Goal: Transaction & Acquisition: Obtain resource

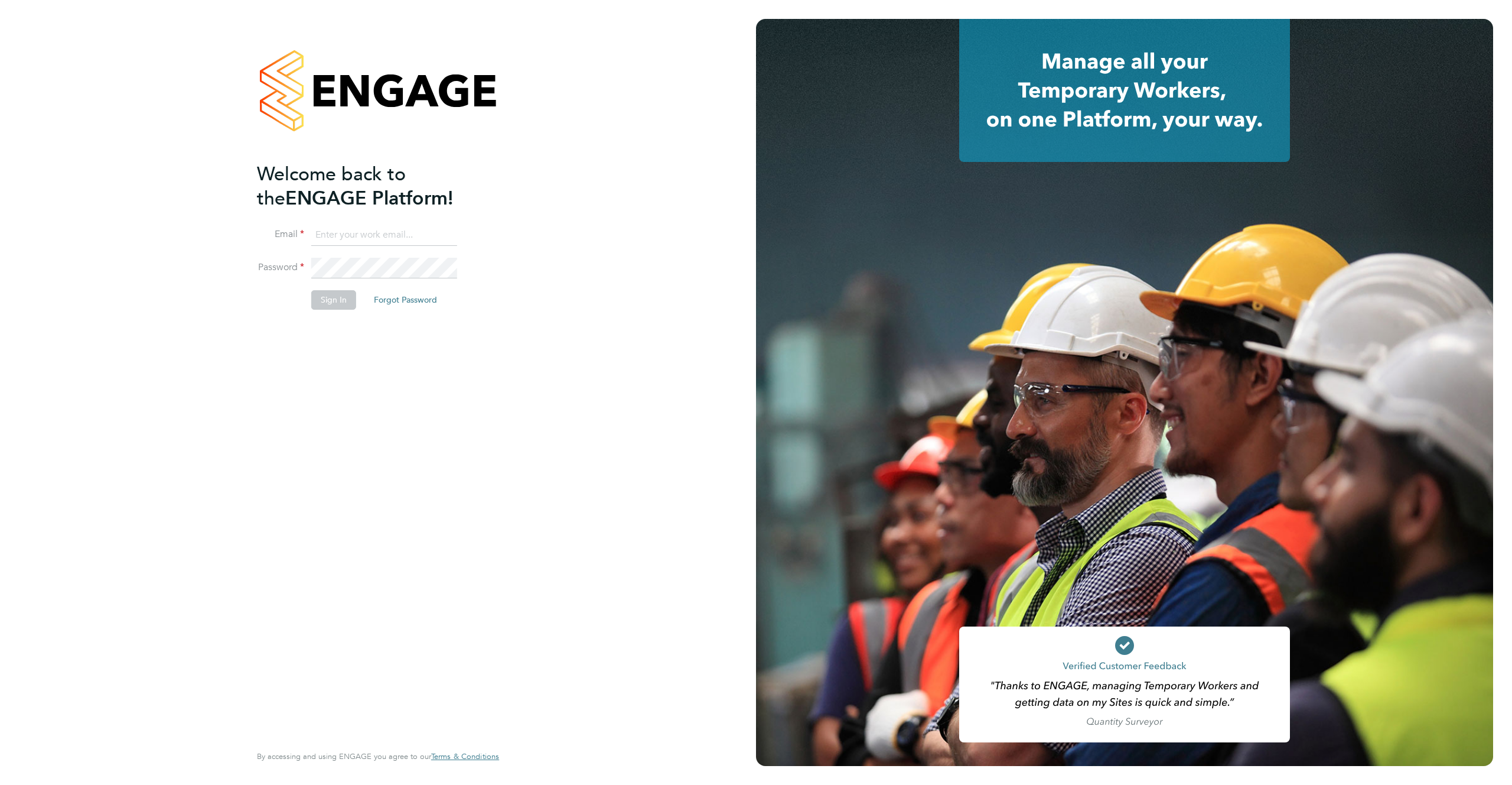
type input "support@engagelabs.io"
click at [334, 305] on button "Sign In" at bounding box center [334, 300] width 45 height 19
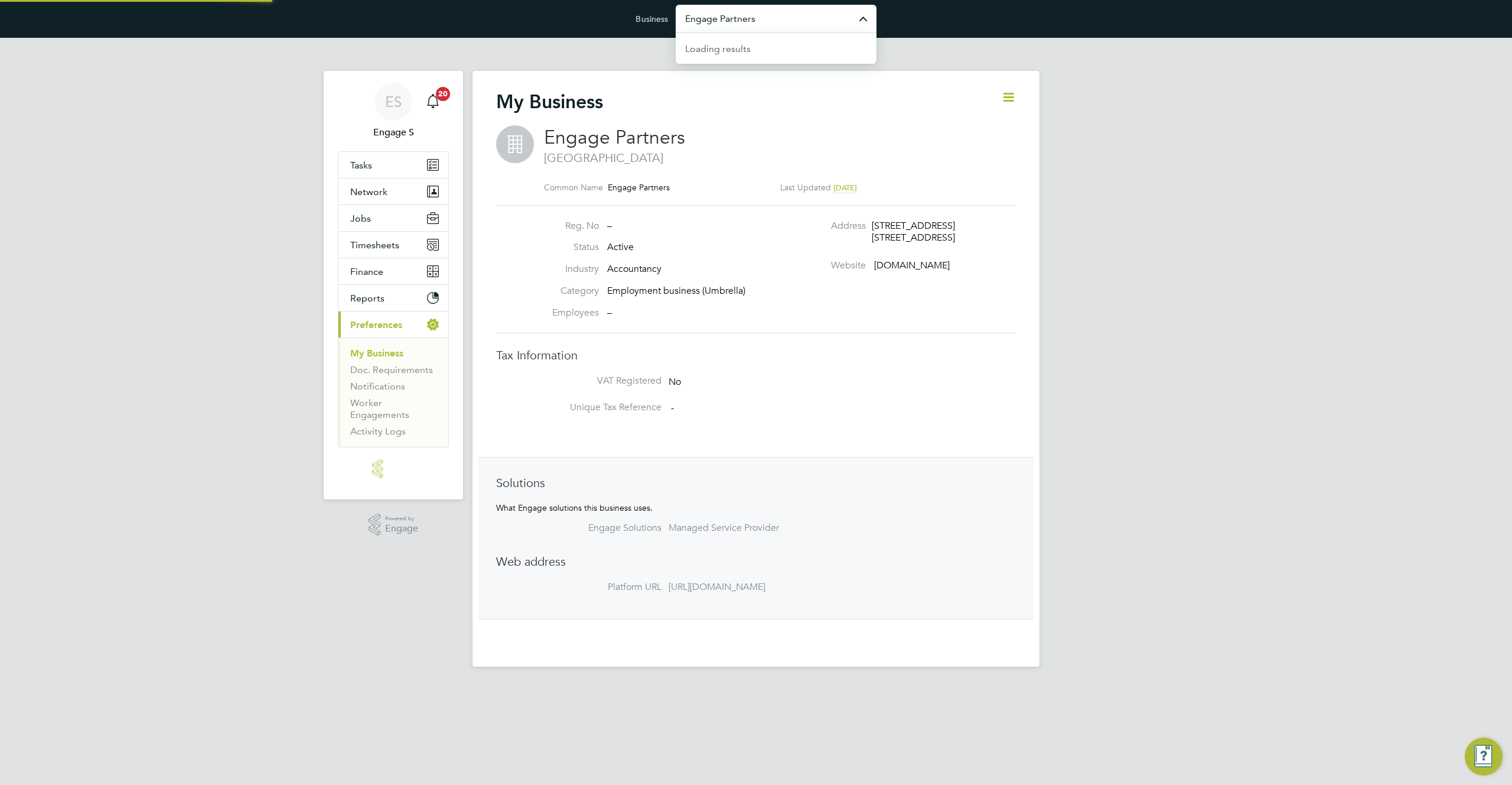
click at [792, 20] on input "Engage Partners" at bounding box center [776, 18] width 200 height 28
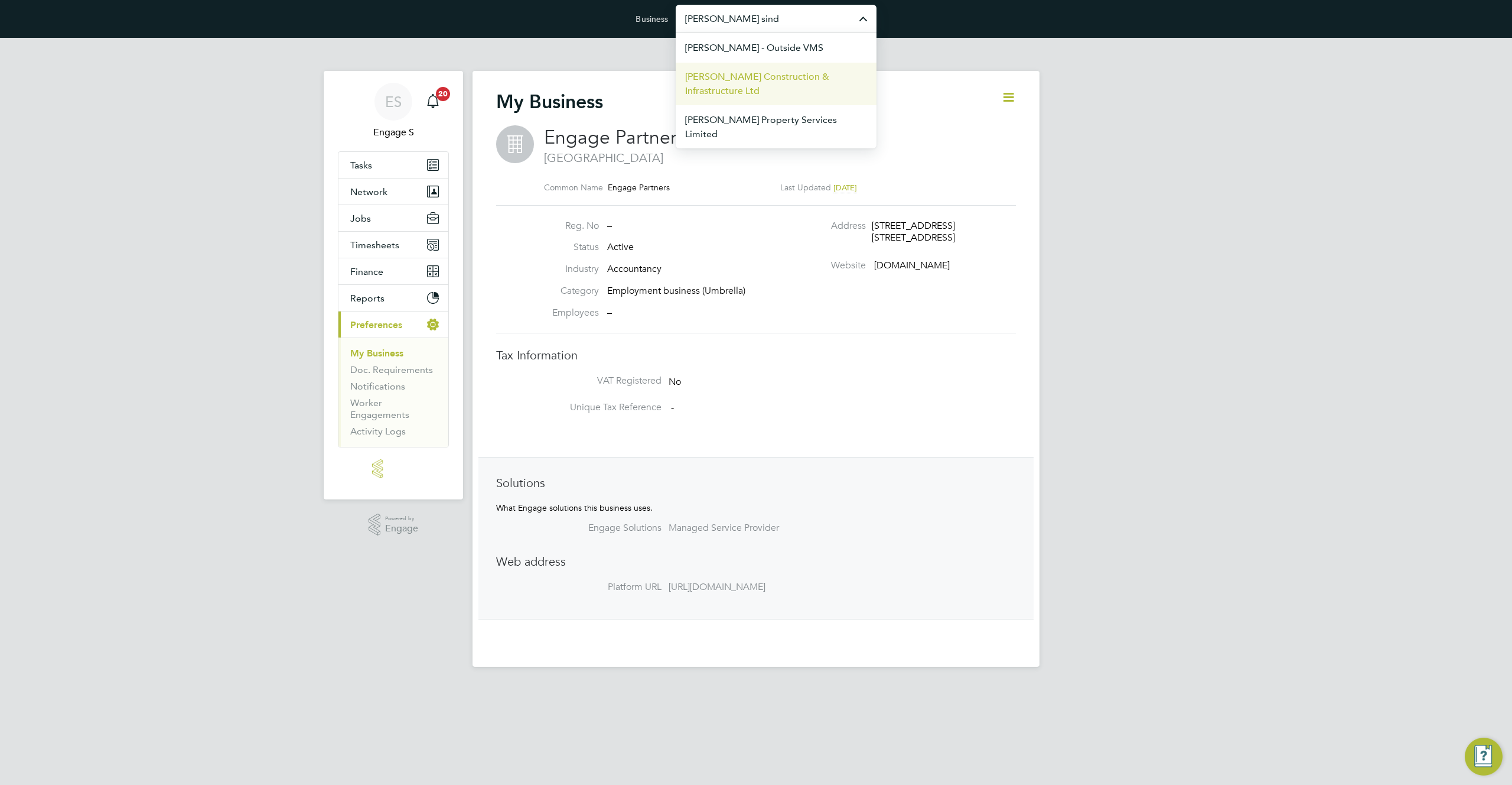
click at [777, 70] on span "[PERSON_NAME] Construction & Infrastructure Ltd" at bounding box center [776, 84] width 182 height 29
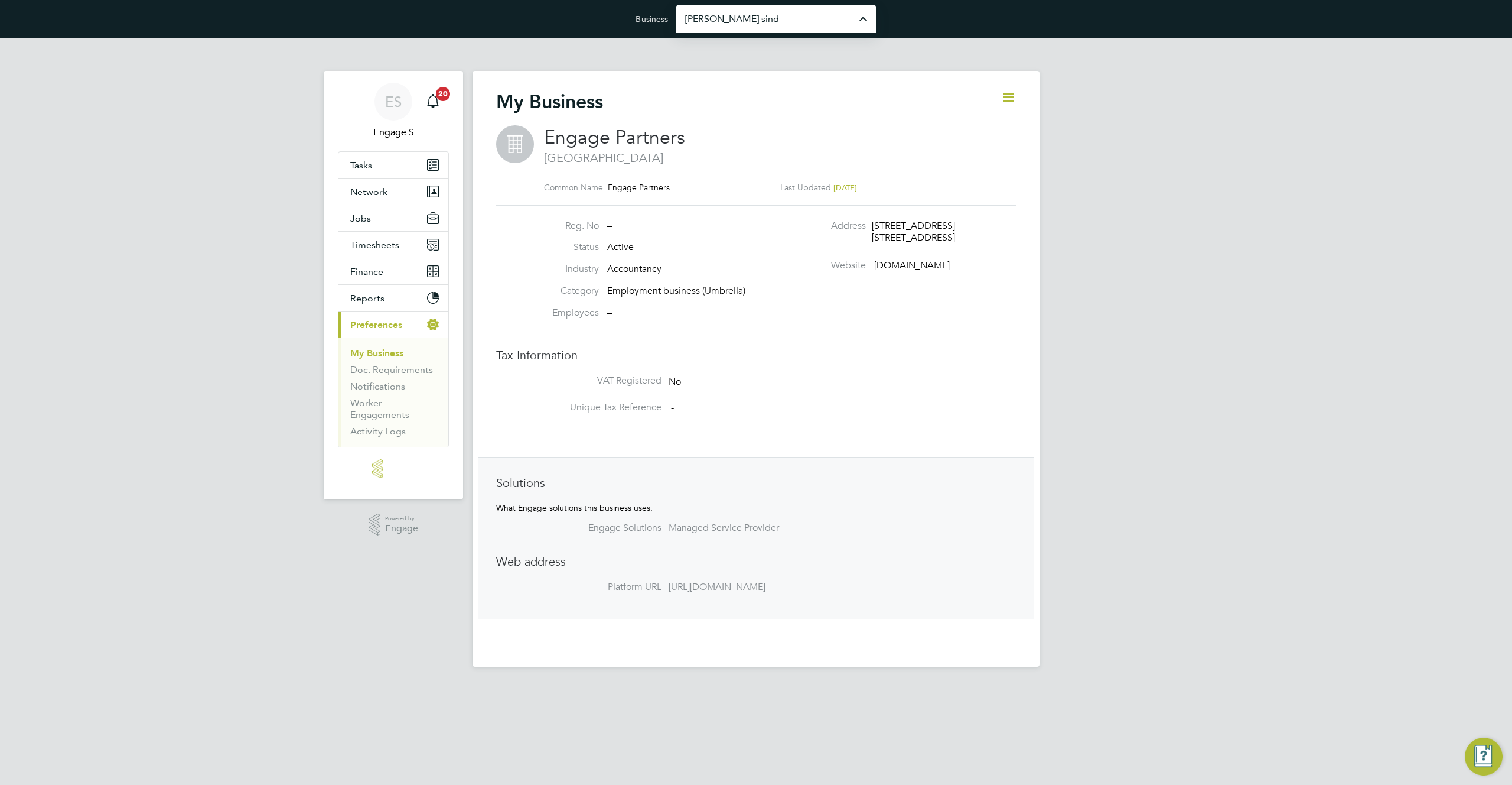
type input "[PERSON_NAME] Construction & Infrastructure Ltd"
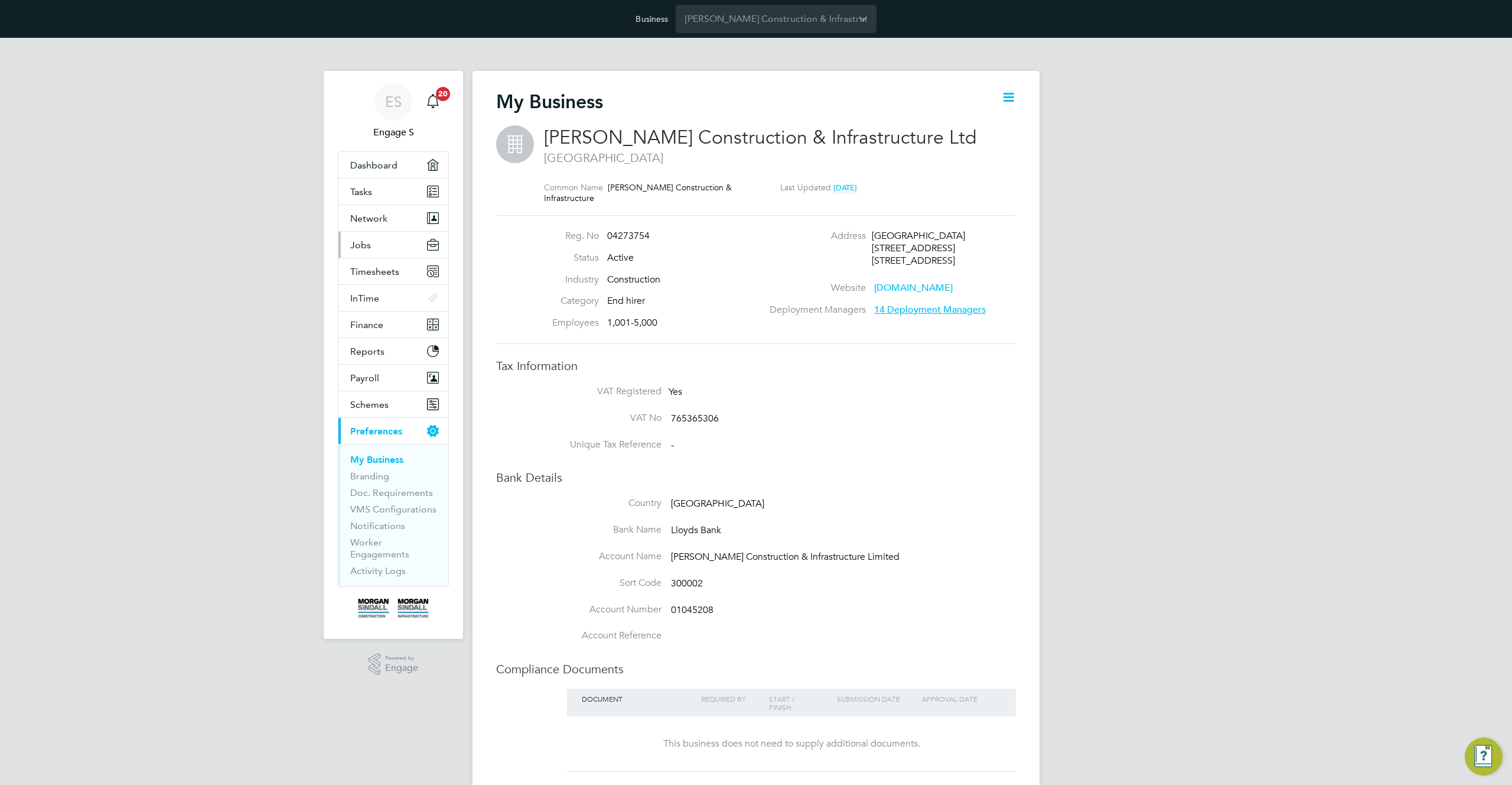
click at [381, 244] on button "Jobs" at bounding box center [393, 245] width 110 height 26
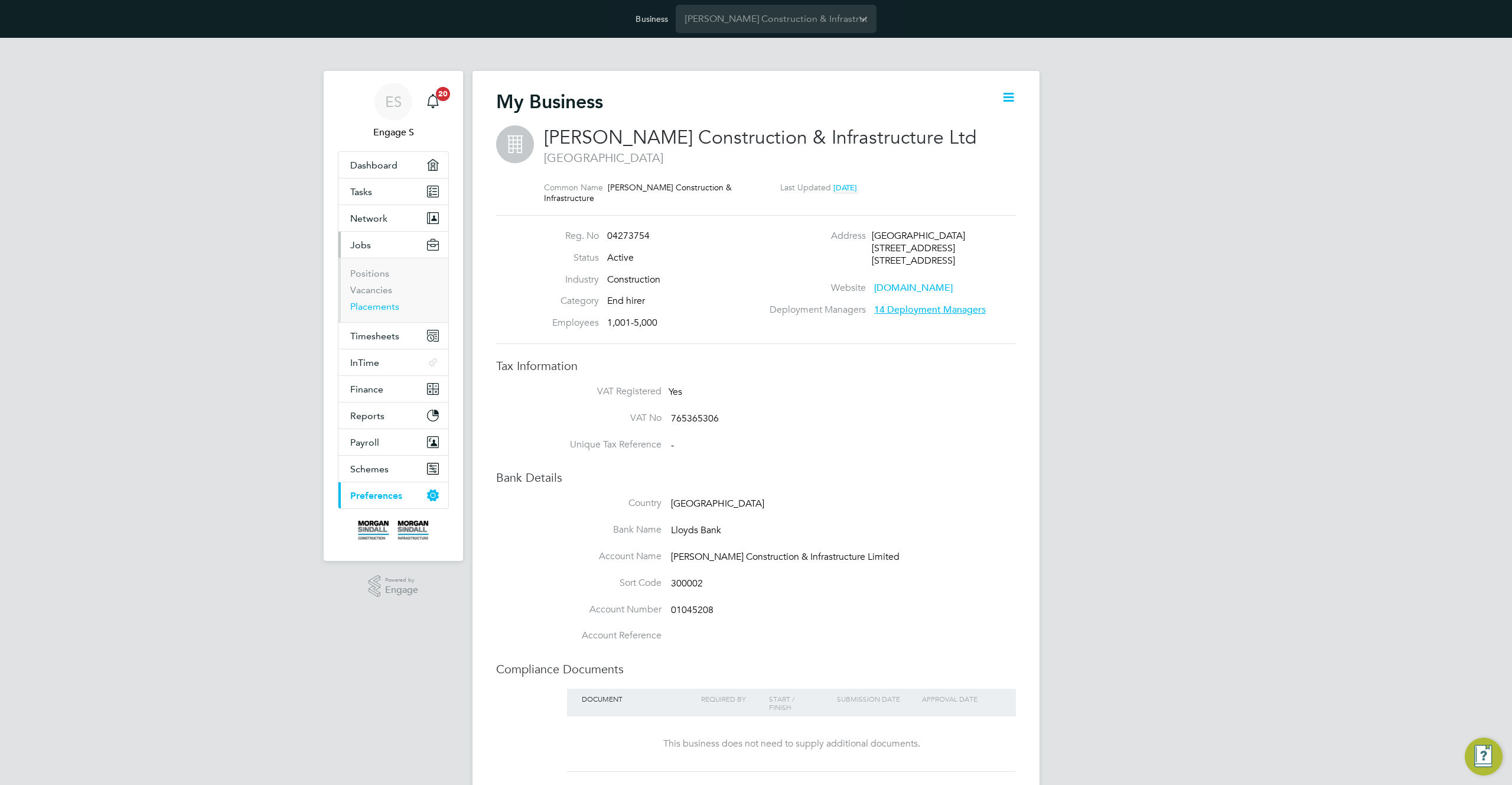
click at [378, 306] on link "Placements" at bounding box center [374, 306] width 49 height 11
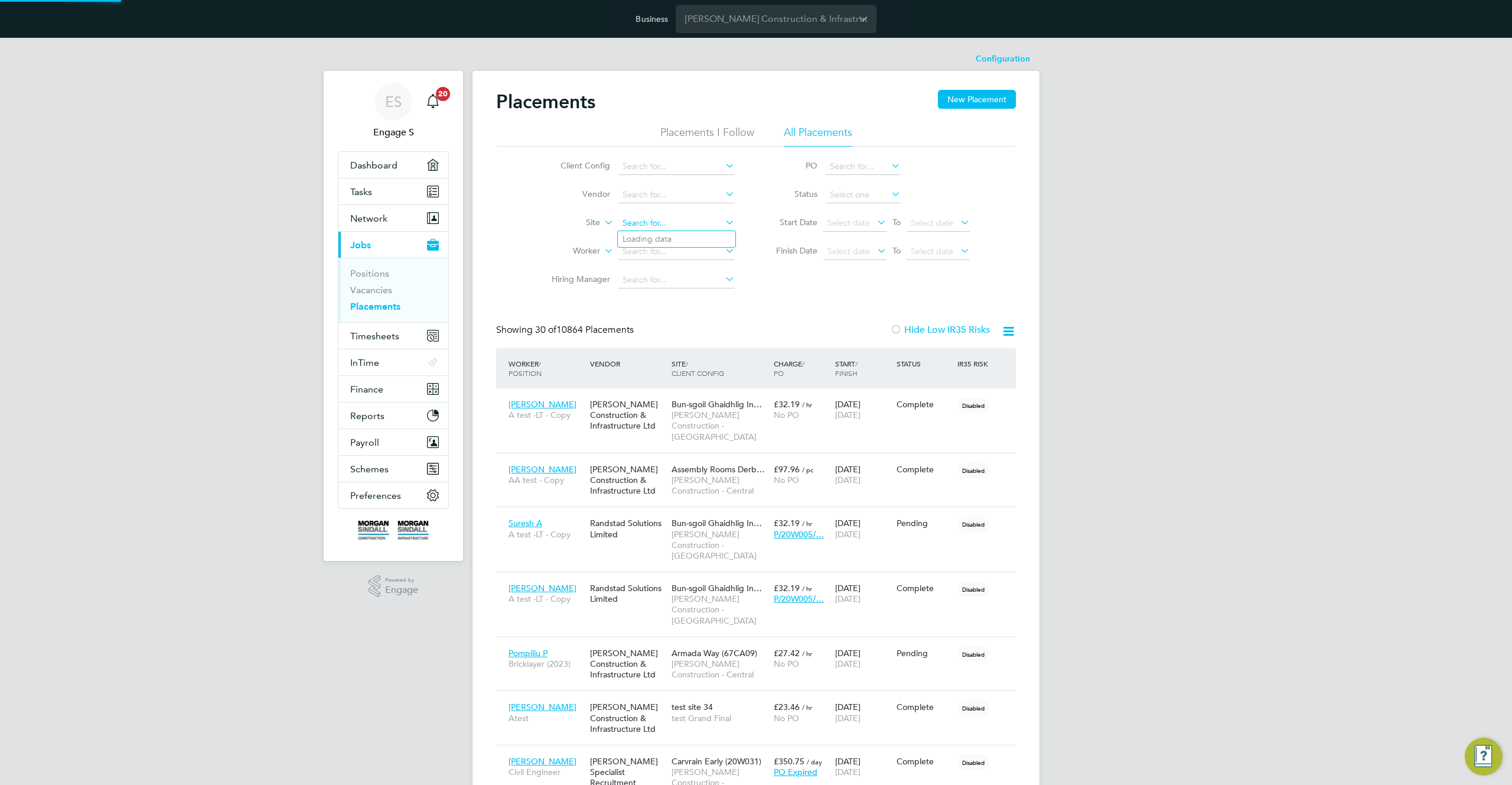
click at [637, 223] on input at bounding box center [677, 223] width 117 height 16
click at [634, 292] on li "A1 Site" at bounding box center [727, 287] width 220 height 16
type input "A1 Site"
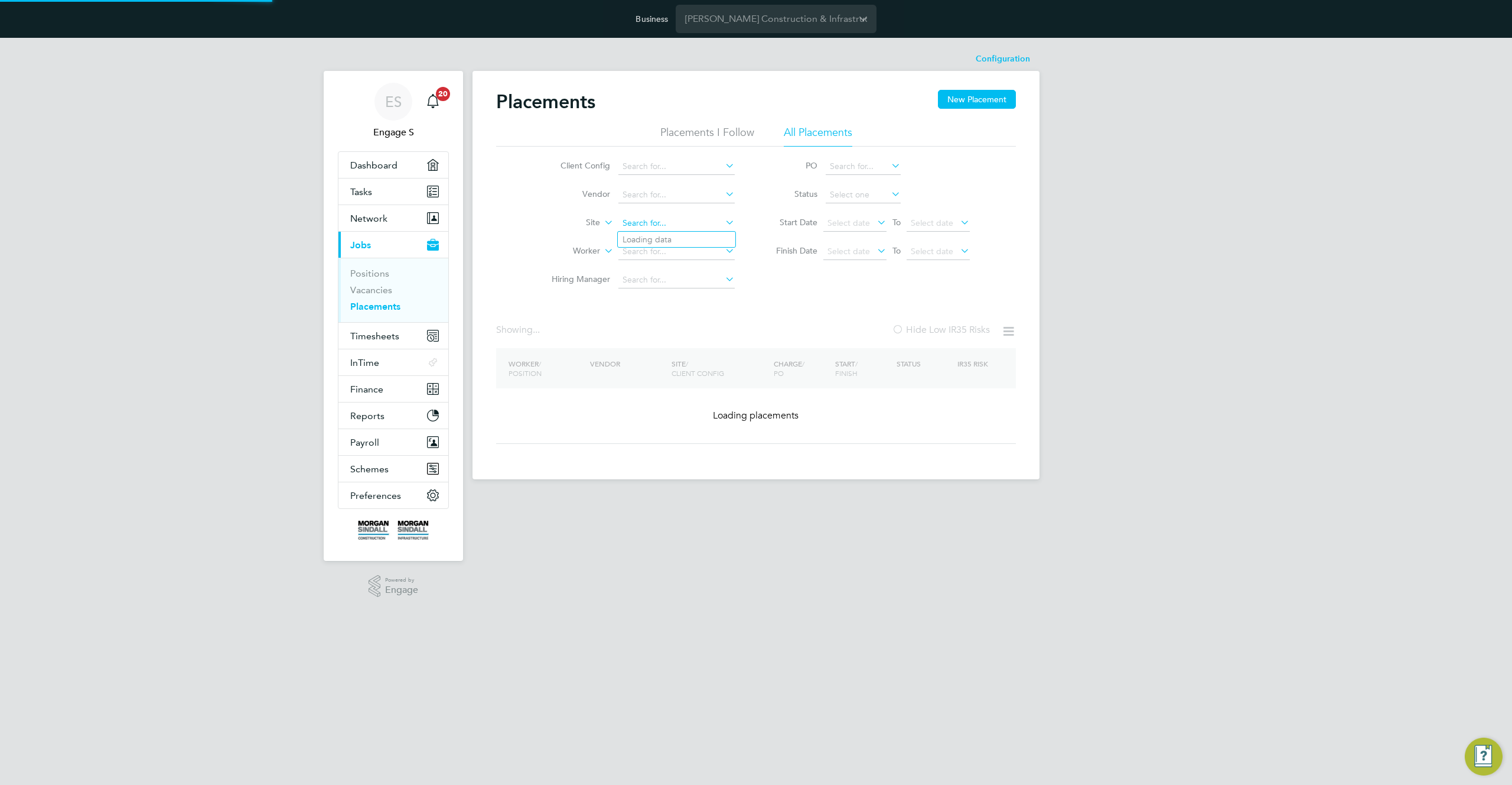
click at [657, 229] on input at bounding box center [677, 223] width 117 height 16
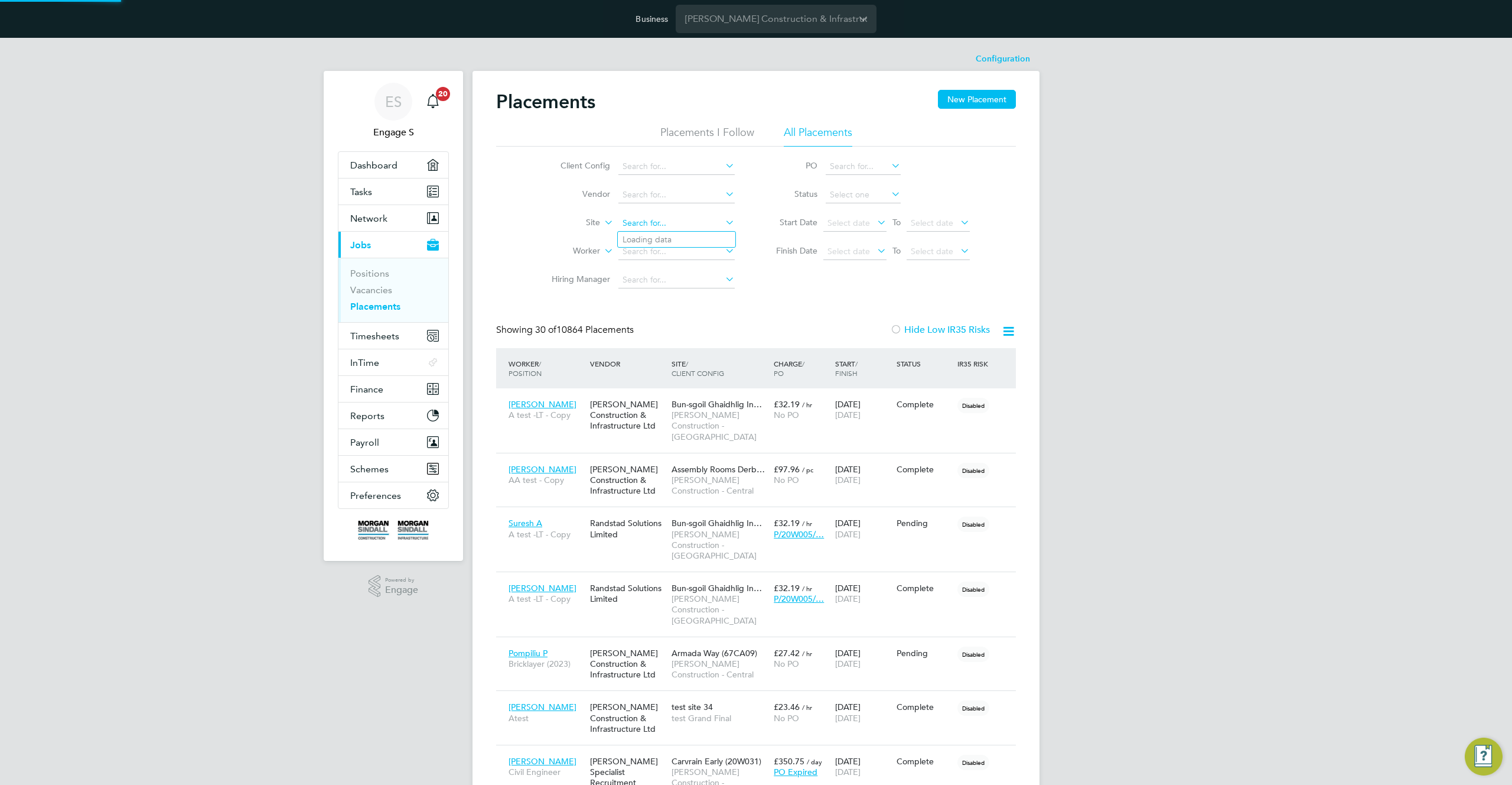
click at [642, 223] on input at bounding box center [677, 223] width 117 height 16
click at [634, 239] on b "Bun" at bounding box center [630, 239] width 15 height 10
type input "Bun-sgoil Ghaidhlig Inbir Nis (20W005)"
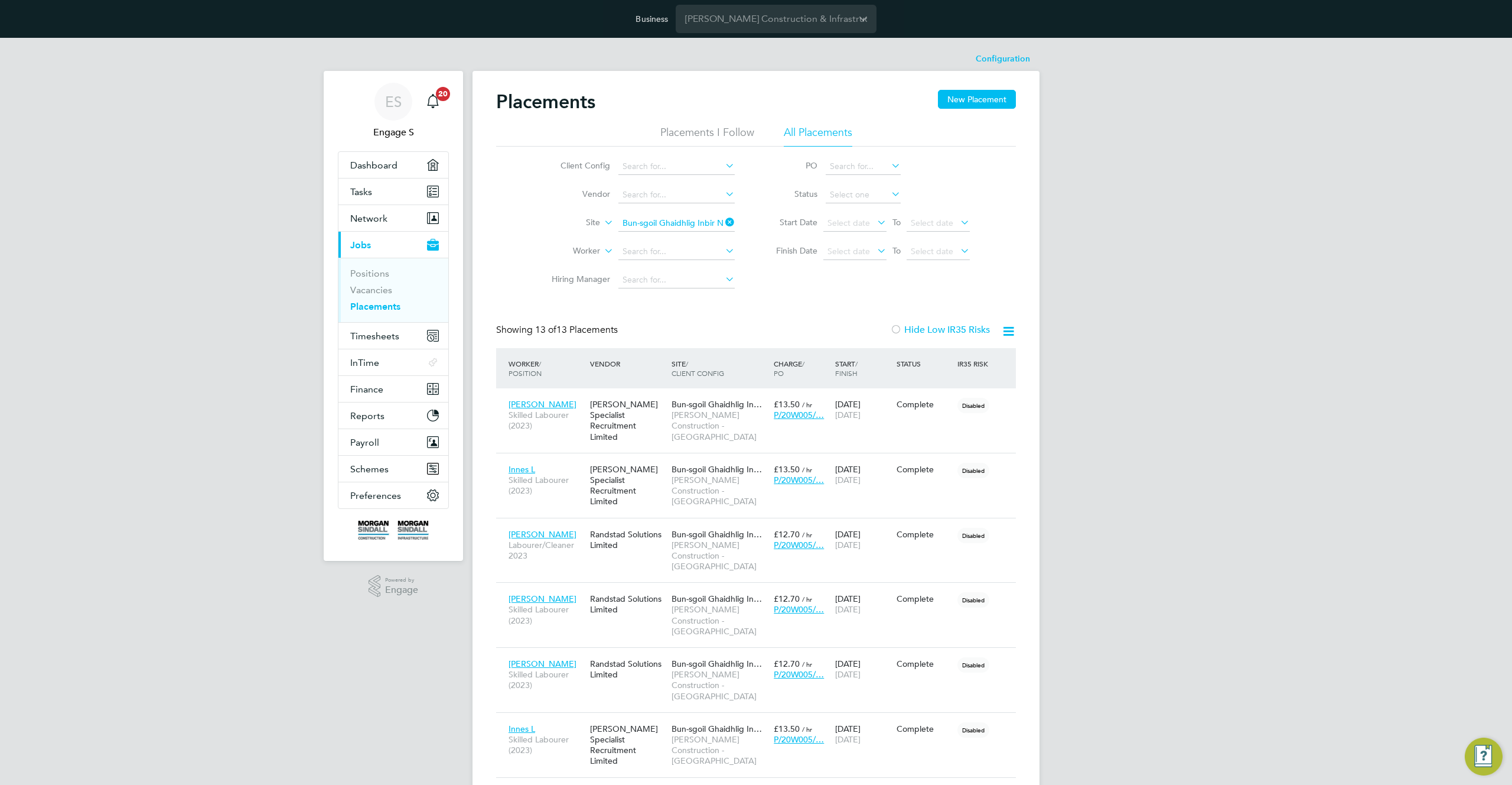
click at [723, 221] on icon at bounding box center [723, 221] width 0 height 16
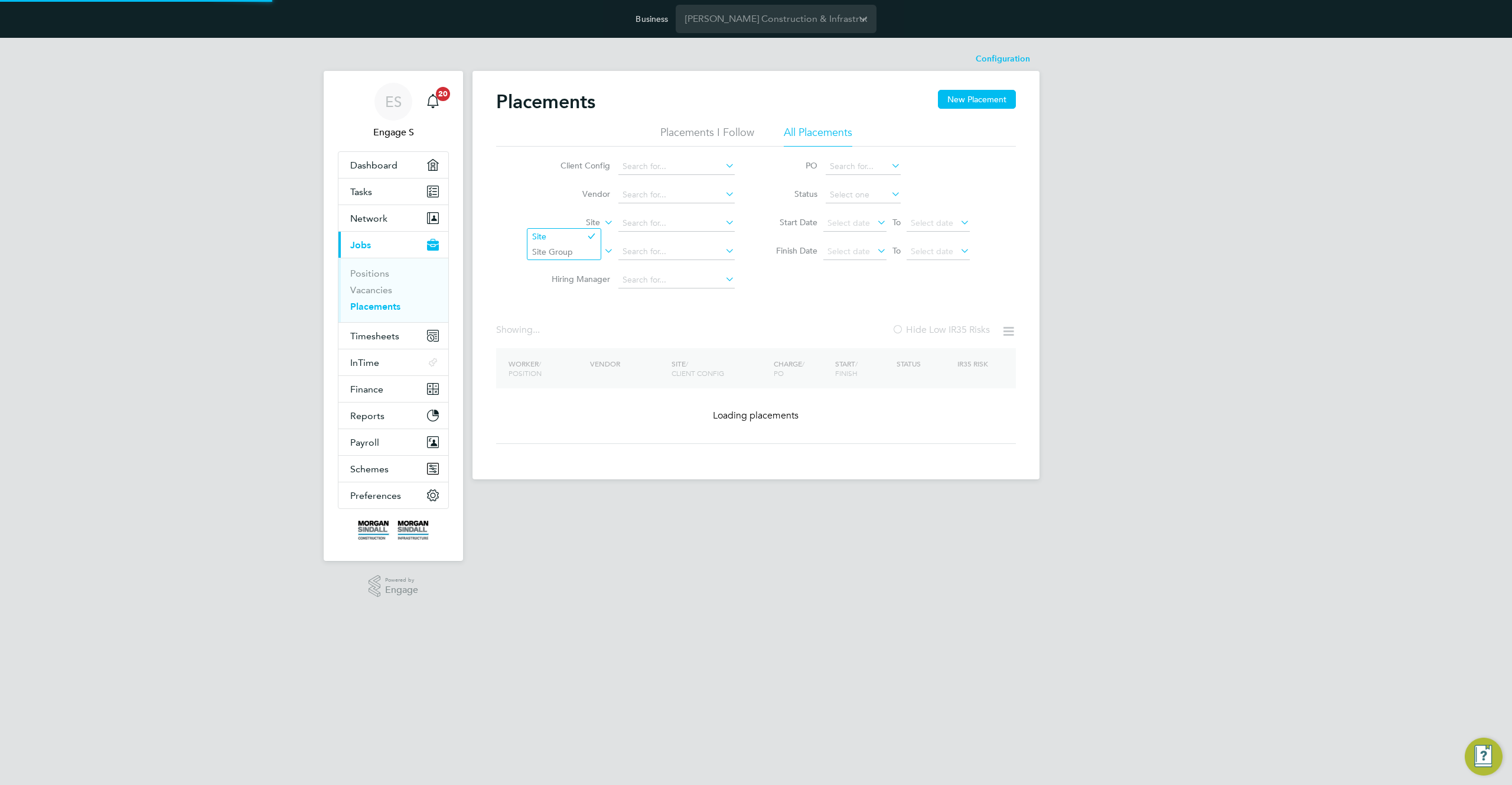
click at [587, 226] on label "Site" at bounding box center [566, 223] width 68 height 12
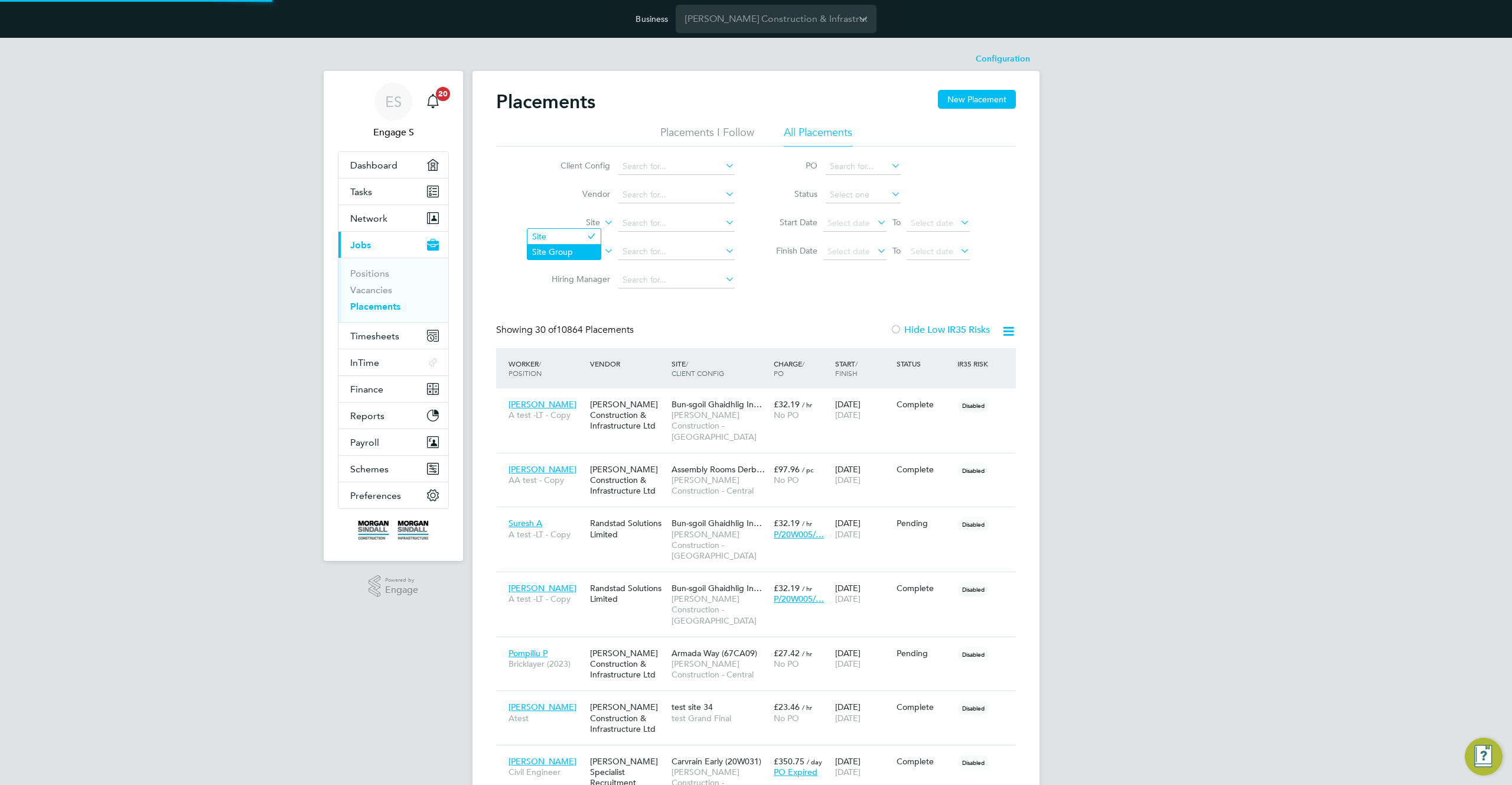
click at [561, 249] on li "Site Group" at bounding box center [563, 252] width 73 height 16
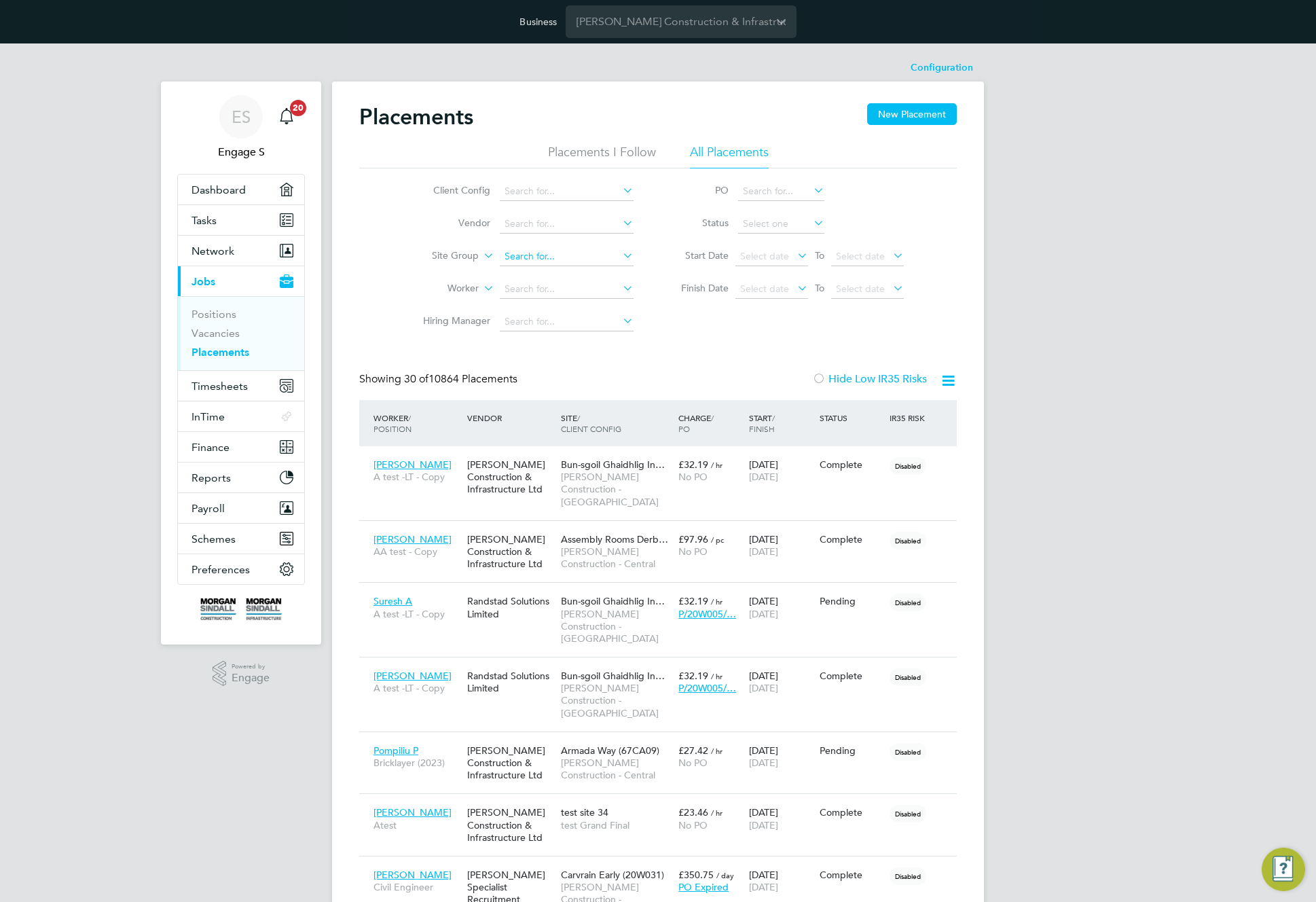
click at [579, 258] on input at bounding box center [566, 256] width 134 height 19
click at [538, 304] on li "Cardiff" at bounding box center [566, 312] width 135 height 18
type input "Cardiff"
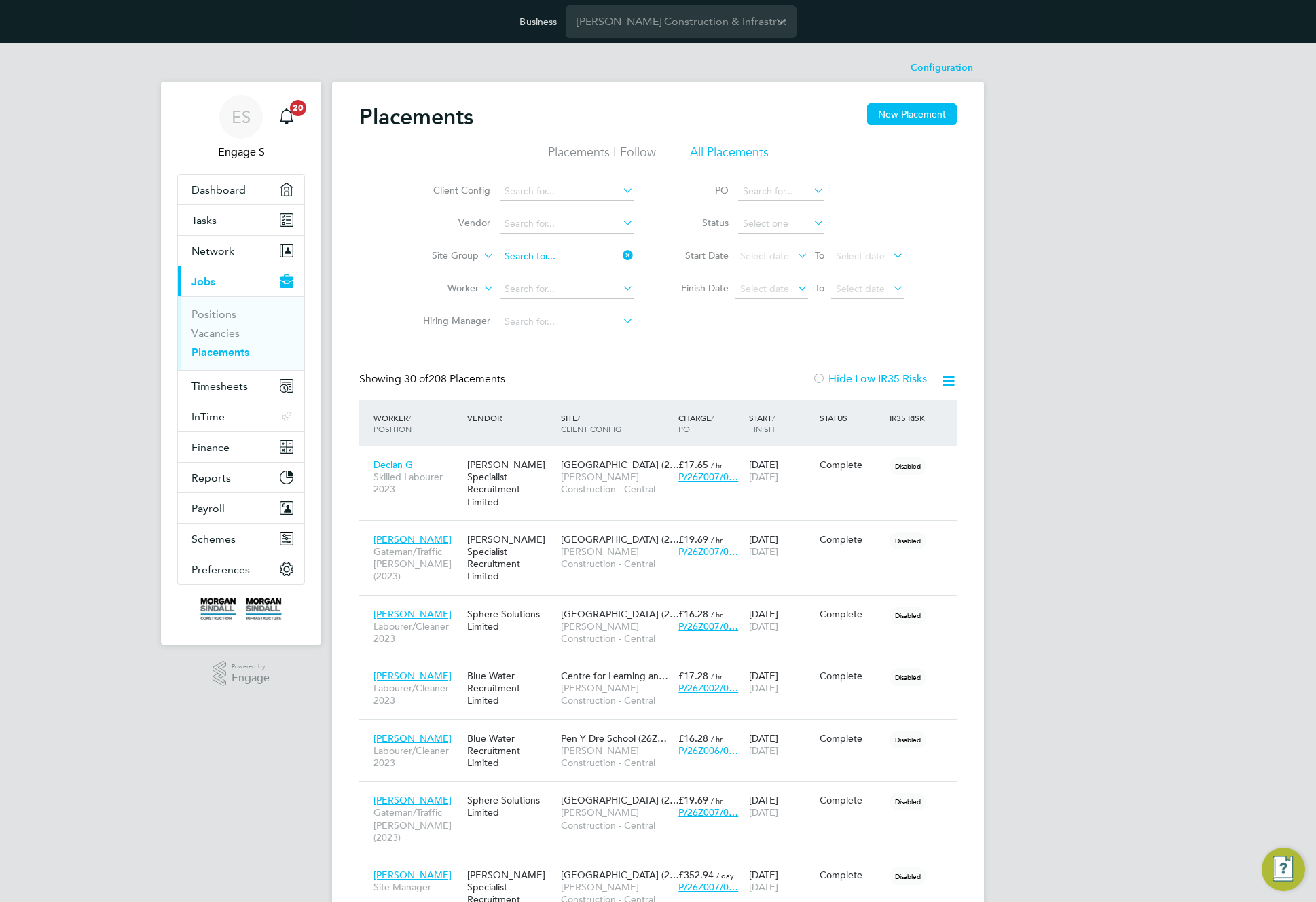
click at [541, 255] on input at bounding box center [566, 256] width 134 height 19
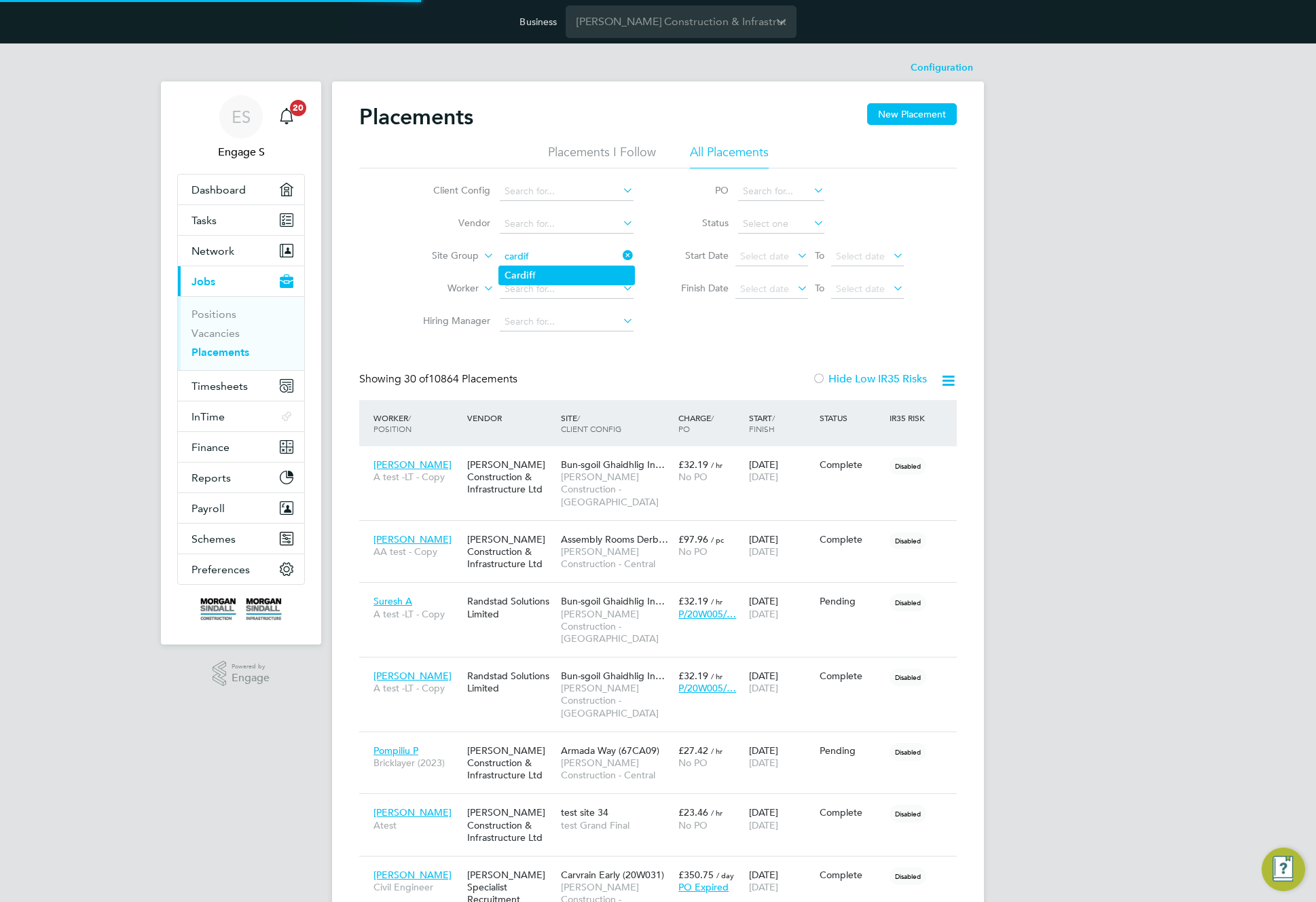
click at [515, 274] on b "Cardif" at bounding box center [518, 275] width 28 height 12
type input "Cardiff"
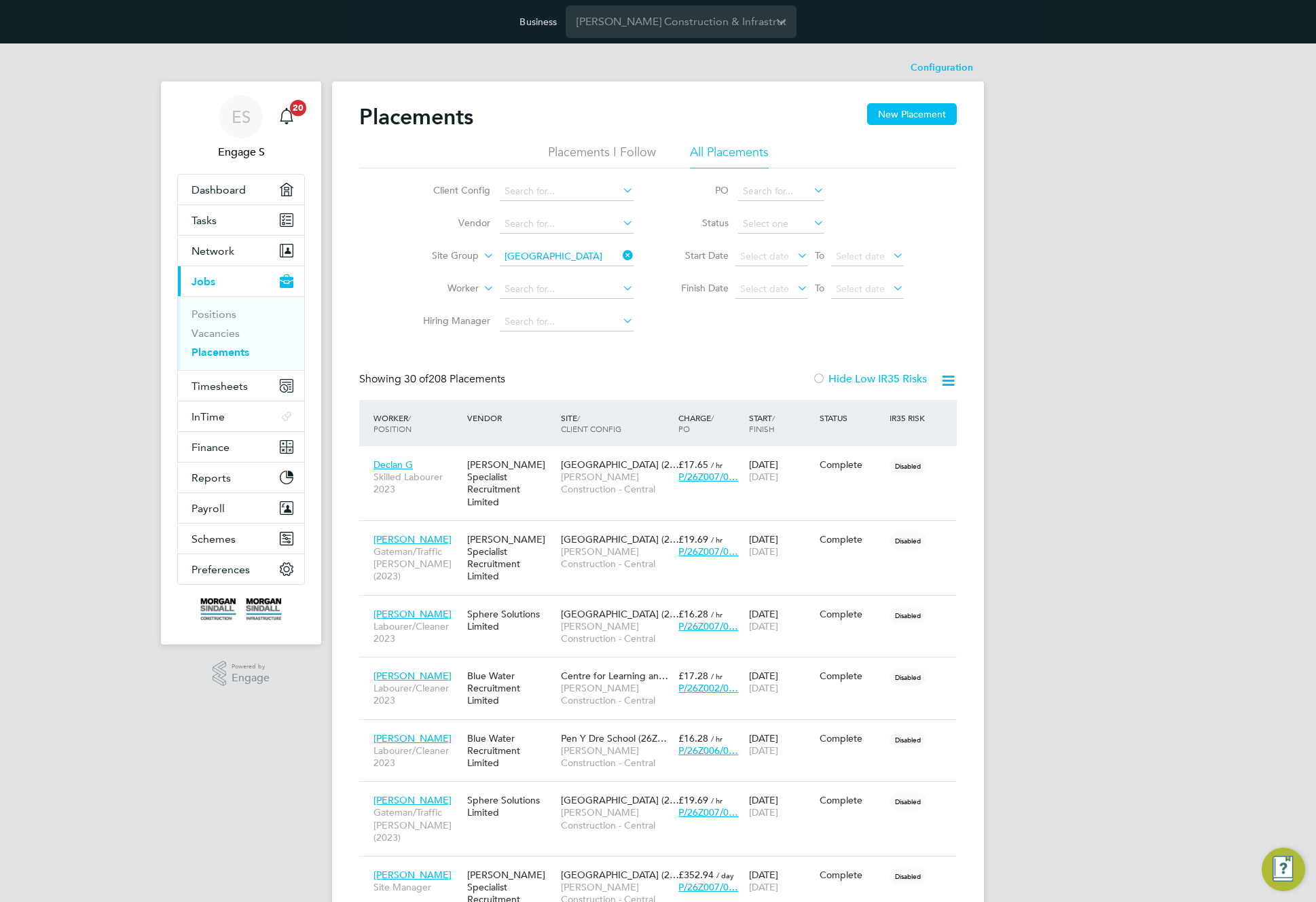
click at [576, 259] on input "Cardiff" at bounding box center [566, 256] width 134 height 19
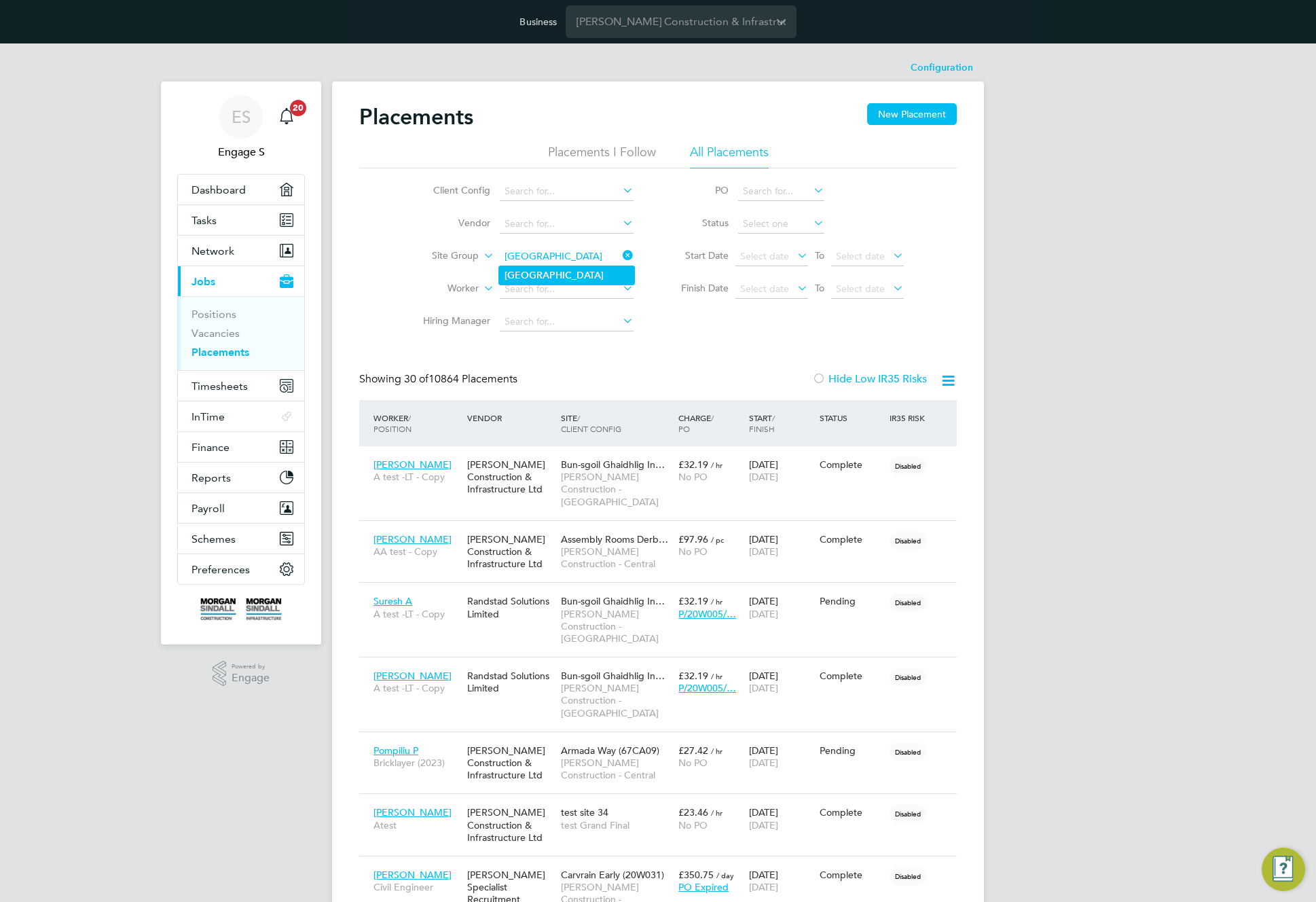
type input "Exeter"
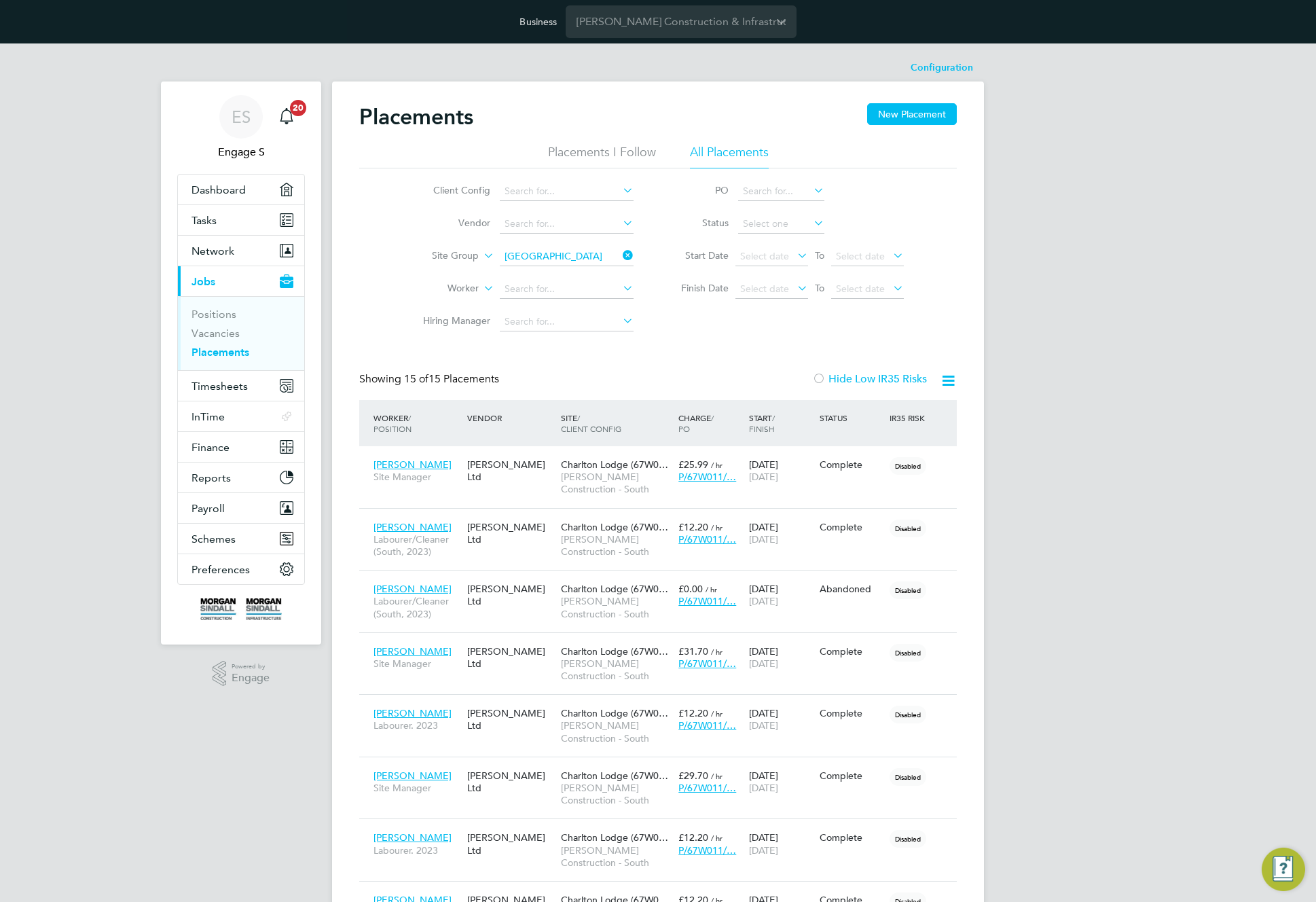
click at [598, 369] on div "Placements New Placement Placements I Follow All Placements Client Config Vendo…" at bounding box center [658, 747] width 598 height 1288
click at [620, 251] on icon at bounding box center [620, 254] width 0 height 19
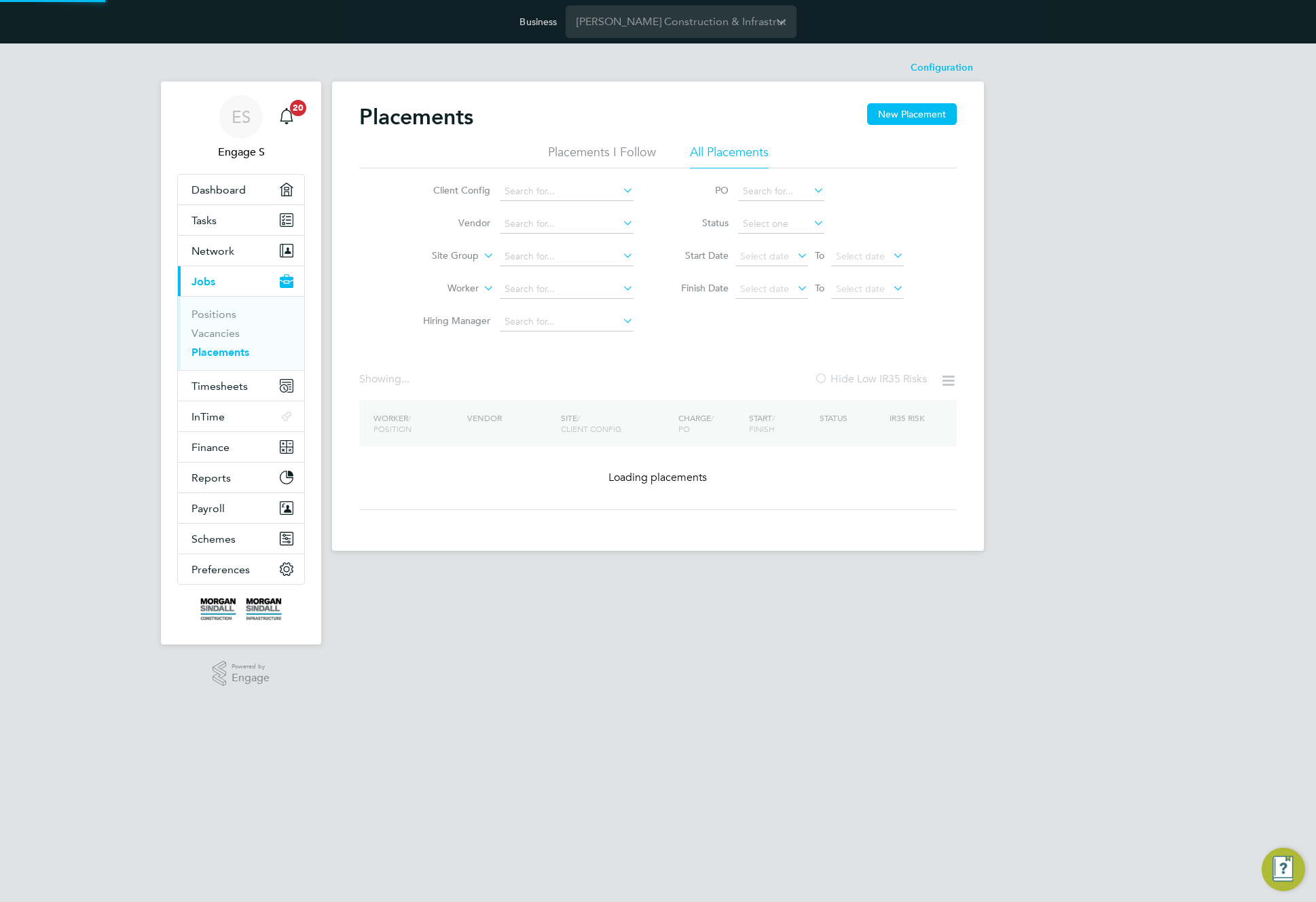
click at [681, 366] on div "Placements New Placement Placements I Follow All Placements Client Config Vendo…" at bounding box center [658, 306] width 598 height 406
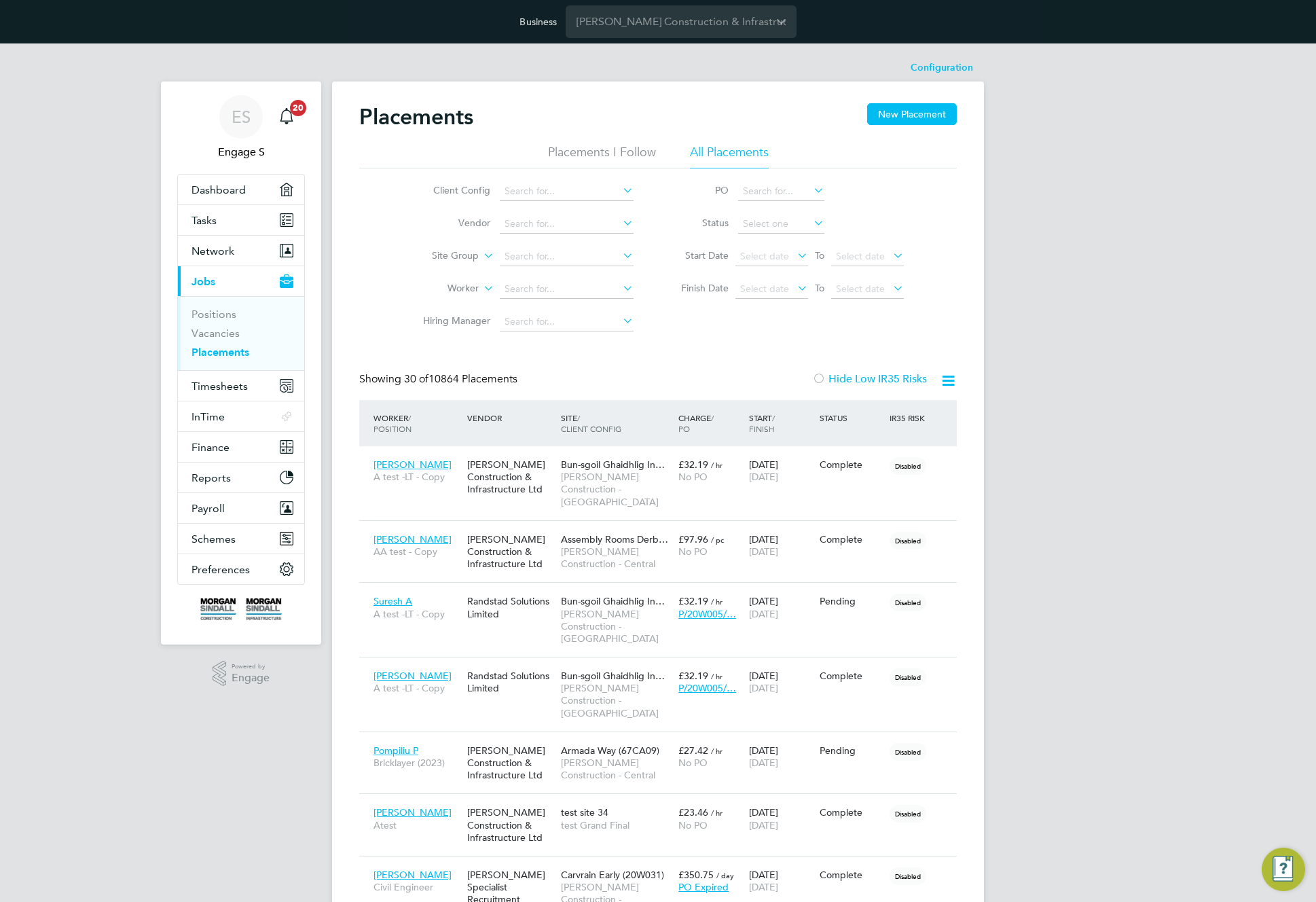
drag, startPoint x: 506, startPoint y: 385, endPoint x: 411, endPoint y: 391, distance: 95.2
click at [411, 391] on div "Showing 30 of 10864 Placements Hide Low IR35 Risks" at bounding box center [658, 386] width 598 height 28
click at [210, 332] on link "Vacancies" at bounding box center [216, 333] width 49 height 13
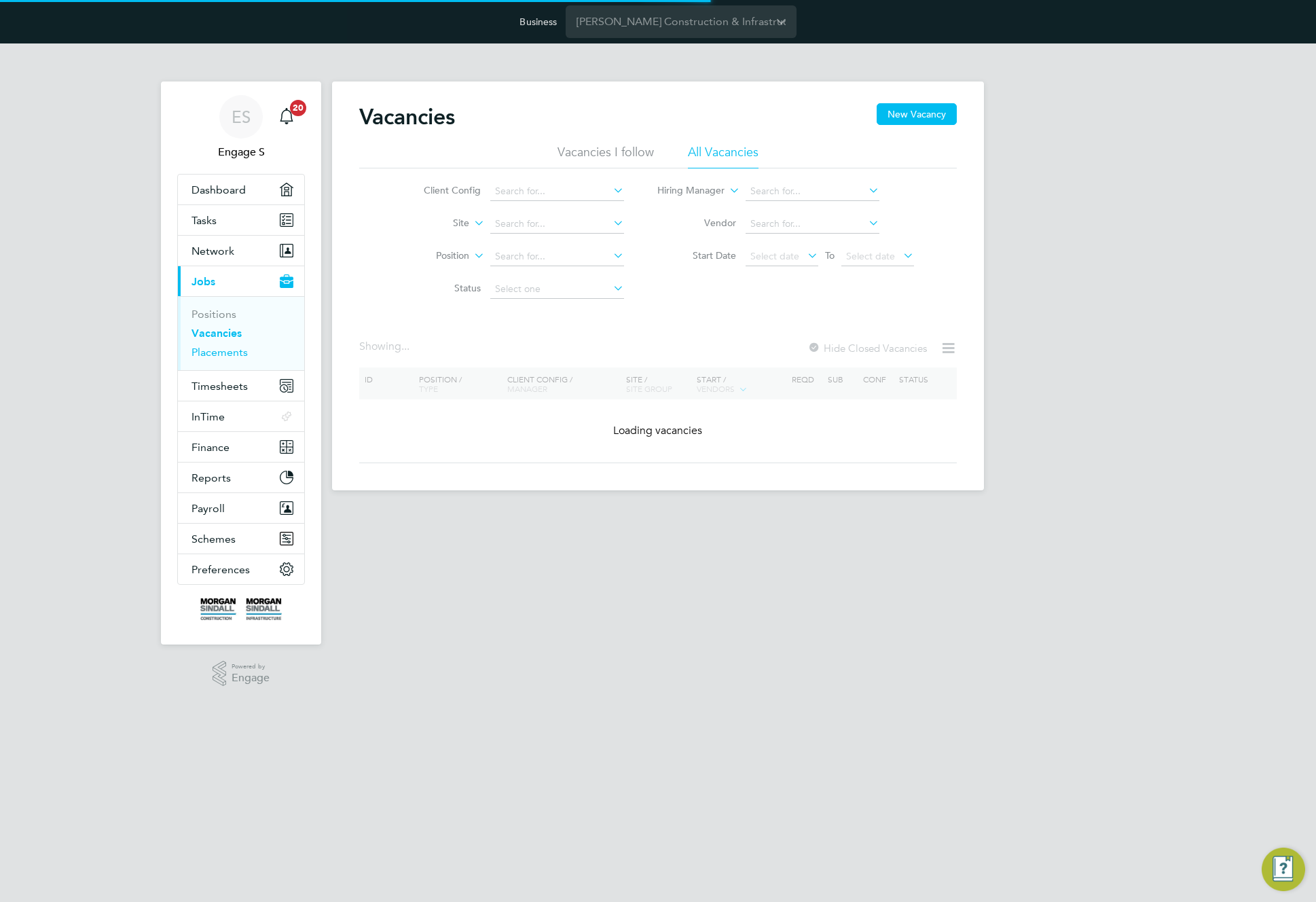
click at [214, 356] on link "Placements" at bounding box center [219, 352] width 57 height 13
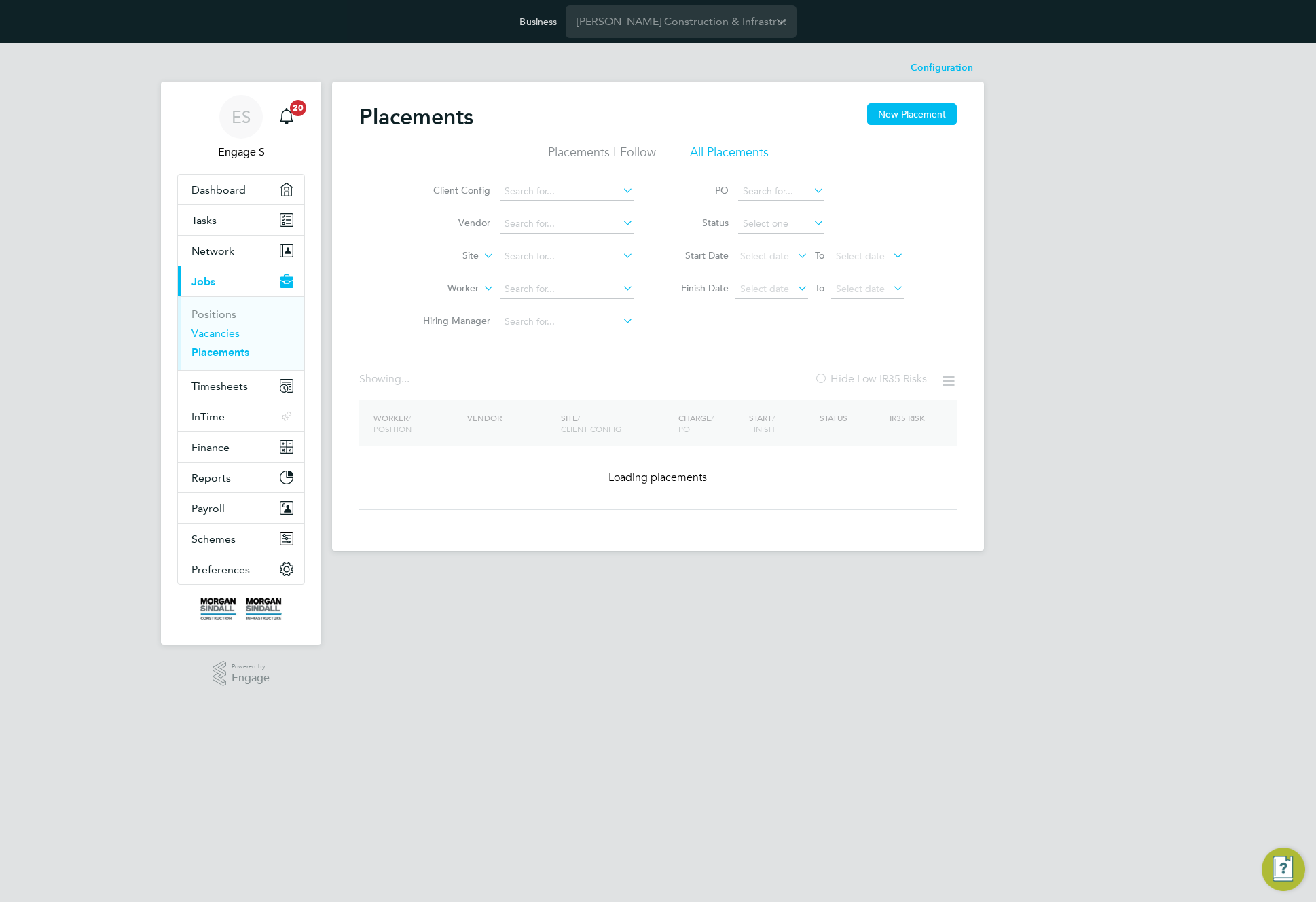
click at [224, 338] on link "Vacancies" at bounding box center [216, 333] width 49 height 13
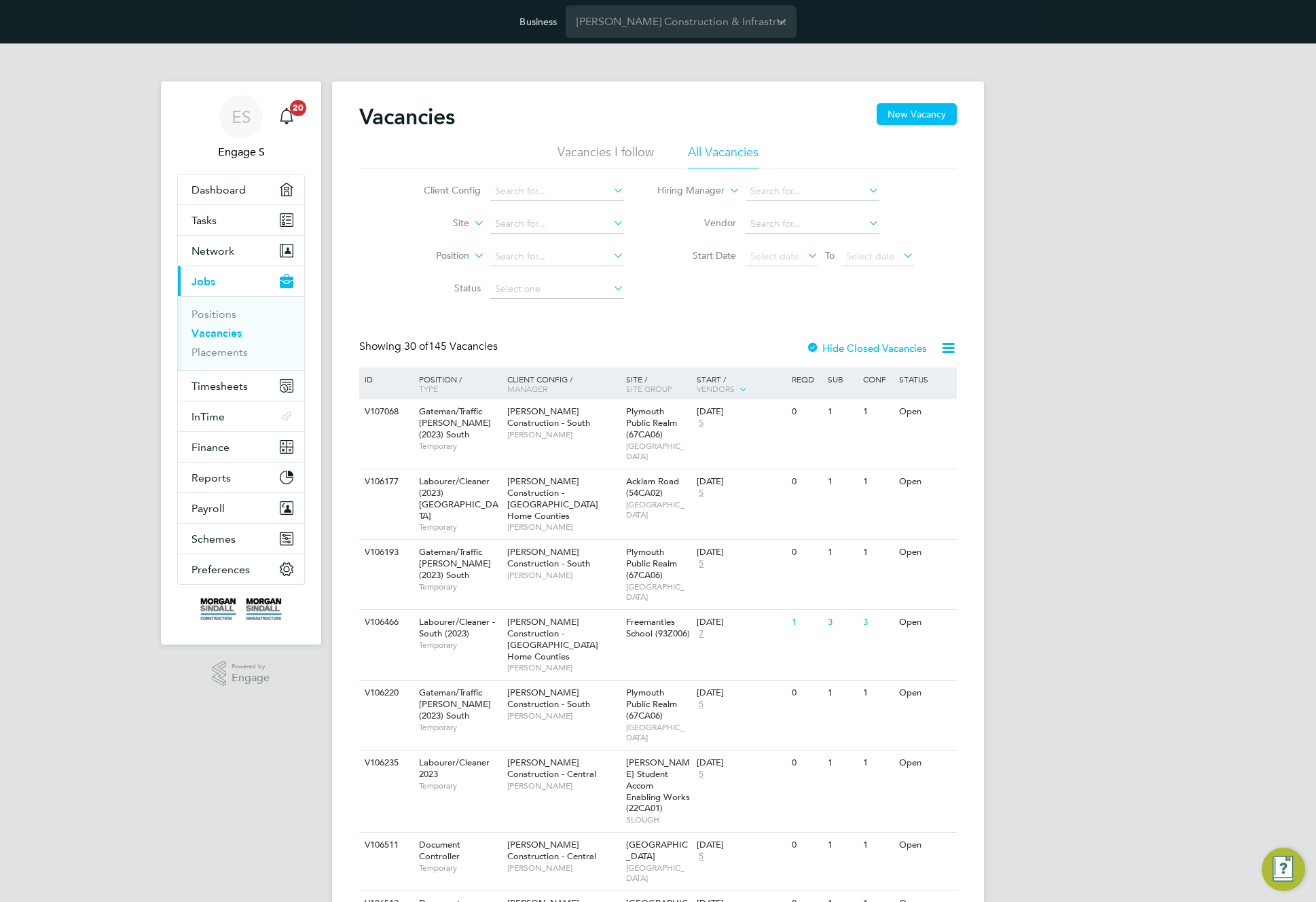
click at [477, 230] on li "Site" at bounding box center [512, 224] width 255 height 33
click at [471, 223] on icon at bounding box center [471, 220] width 0 height 12
click at [395, 256] on li "Site Group" at bounding box center [427, 257] width 84 height 18
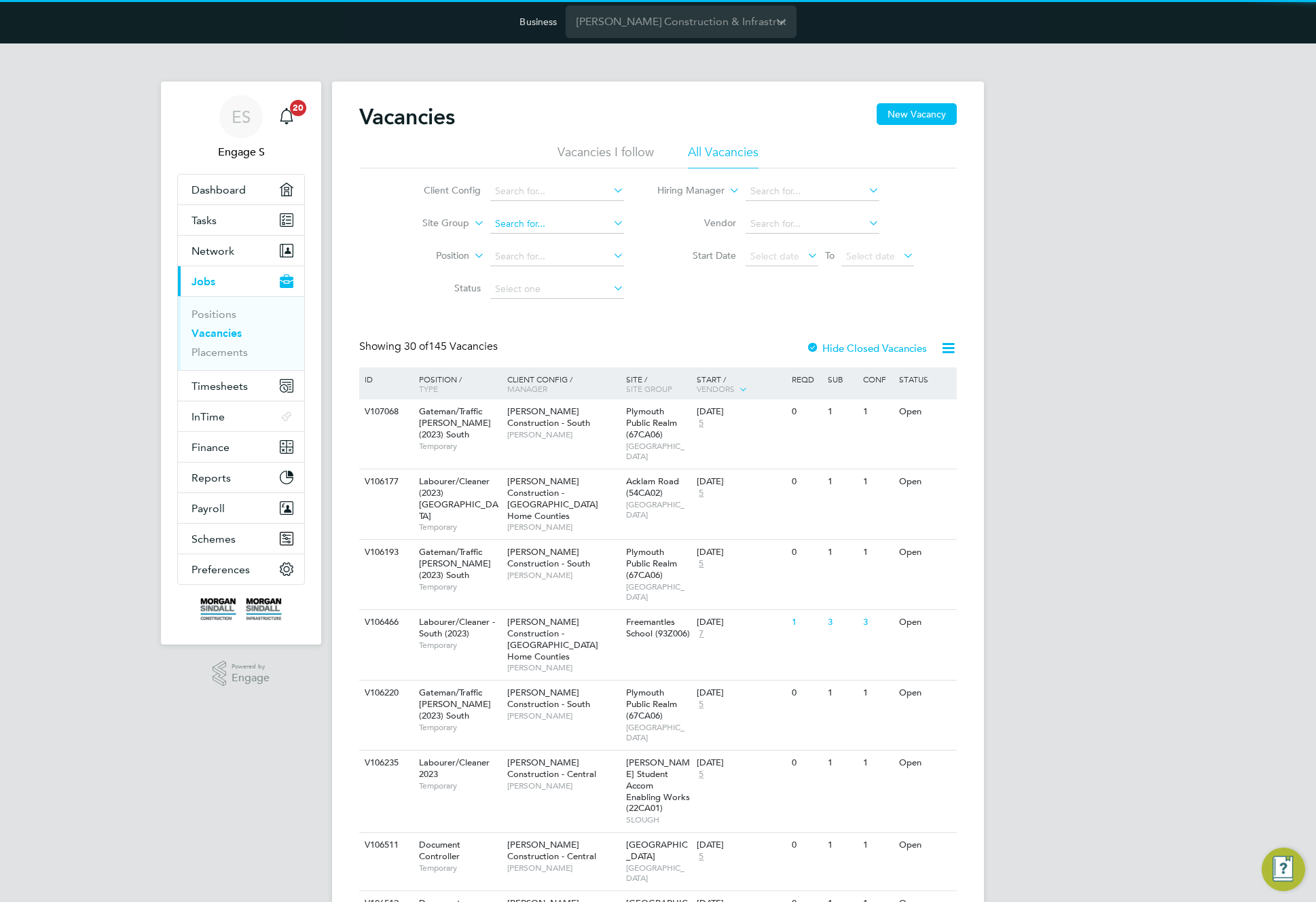
click at [544, 229] on input at bounding box center [557, 224] width 134 height 19
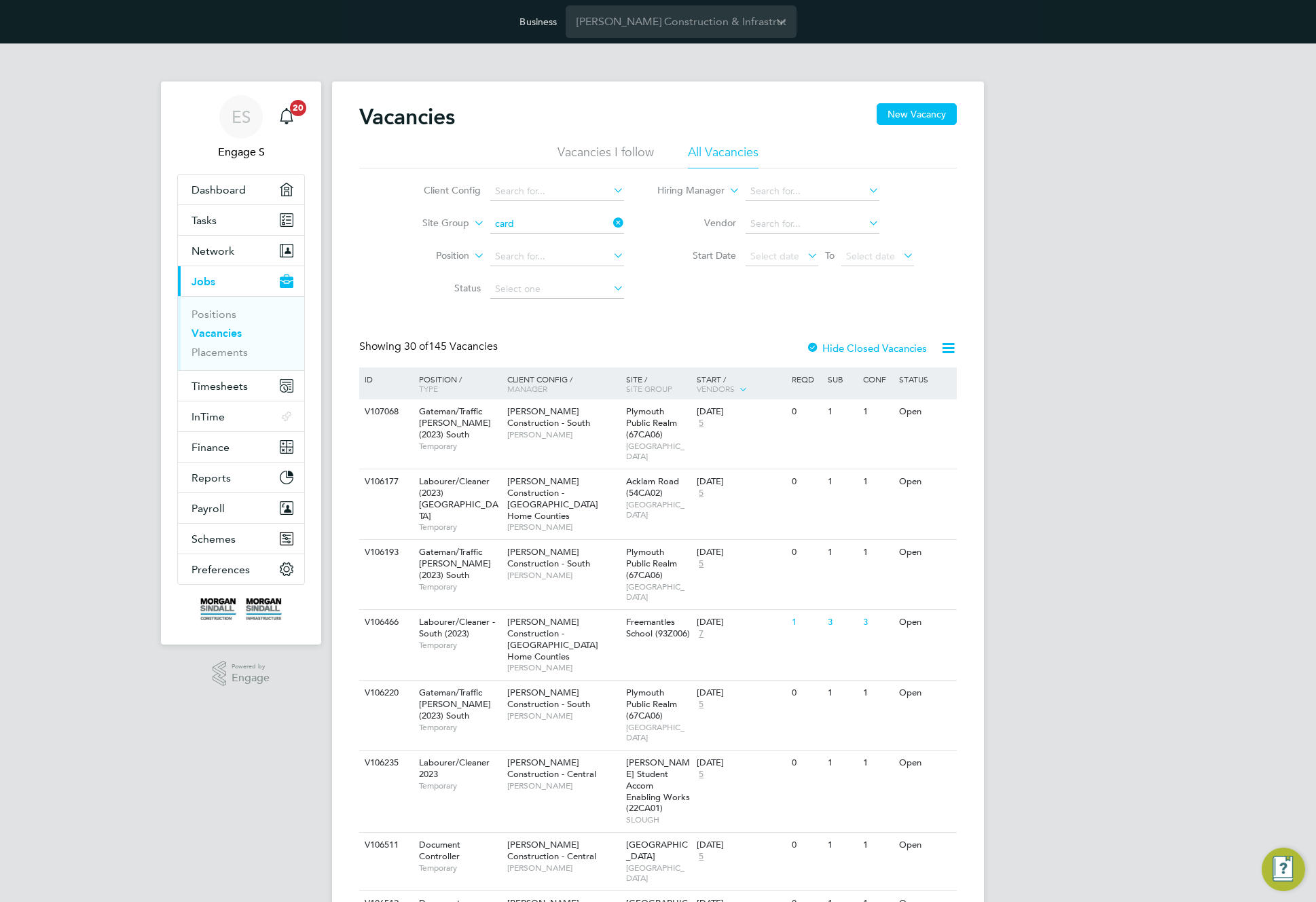
click at [540, 245] on li "Card iff" at bounding box center [556, 241] width 135 height 18
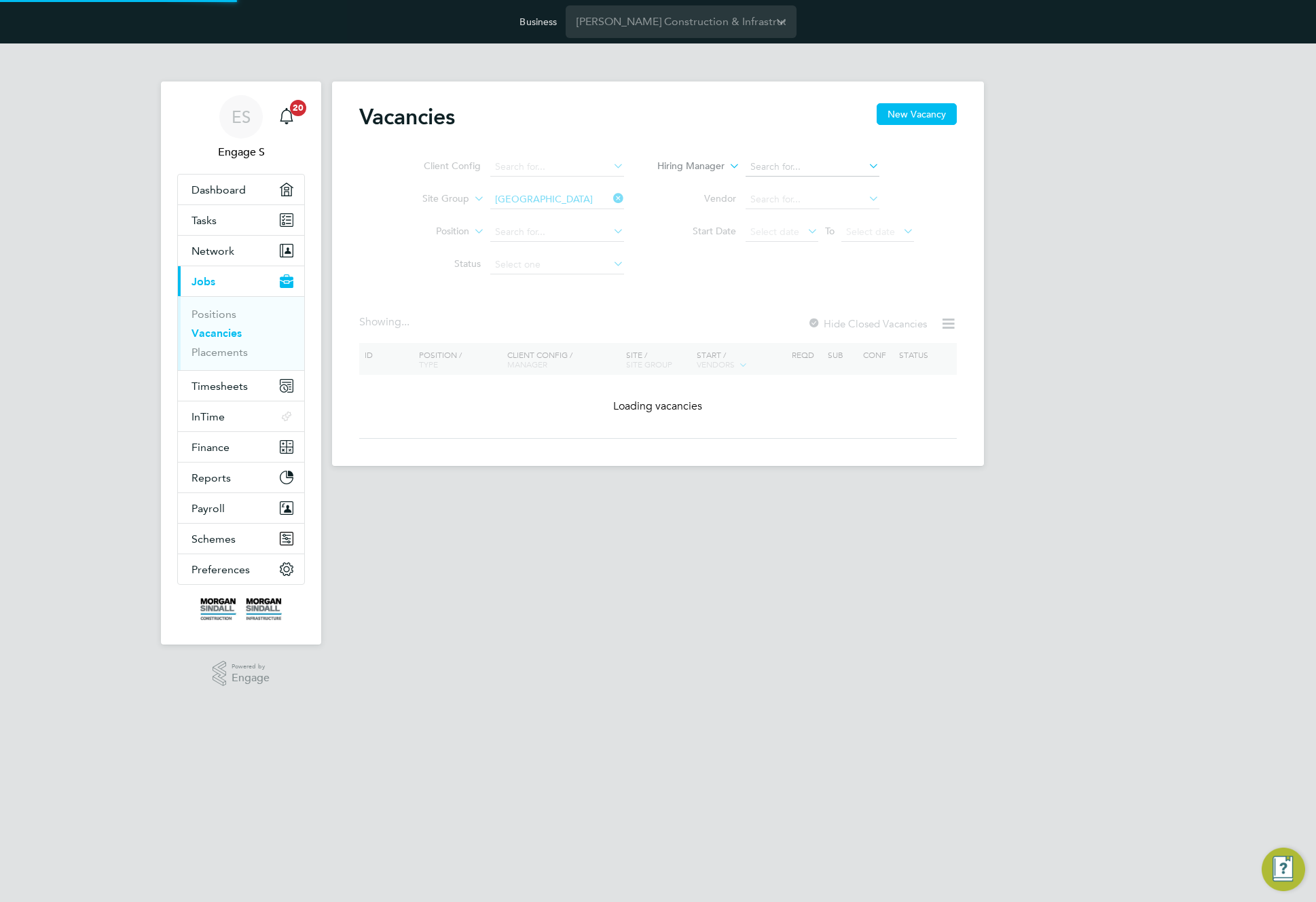
type input "[GEOGRAPHIC_DATA]"
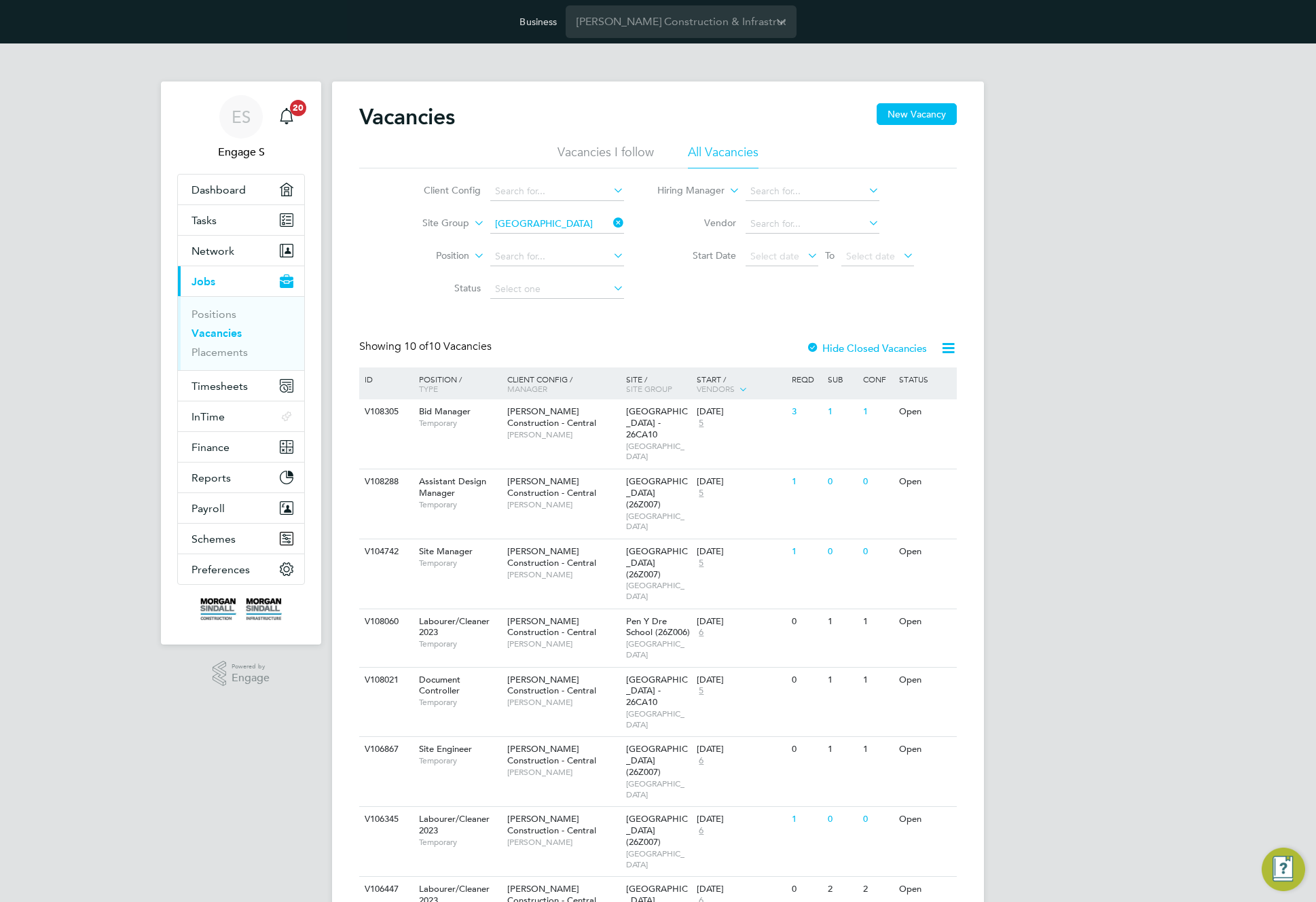
click at [946, 351] on icon at bounding box center [948, 348] width 17 height 17
click at [877, 379] on li "Download Vacancies Report" at bounding box center [885, 379] width 138 height 19
click at [611, 222] on icon at bounding box center [611, 223] width 0 height 19
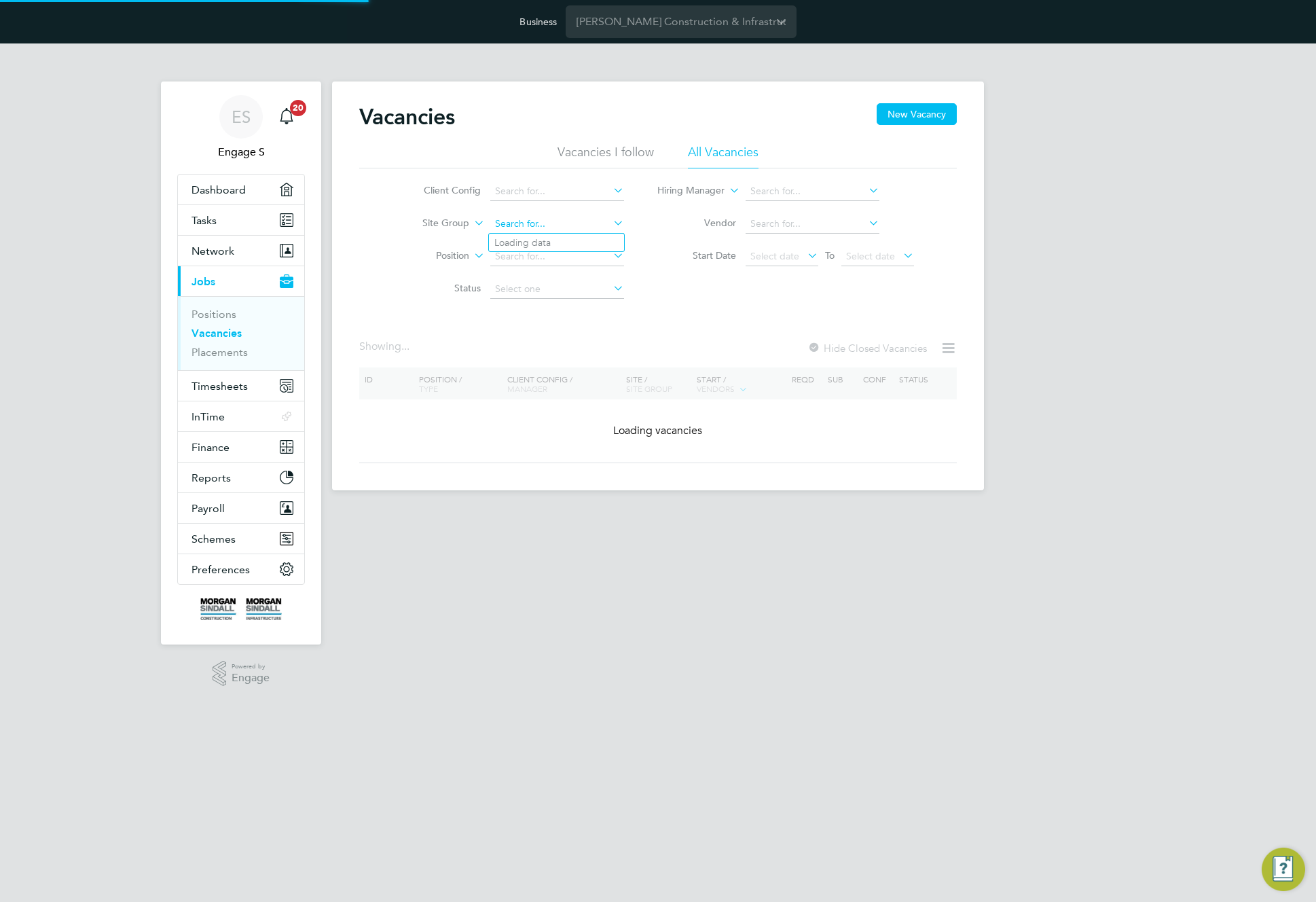
click at [600, 222] on input at bounding box center [557, 224] width 134 height 19
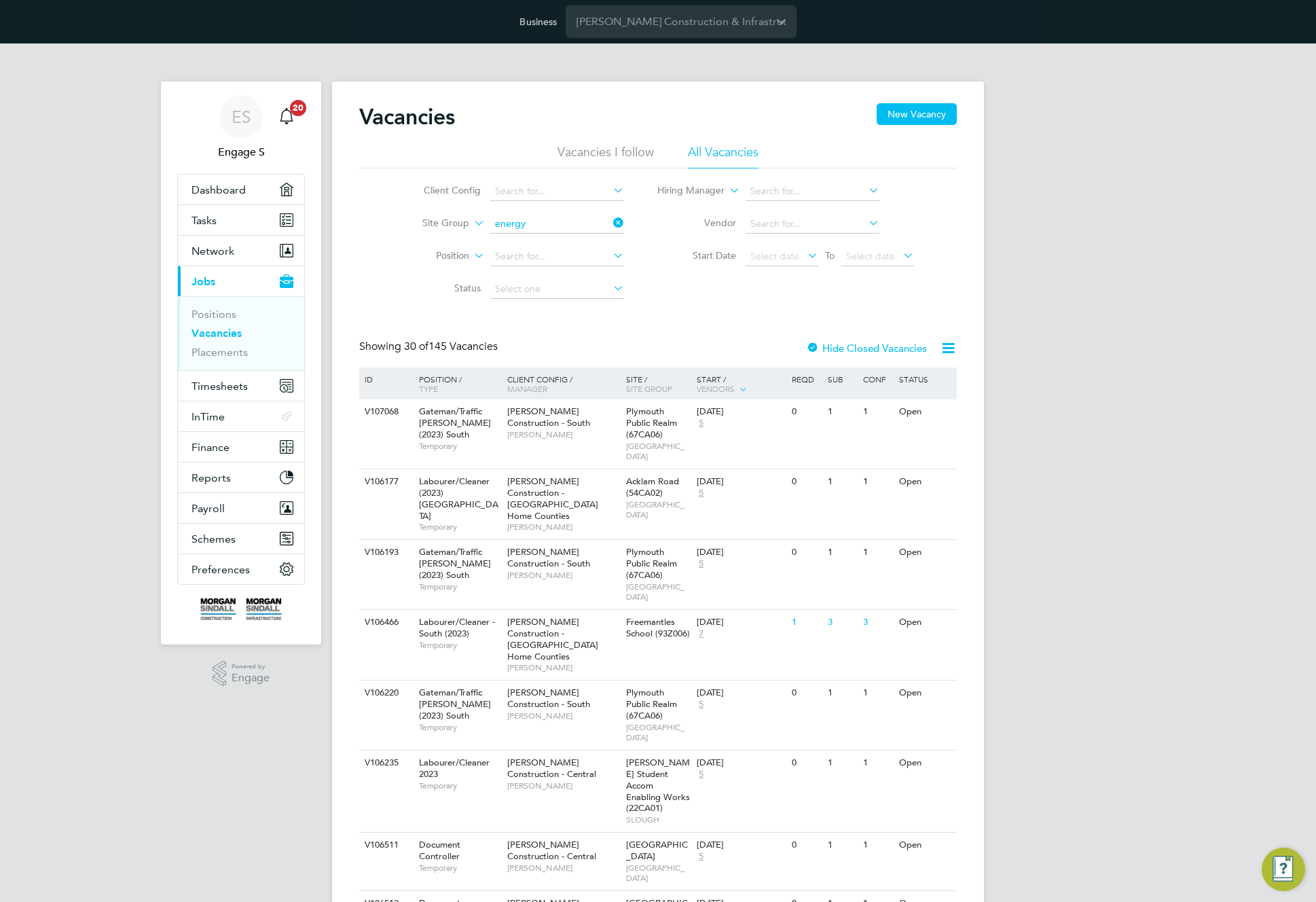
click at [557, 237] on li "Energy" at bounding box center [556, 242] width 135 height 18
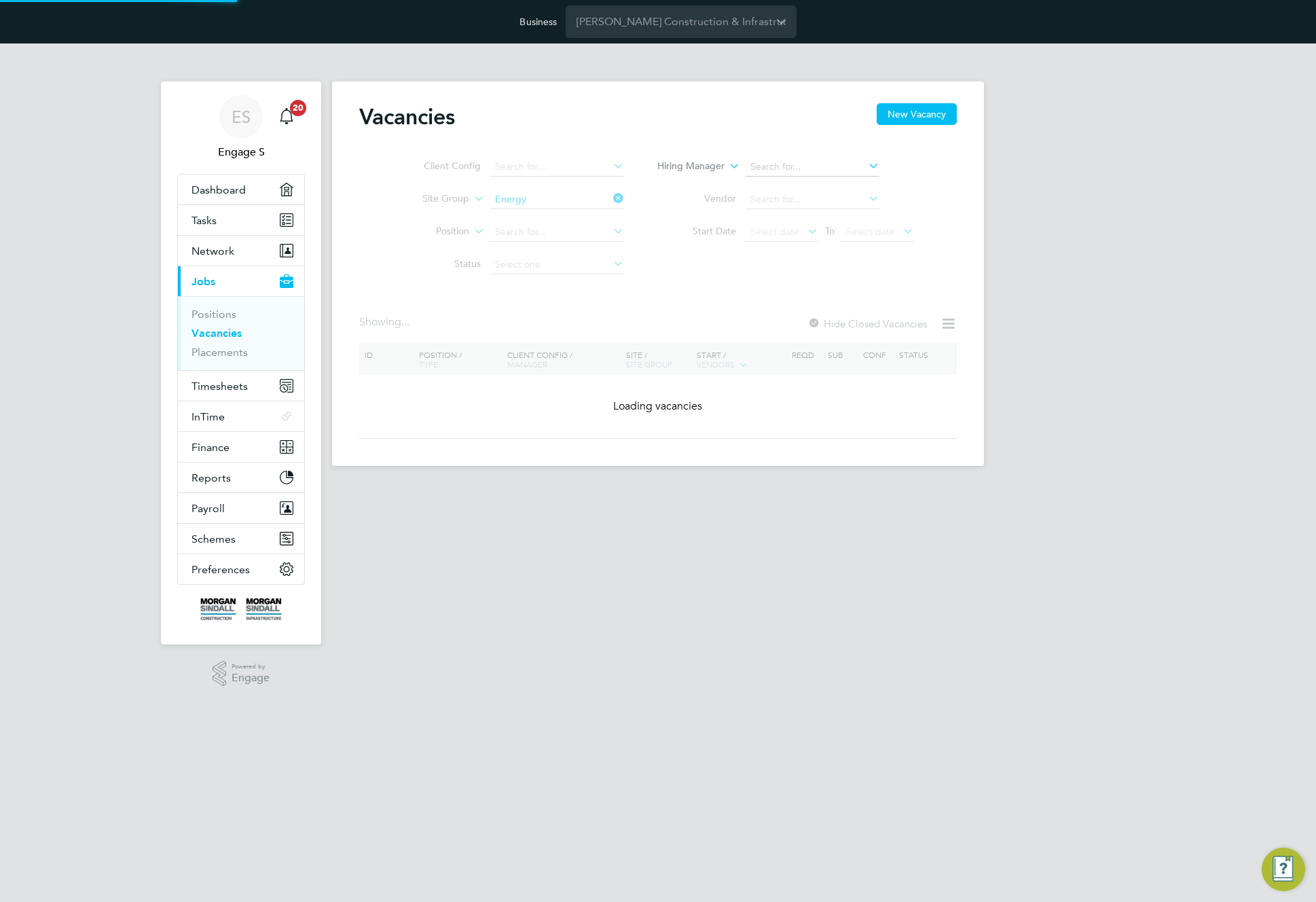
type input "ENERGY"
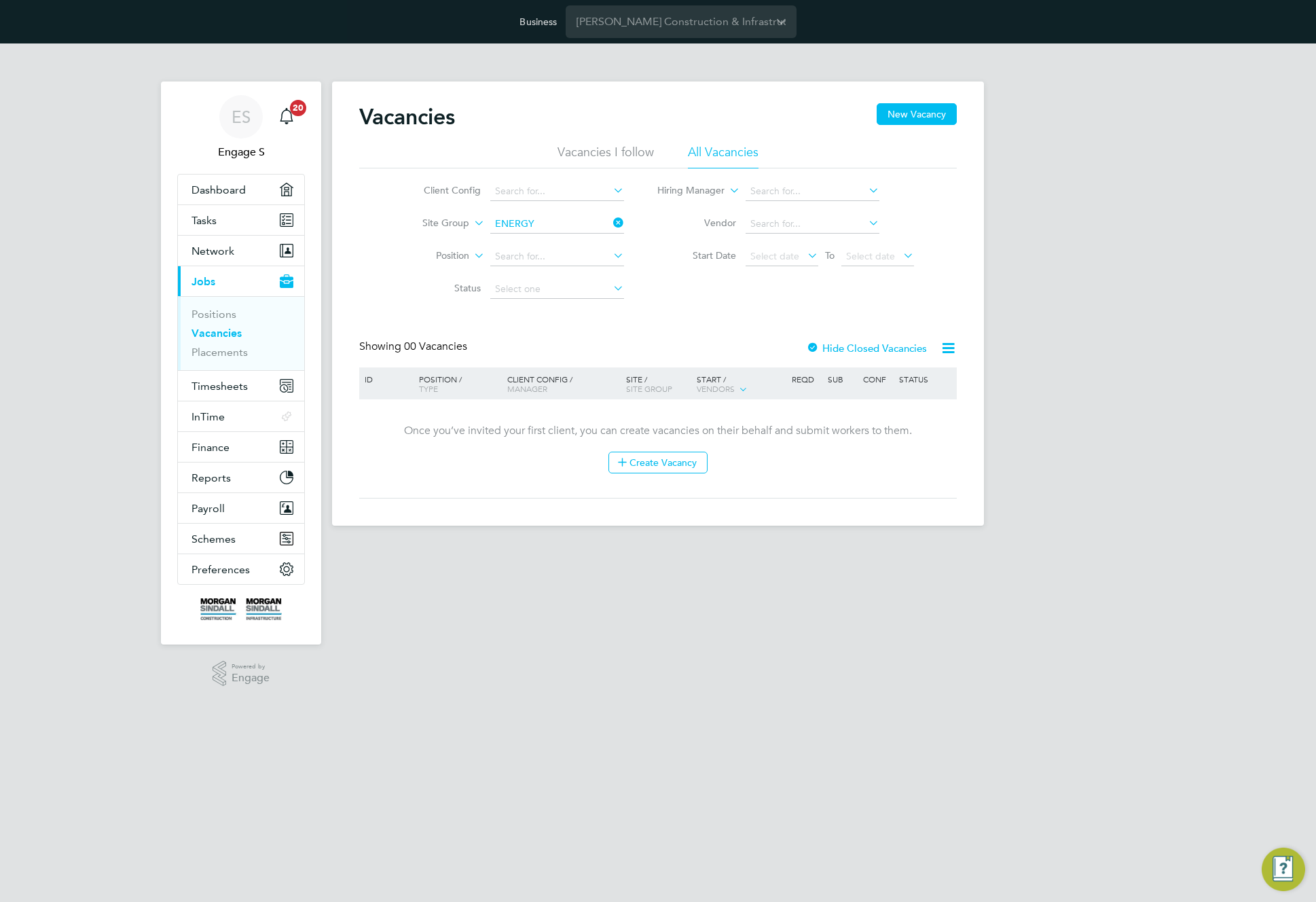
click at [809, 349] on div at bounding box center [812, 350] width 14 height 14
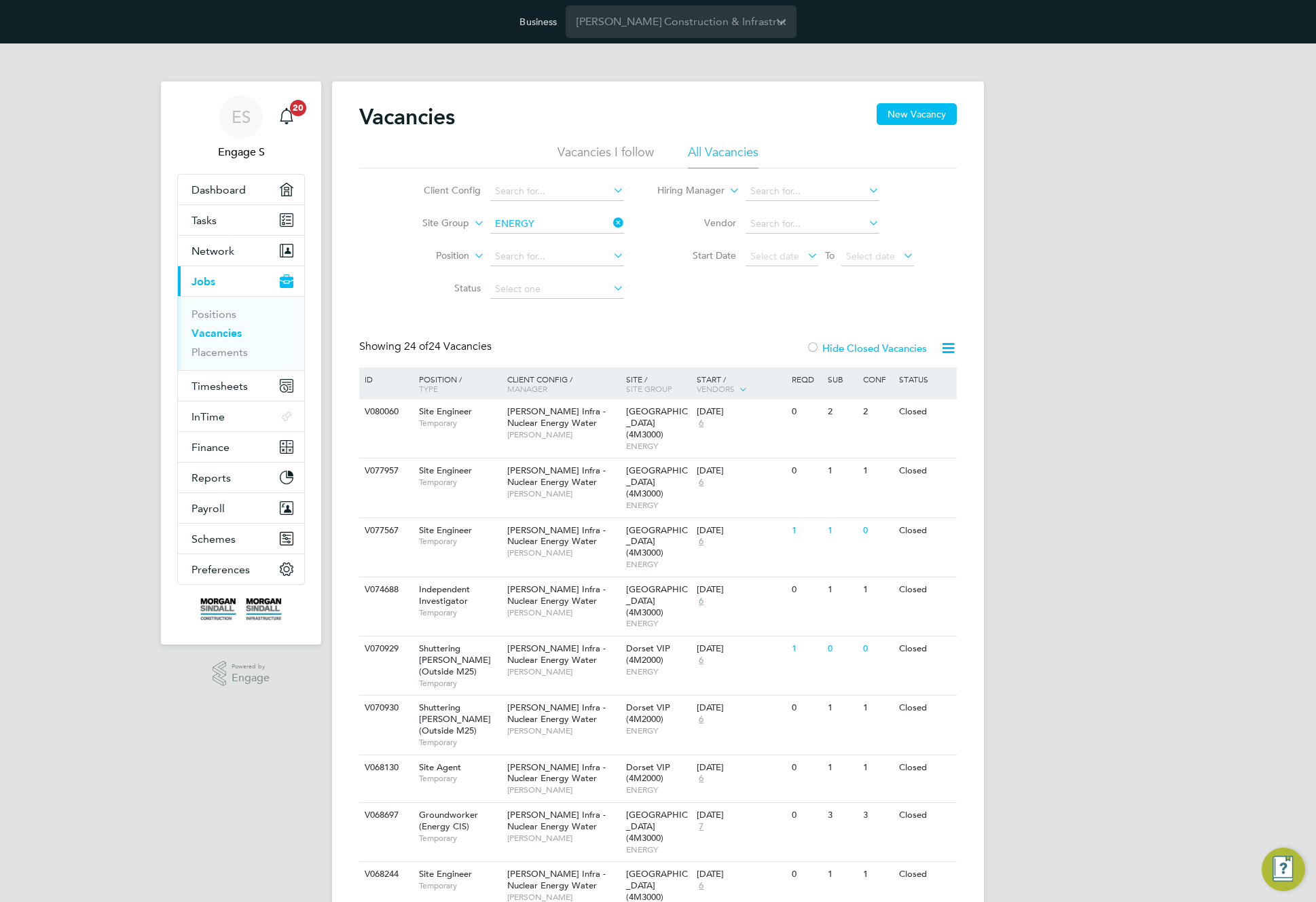
click at [945, 344] on icon at bounding box center [948, 348] width 17 height 17
click at [888, 383] on li "Download Vacancies Report" at bounding box center [885, 379] width 138 height 19
click at [580, 227] on input at bounding box center [557, 224] width 134 height 19
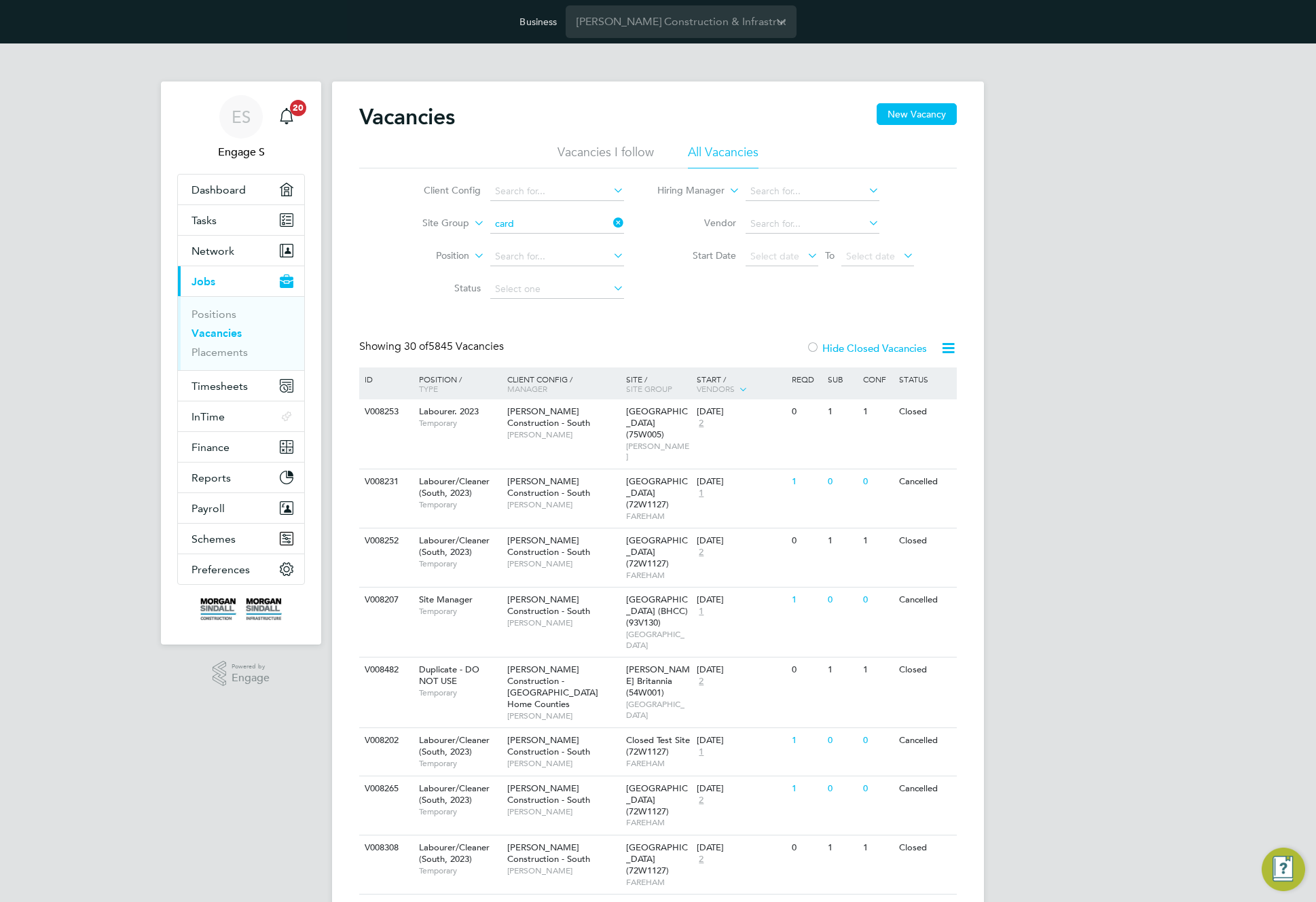
click at [540, 237] on li "Card iff" at bounding box center [556, 242] width 135 height 18
type input "Cardiff"
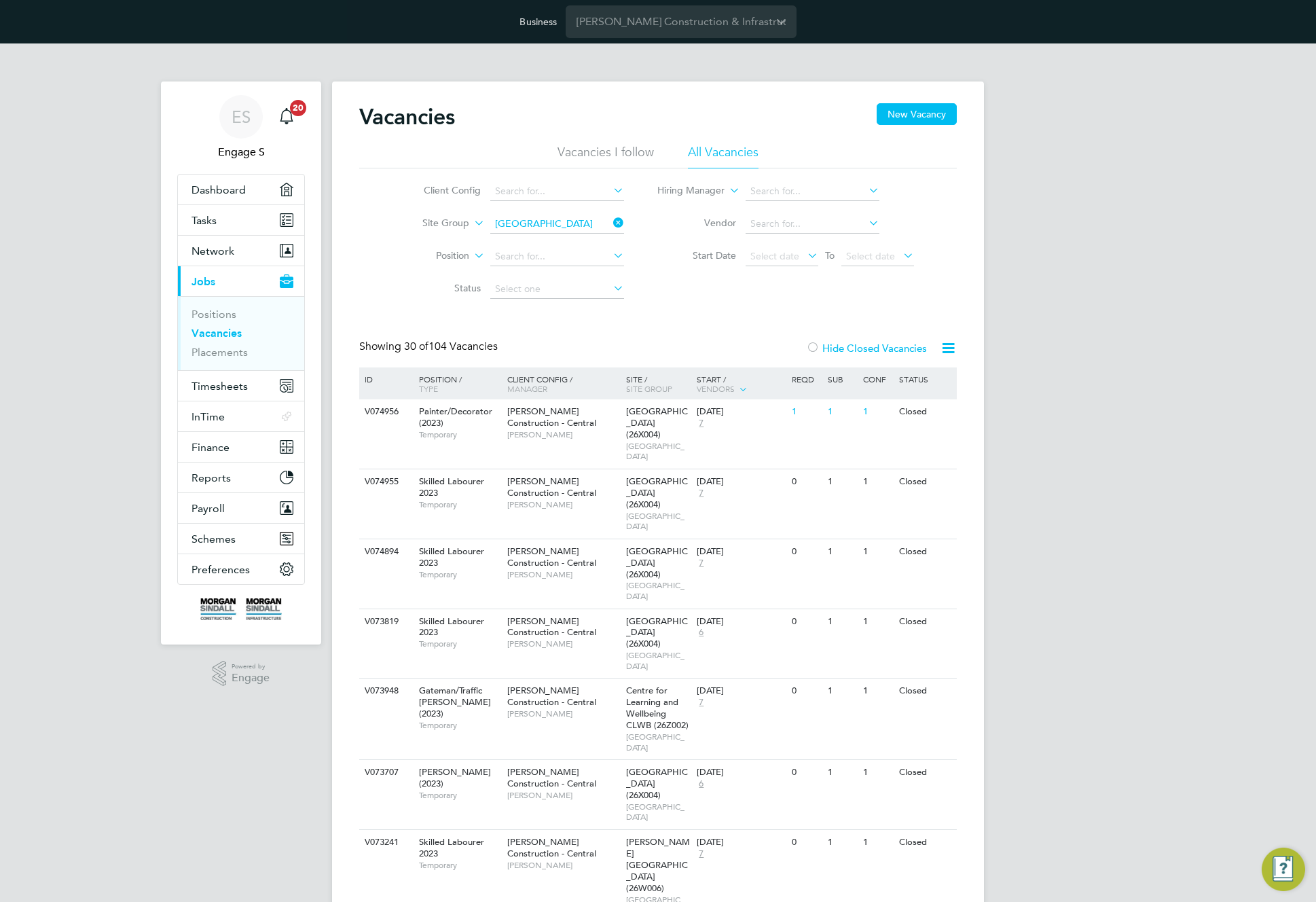
drag, startPoint x: 549, startPoint y: 336, endPoint x: 369, endPoint y: 327, distance: 180.2
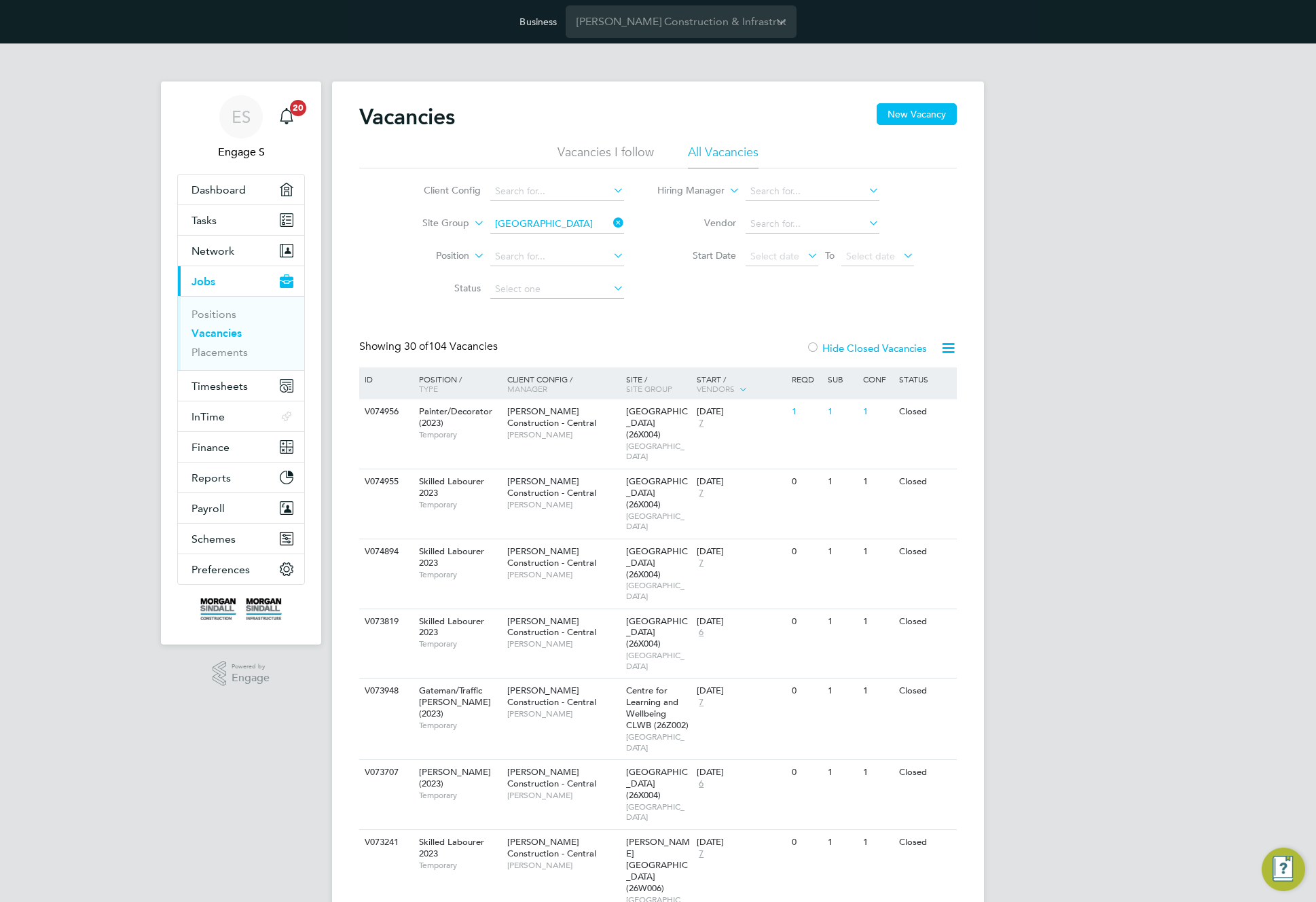
drag, startPoint x: 535, startPoint y: 343, endPoint x: 552, endPoint y: 341, distance: 17.1
click at [421, 343] on span "30 of" at bounding box center [416, 347] width 25 height 14
click at [422, 340] on span "30 of" at bounding box center [416, 347] width 25 height 14
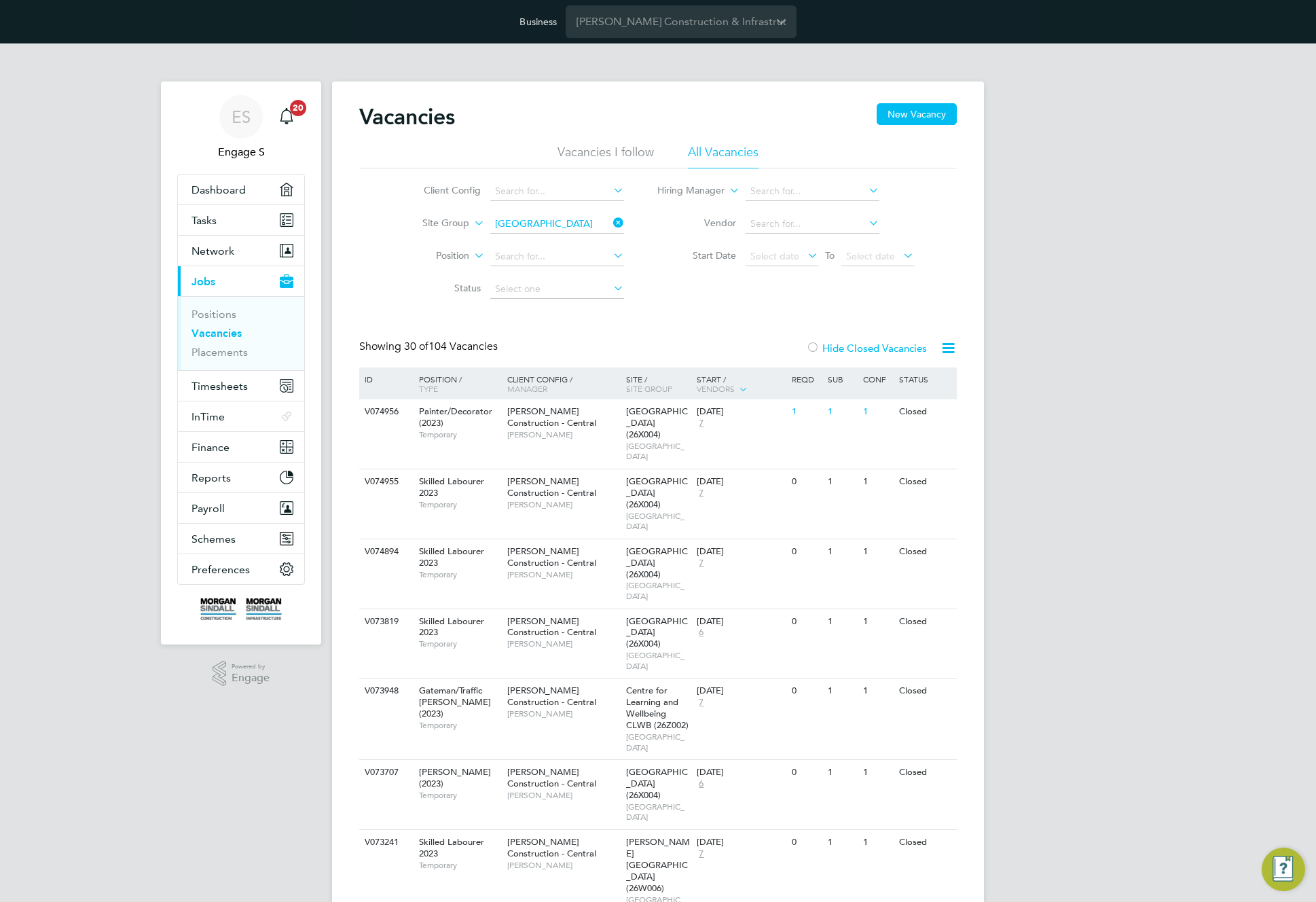
click at [216, 445] on span "Finance" at bounding box center [211, 447] width 38 height 13
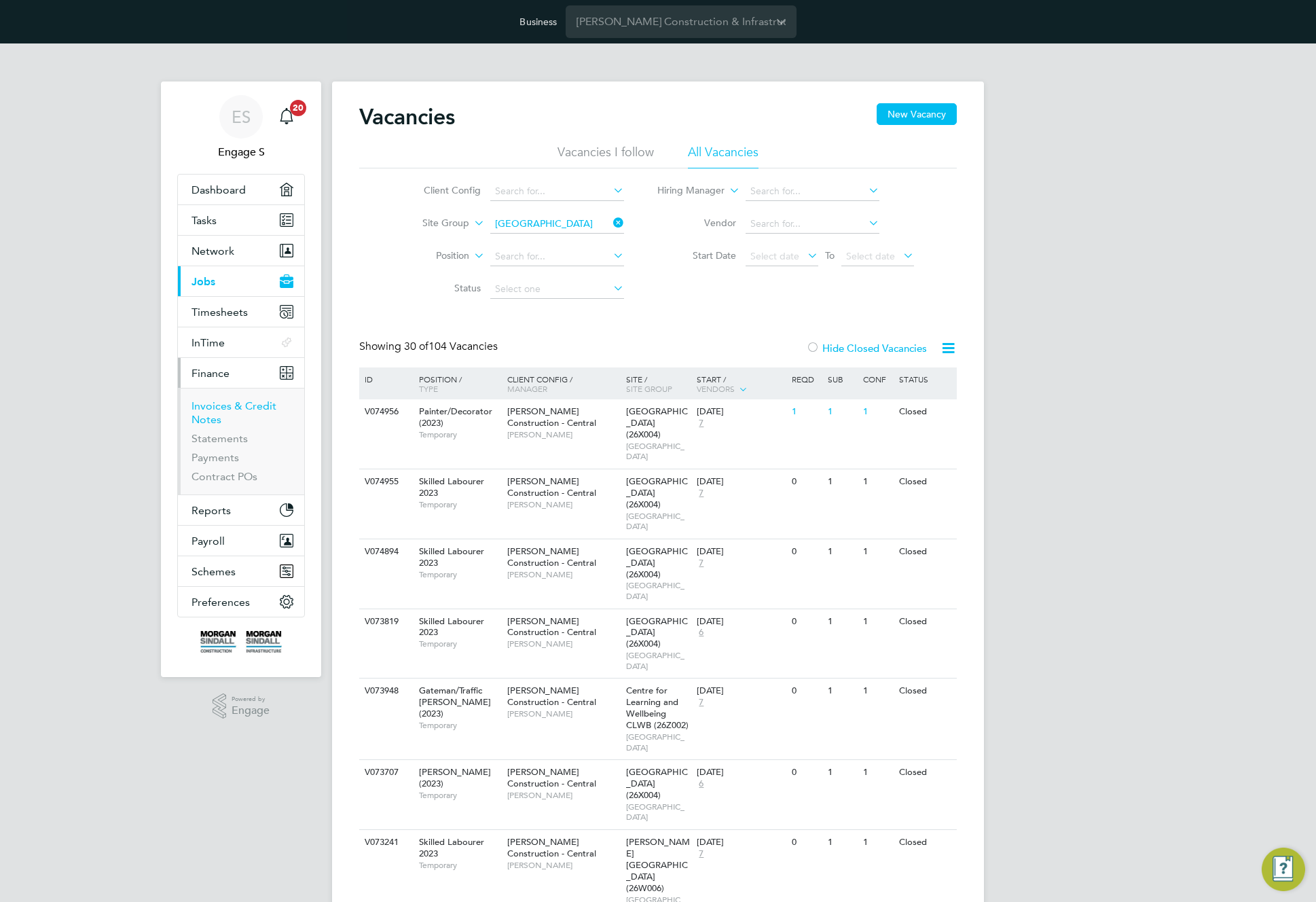
click at [206, 401] on link "Invoices & Credit Notes" at bounding box center [233, 412] width 84 height 27
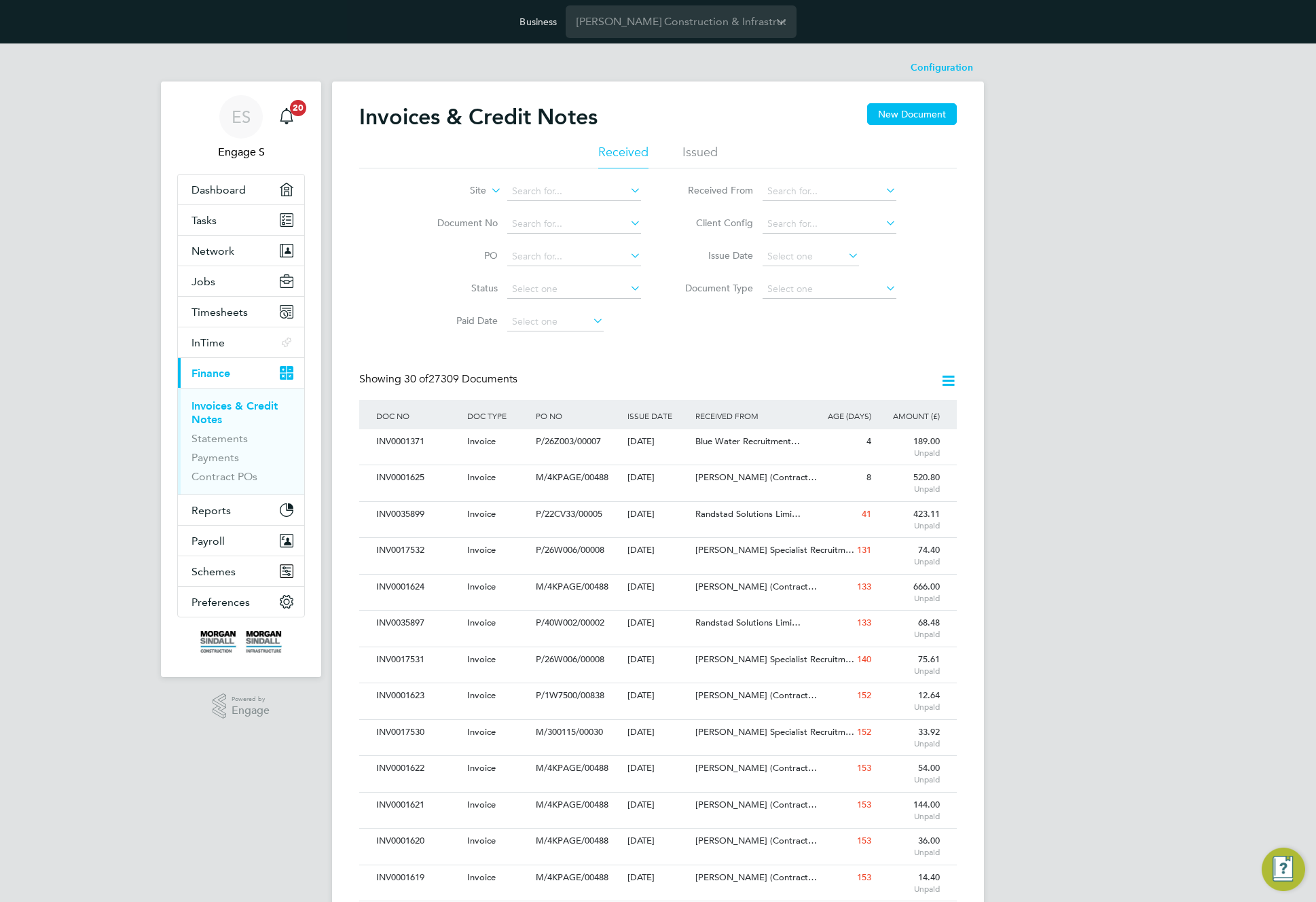
scroll to position [26, 92]
click at [1027, 419] on div "ES Engage S Notifications 20 Applications: Dashboard Tasks Network Team Members…" at bounding box center [658, 826] width 1316 height 1565
click at [739, 378] on div "Showing 30 of 27309 Documents" at bounding box center [658, 386] width 598 height 28
click at [481, 190] on label "Site" at bounding box center [447, 191] width 78 height 14
click at [450, 221] on li "Site Group" at bounding box center [444, 225] width 84 height 18
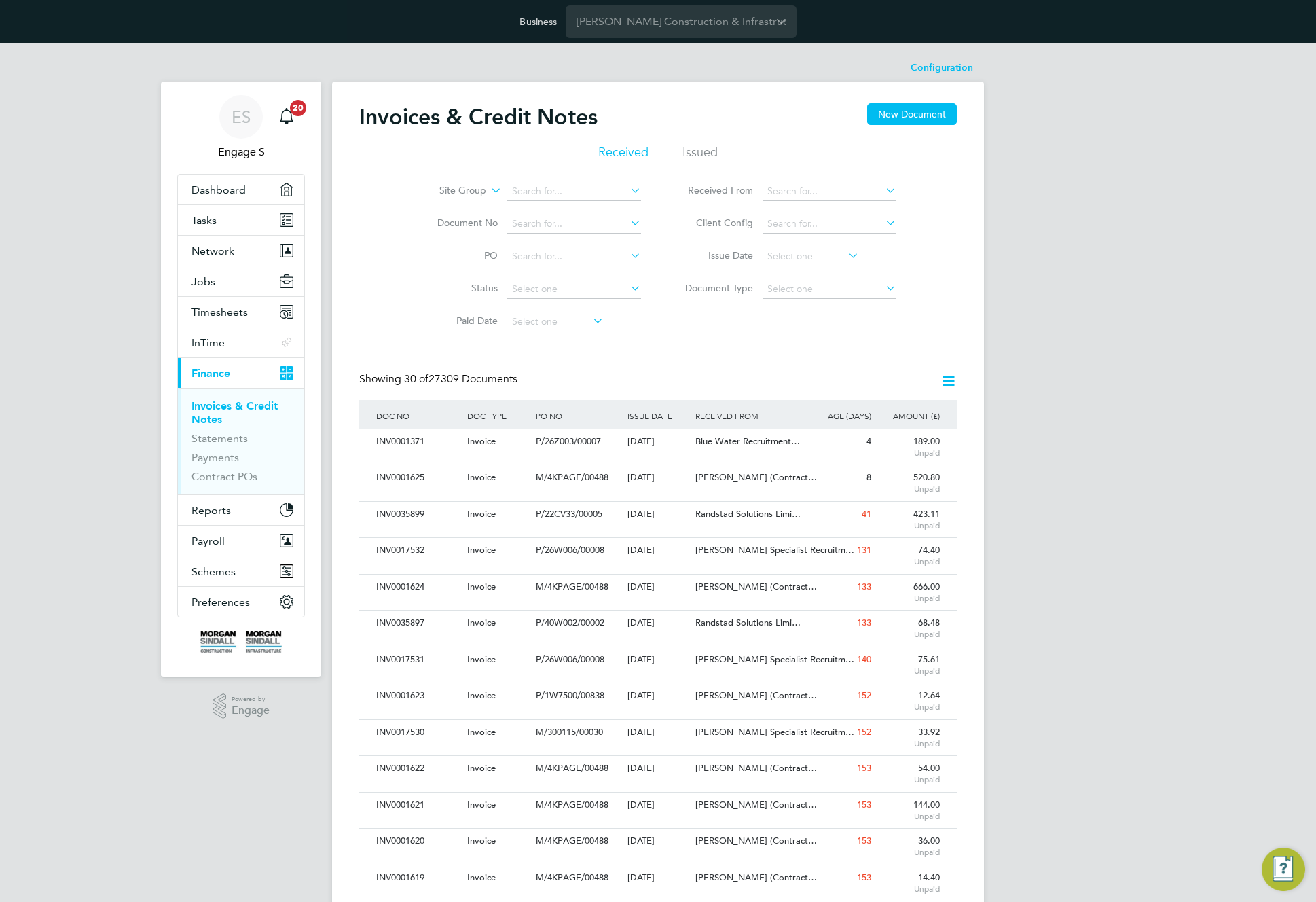
click at [1012, 416] on div "ES Engage S Notifications 20 Applications: Dashboard Tasks Network Team Members…" at bounding box center [658, 826] width 1316 height 1565
click at [946, 377] on icon at bounding box center [948, 380] width 17 height 17
click at [566, 196] on input at bounding box center [574, 191] width 134 height 19
type input "Cardiff"
click at [714, 491] on div "INV0017532 Invoice P/26W006/00008 22 May 2025 Morgan Sindall Construction & Inf…" at bounding box center [658, 483] width 598 height 36
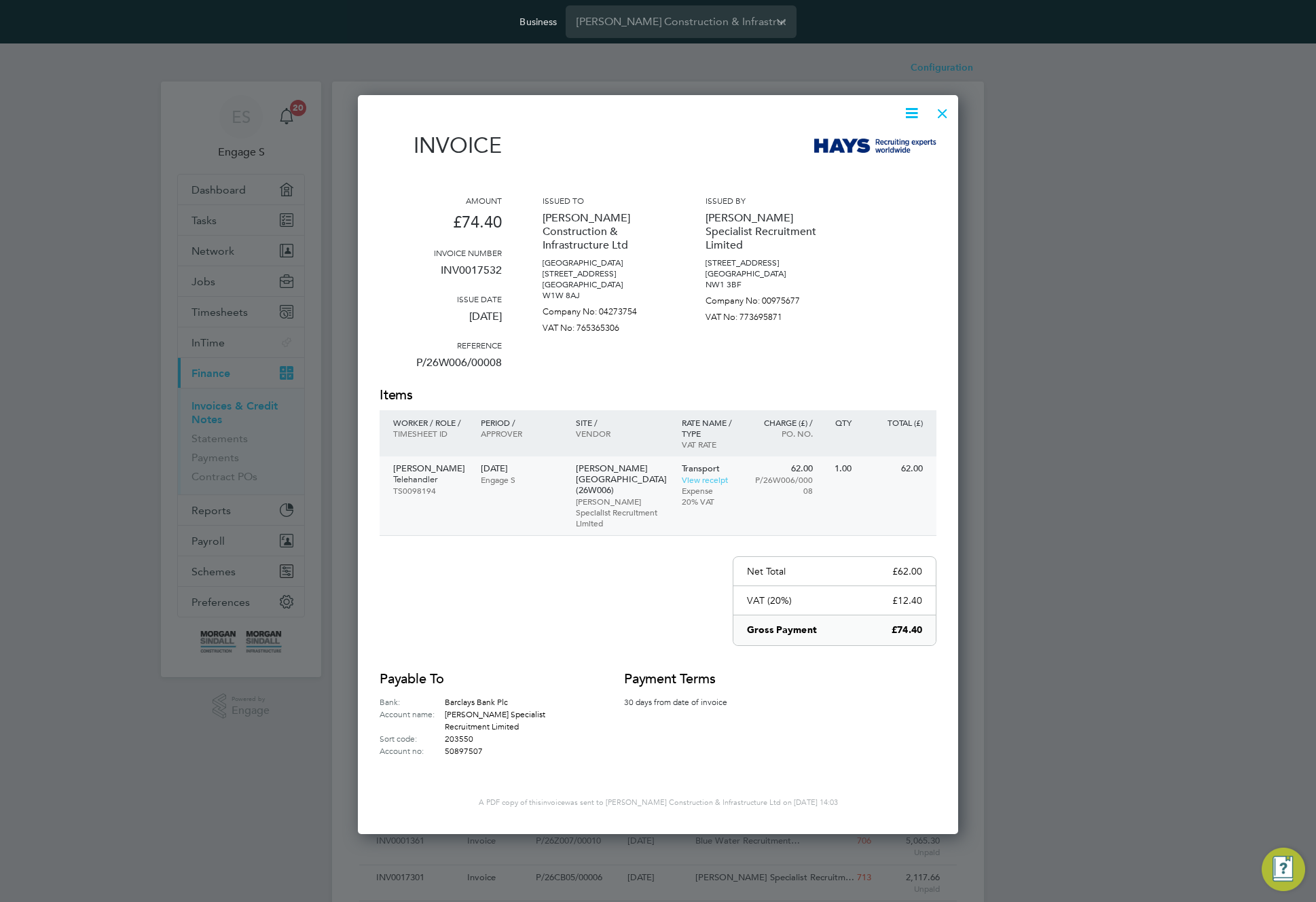
click at [505, 467] on p "09 Mar 2020" at bounding box center [520, 468] width 80 height 11
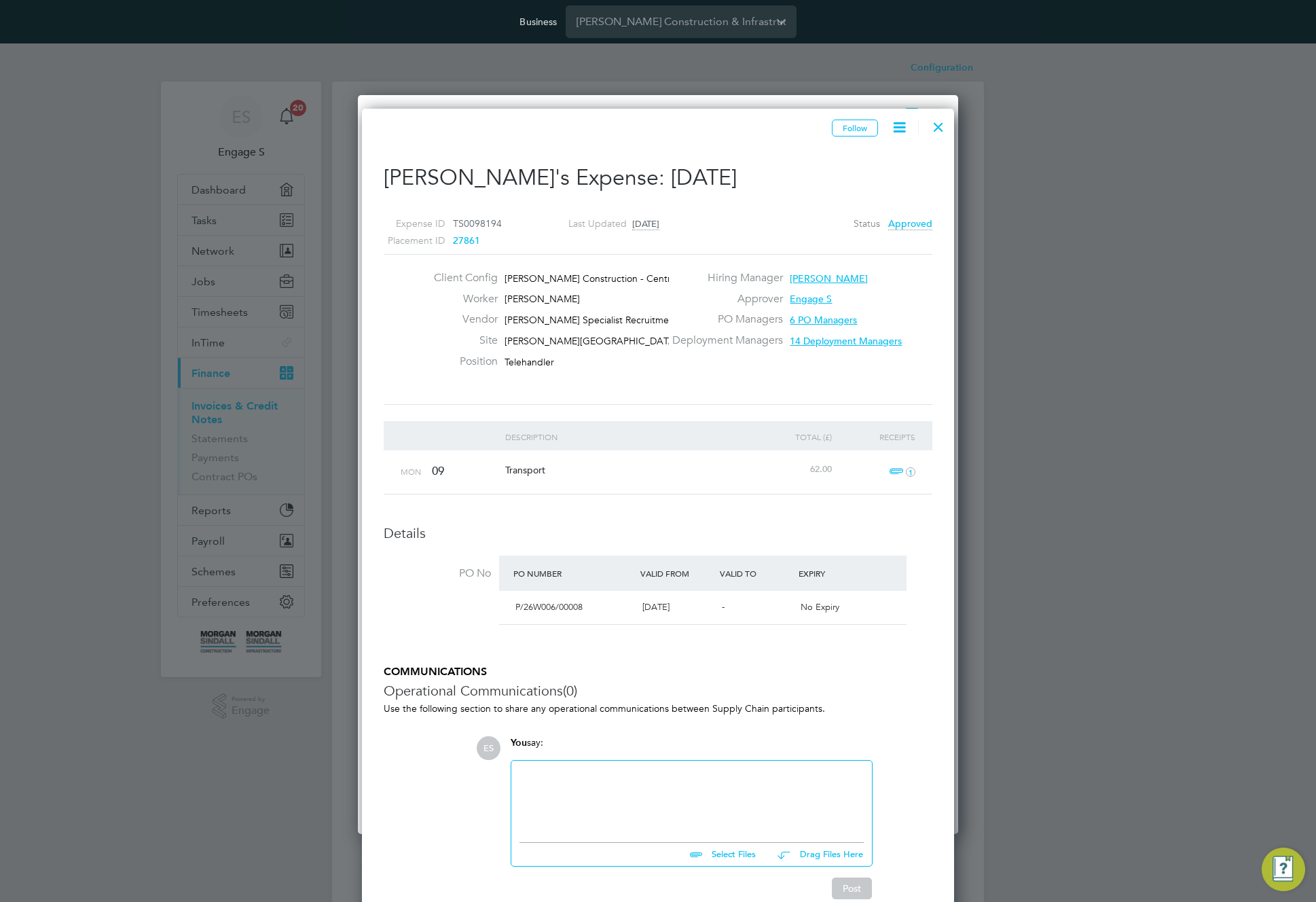
click at [464, 242] on span "27861" at bounding box center [466, 240] width 27 height 12
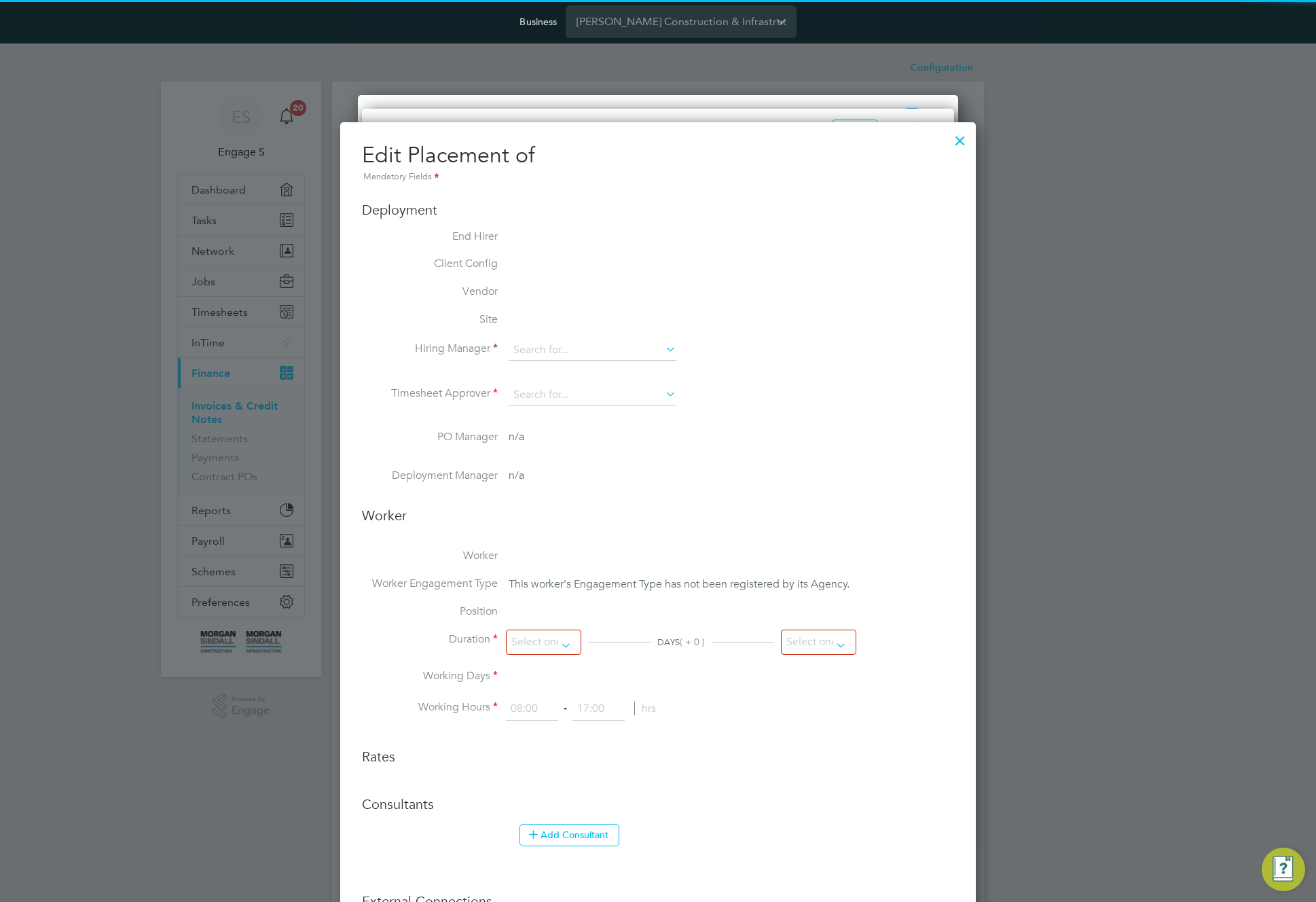
type input "Steven B"
type input "09 Mar 2020"
type input "03 Apr 2020"
type input "08:00"
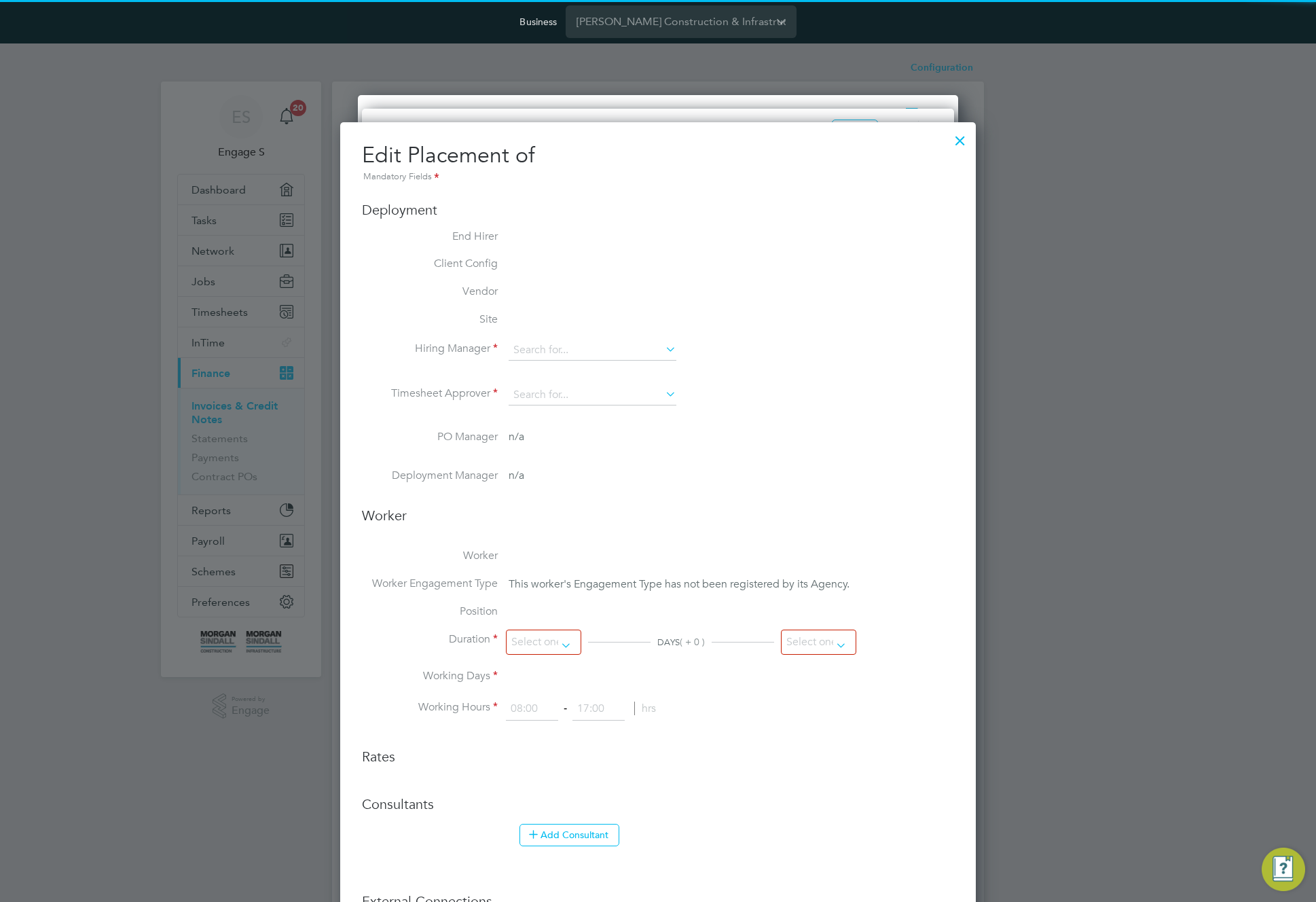
type input "18:00"
type input "29700159"
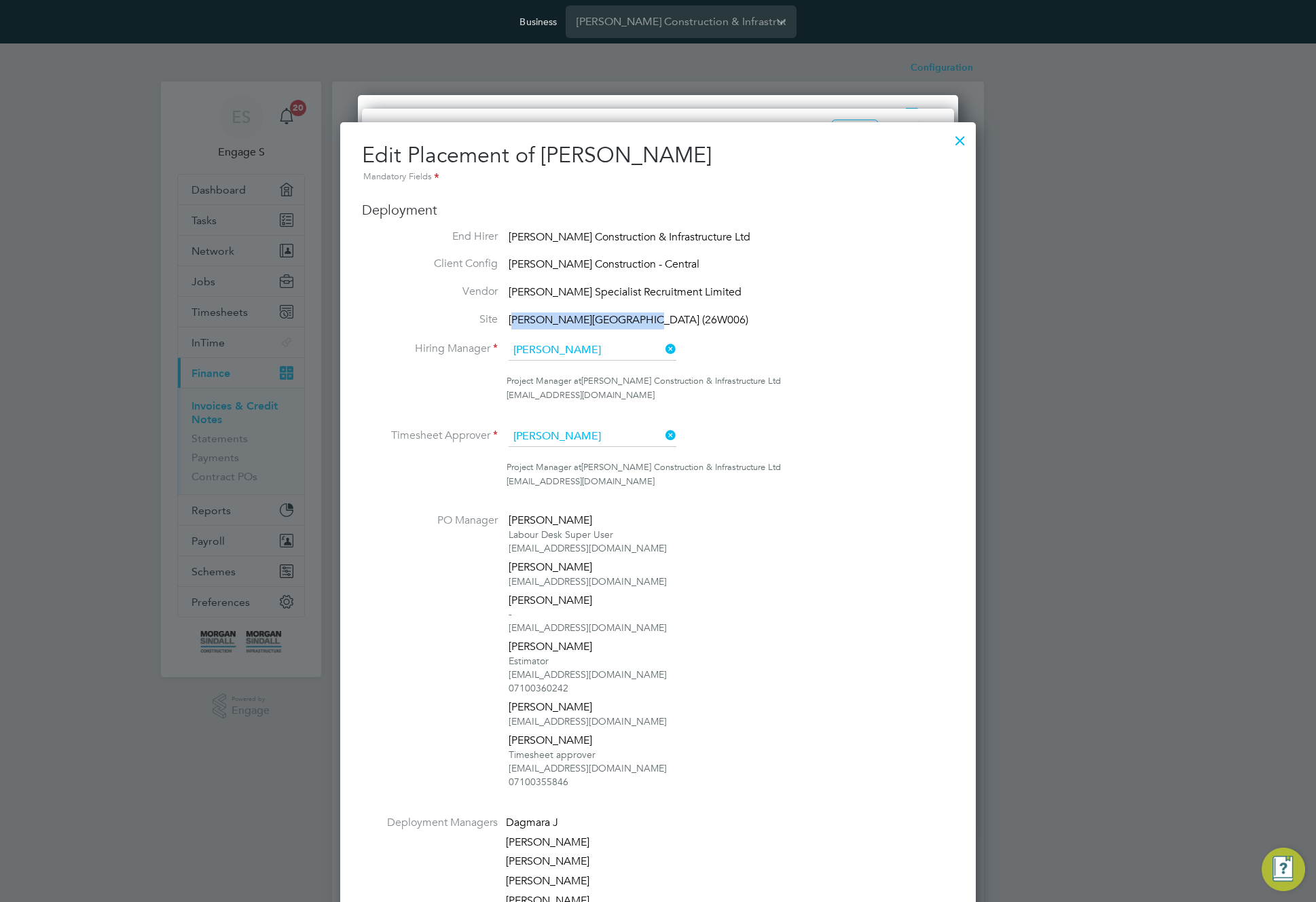
drag, startPoint x: 516, startPoint y: 319, endPoint x: 659, endPoint y: 317, distance: 143.0
click at [659, 317] on li "Site Whitmore School (26W006)" at bounding box center [658, 320] width 592 height 17
click at [578, 321] on span "Whitmore School (26W006)" at bounding box center [628, 320] width 239 height 14
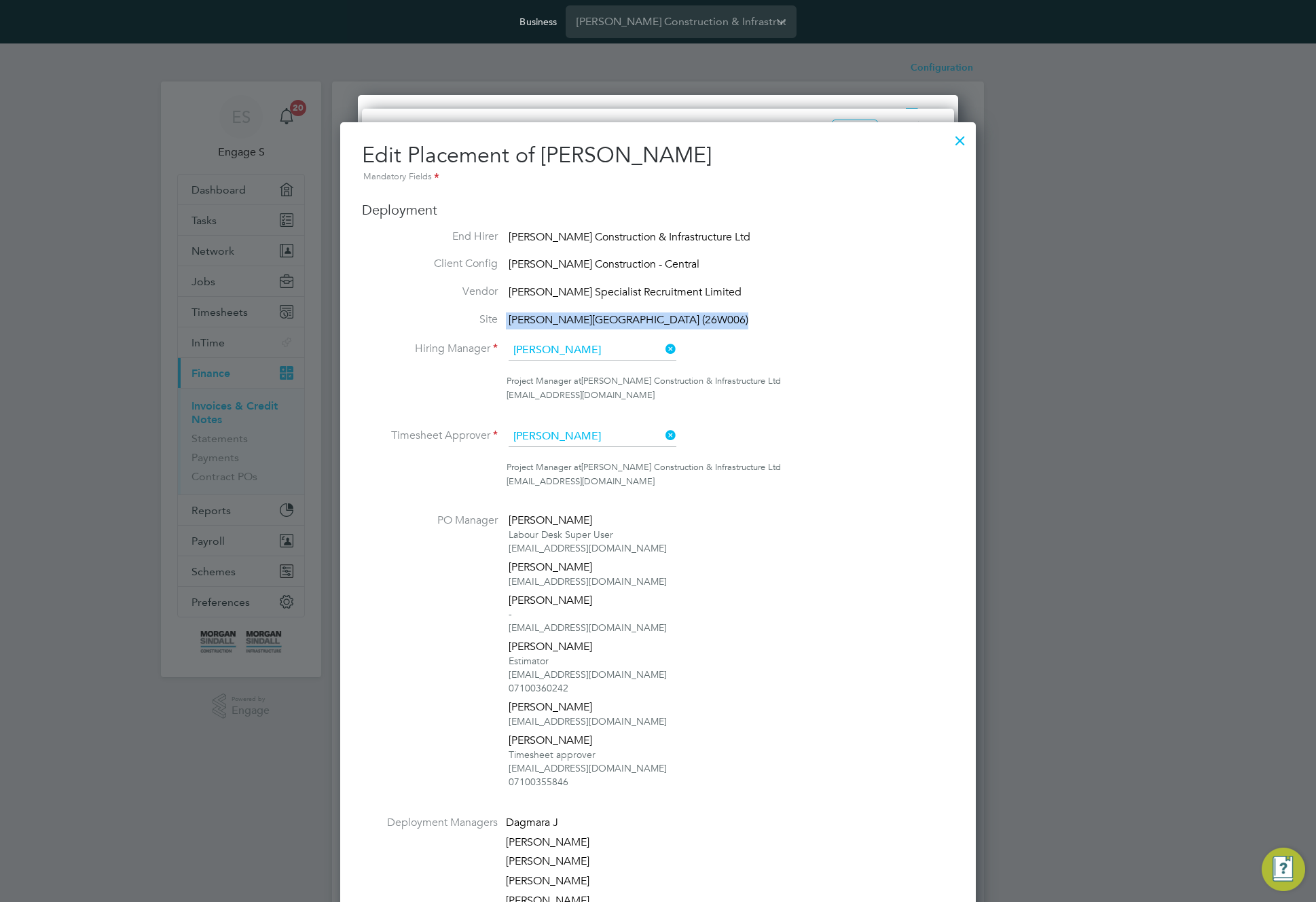
copy ul "Whitmore School (26W006) Hiring Manager"
click at [965, 136] on div at bounding box center [959, 137] width 25 height 25
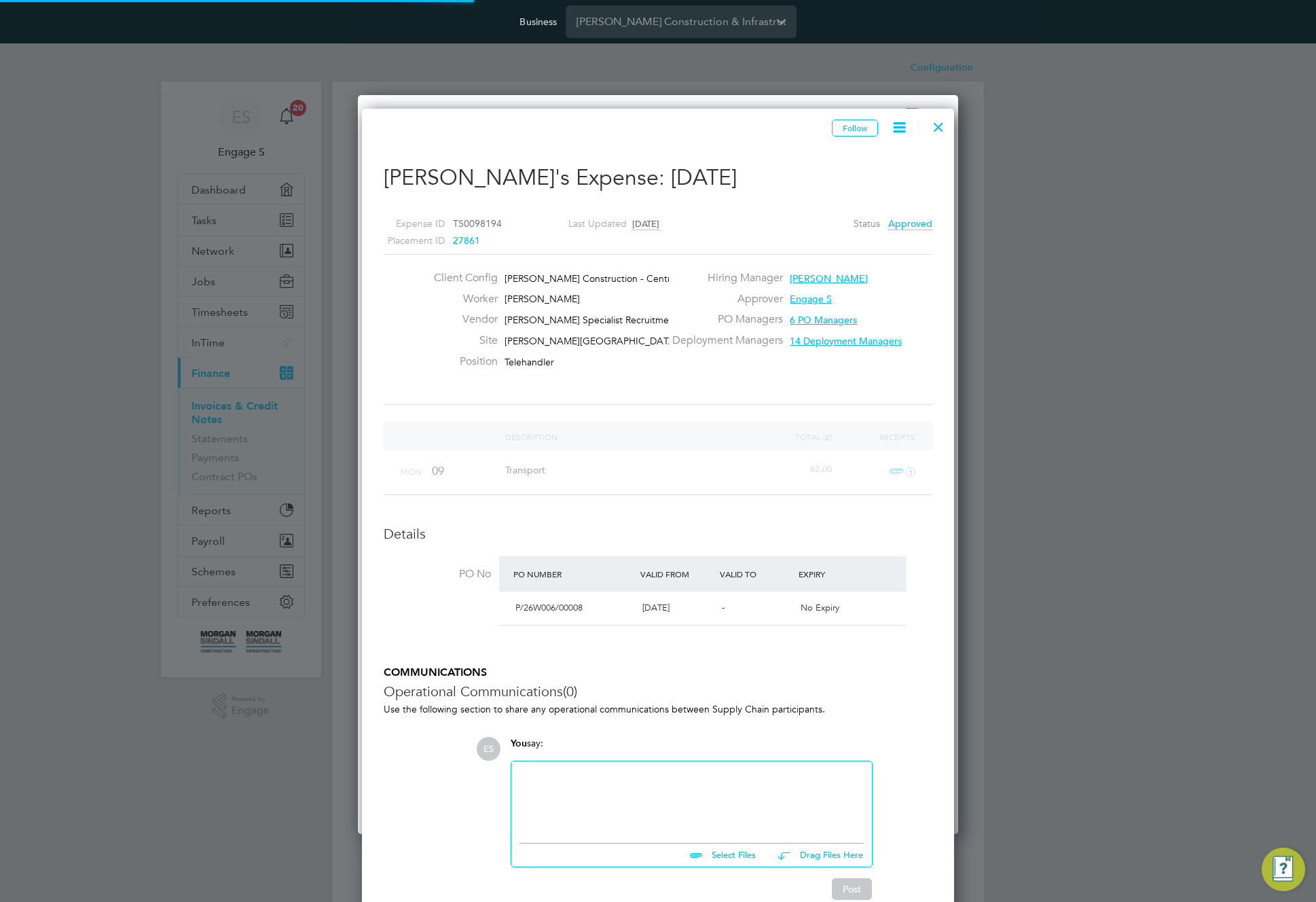
click at [939, 129] on div at bounding box center [938, 123] width 25 height 25
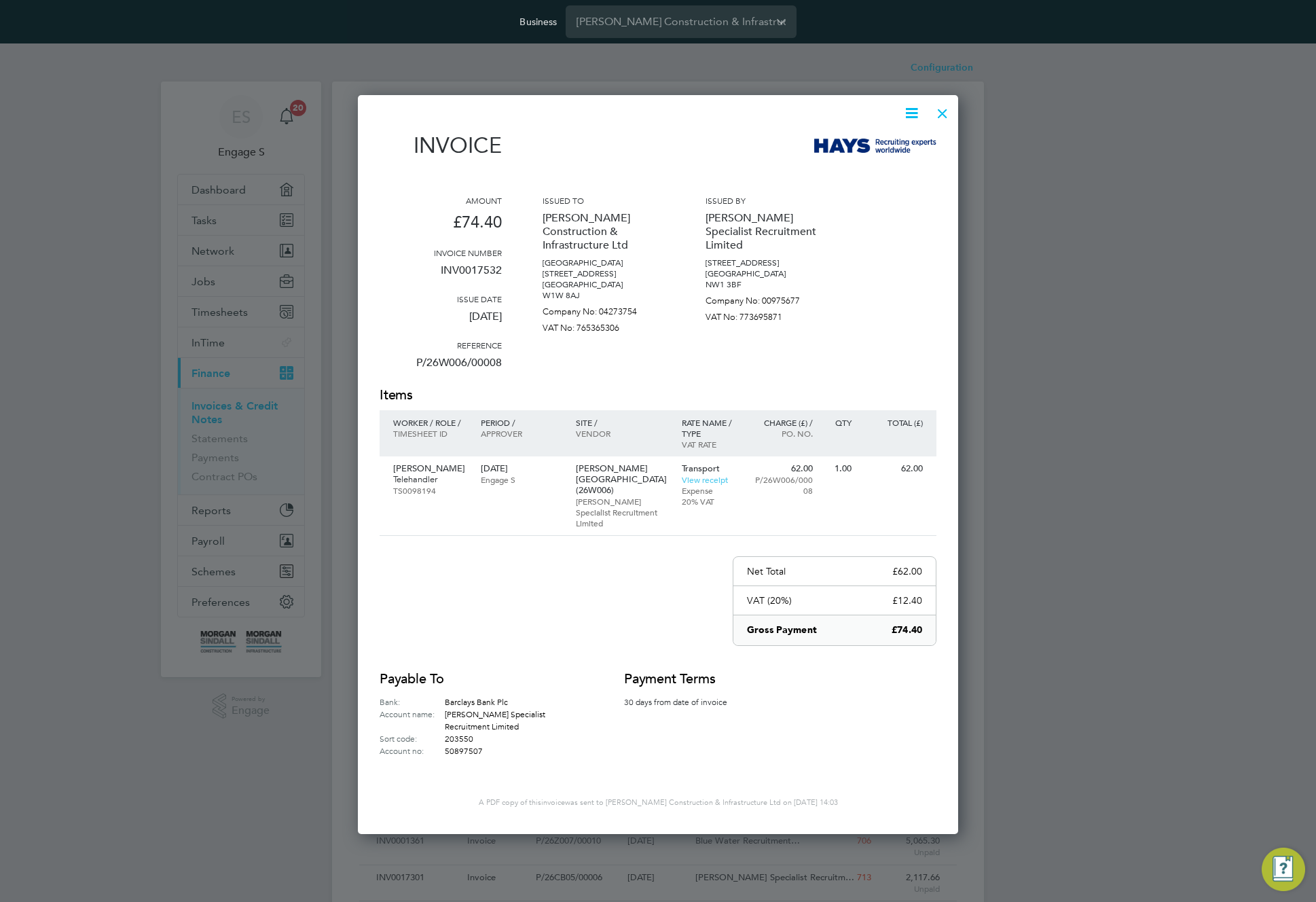
click at [940, 112] on div at bounding box center [943, 109] width 25 height 25
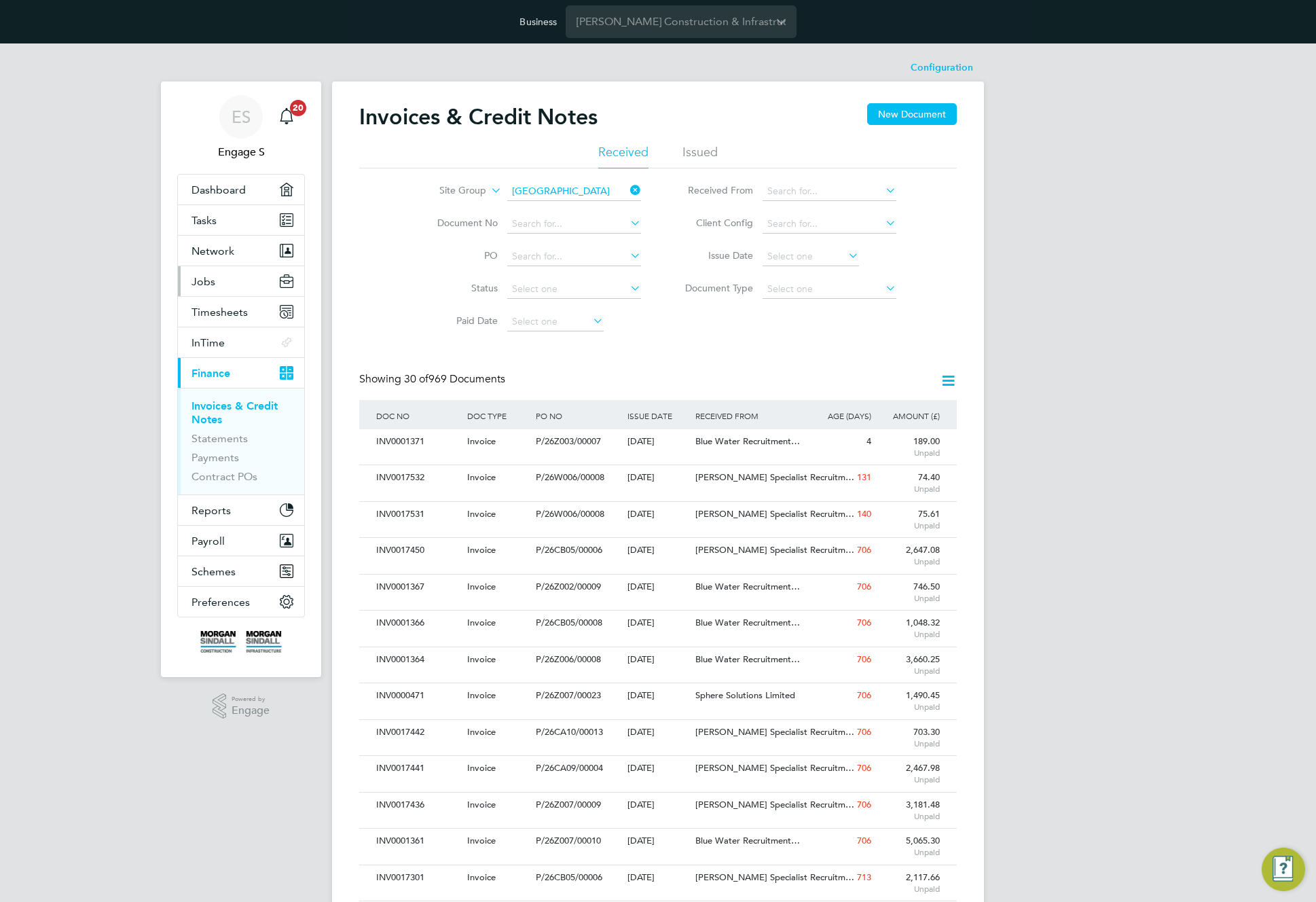
click at [202, 280] on span "Jobs" at bounding box center [204, 281] width 24 height 13
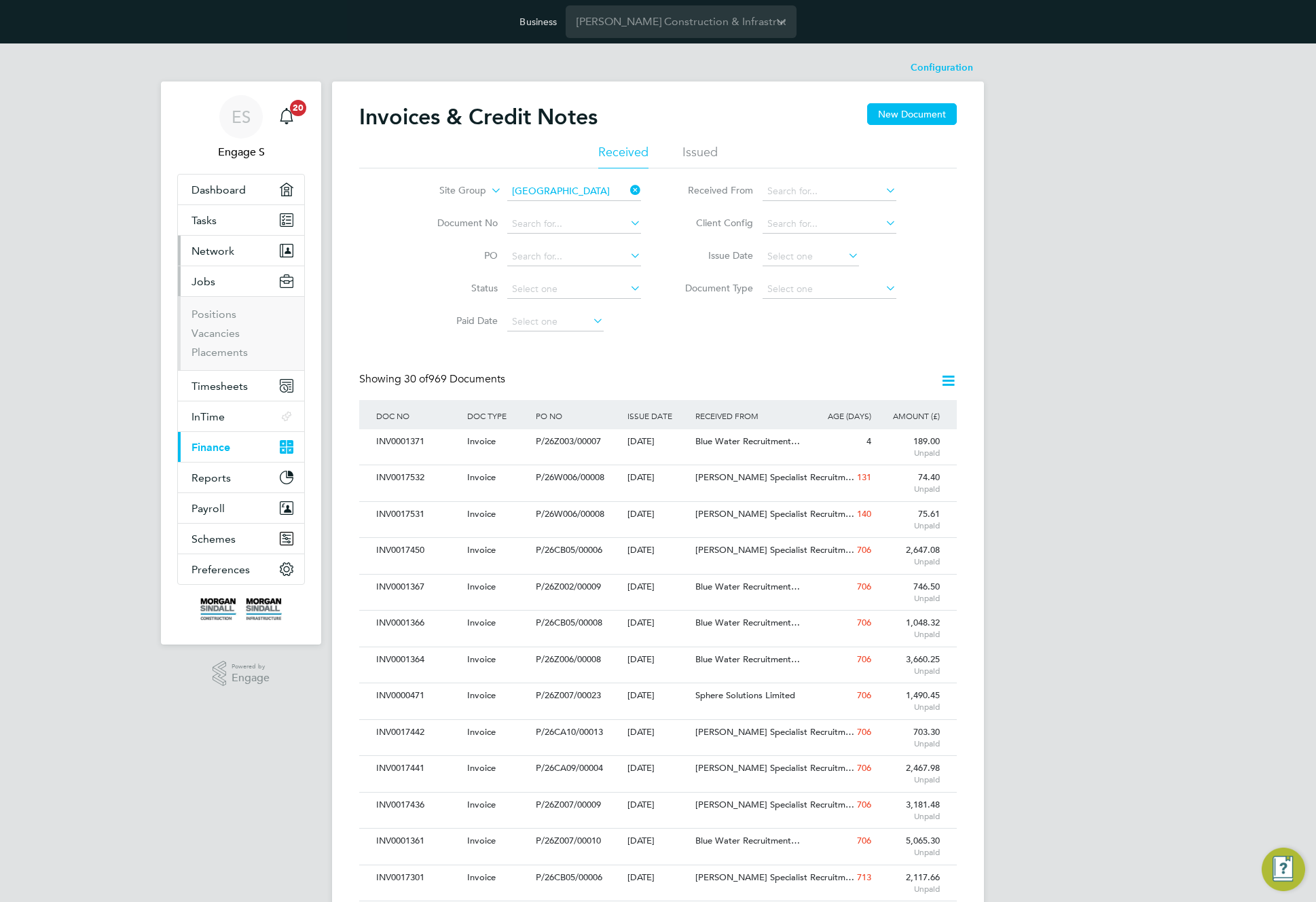
click at [235, 248] on button "Network" at bounding box center [240, 250] width 126 height 30
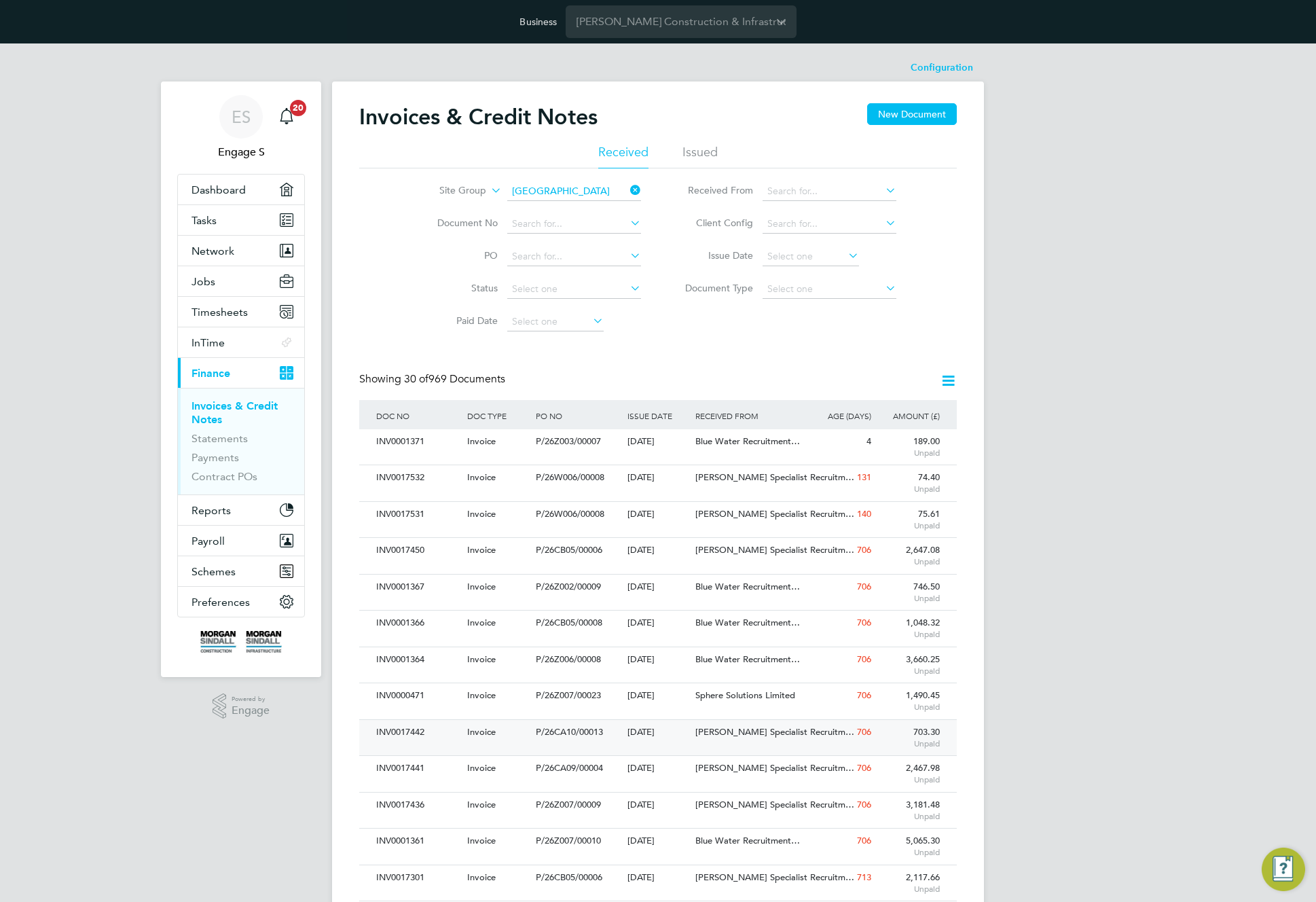
click at [694, 730] on div "Hays Specialist Recruitm…" at bounding box center [749, 732] width 114 height 25
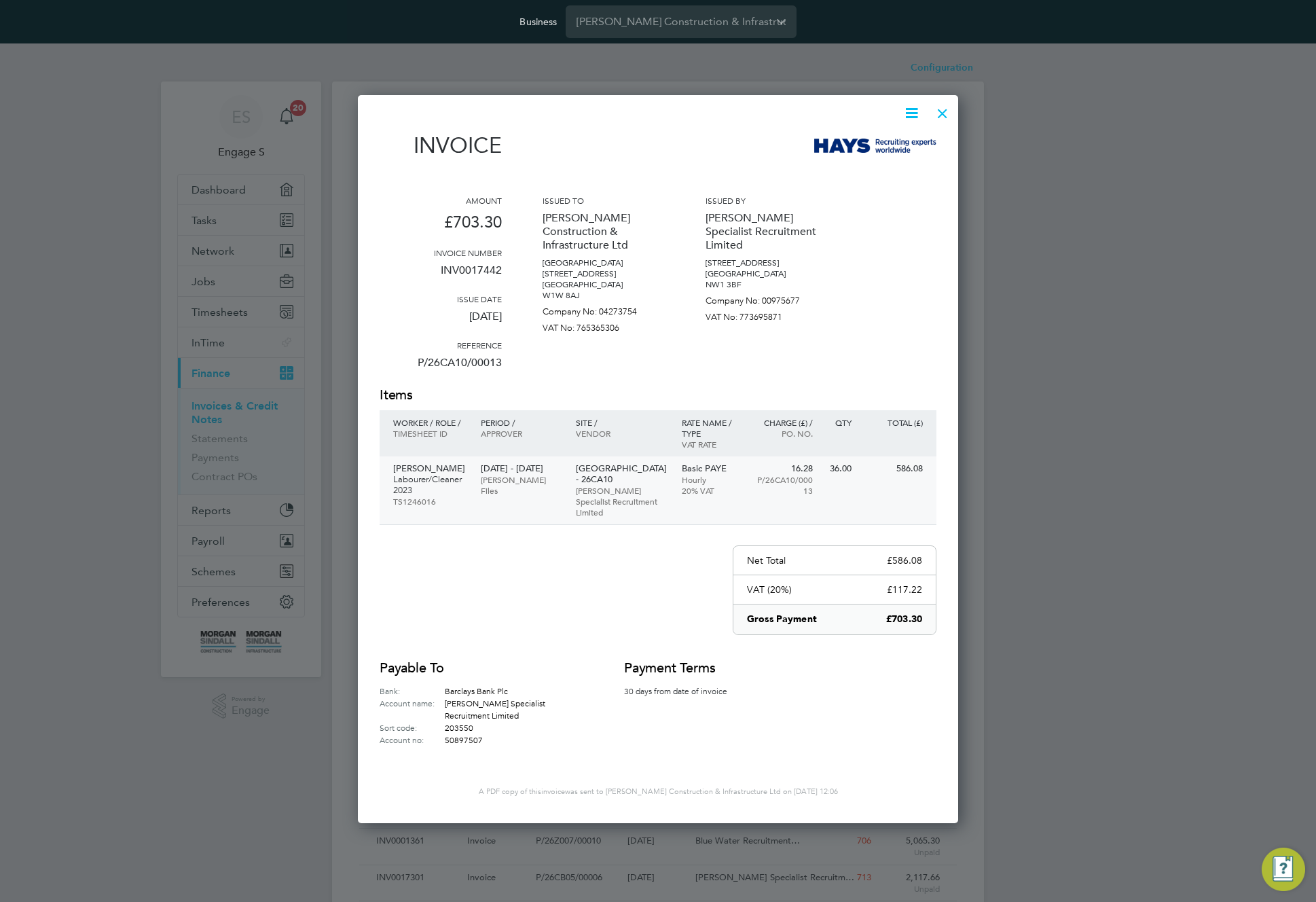
click at [600, 486] on p "Hays Specialist Recruitment Limited" at bounding box center [622, 501] width 92 height 33
click at [753, 290] on p "Company No: 00975677" at bounding box center [766, 298] width 122 height 16
drag, startPoint x: 720, startPoint y: 289, endPoint x: 641, endPoint y: 276, distance: 80.1
click at [641, 276] on div "Amount £703.30 Invoice number INV0017442 Issue date 25 Oct 2023 Reference P/26C…" at bounding box center [658, 290] width 557 height 191
click at [657, 325] on p "VAT No: 765365306" at bounding box center [603, 325] width 122 height 16
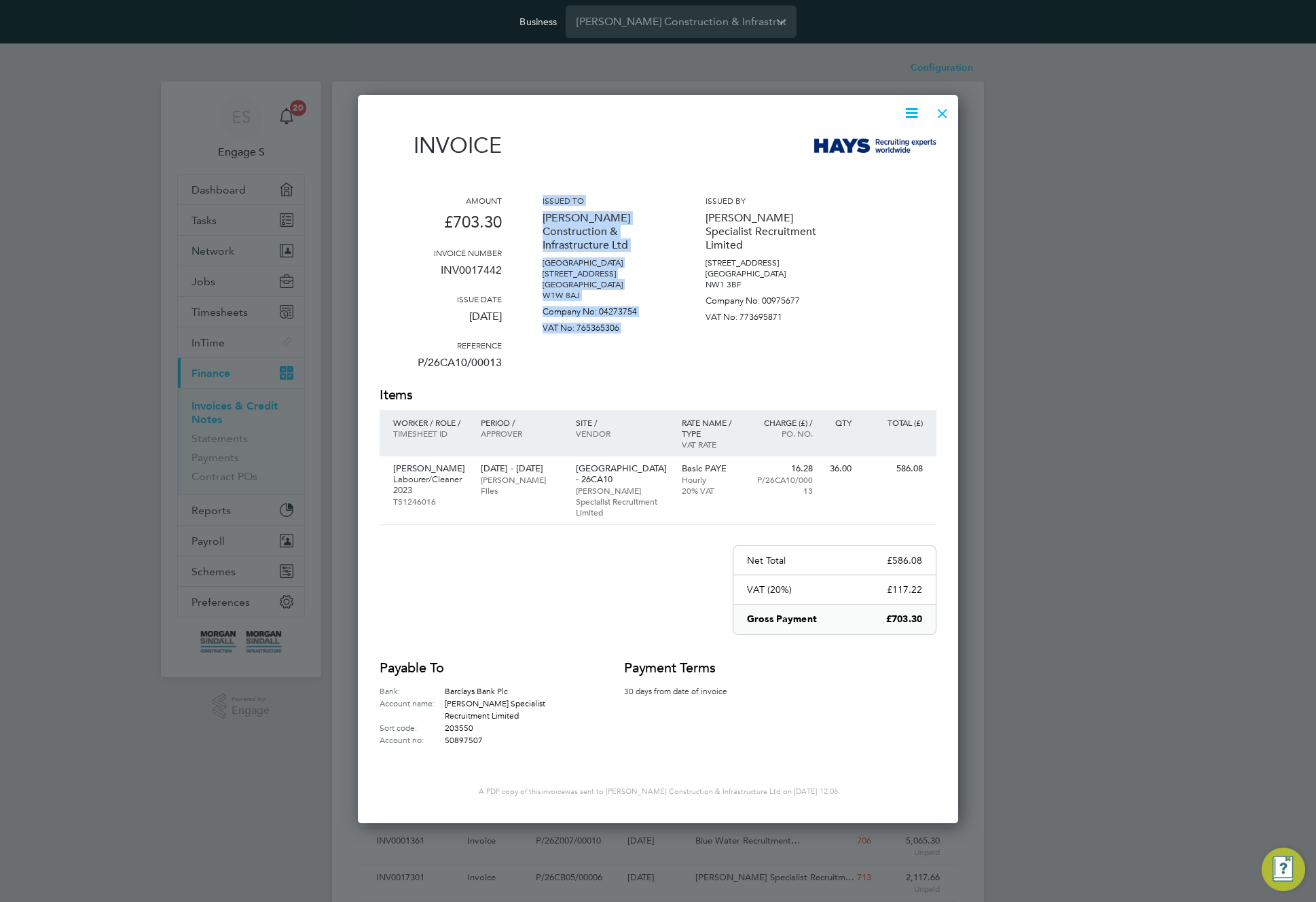
drag, startPoint x: 657, startPoint y: 325, endPoint x: 531, endPoint y: 199, distance: 178.2
click at [531, 199] on div "Amount £703.30 Invoice number INV0017442 Issue date 25 Oct 2023 Reference P/26C…" at bounding box center [658, 290] width 557 height 191
drag, startPoint x: 797, startPoint y: 298, endPoint x: 659, endPoint y: 202, distance: 168.1
click at [659, 202] on div "Amount £703.30 Invoice number INV0017442 Issue date 25 Oct 2023 Reference P/26C…" at bounding box center [658, 290] width 557 height 191
click at [622, 345] on div "Issued to Morgan Sindall Construction & Infrastructure Ltd Kent House 14-17 Mar…" at bounding box center [603, 290] width 122 height 191
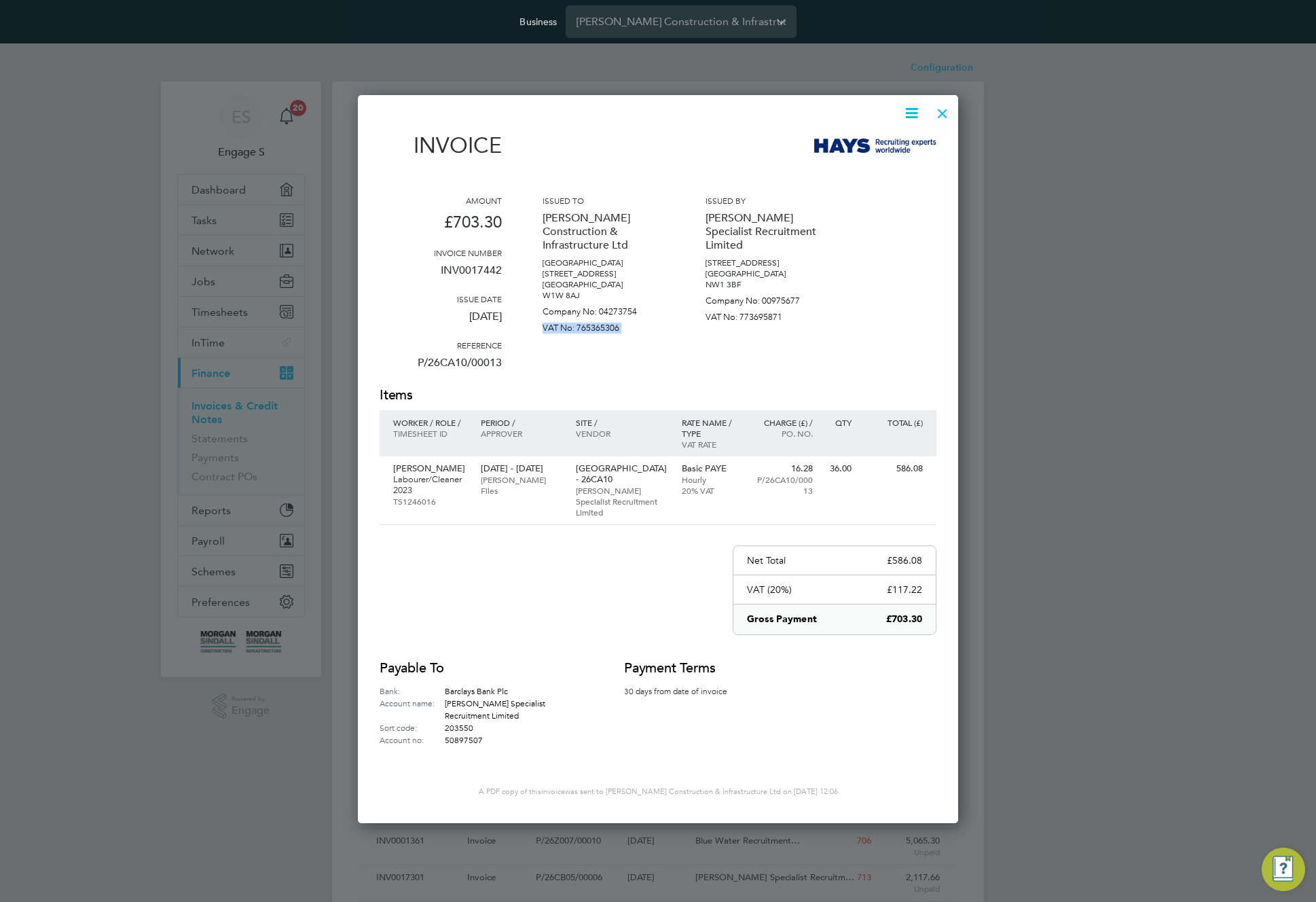
click at [622, 345] on div "Issued to Morgan Sindall Construction & Infrastructure Ltd Kent House 14-17 Mar…" at bounding box center [603, 290] width 122 height 191
click at [593, 371] on div "Issued to Morgan Sindall Construction & Infrastructure Ltd Kent House 14-17 Mar…" at bounding box center [603, 290] width 122 height 191
drag, startPoint x: 593, startPoint y: 371, endPoint x: 510, endPoint y: 364, distance: 83.3
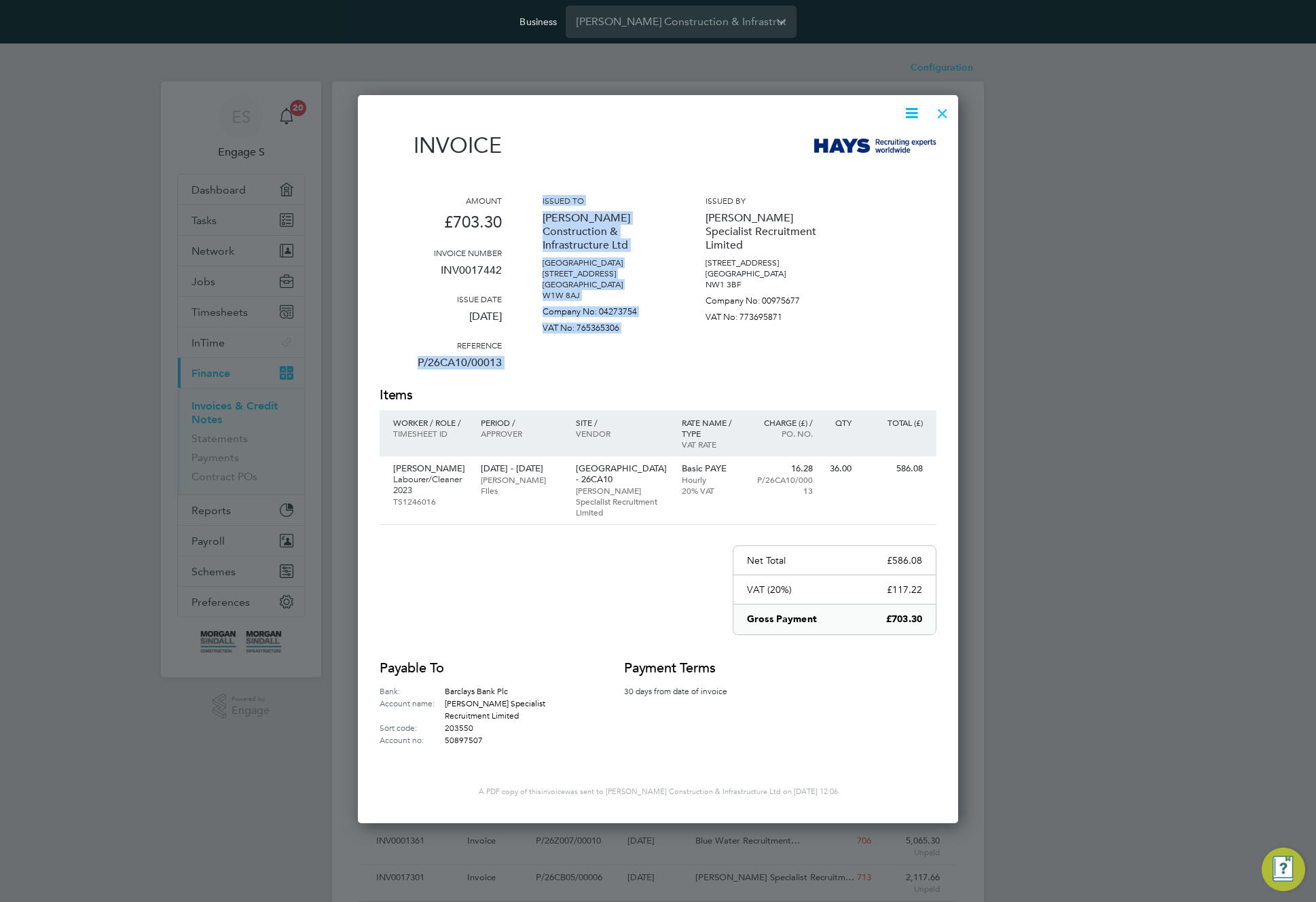
click at [510, 364] on div "Amount £703.30 Invoice number INV0017442 Issue date 25 Oct 2023 Reference P/26C…" at bounding box center [658, 290] width 557 height 191
click at [948, 111] on div at bounding box center [943, 109] width 25 height 25
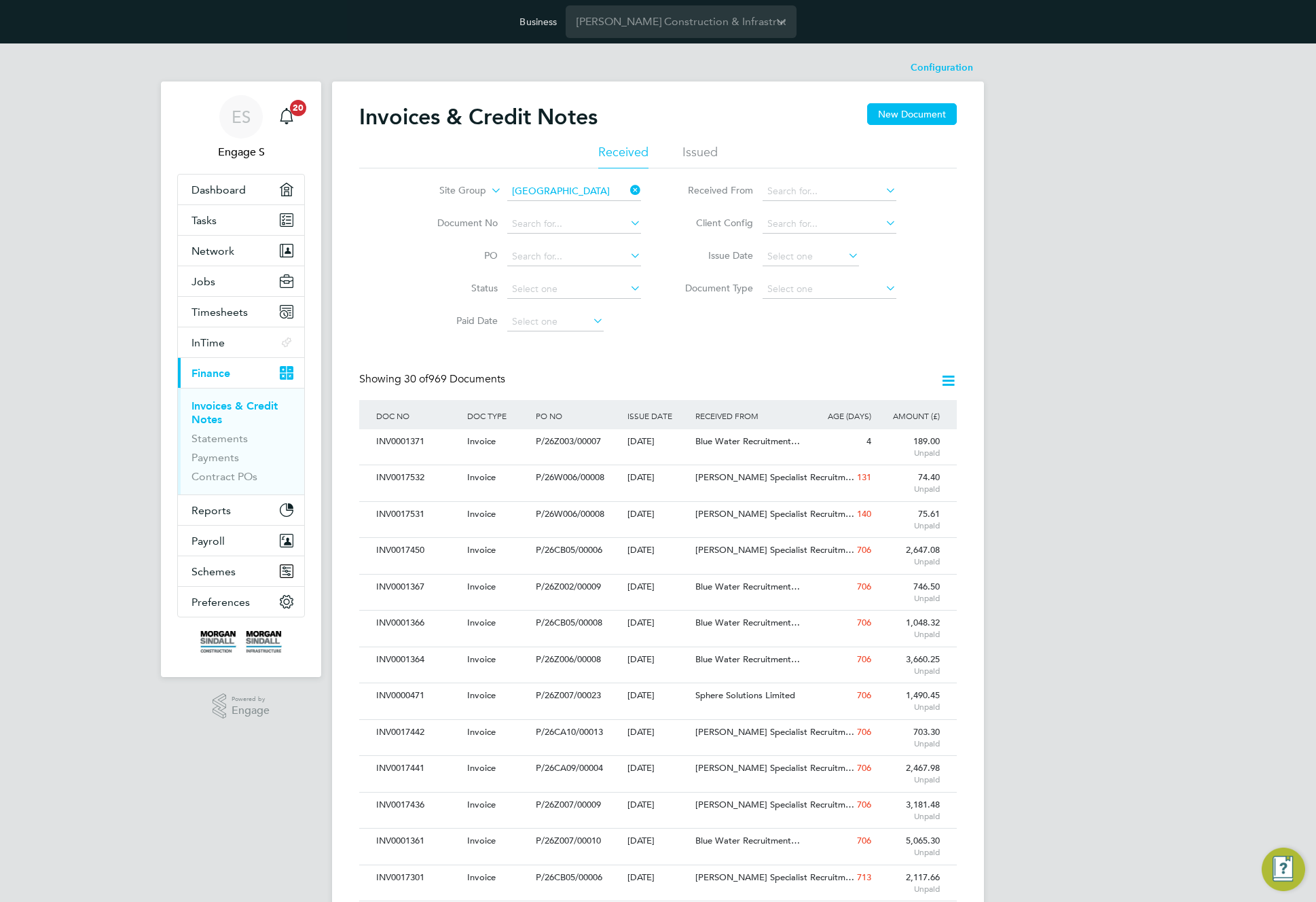
click at [813, 357] on div "Invoices & Credit Notes New Document Received Issued Site Group Cardiff Documen…" at bounding box center [658, 825] width 598 height 1442
click at [812, 357] on div "Invoices & Credit Notes New Document Received Issued Site Group Cardiff Documen…" at bounding box center [658, 825] width 598 height 1442
click at [555, 112] on h2 "Invoices & Credit Notes" at bounding box center [479, 116] width 238 height 27
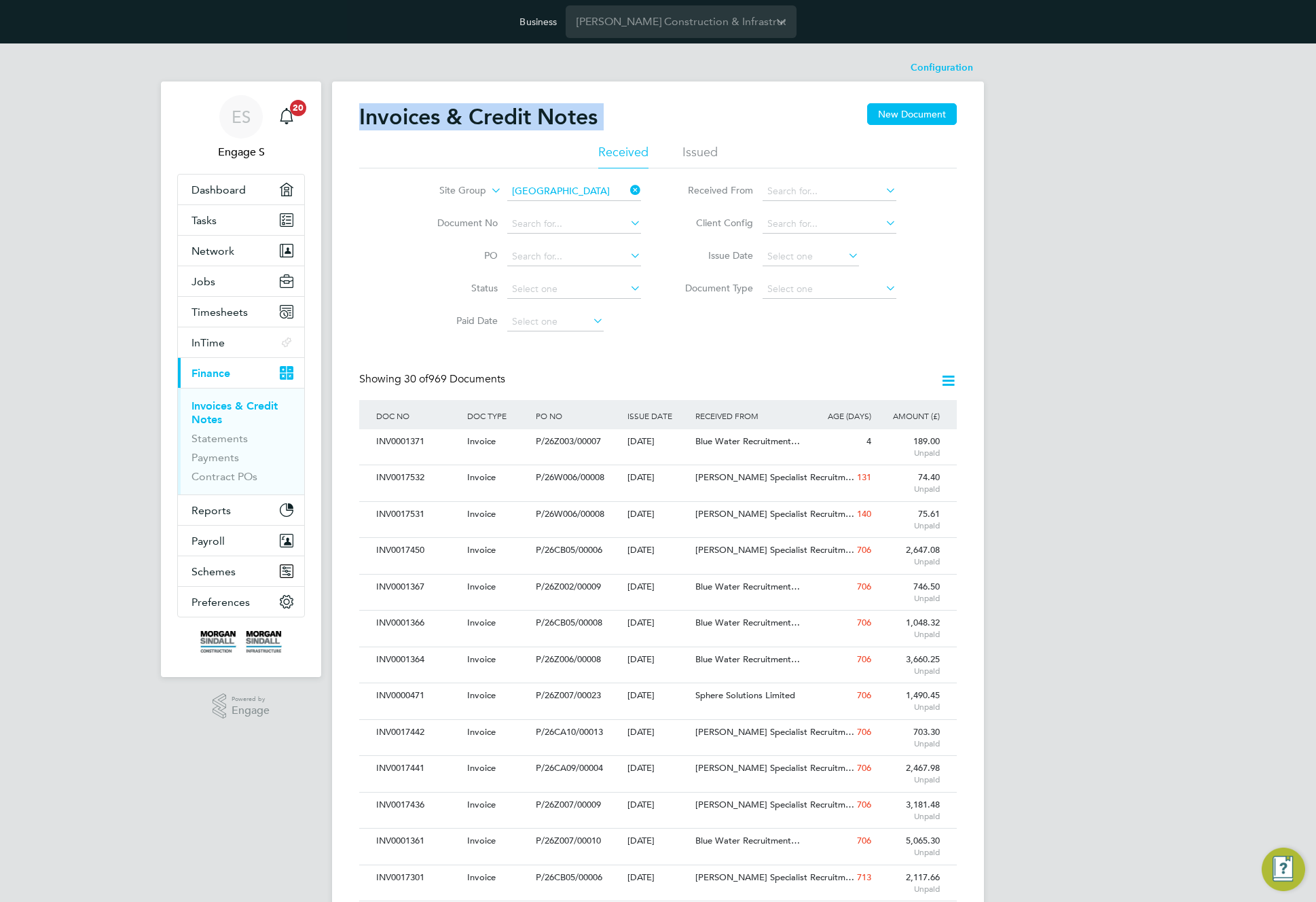
click at [658, 124] on div "Invoices & Credit Notes New Document" at bounding box center [658, 123] width 598 height 41
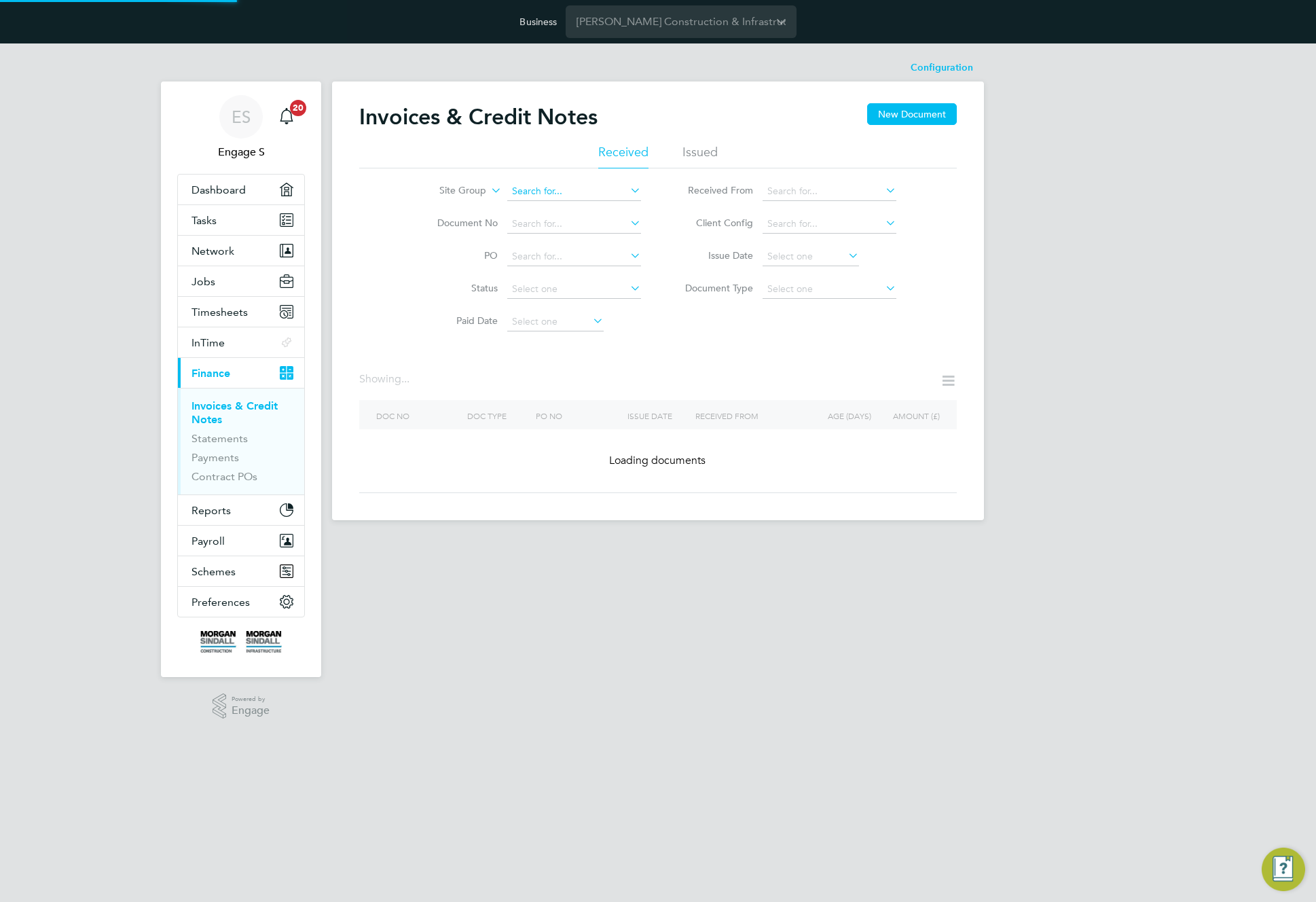
click at [626, 188] on input at bounding box center [574, 191] width 134 height 19
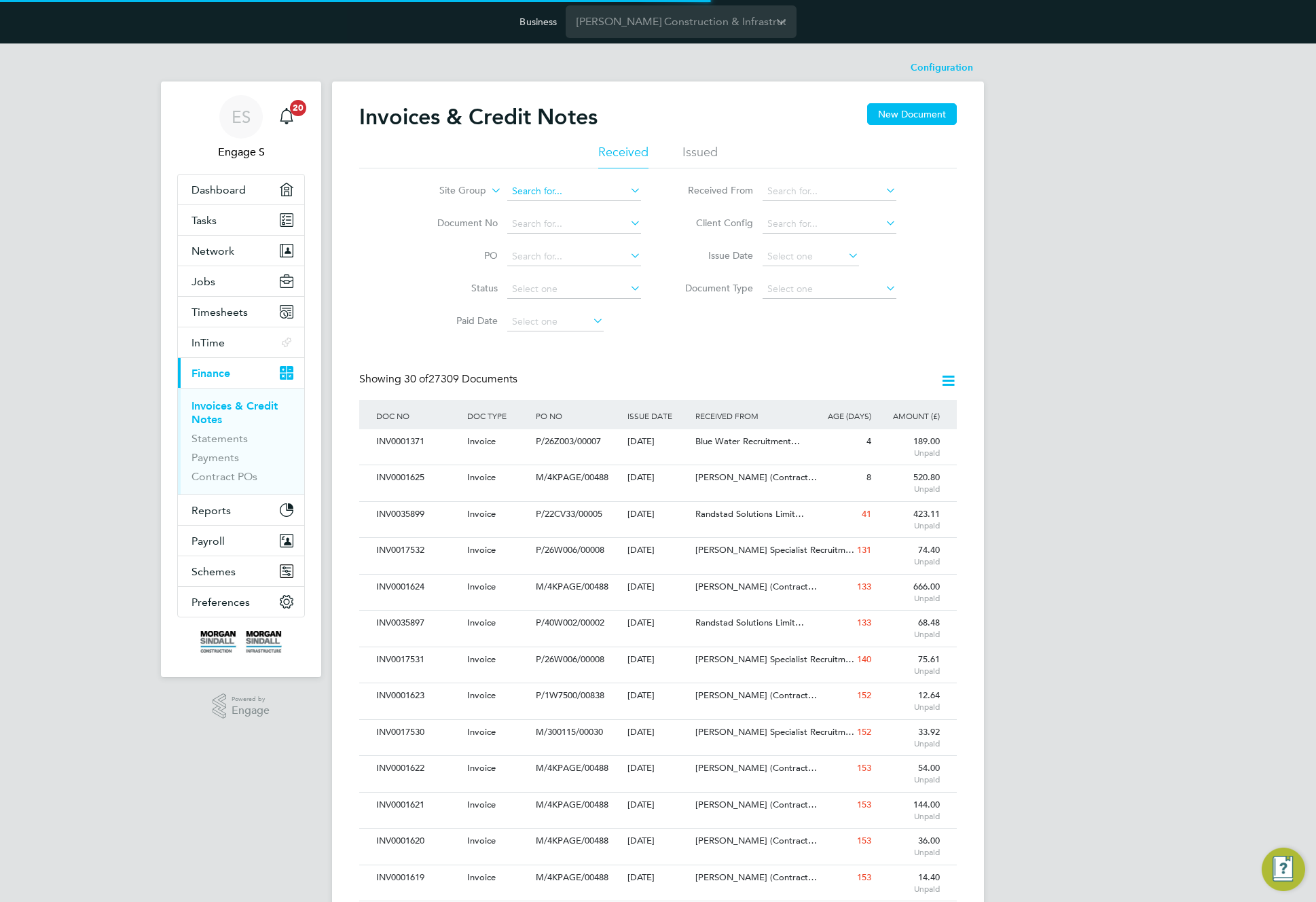
click at [542, 196] on input at bounding box center [574, 191] width 134 height 19
click at [532, 245] on li "Cardiff" at bounding box center [574, 246] width 135 height 18
type input "Cardiff"
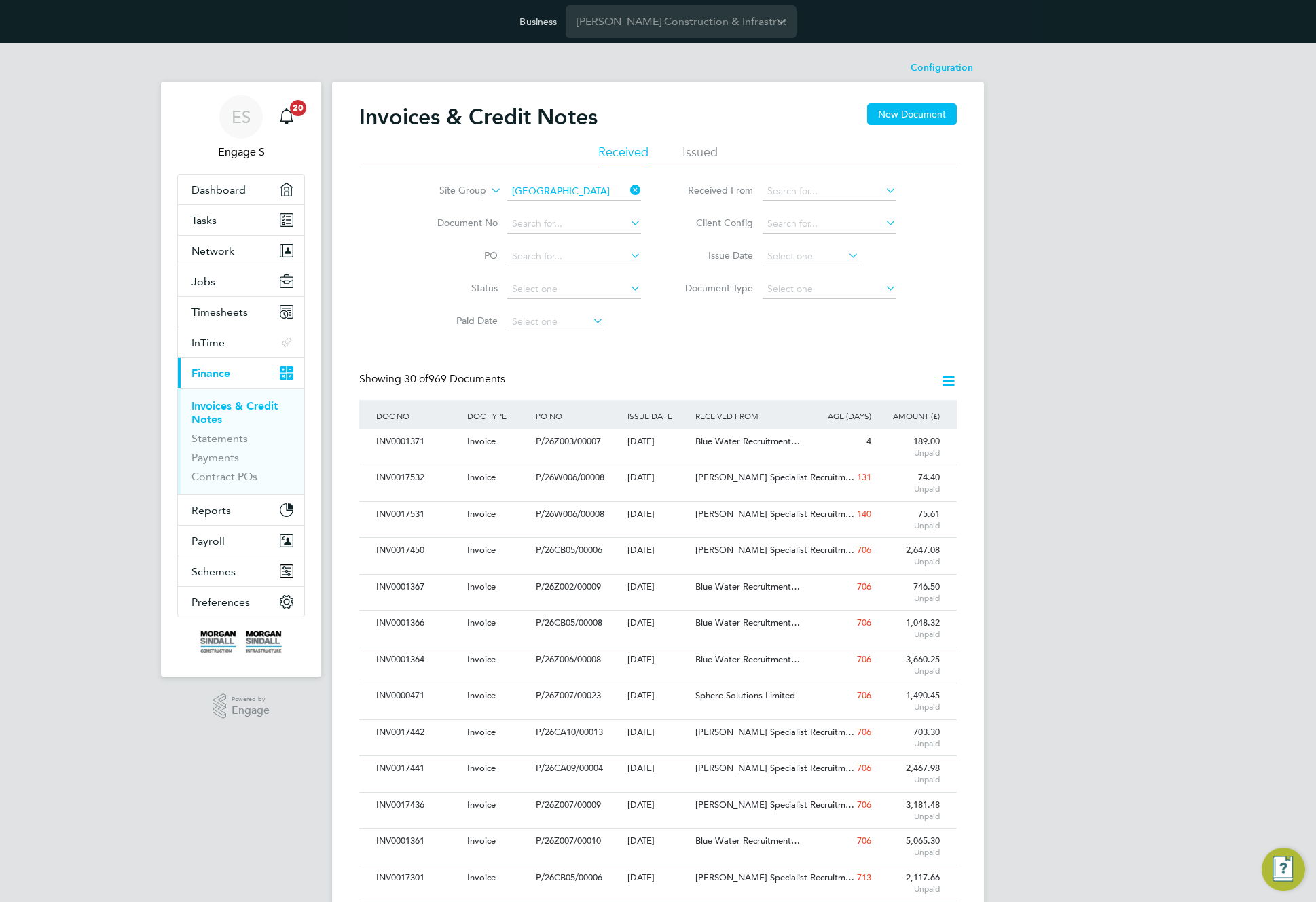
click at [948, 378] on icon at bounding box center [948, 380] width 17 height 17
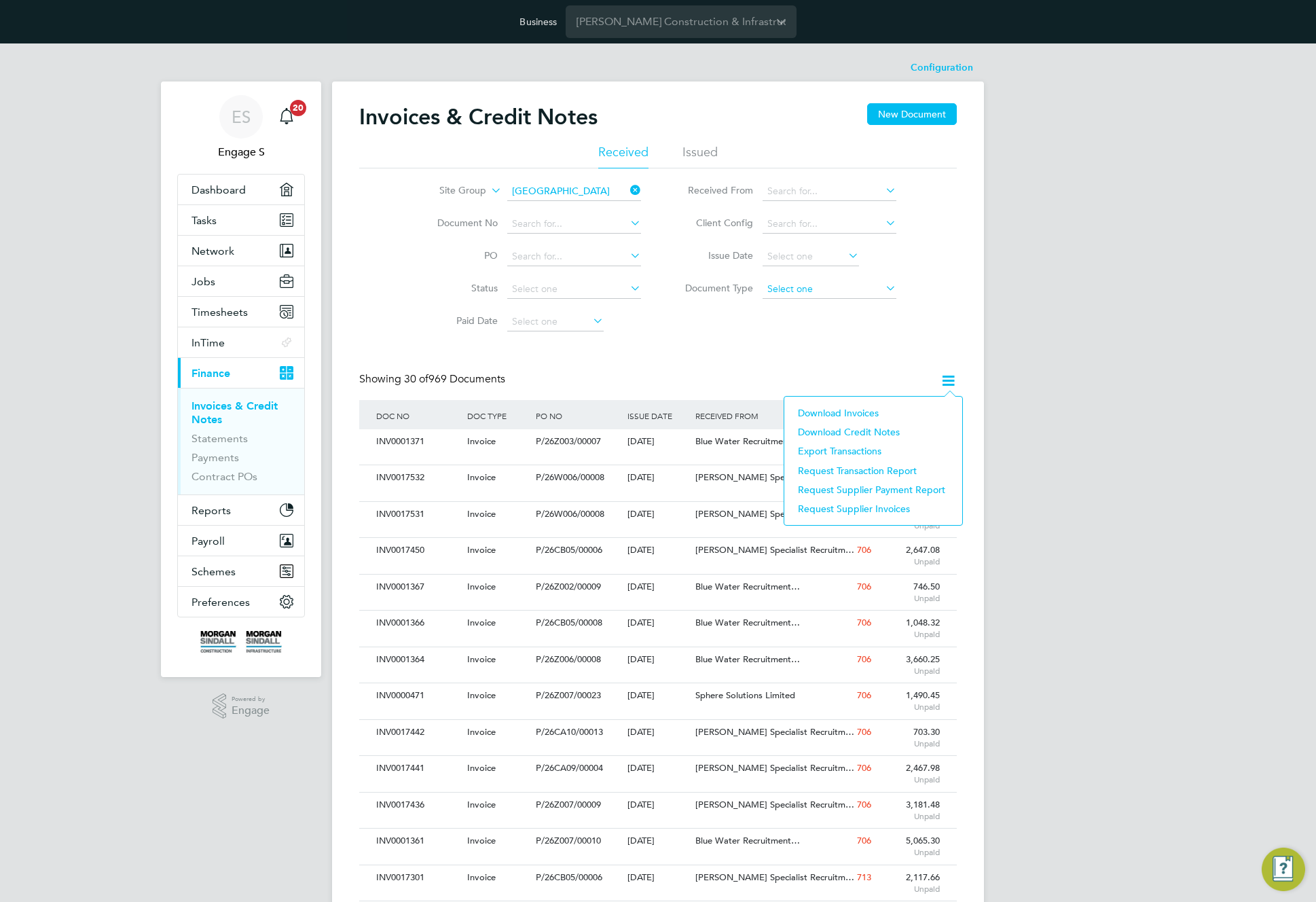
click at [810, 293] on input at bounding box center [829, 289] width 134 height 19
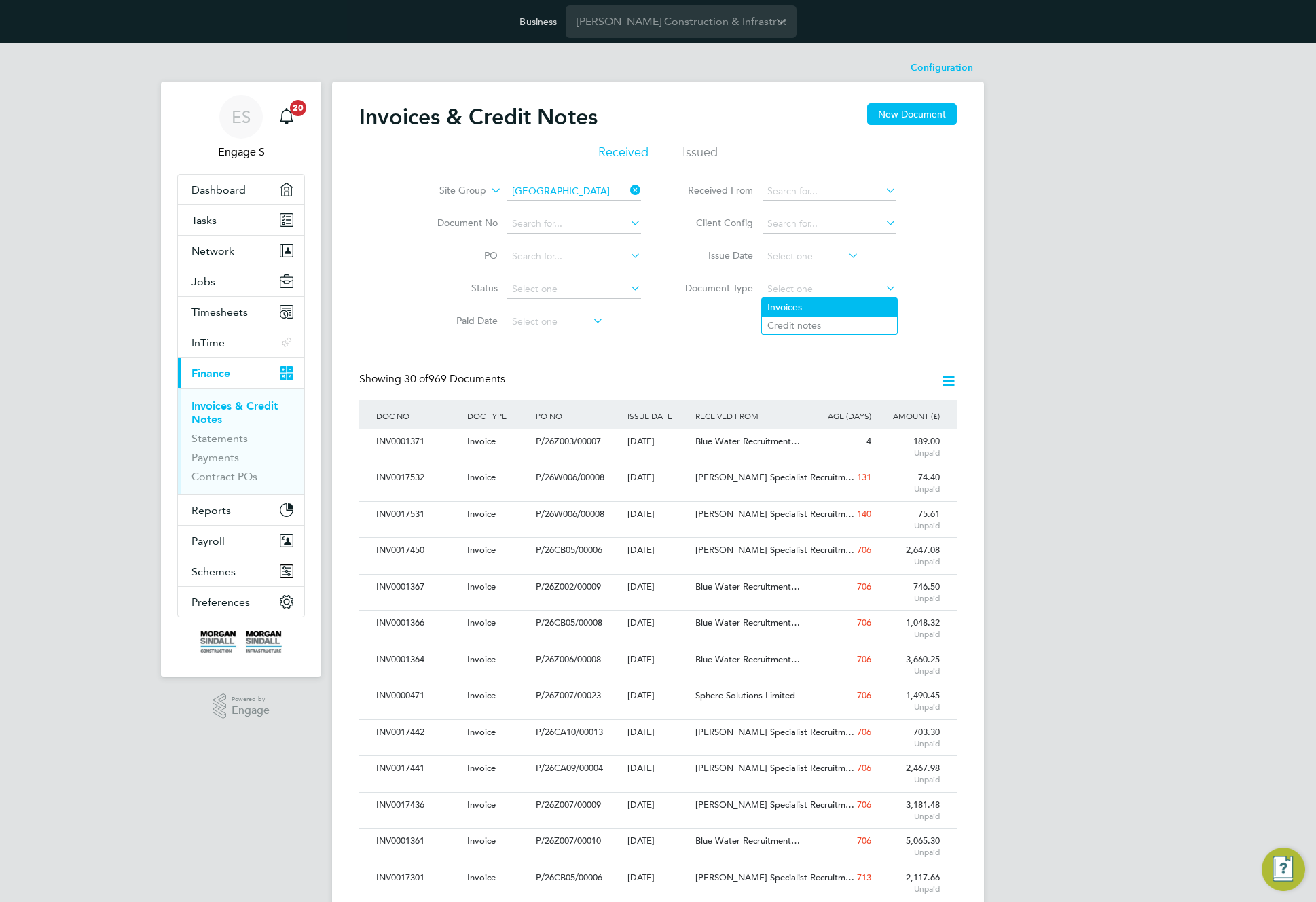
click at [804, 310] on li "Invoices" at bounding box center [829, 307] width 135 height 18
type input "Invoices"
click at [804, 310] on div "Site Group Cardiff Document No PO Status Paid Date Issued To Received From Clie…" at bounding box center [658, 253] width 598 height 170
click at [602, 379] on div "Showing 30 of 965 Documents" at bounding box center [658, 386] width 598 height 28
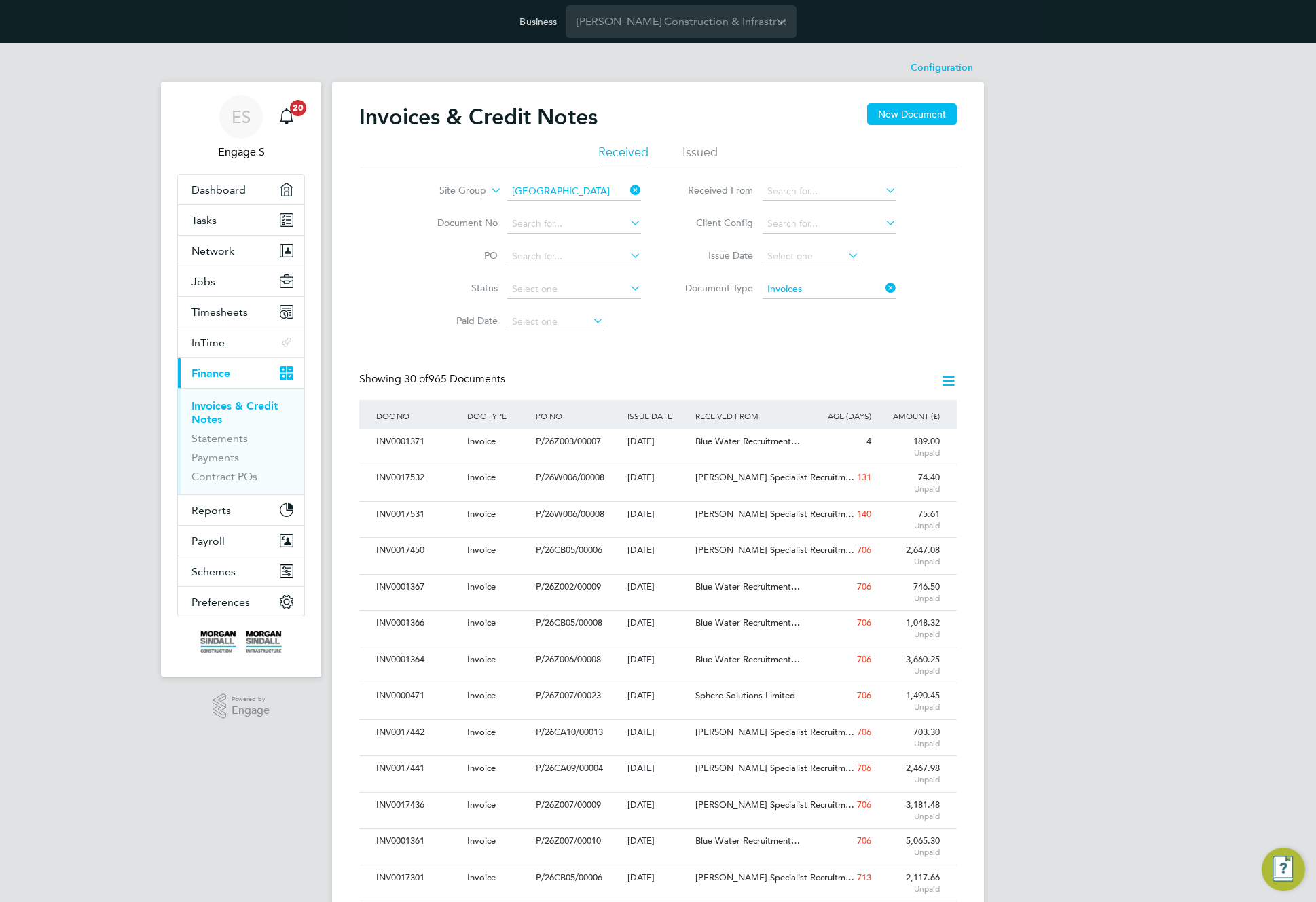
drag, startPoint x: 510, startPoint y: 376, endPoint x: 413, endPoint y: 369, distance: 97.3
click at [419, 370] on div "Invoices & Credit Notes New Document Received Issued Site Group Cardiff Documen…" at bounding box center [658, 825] width 598 height 1442
drag, startPoint x: 413, startPoint y: 369, endPoint x: 610, endPoint y: 362, distance: 197.1
click at [606, 362] on div "Invoices & Credit Notes New Document Received Issued Site Group Cardiff Documen…" at bounding box center [658, 825] width 598 height 1442
click at [870, 398] on div "Showing 30 of 965 Documents" at bounding box center [658, 386] width 598 height 28
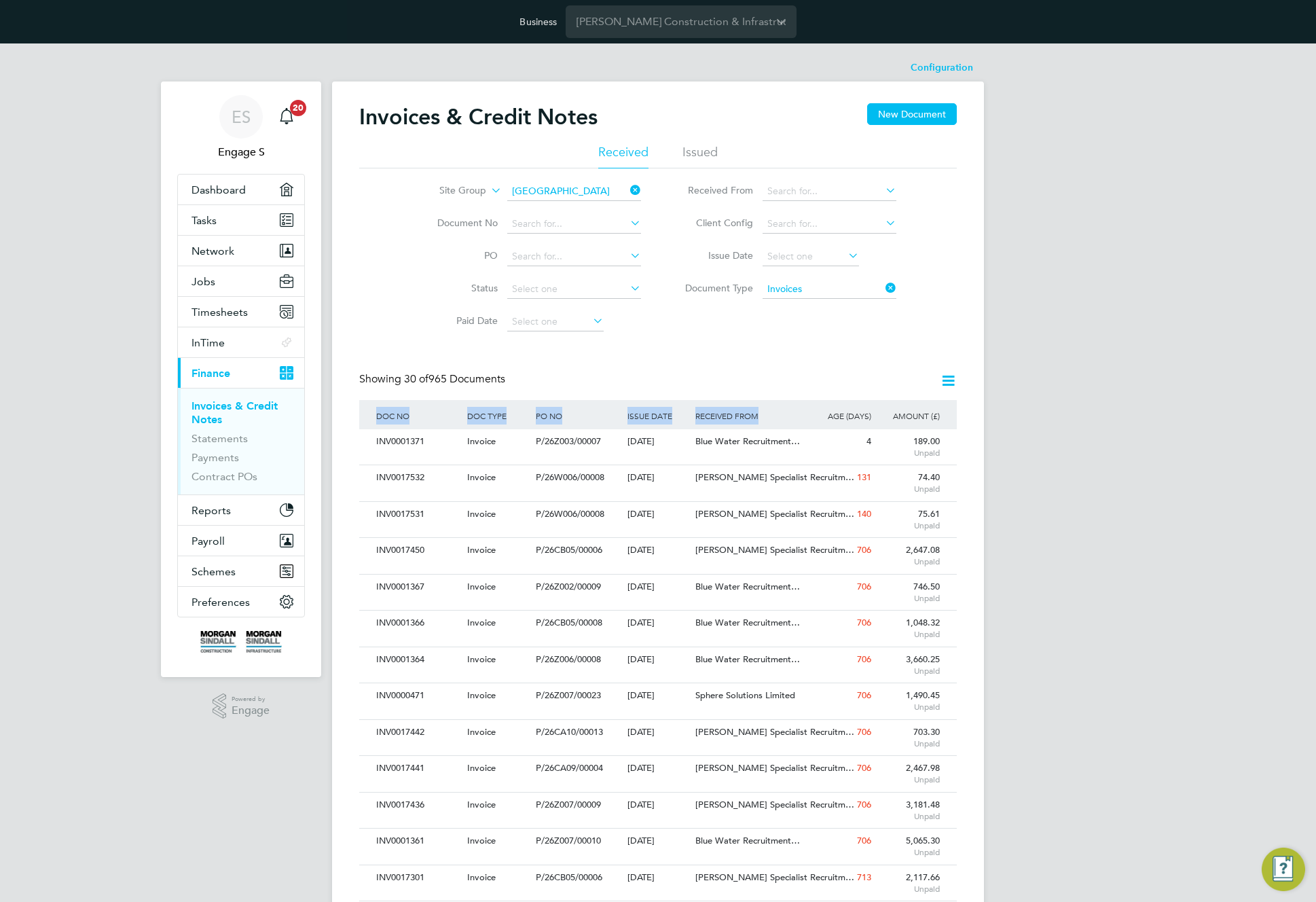
drag, startPoint x: 765, startPoint y: 409, endPoint x: 356, endPoint y: 404, distance: 409.0
click at [356, 404] on div "Invoices & Credit Notes New Document Received Issued Site Group Cardiff Documen…" at bounding box center [658, 833] width 652 height 1505
drag, startPoint x: 424, startPoint y: 398, endPoint x: 510, endPoint y: 390, distance: 86.4
click at [432, 397] on div "Showing 30 of 965 Documents" at bounding box center [658, 386] width 598 height 28
click at [802, 288] on input at bounding box center [829, 289] width 134 height 19
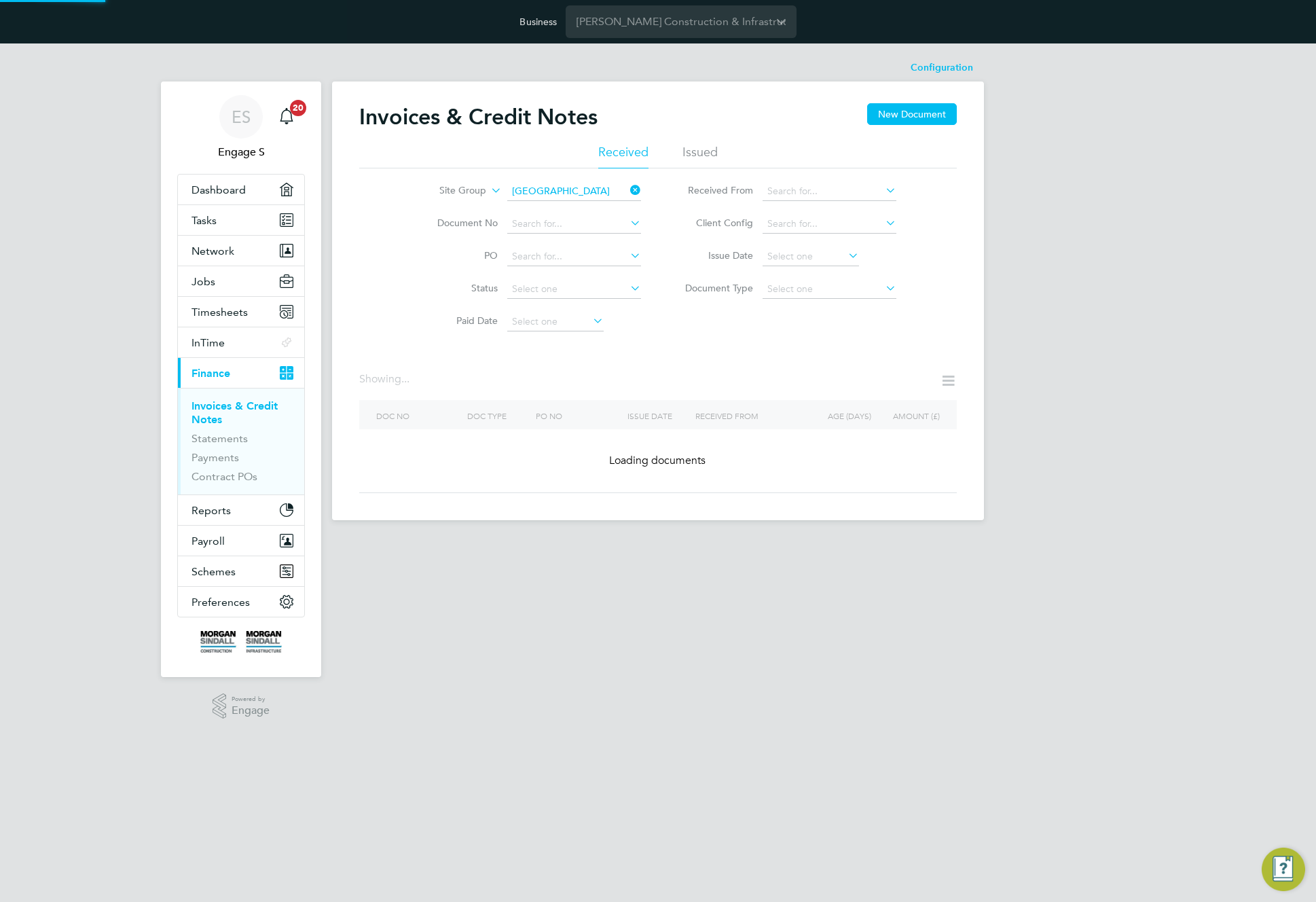
click at [796, 325] on li "Credit notes" at bounding box center [829, 326] width 135 height 18
type input "Credit notes"
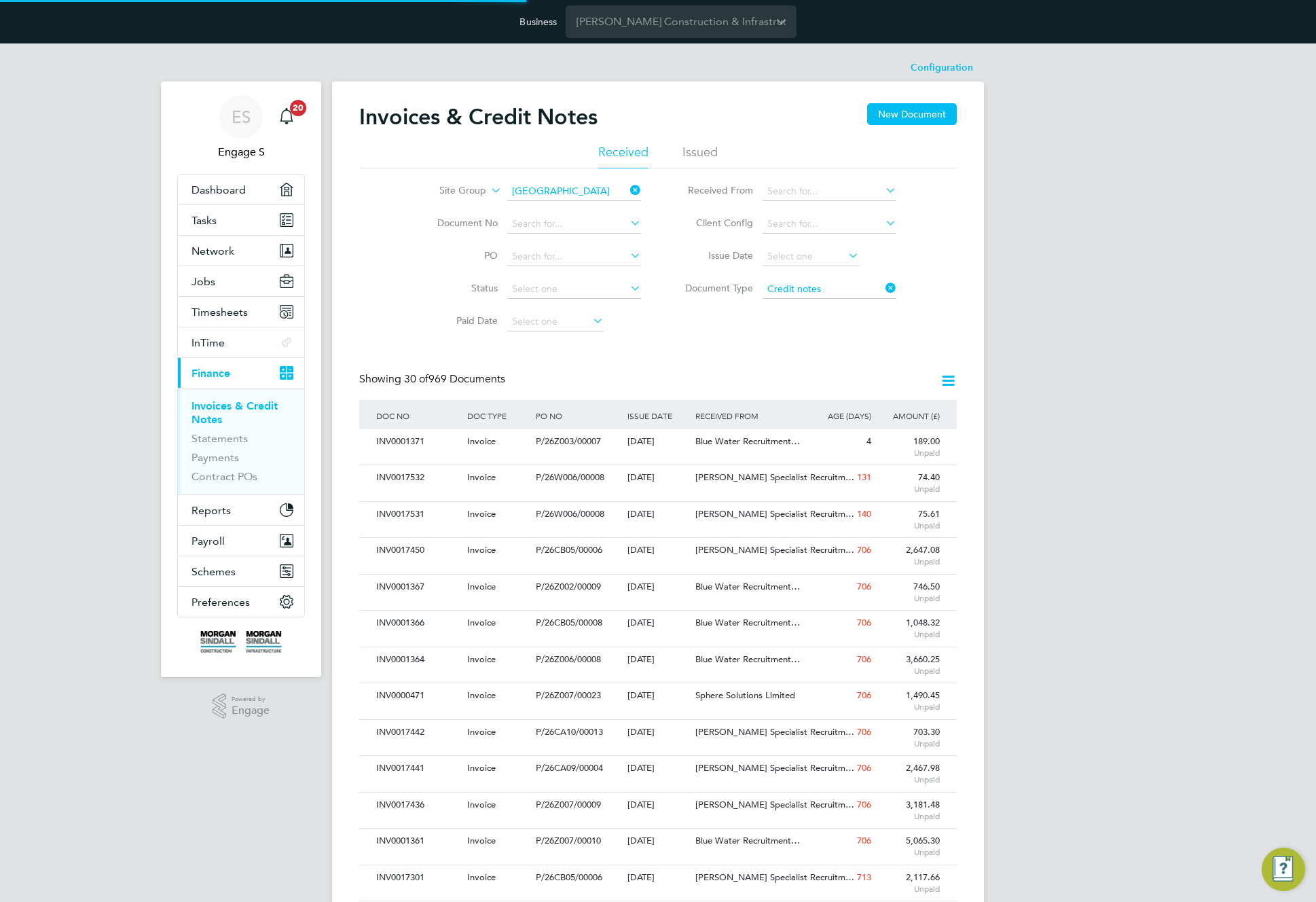
click at [944, 380] on icon at bounding box center [948, 380] width 17 height 17
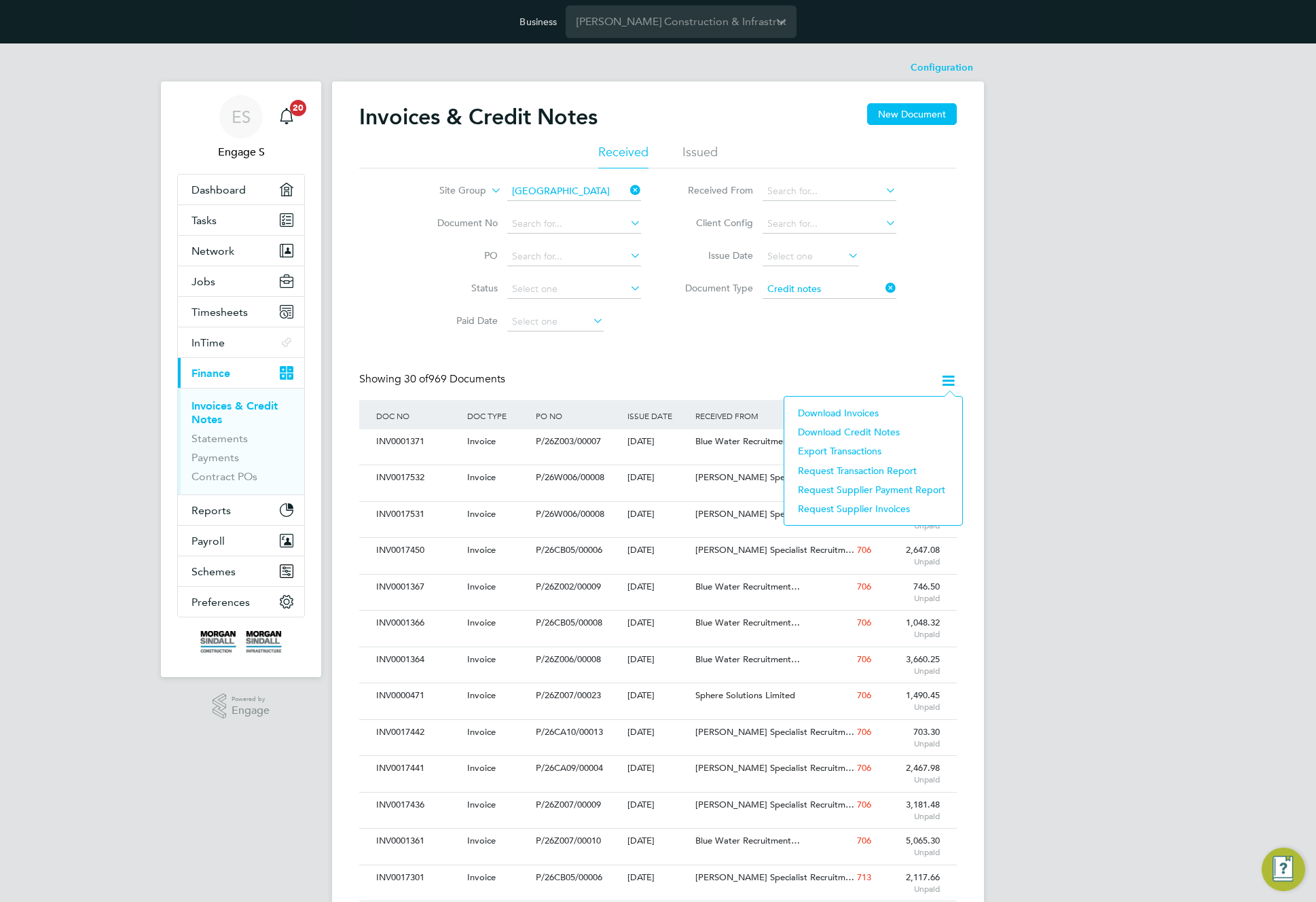
click at [832, 335] on div "Site Group Cardiff Document No PO Status Paid Date Issued To Received From Clie…" at bounding box center [658, 253] width 598 height 170
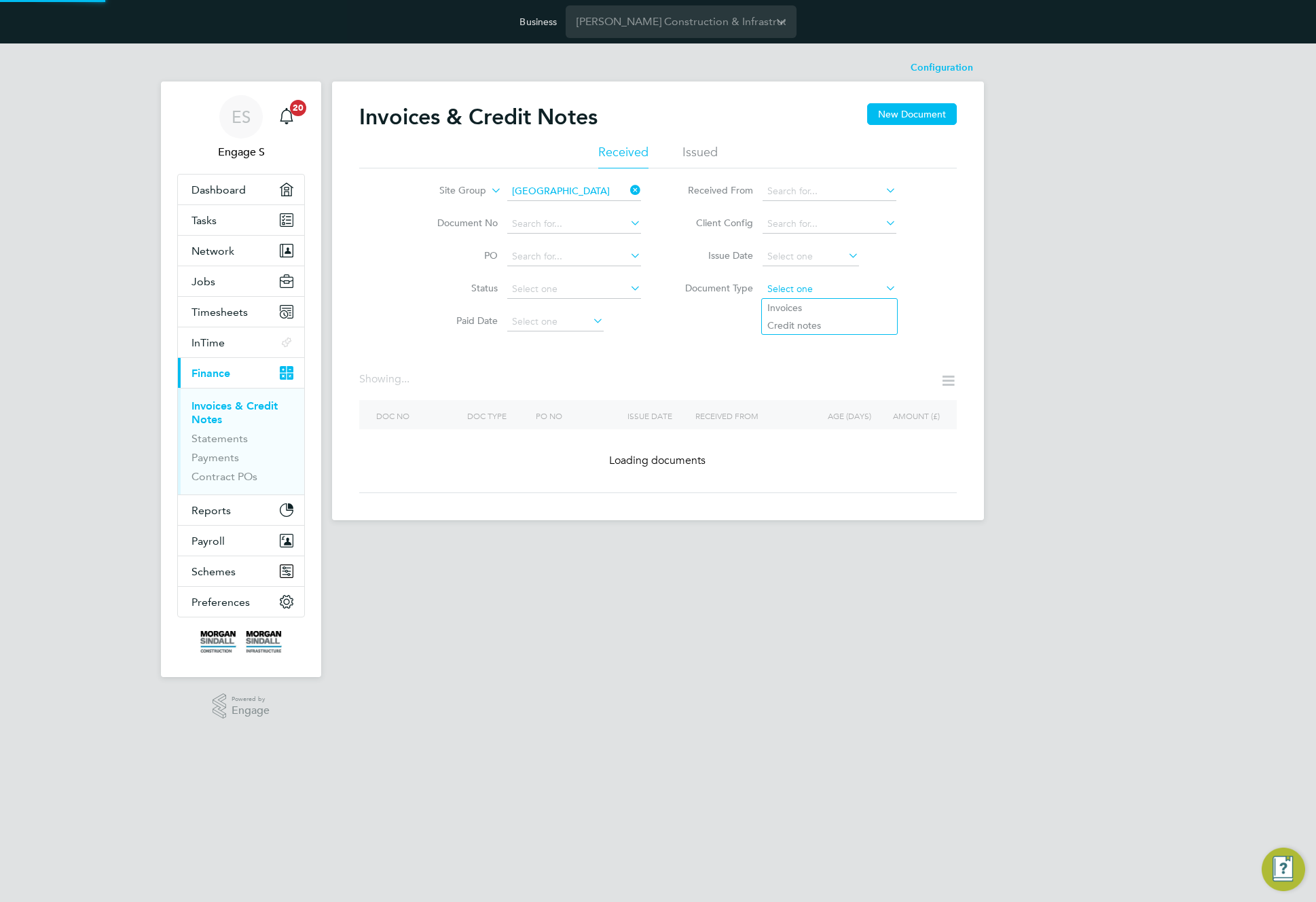
click at [793, 290] on input at bounding box center [829, 289] width 134 height 19
click at [789, 304] on li "Invoices" at bounding box center [829, 308] width 135 height 18
type input "Invoices"
click at [793, 290] on input at bounding box center [829, 289] width 134 height 19
click at [797, 325] on li "Credit notes" at bounding box center [829, 326] width 135 height 18
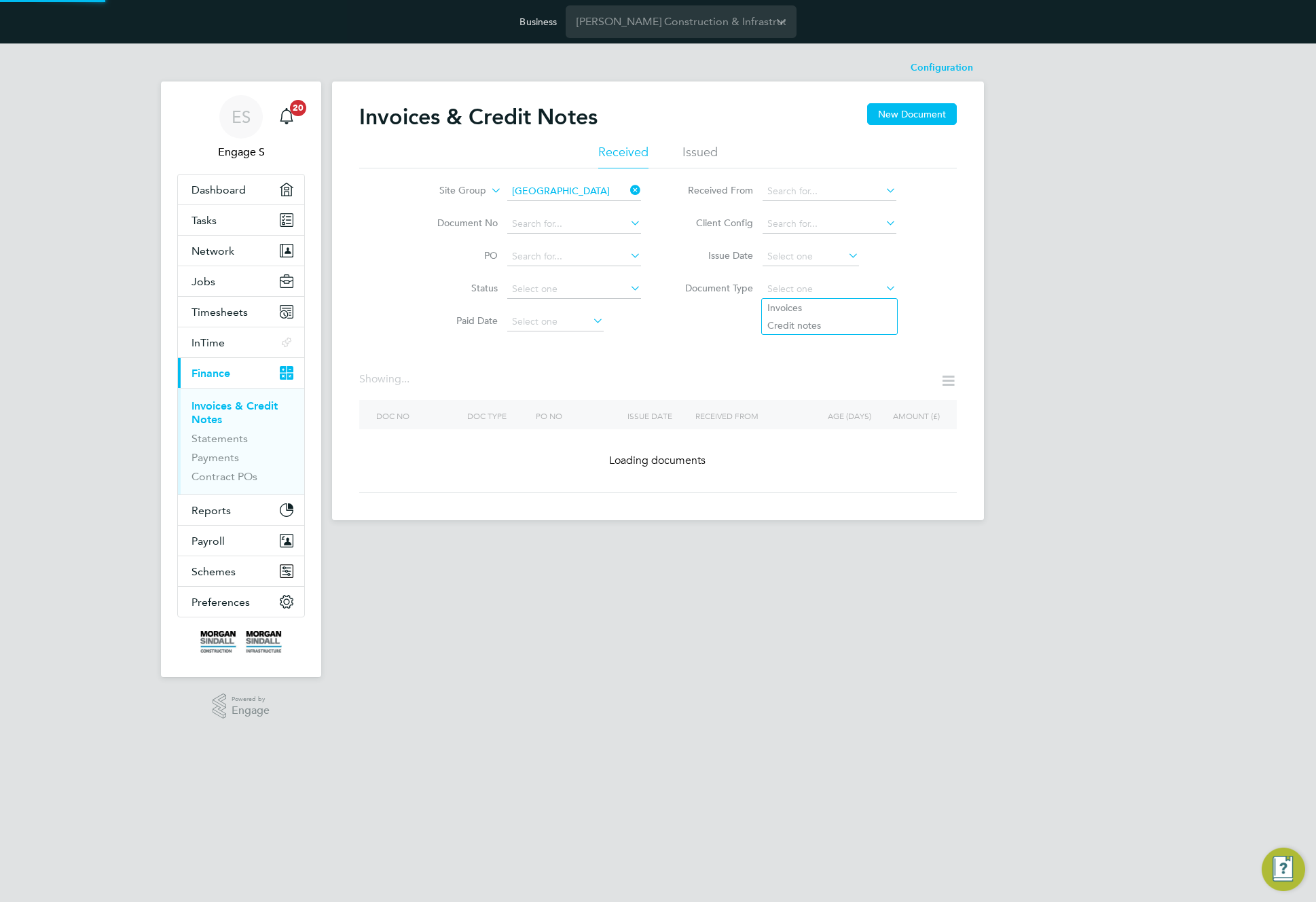
type input "Credit notes"
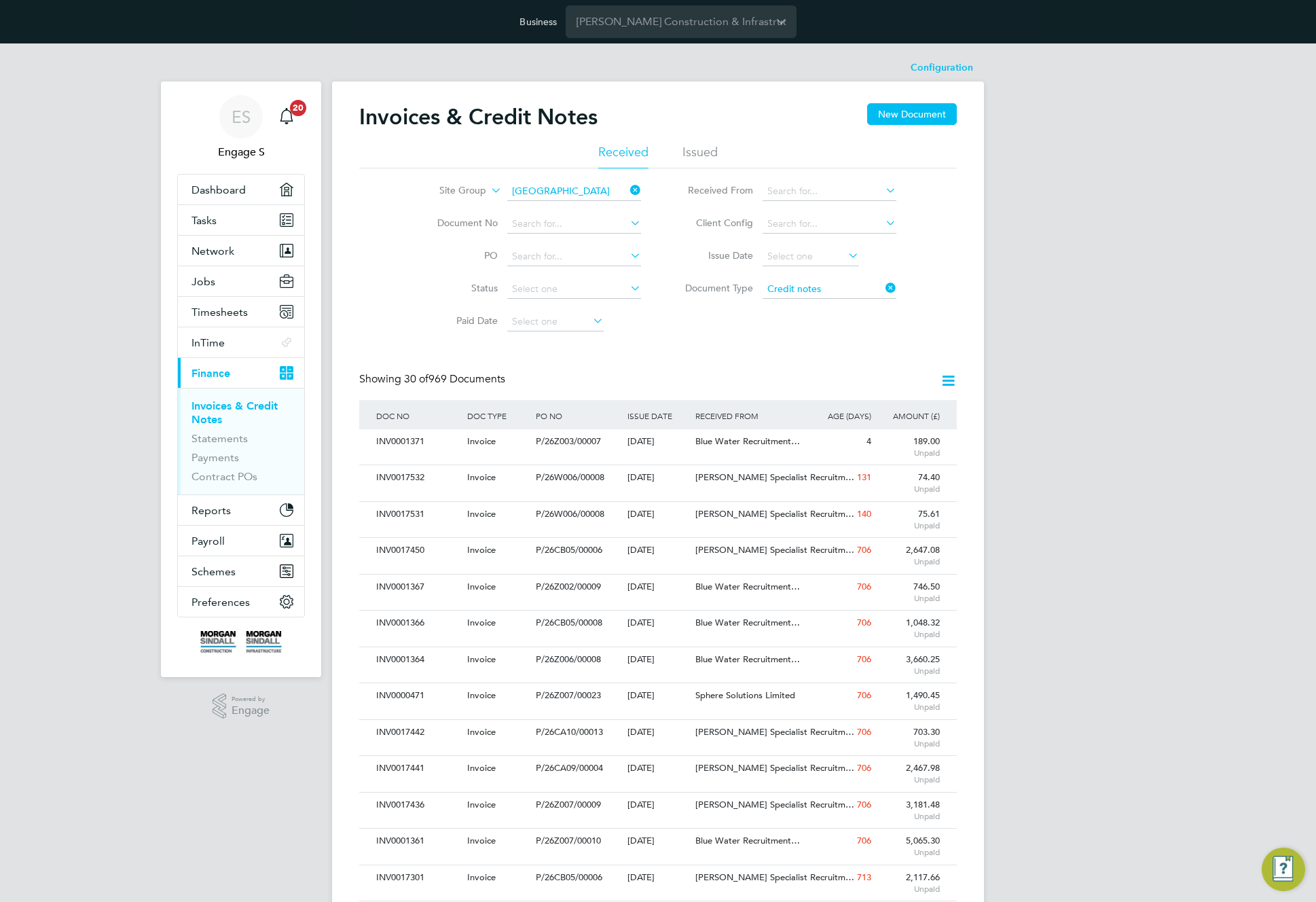
click at [593, 191] on input "Cardiff" at bounding box center [574, 191] width 134 height 19
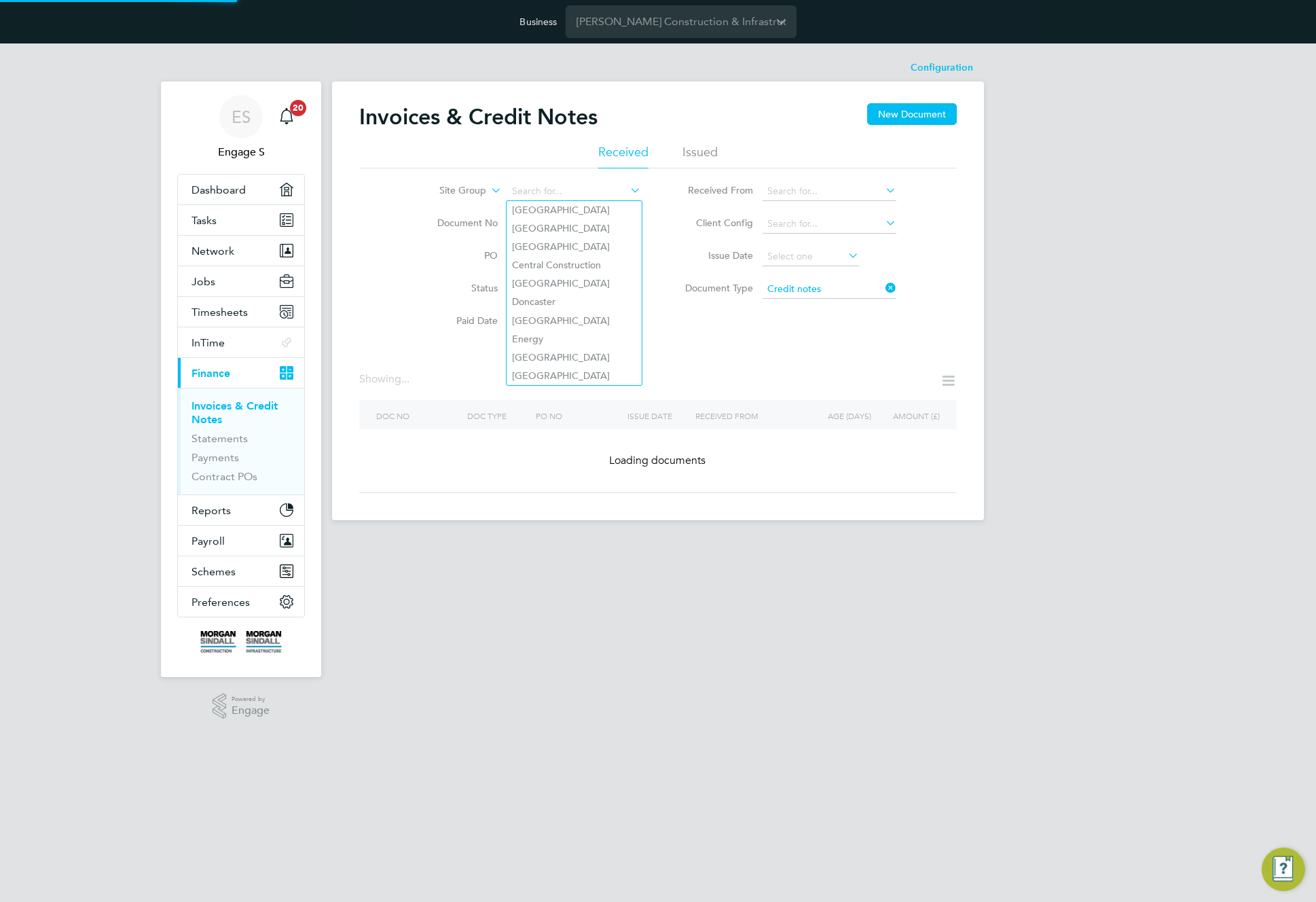
click at [801, 342] on div "Invoices & Credit Notes New Document Received Issued Site Group Document No PO …" at bounding box center [658, 298] width 598 height 389
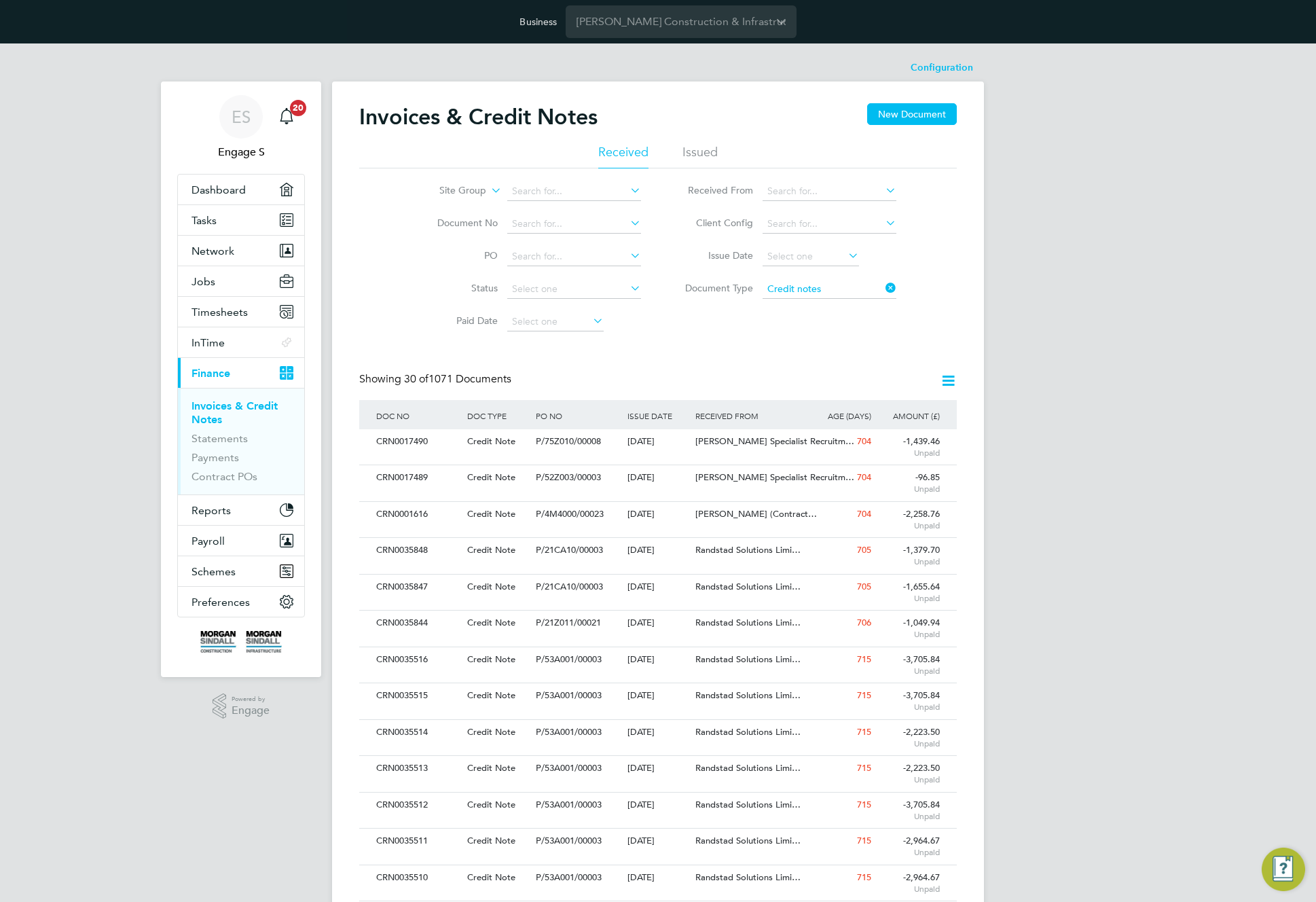
drag, startPoint x: 892, startPoint y: 290, endPoint x: 883, endPoint y: 321, distance: 32.3
click at [883, 290] on icon at bounding box center [883, 287] width 0 height 19
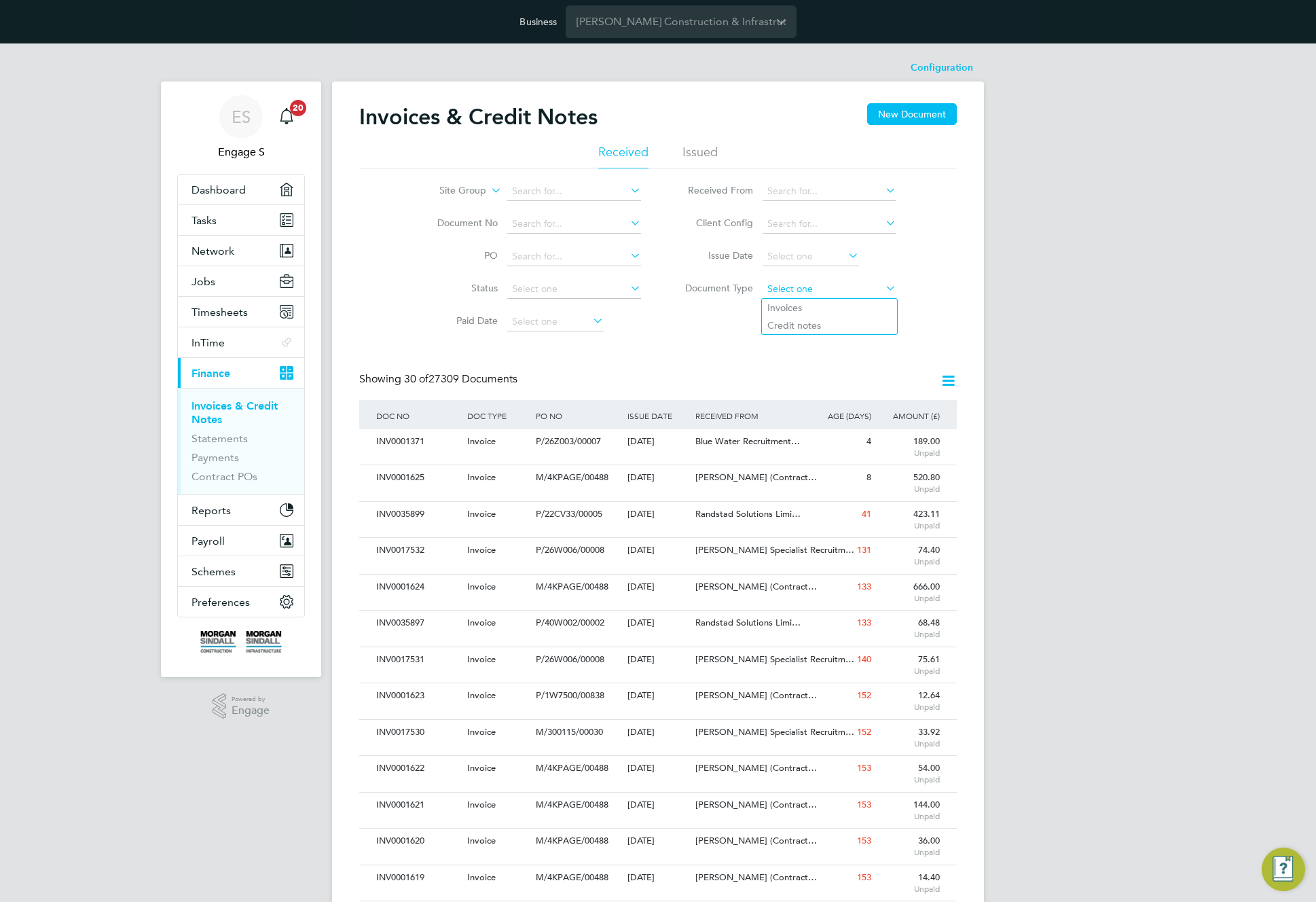
click at [860, 291] on input at bounding box center [829, 289] width 134 height 19
click at [827, 329] on li "Credit notes" at bounding box center [829, 326] width 135 height 18
type input "Credit notes"
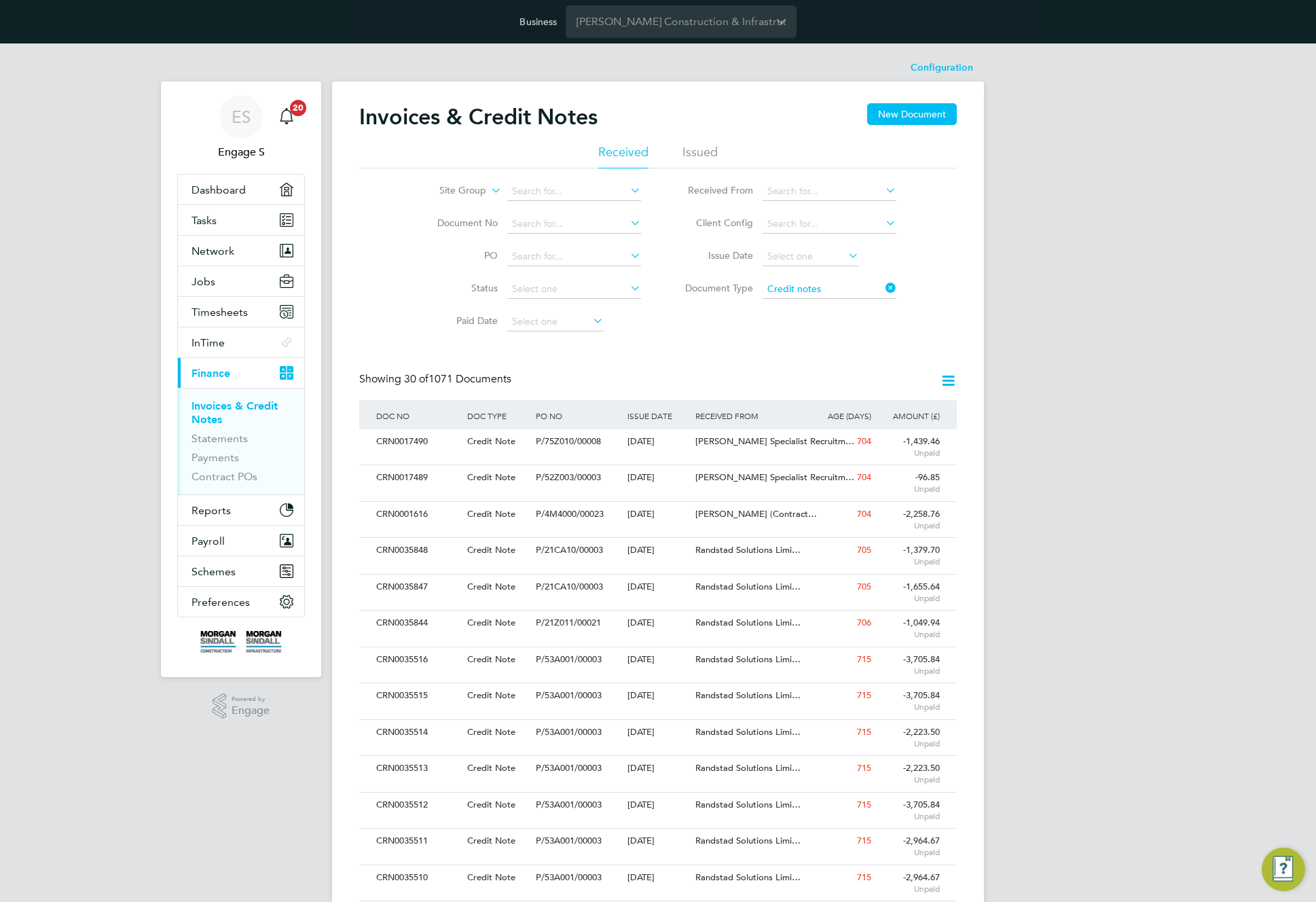
click at [883, 286] on icon at bounding box center [883, 287] width 0 height 19
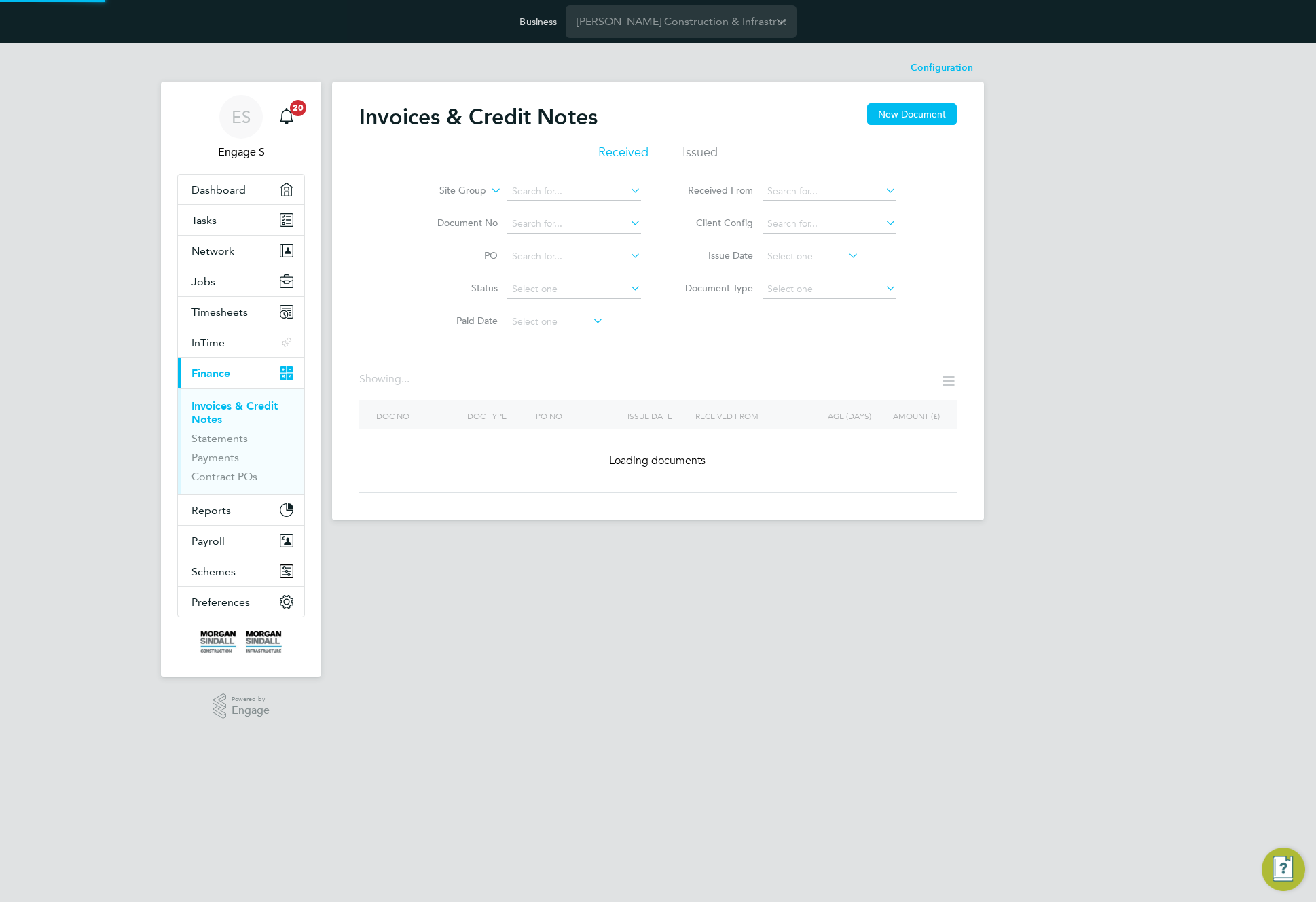
click at [769, 336] on div "Site Group Document No PO Status Paid Date Issued To Received From Client Confi…" at bounding box center [658, 253] width 598 height 170
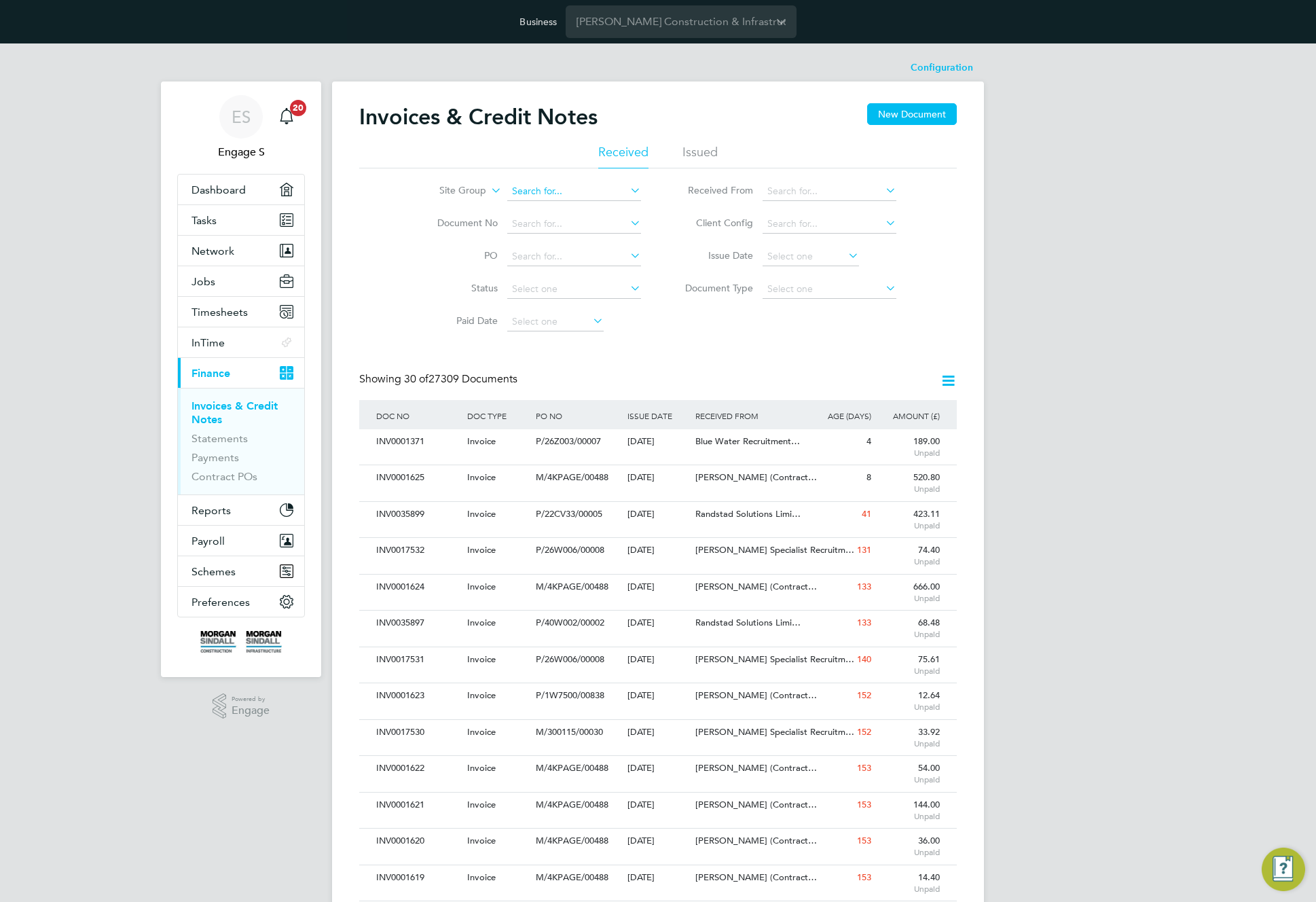
click at [560, 192] on input at bounding box center [574, 191] width 134 height 19
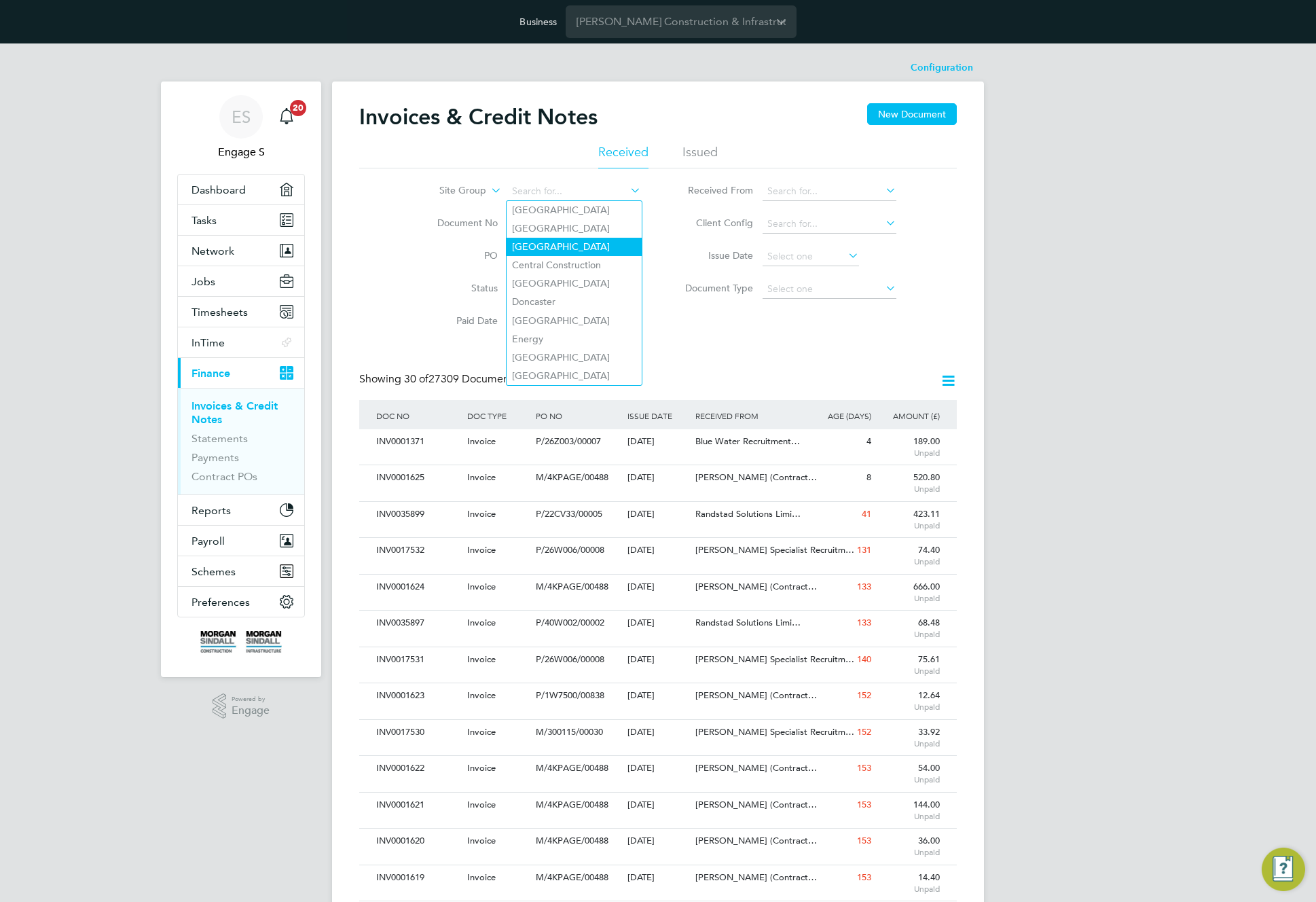
click at [560, 252] on li "Cardiff" at bounding box center [574, 246] width 135 height 18
type input "Cardiff"
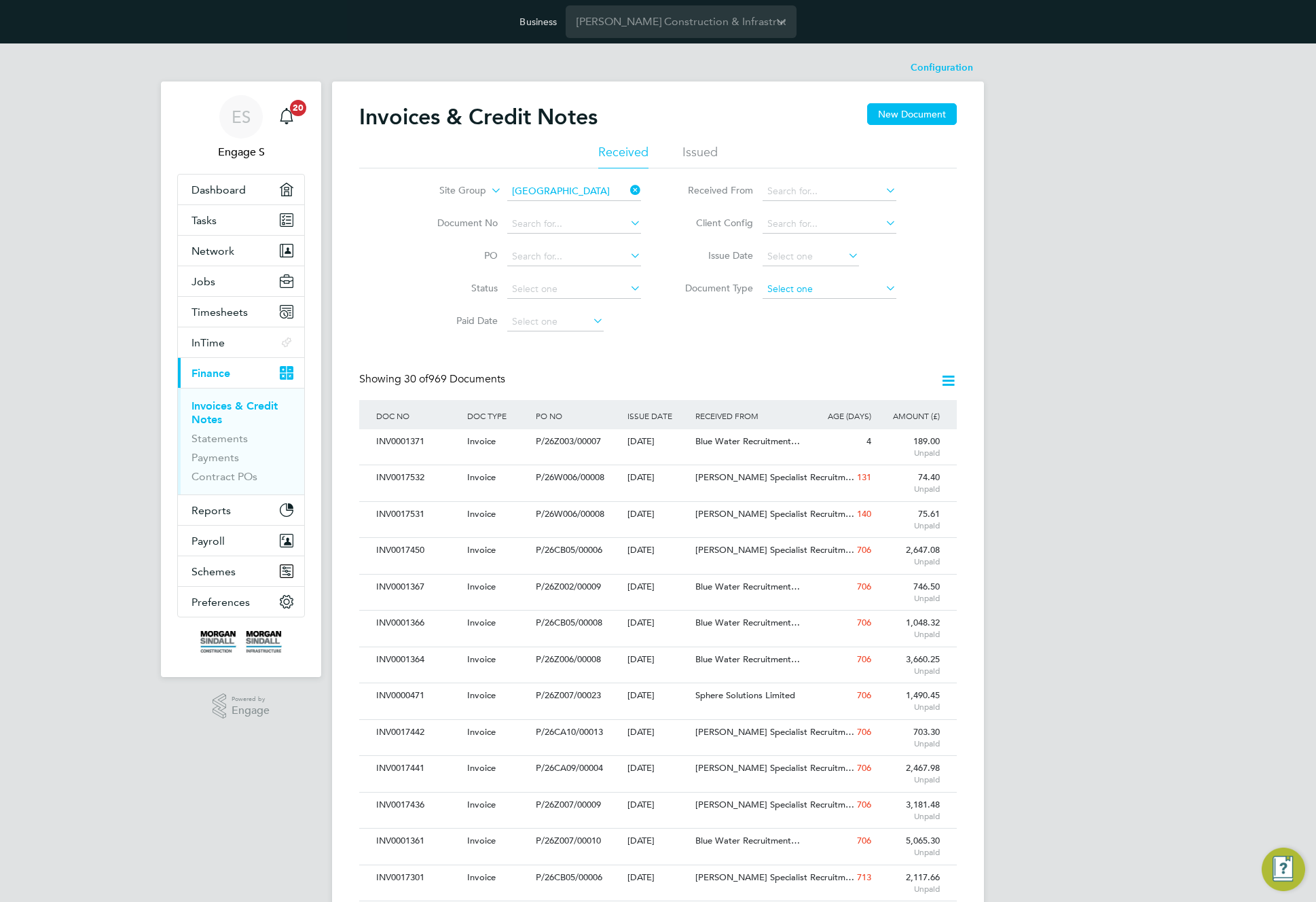
click at [840, 295] on input at bounding box center [829, 289] width 134 height 19
click at [830, 324] on li "Credit notes" at bounding box center [829, 326] width 135 height 18
type input "Credit notes"
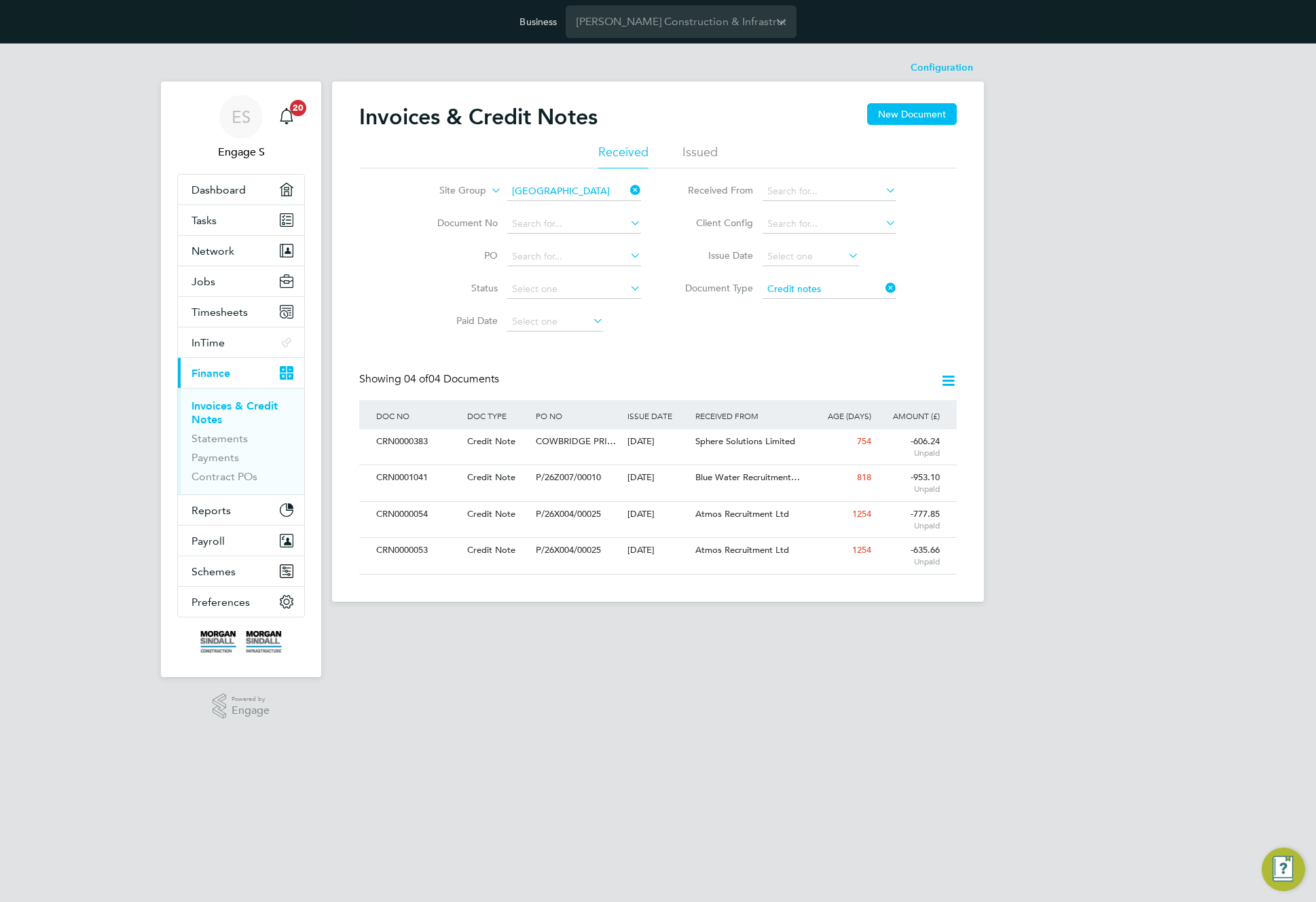
click at [883, 287] on icon at bounding box center [883, 287] width 0 height 19
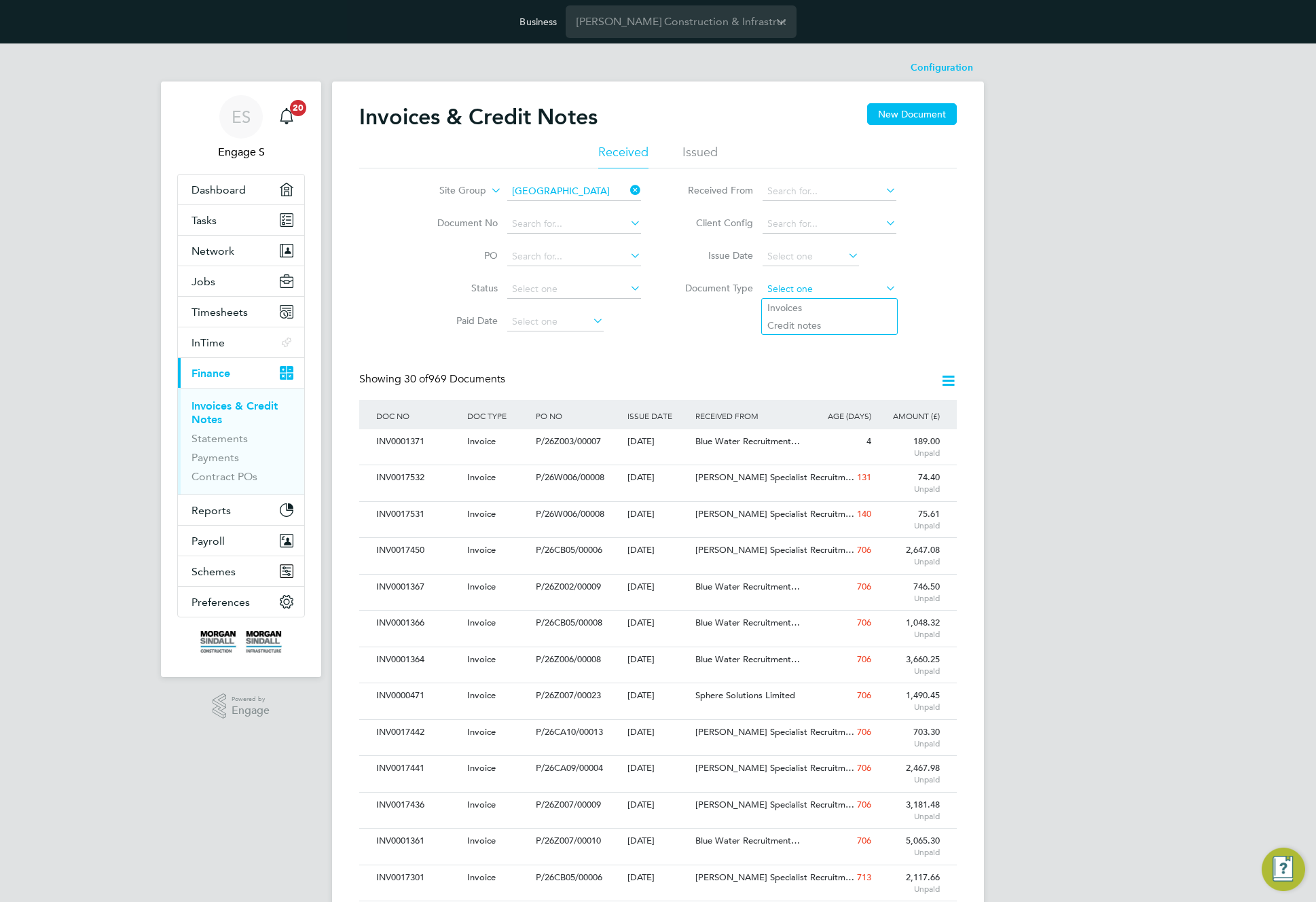
click at [866, 295] on input at bounding box center [829, 289] width 134 height 19
click at [849, 325] on li "Credit notes" at bounding box center [829, 326] width 135 height 18
type input "Credit notes"
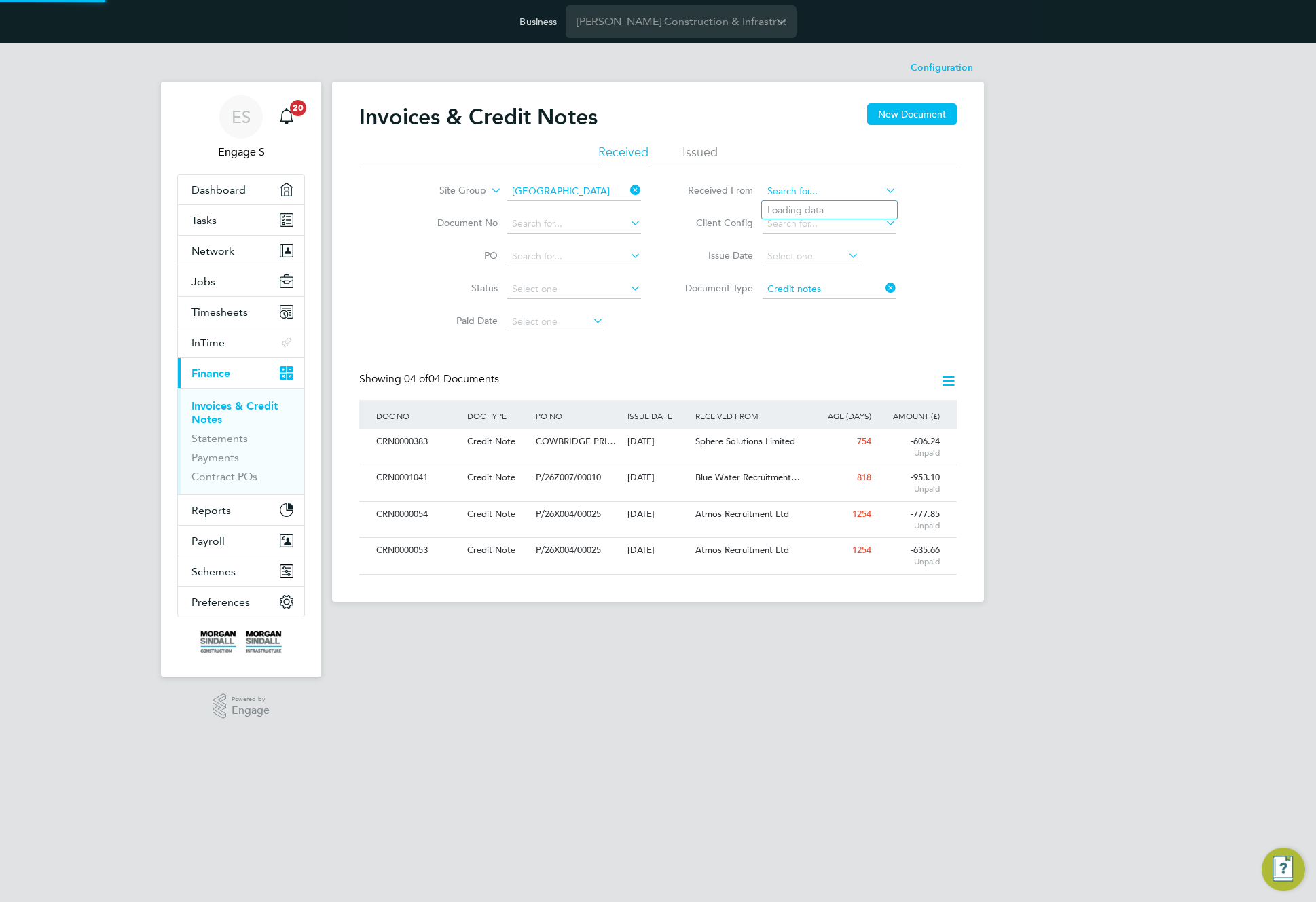
click at [812, 190] on input at bounding box center [829, 191] width 134 height 19
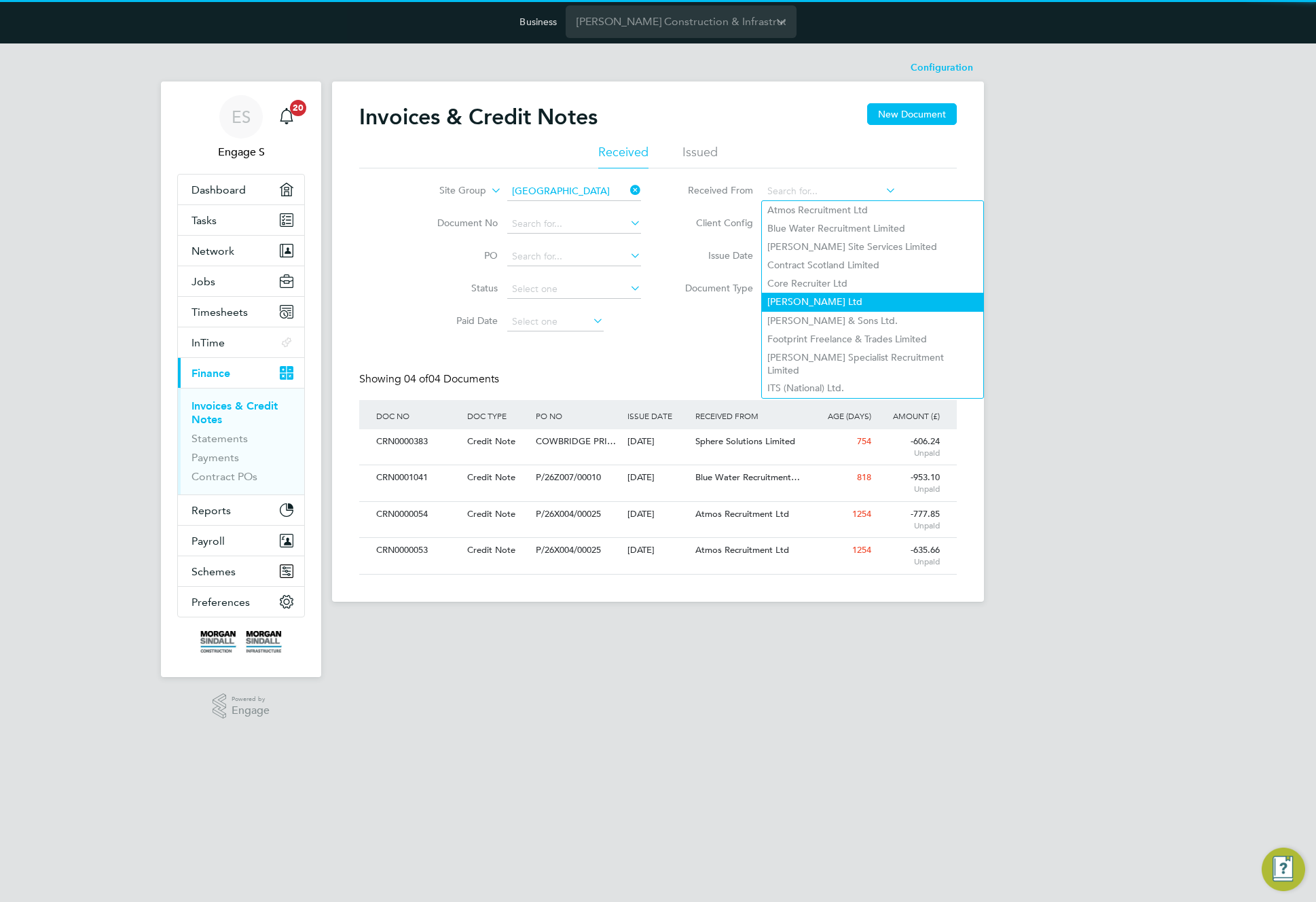
click at [893, 295] on li "Daniel Owen Ltd" at bounding box center [872, 302] width 221 height 18
type input "Daniel Owen Ltd"
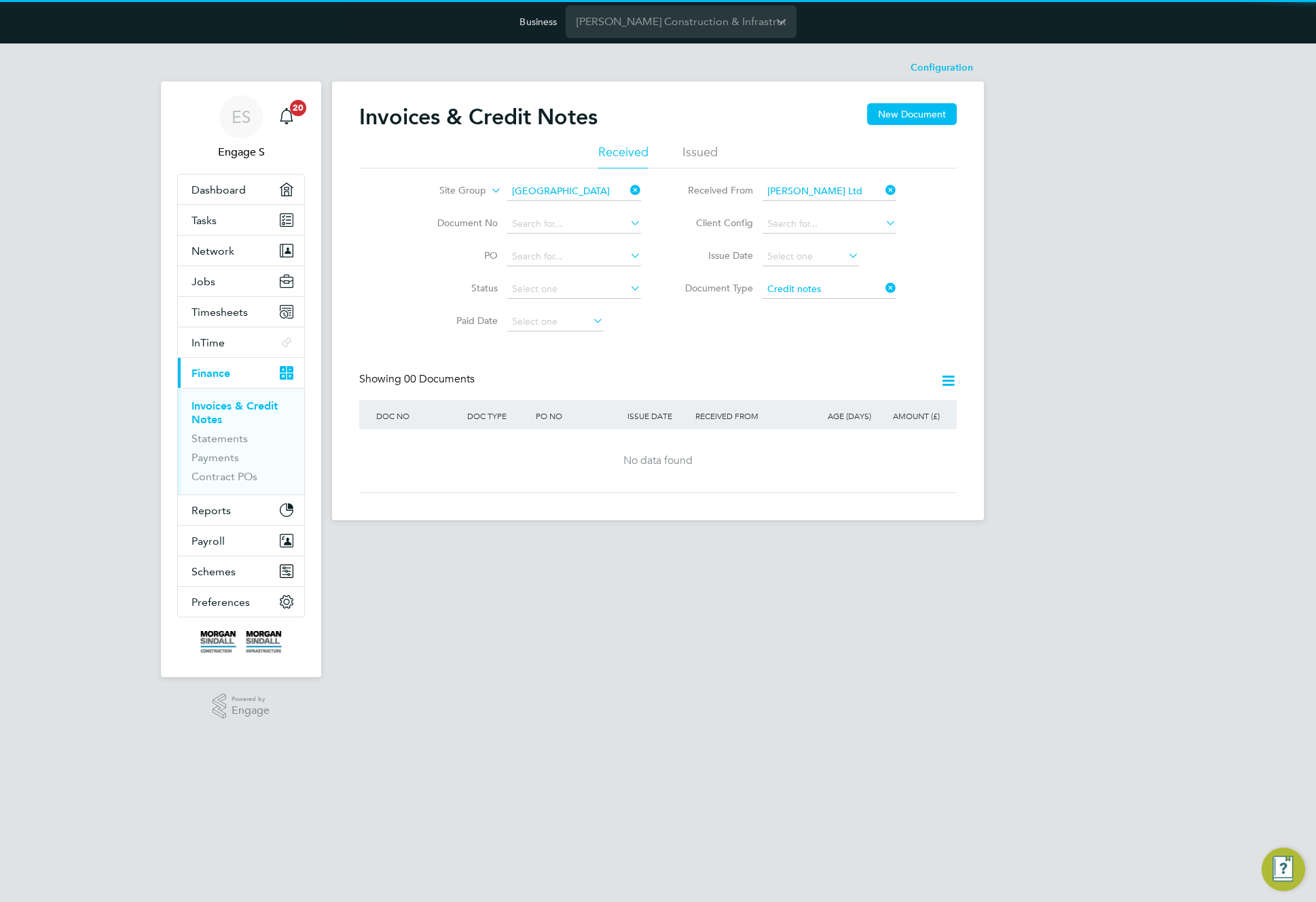
click at [883, 288] on icon at bounding box center [883, 287] width 0 height 19
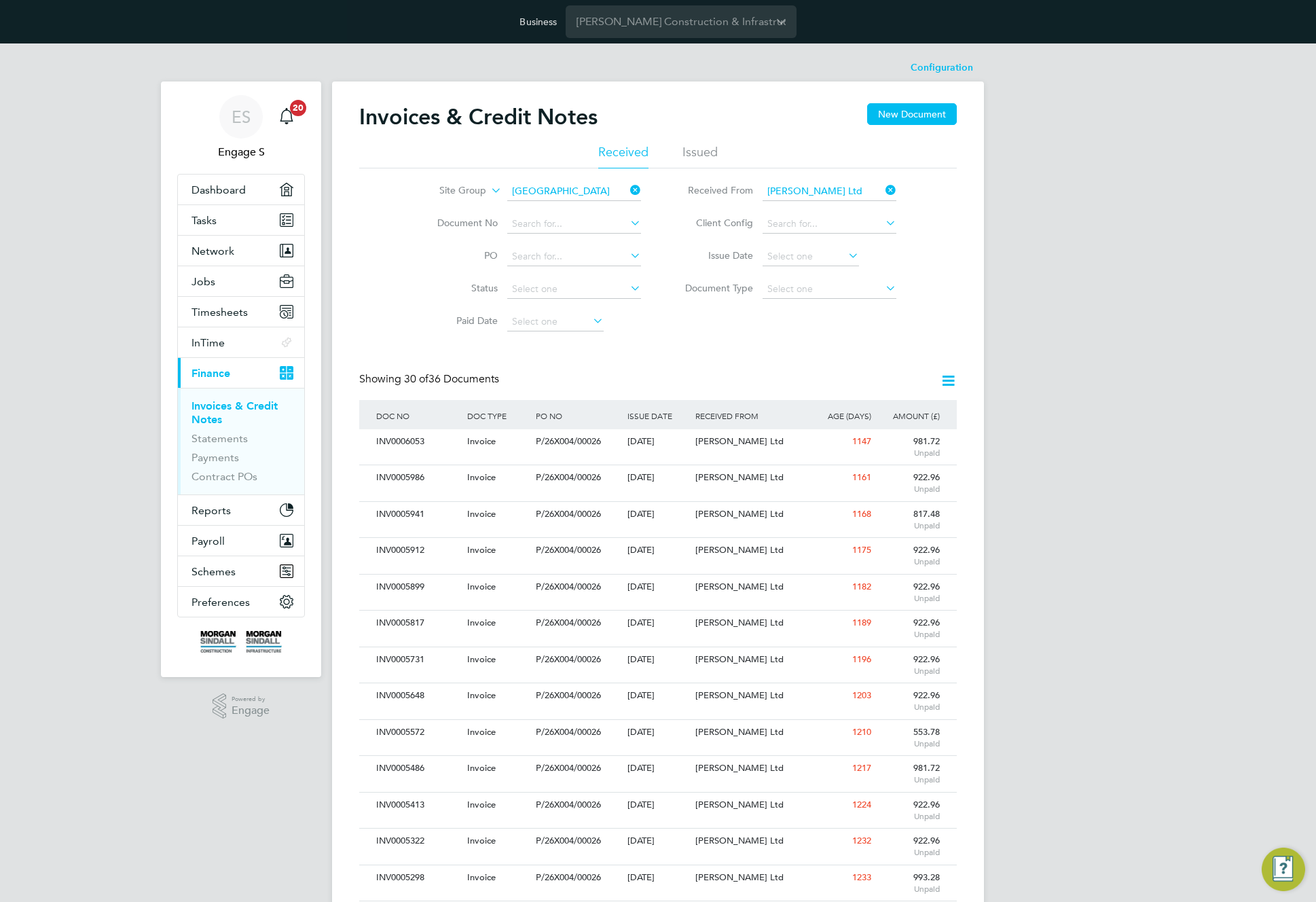
click at [844, 193] on input "Daniel Owen Ltd" at bounding box center [829, 191] width 134 height 19
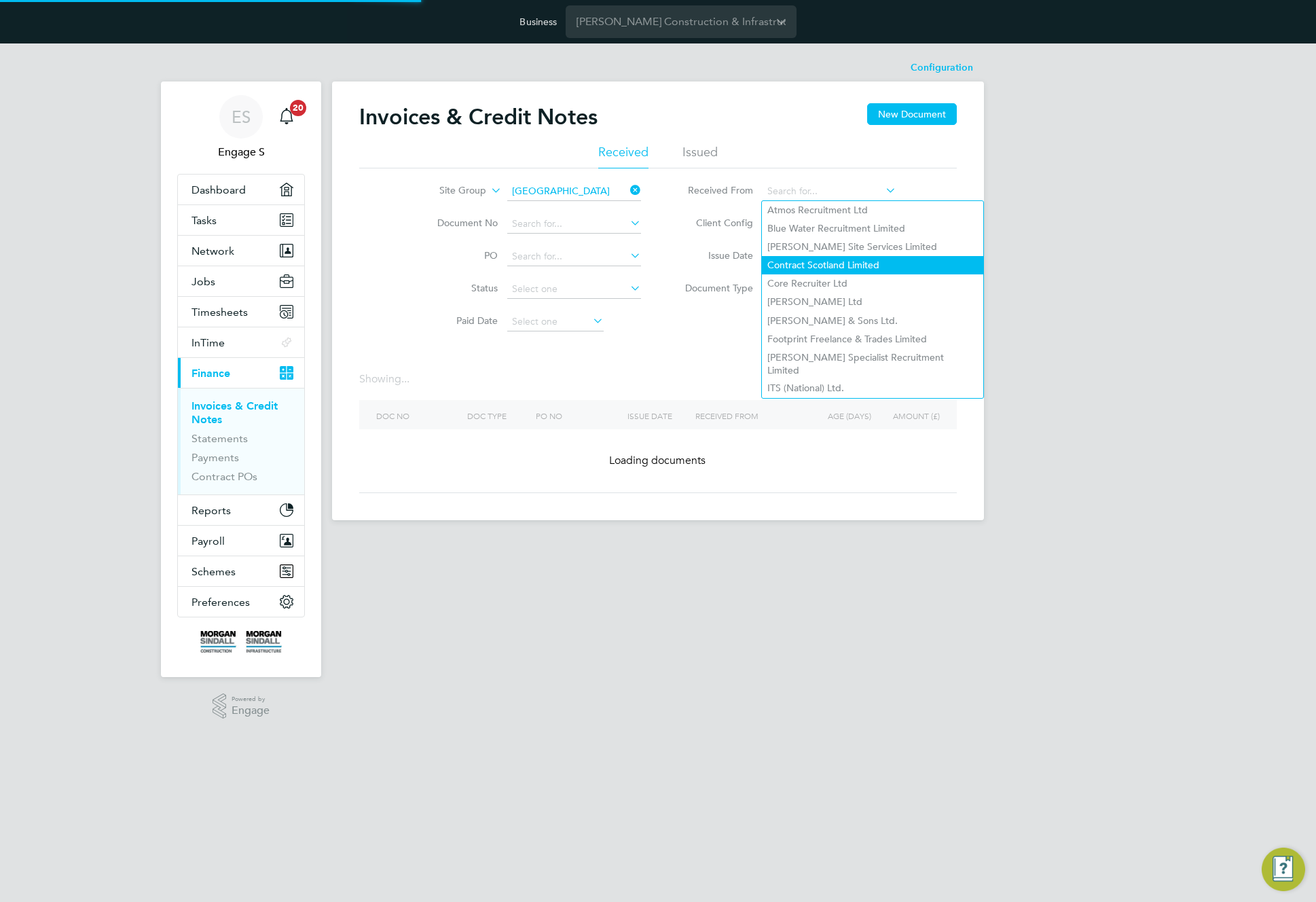
click at [808, 263] on li "Contract Scotland Limited" at bounding box center [872, 265] width 221 height 18
type input "Contract Scotland Limited"
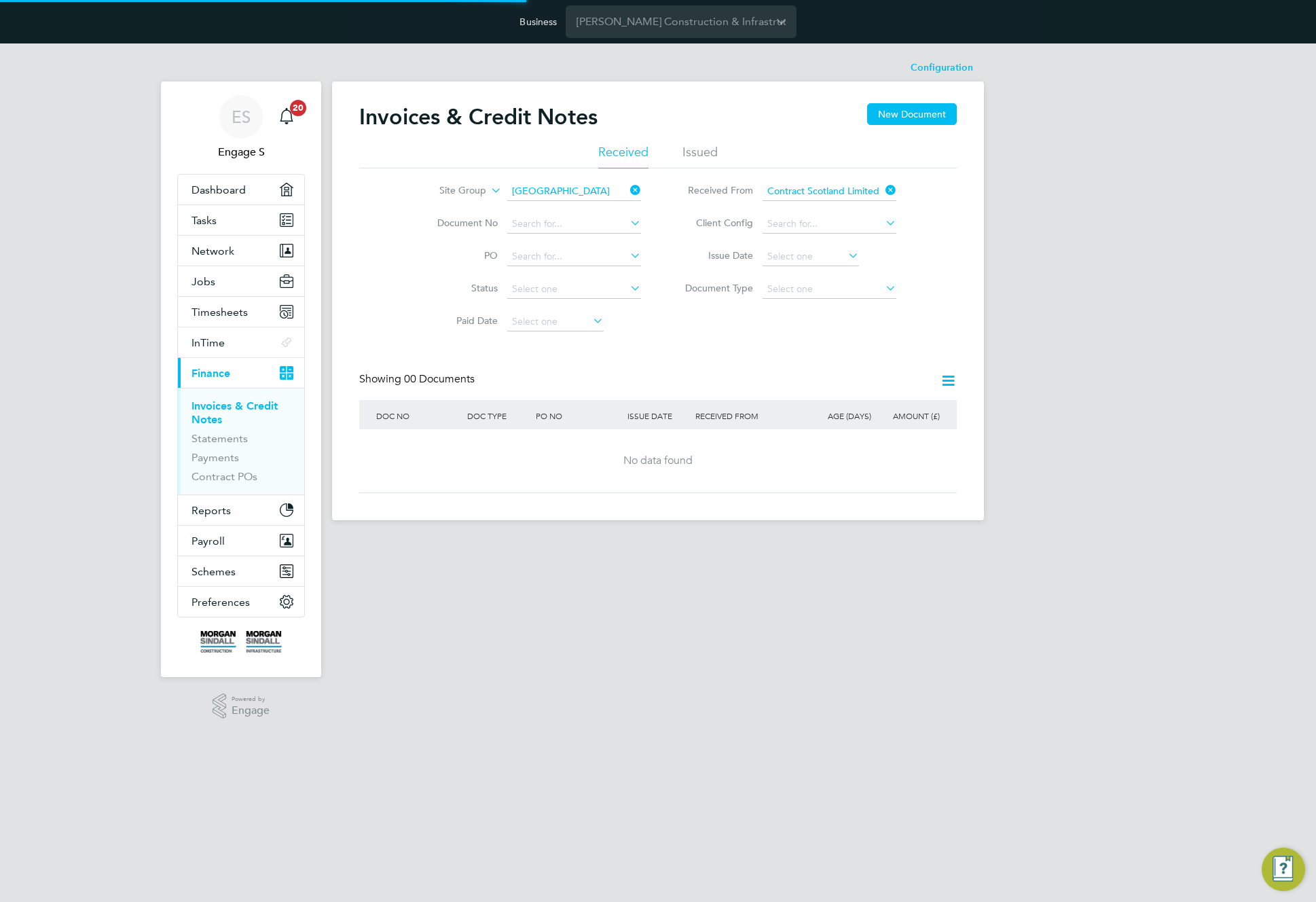
click at [883, 185] on icon at bounding box center [883, 190] width 0 height 19
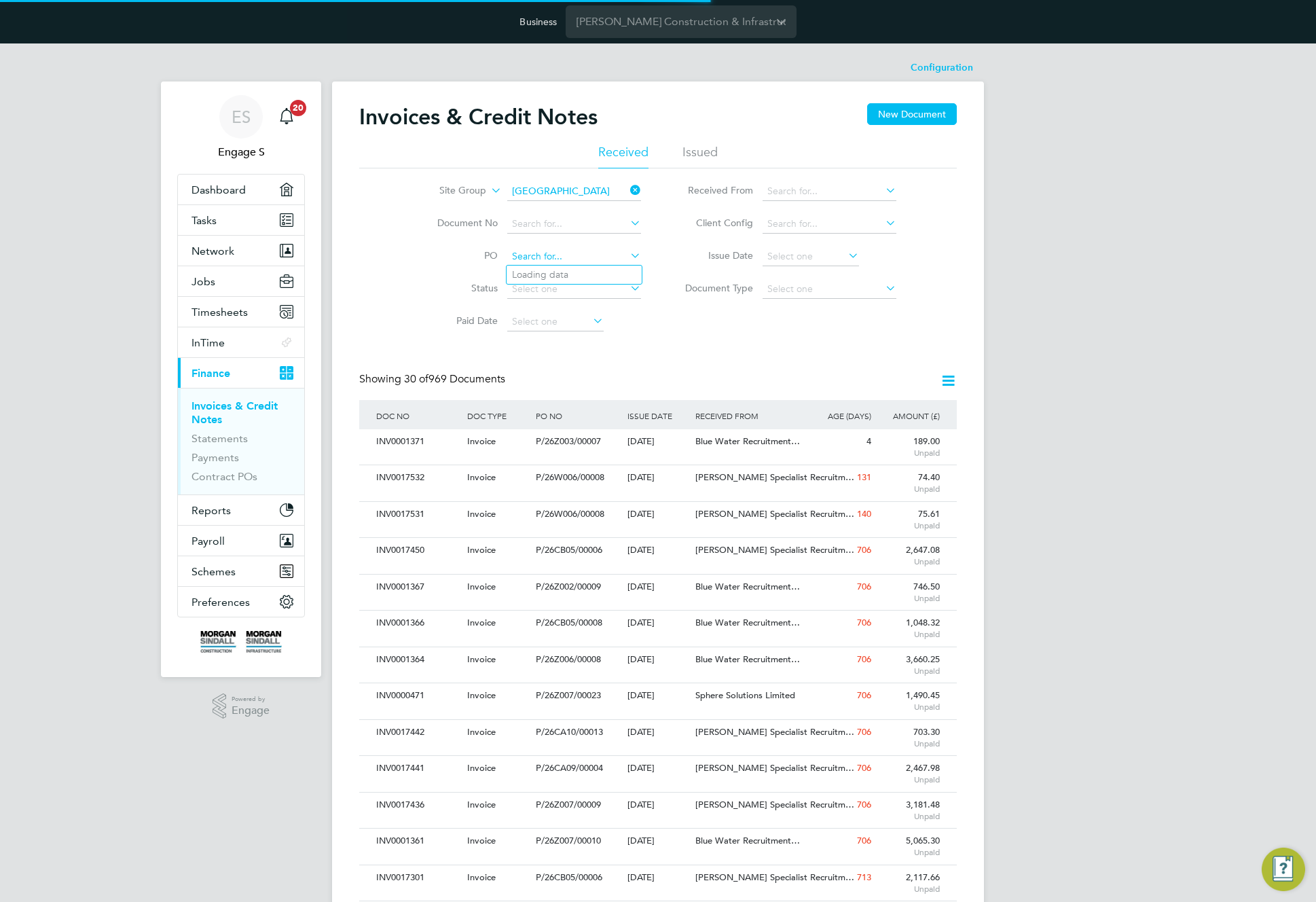
click at [584, 264] on div "Configuration Configuration Invoices & Credit Notes New Document Received Issue…" at bounding box center [658, 821] width 652 height 1532
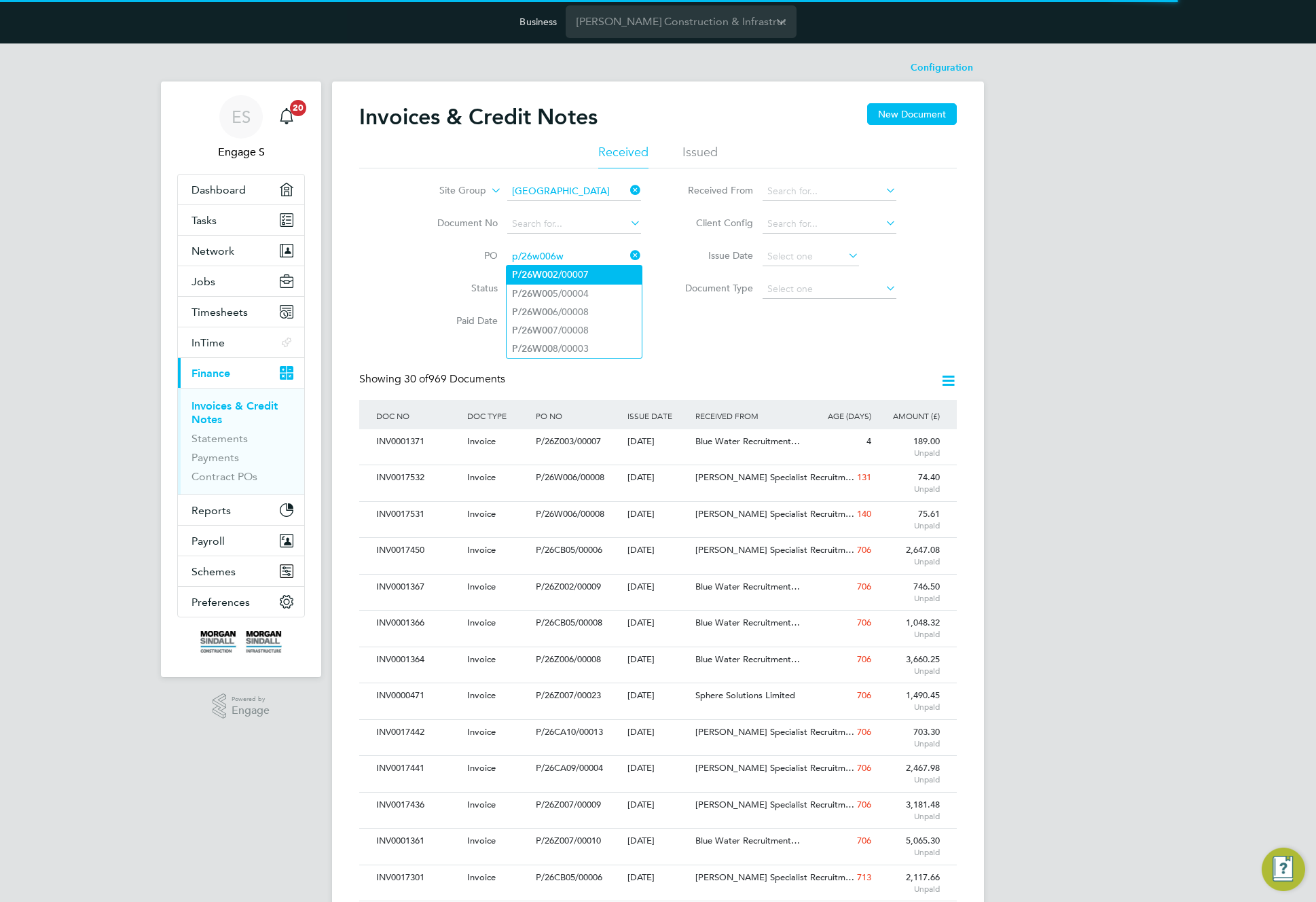
click at [559, 273] on li "P/26W00 2/00007" at bounding box center [574, 274] width 135 height 18
type input "P/26W002/00007"
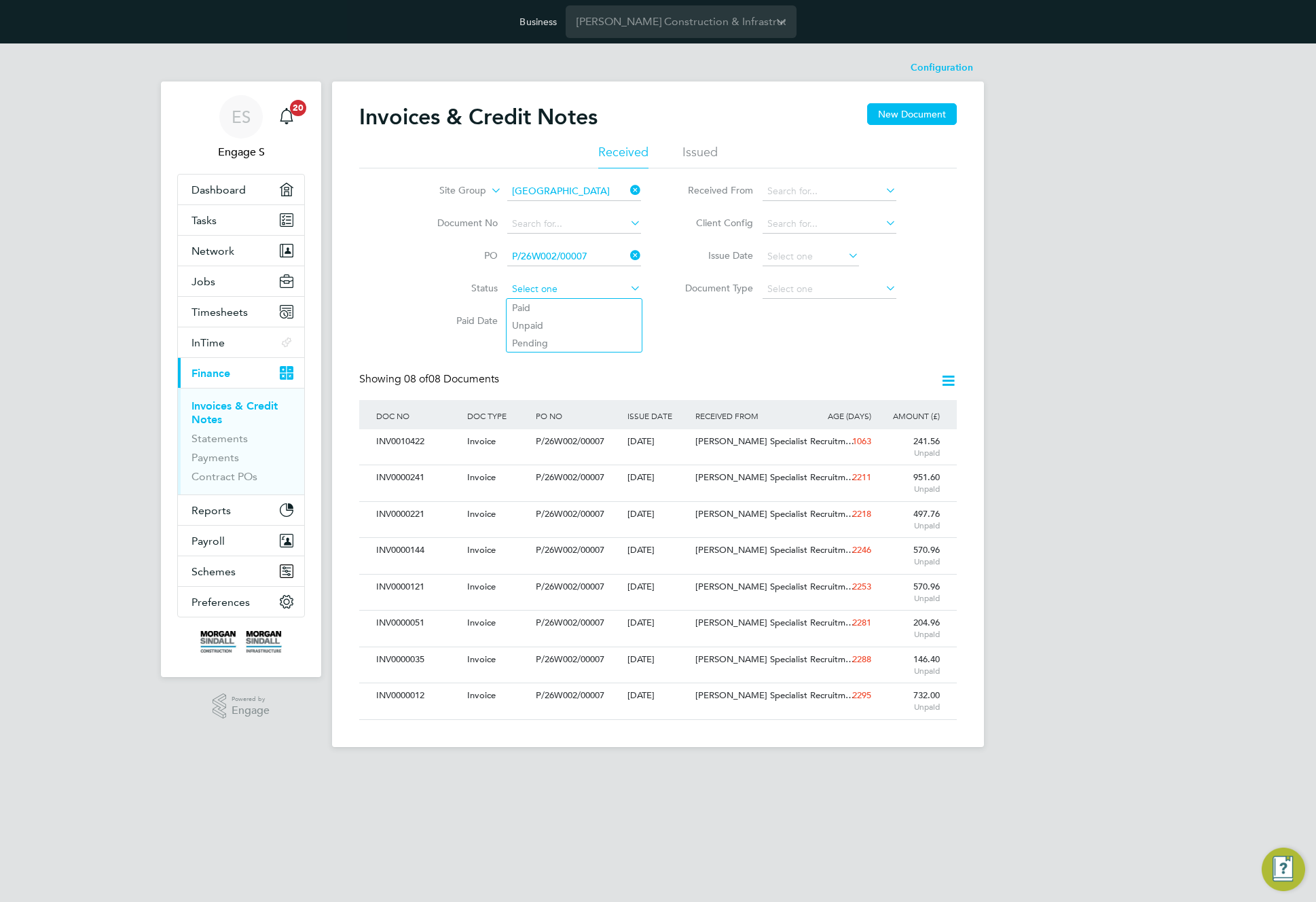
click at [580, 288] on input at bounding box center [574, 289] width 134 height 19
click at [572, 308] on li "Paid" at bounding box center [574, 308] width 135 height 18
type input "Paid"
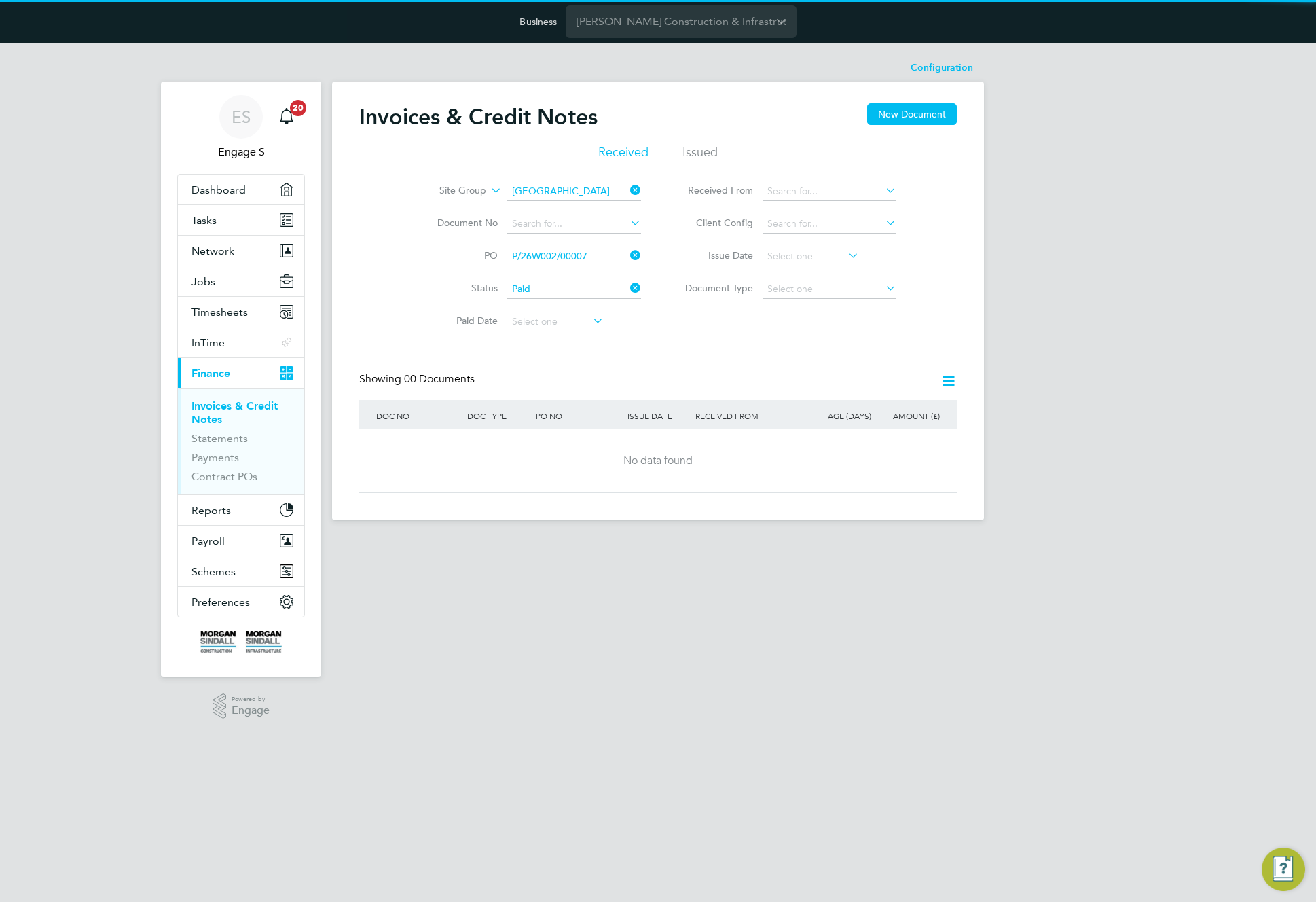
click at [628, 285] on icon at bounding box center [628, 287] width 0 height 19
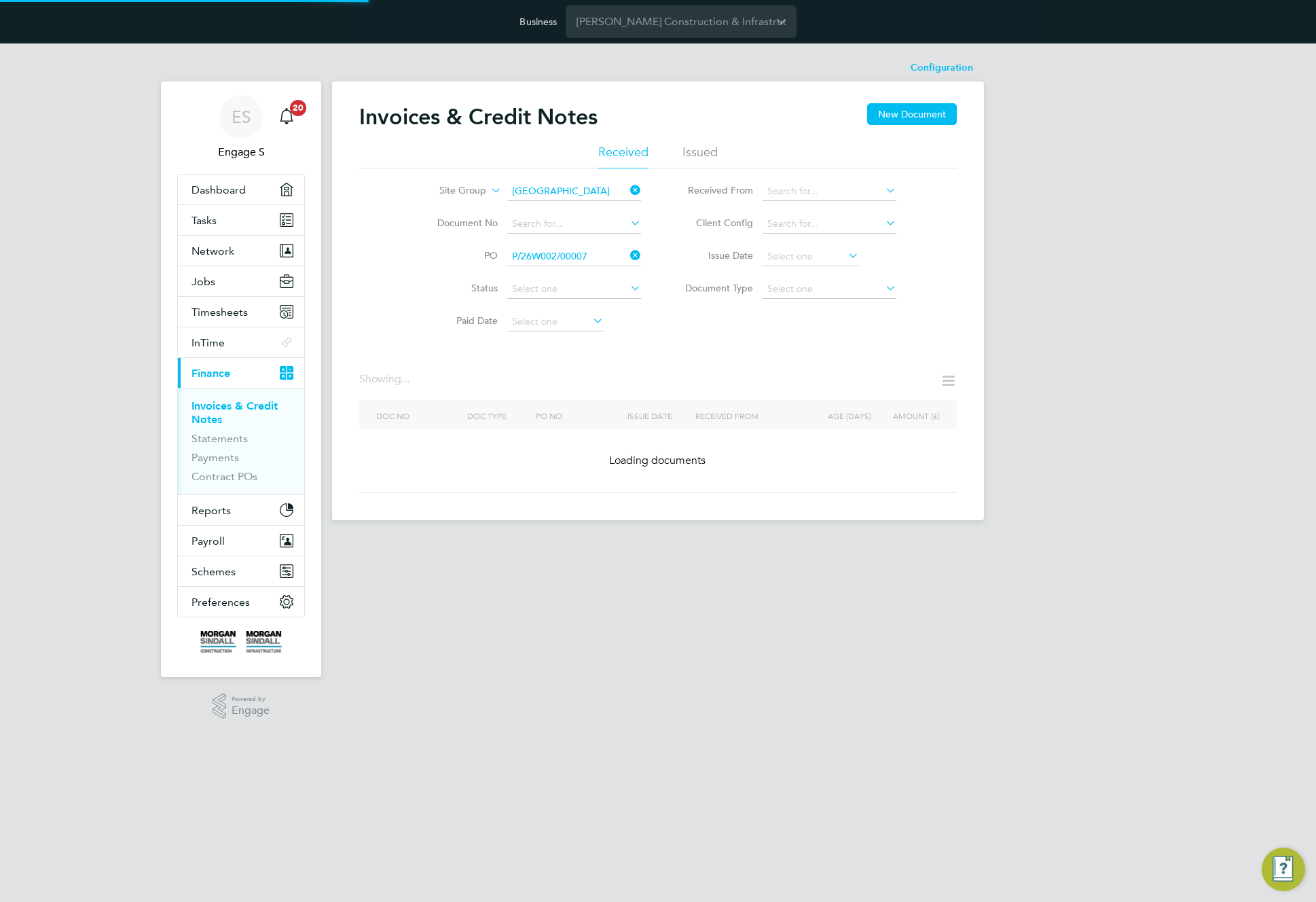
click at [628, 249] on icon at bounding box center [628, 254] width 0 height 19
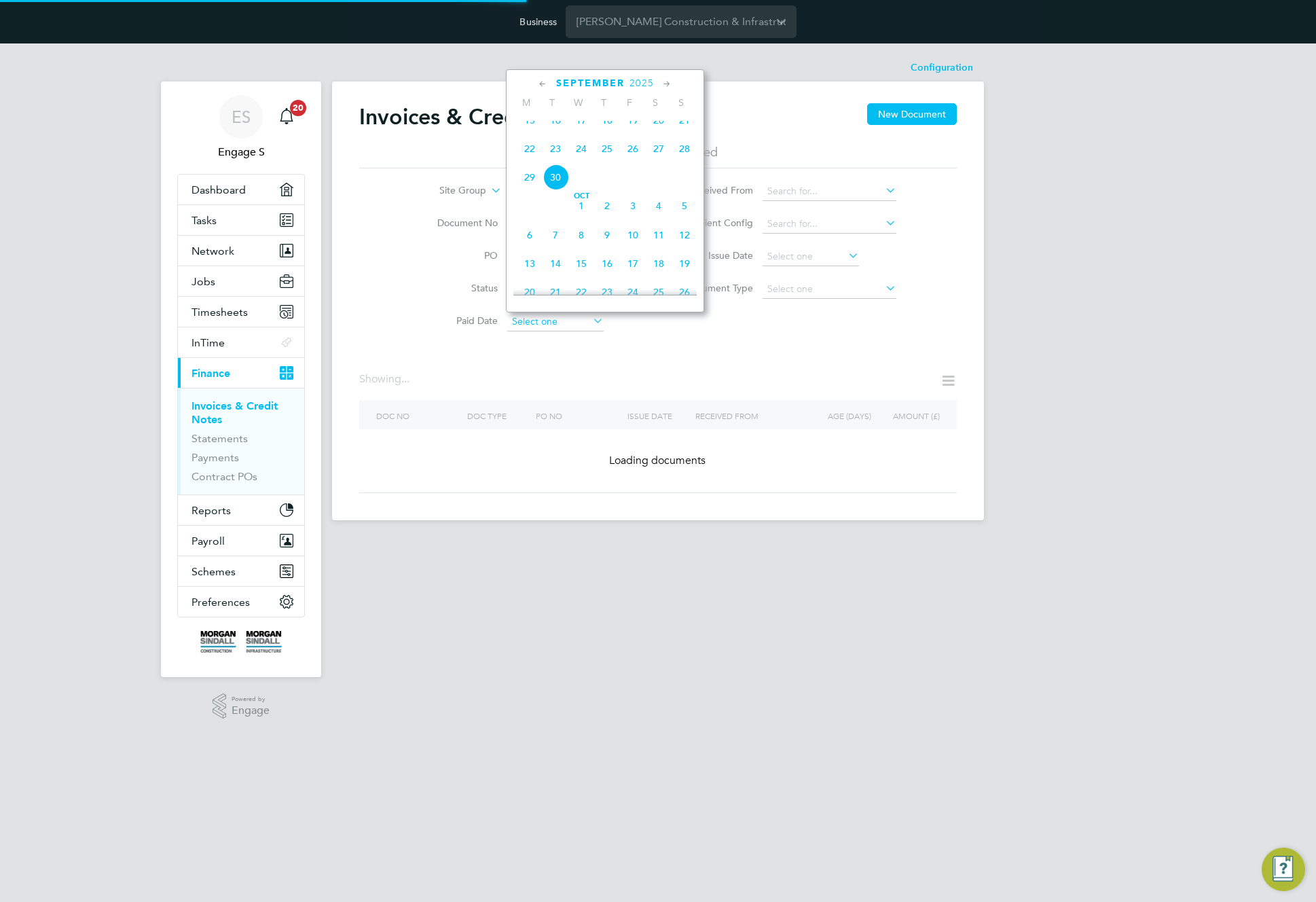
click at [554, 322] on input at bounding box center [555, 321] width 96 height 19
click at [531, 132] on span "15" at bounding box center [529, 120] width 26 height 26
type input "15 Sep 2025"
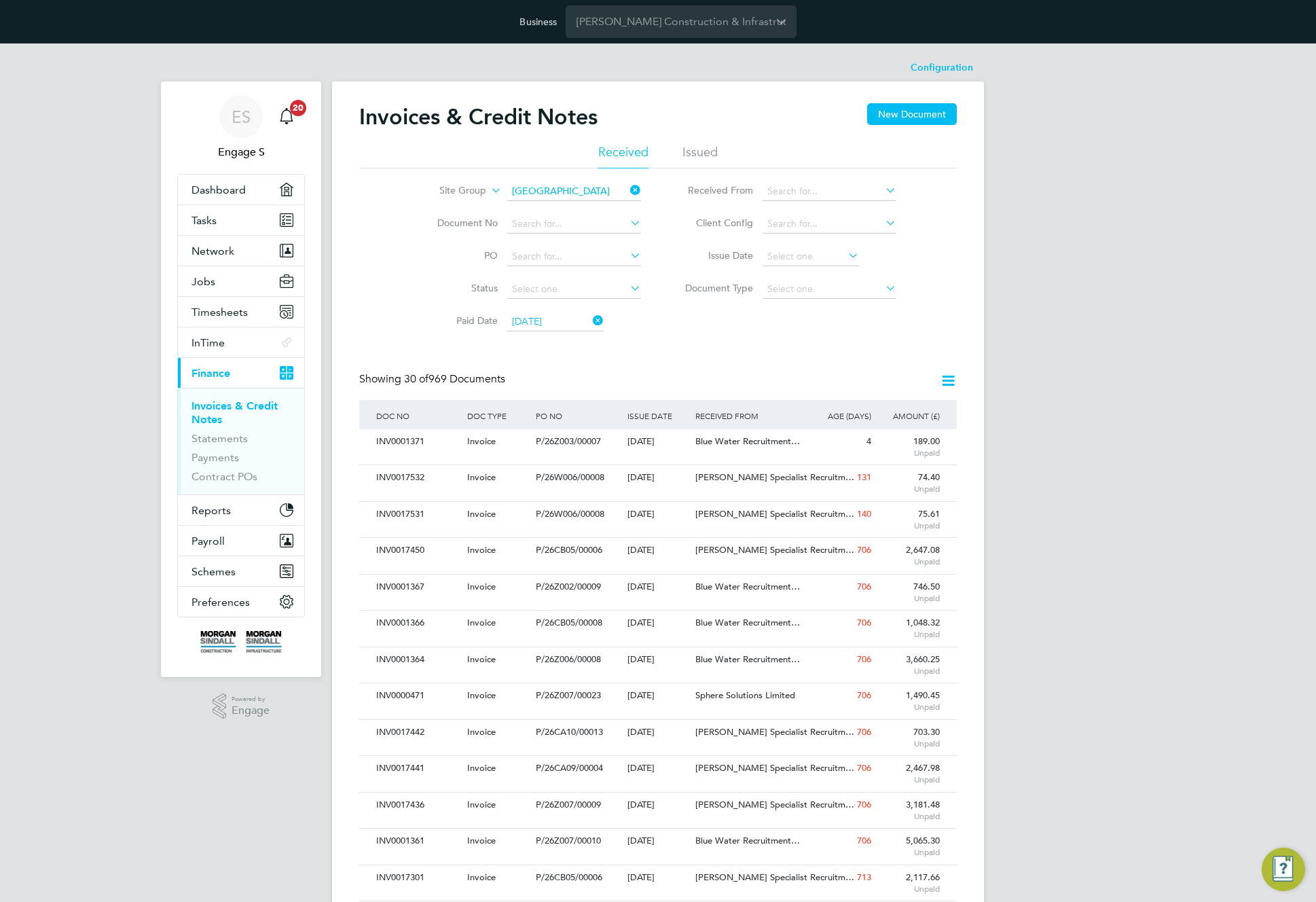
click at [590, 317] on icon at bounding box center [590, 320] width 0 height 19
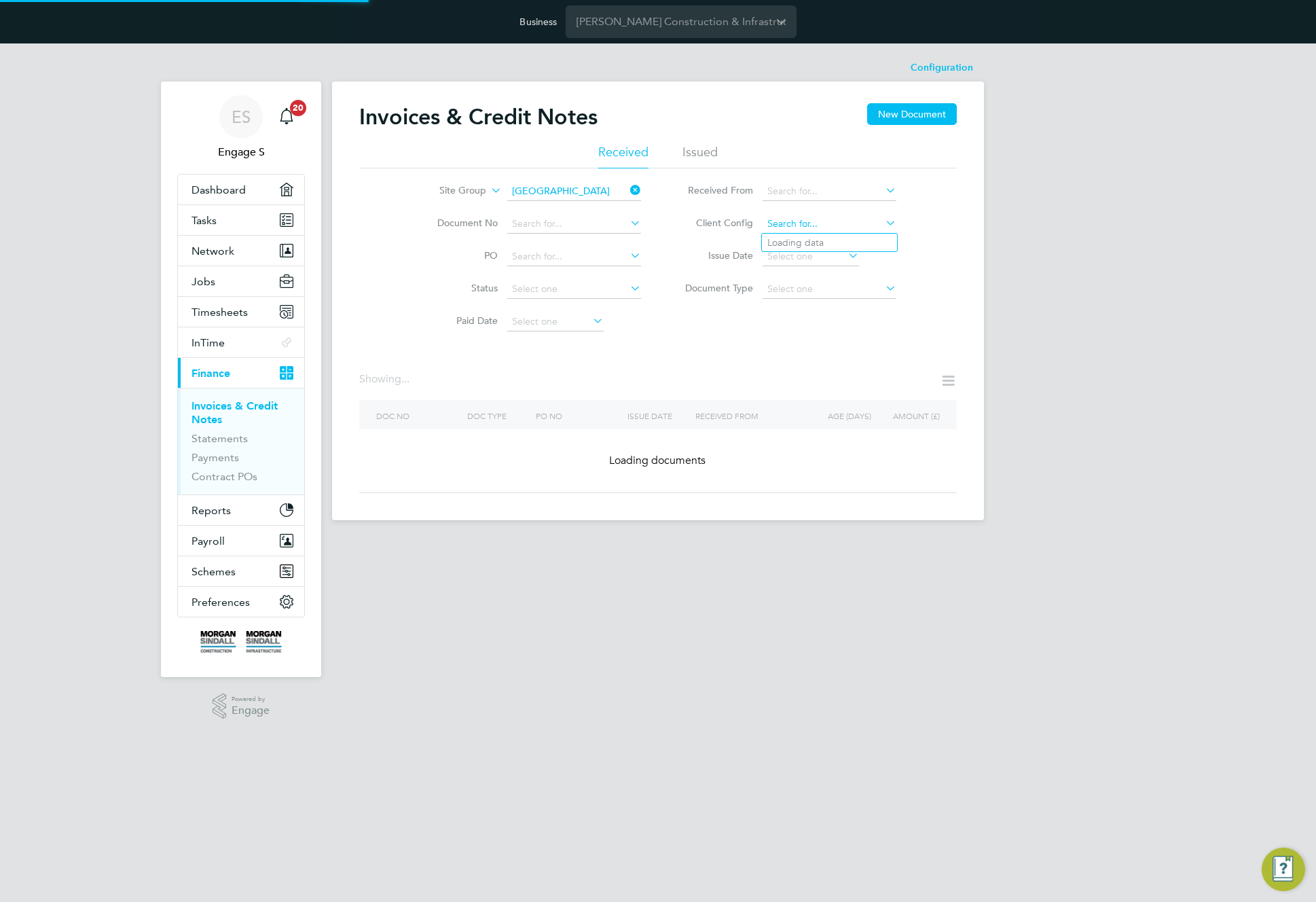
click at [796, 223] on input at bounding box center [829, 224] width 134 height 19
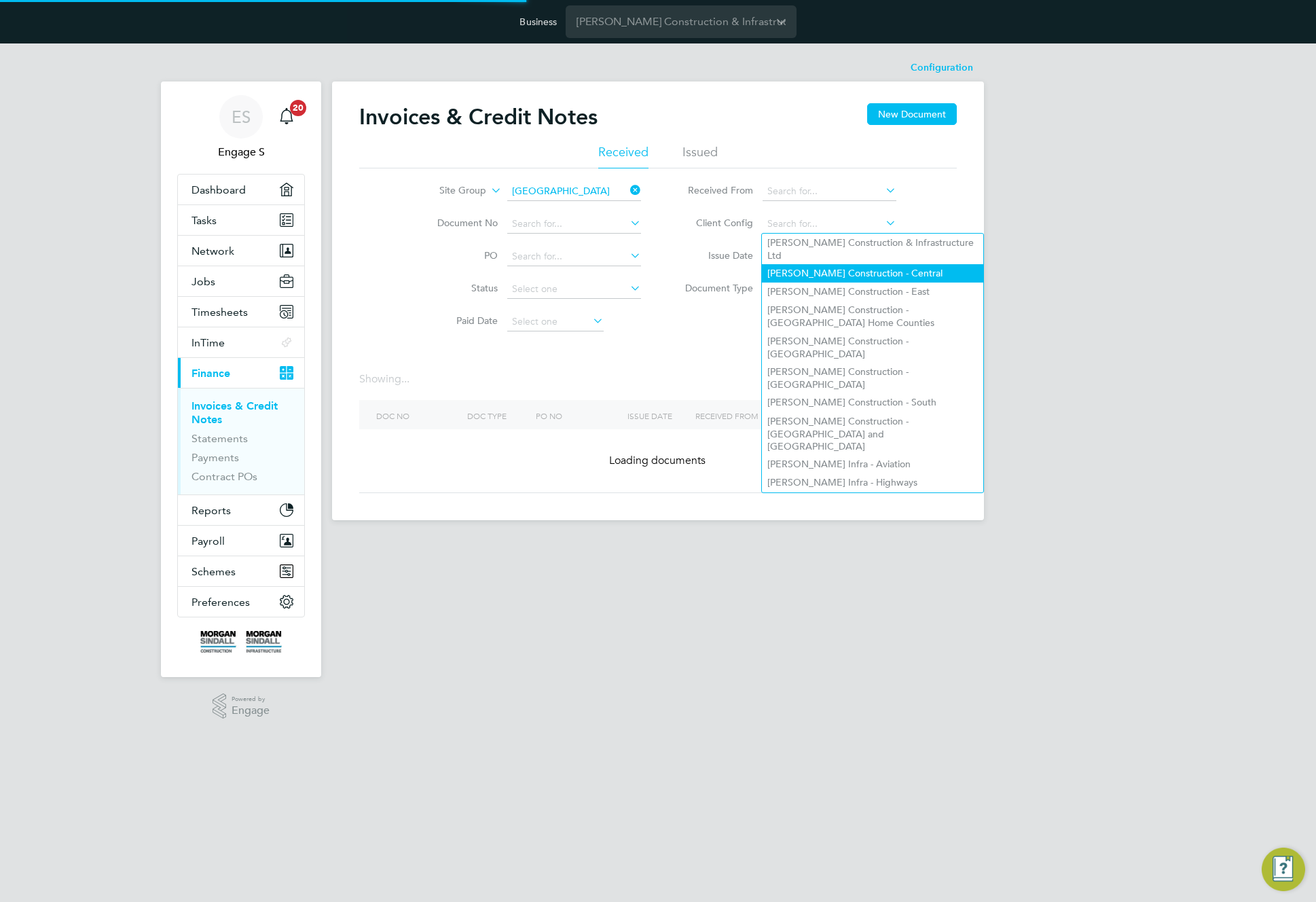
click at [814, 267] on li "Morgan Sindall Construction - Central" at bounding box center [872, 273] width 221 height 18
type input "Morgan Sindall Construction - Central"
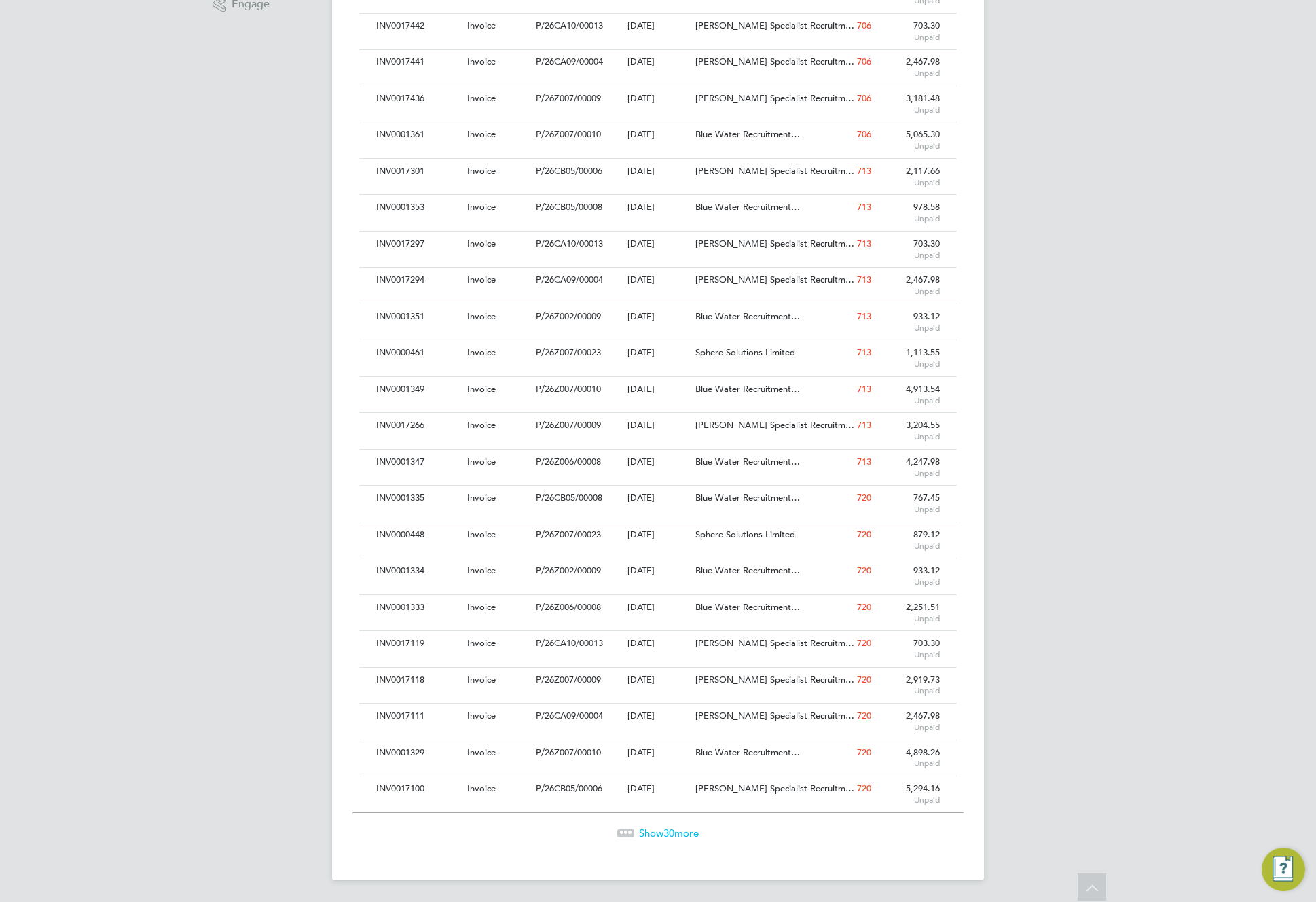
click at [722, 676] on span "Hays Specialist Recruitm…" at bounding box center [775, 679] width 159 height 12
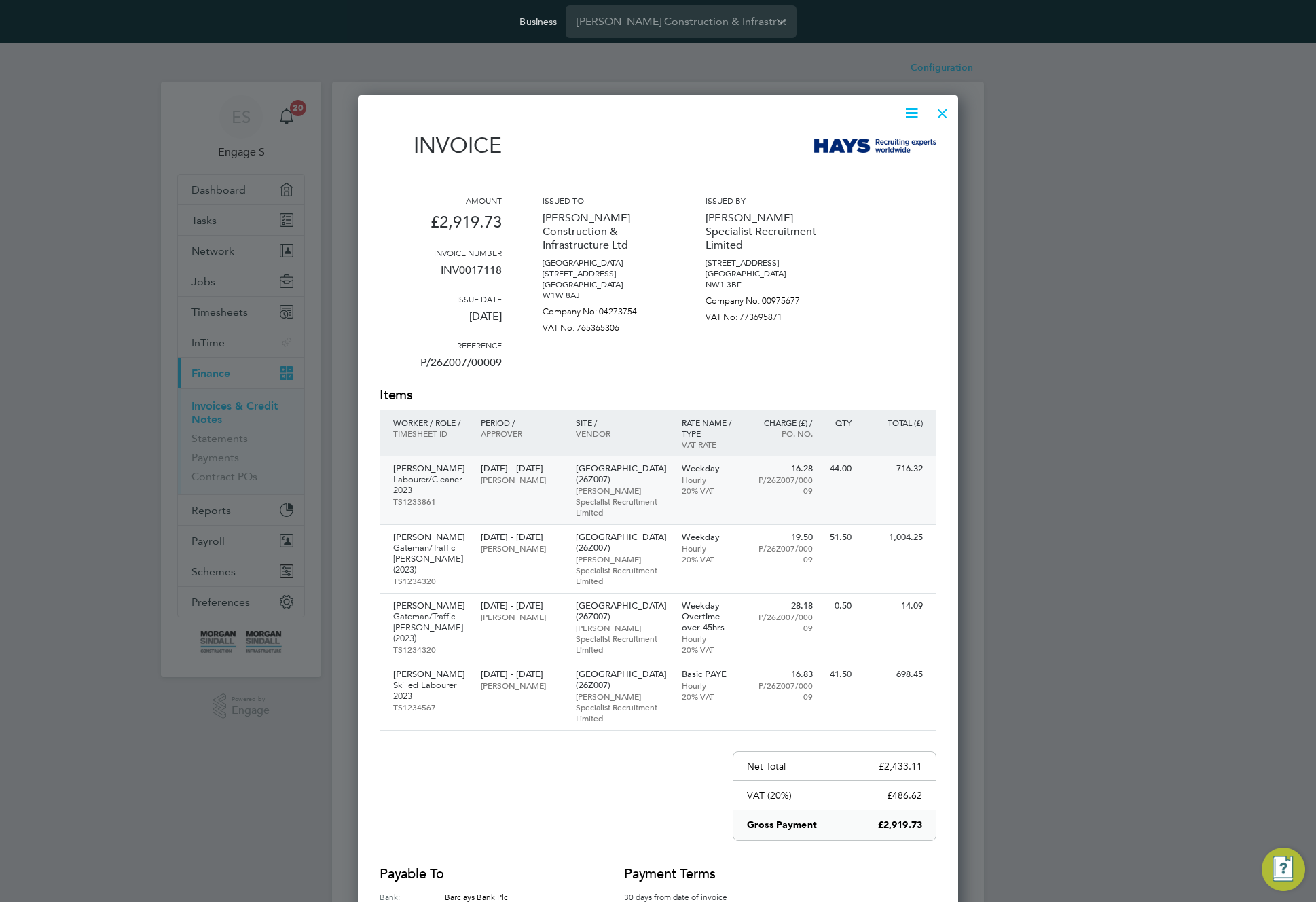
click at [546, 474] on p "02 Oct - 06 Oct 2023" at bounding box center [520, 468] width 80 height 11
click at [946, 110] on div at bounding box center [943, 109] width 25 height 25
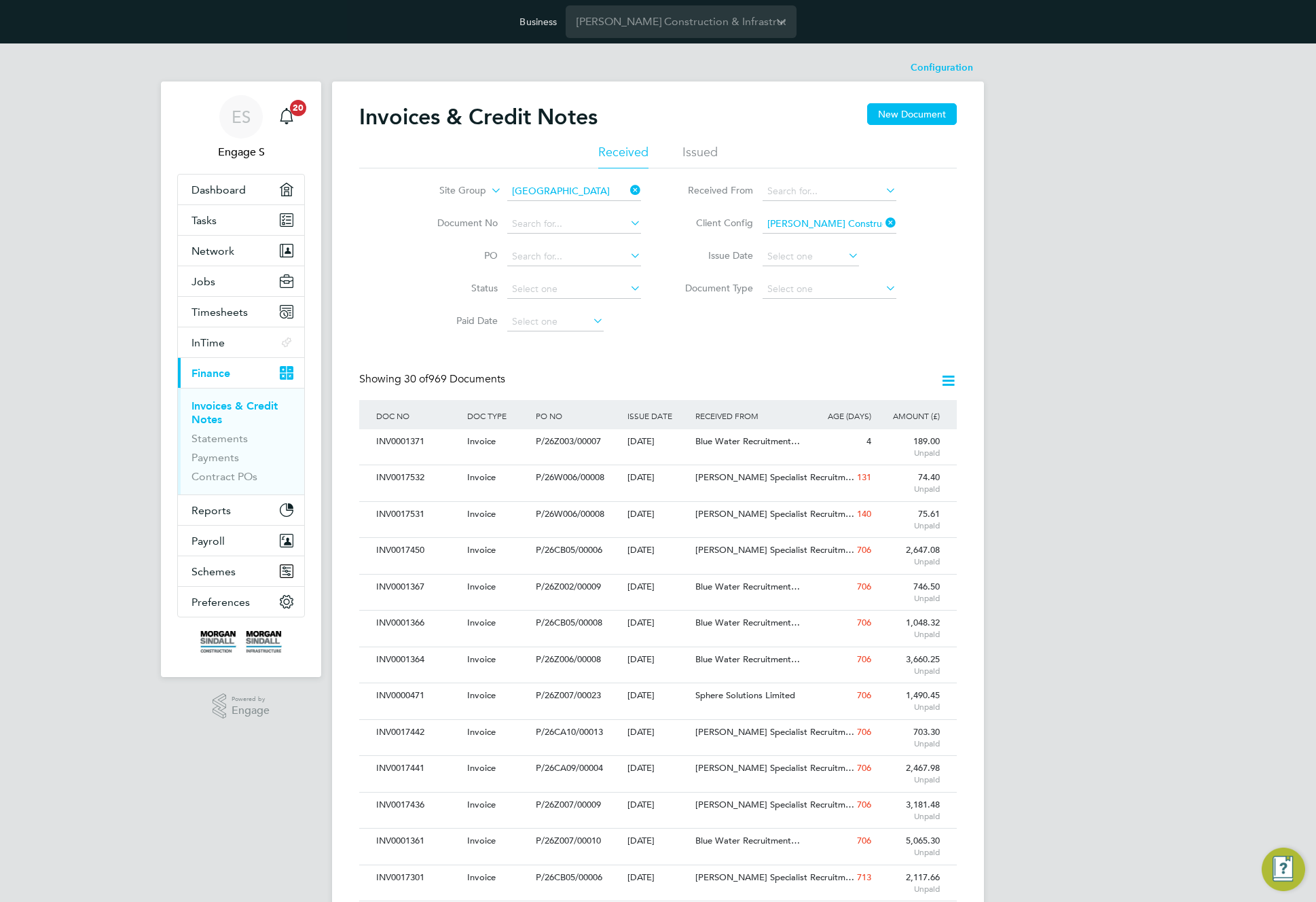
click at [883, 219] on icon at bounding box center [883, 223] width 0 height 19
click at [854, 225] on input at bounding box center [829, 224] width 134 height 19
click at [877, 455] on li "Morgan Sindall Infra - Aviation" at bounding box center [872, 464] width 221 height 18
type input "Morgan Sindall Infra - Aviation"
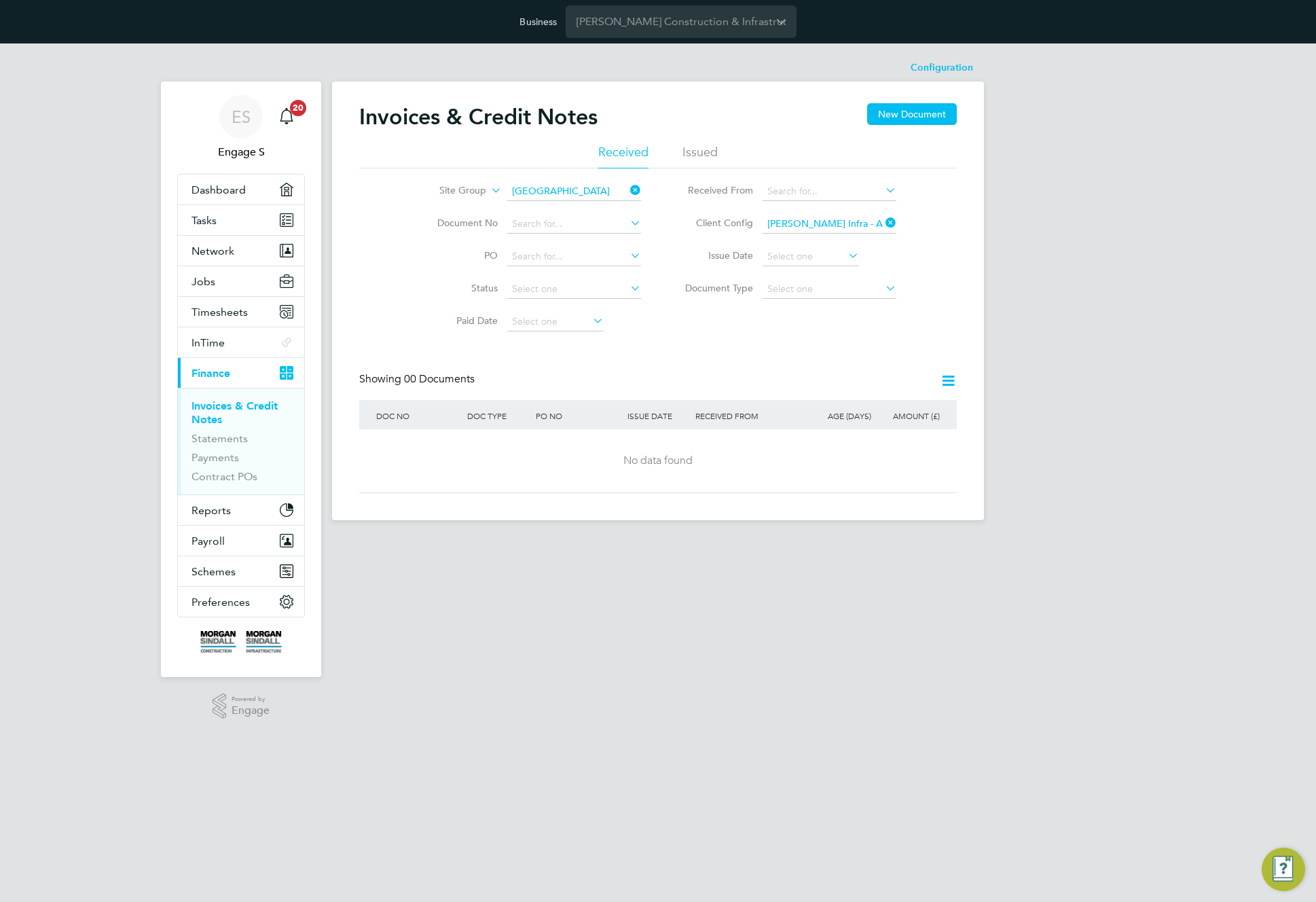
click at [846, 225] on input "Morgan Sindall Infra - Aviation" at bounding box center [829, 224] width 134 height 19
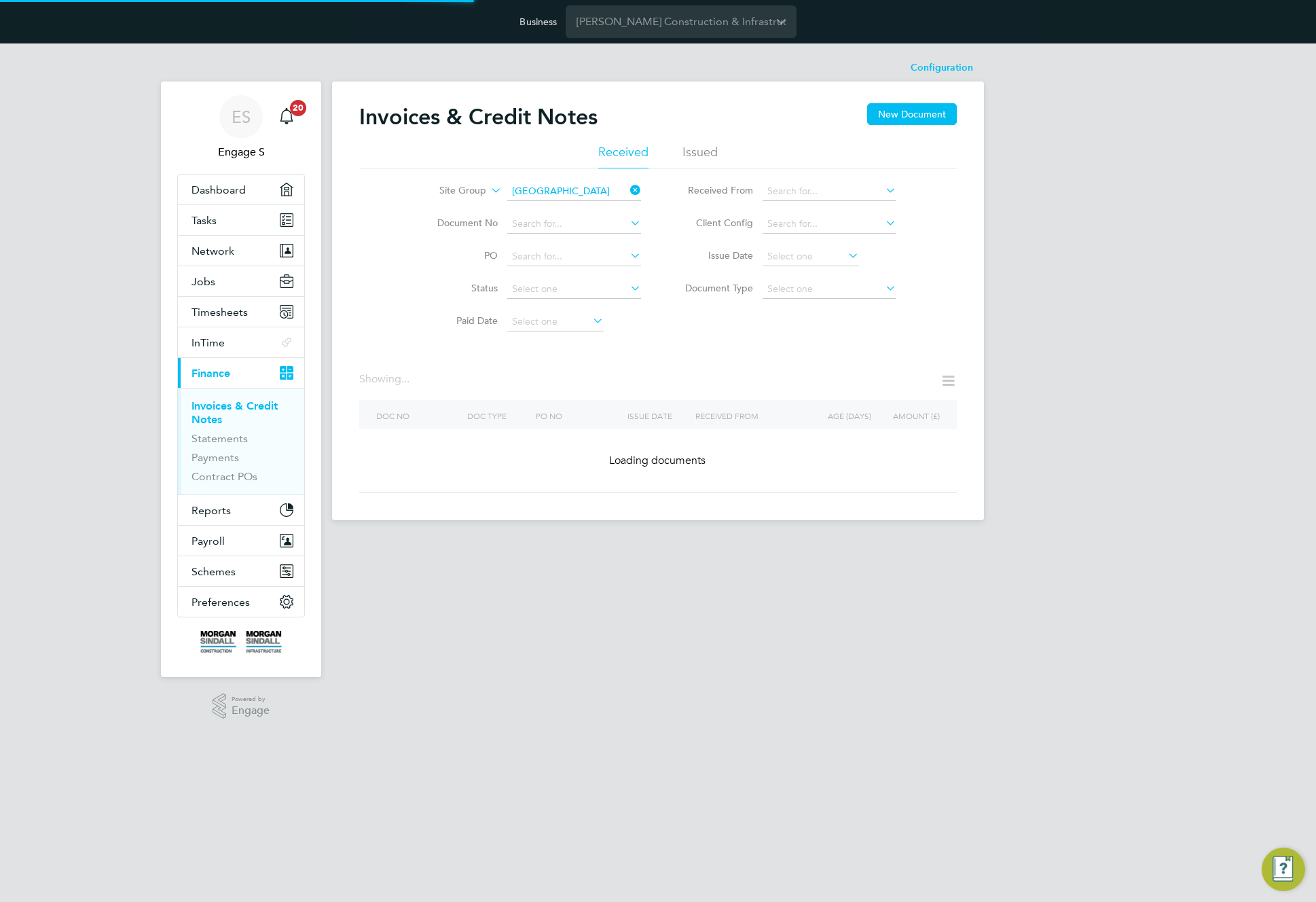
click at [868, 363] on li "Morgan Sindall Construction - Scotland" at bounding box center [872, 377] width 221 height 31
type input "Morgan Sindall Construction - Scotland"
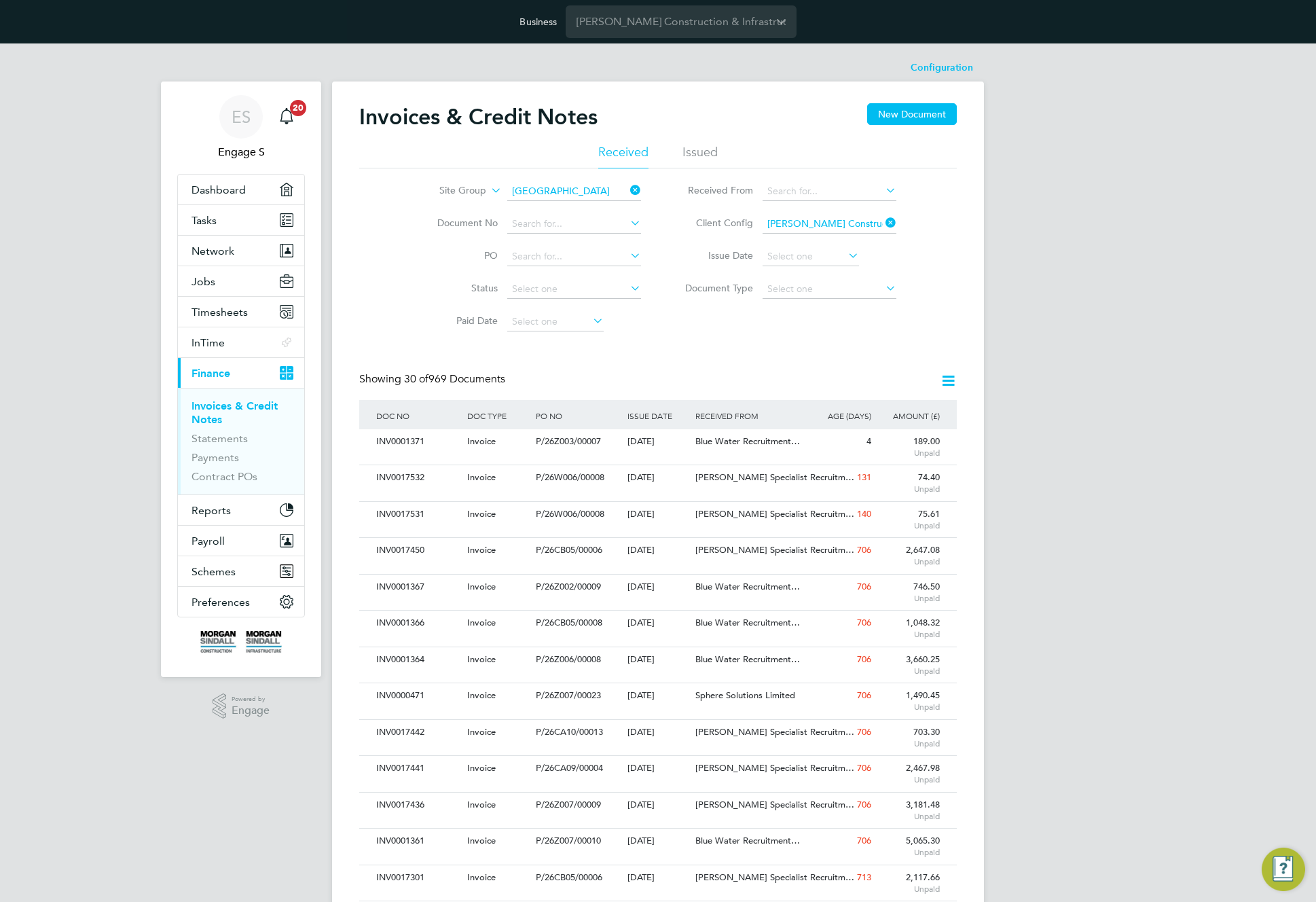
click at [898, 223] on li "Client Config Morgan Sindall Construction - Scotland" at bounding box center [785, 224] width 255 height 33
drag, startPoint x: 889, startPoint y: 223, endPoint x: 739, endPoint y: 425, distance: 251.6
click at [883, 223] on icon at bounding box center [883, 223] width 0 height 19
click at [836, 294] on input at bounding box center [829, 289] width 134 height 19
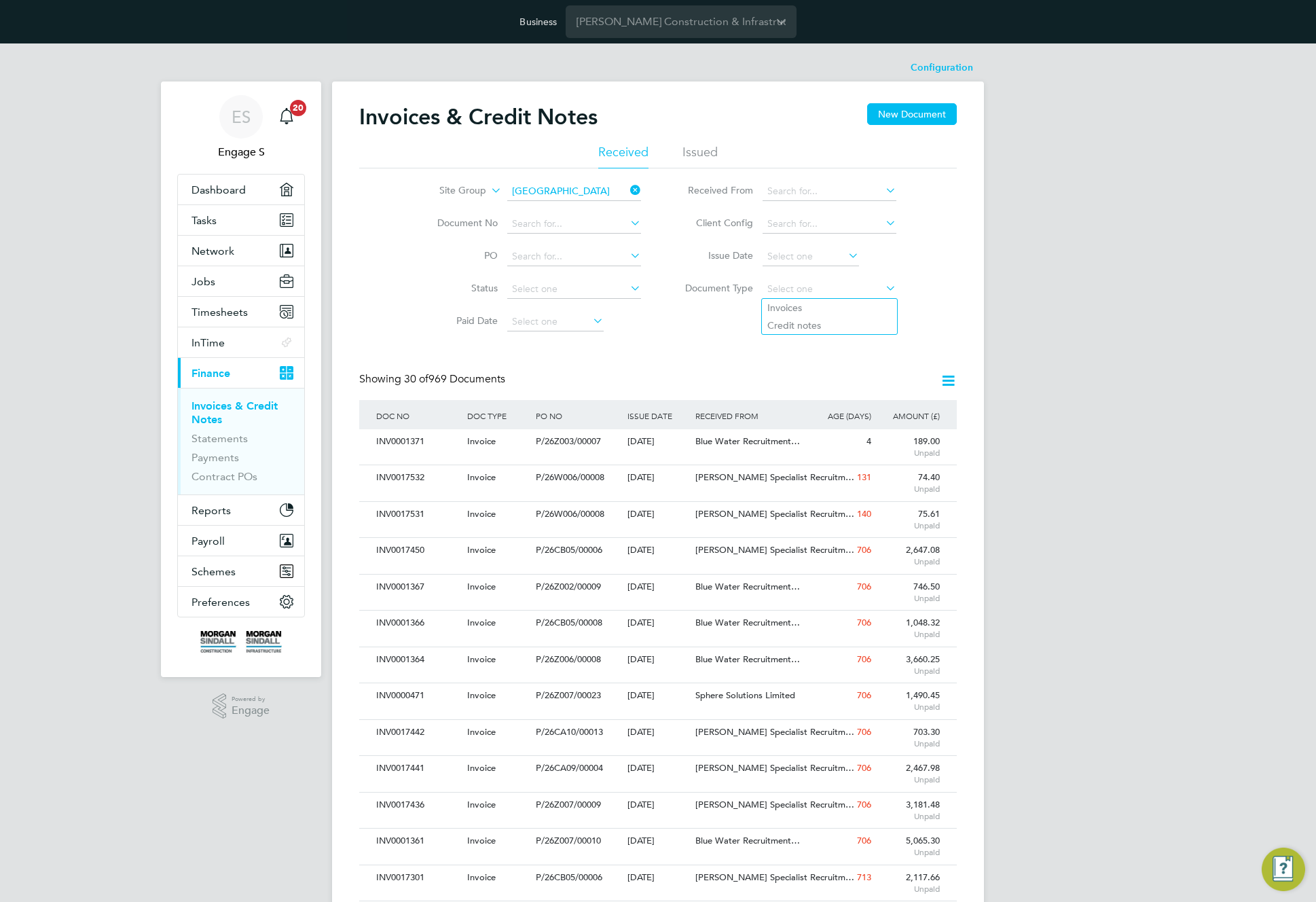
click at [829, 324] on li "Credit notes" at bounding box center [829, 326] width 135 height 18
type input "Credit notes"
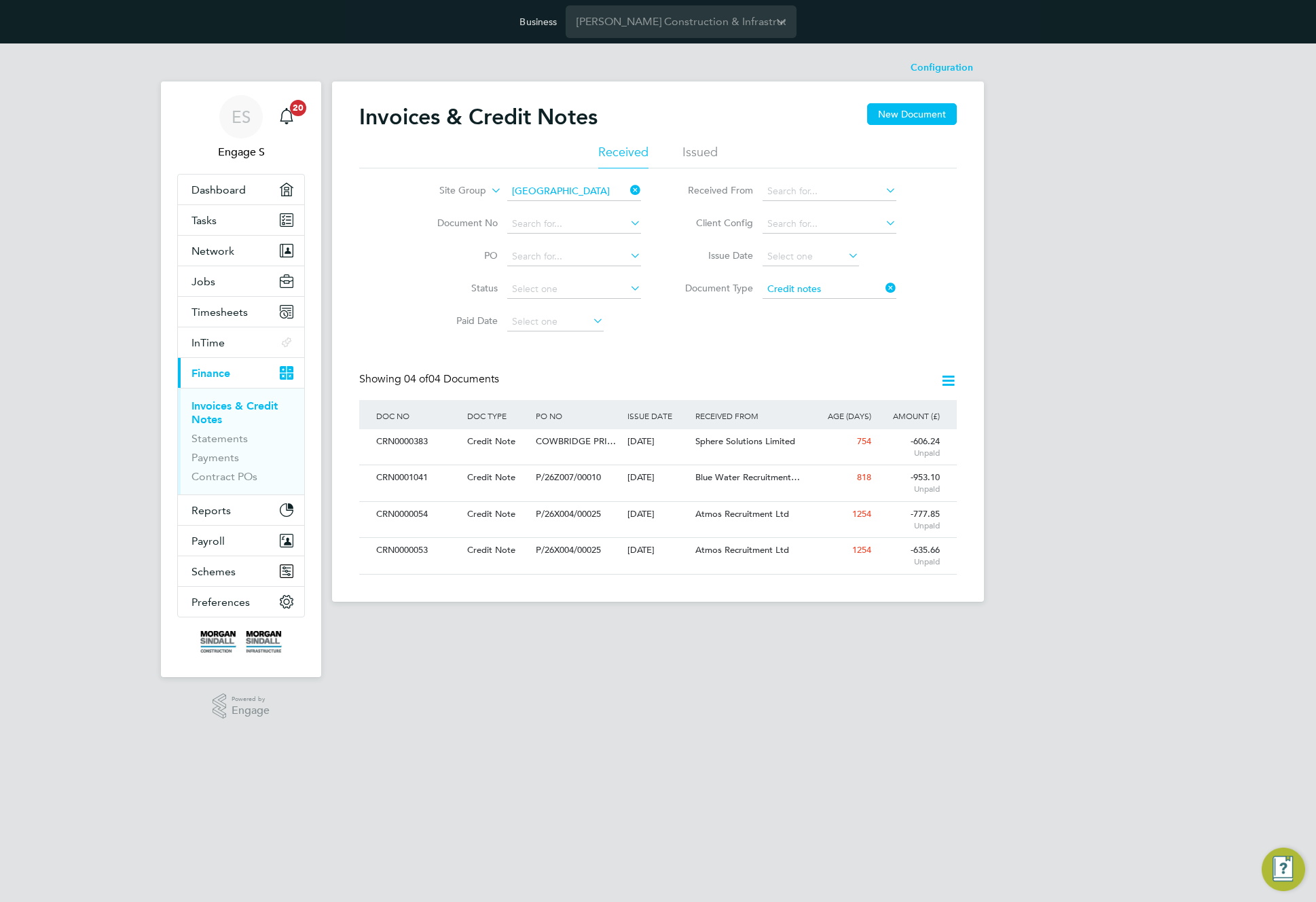
click at [883, 289] on icon at bounding box center [883, 287] width 0 height 19
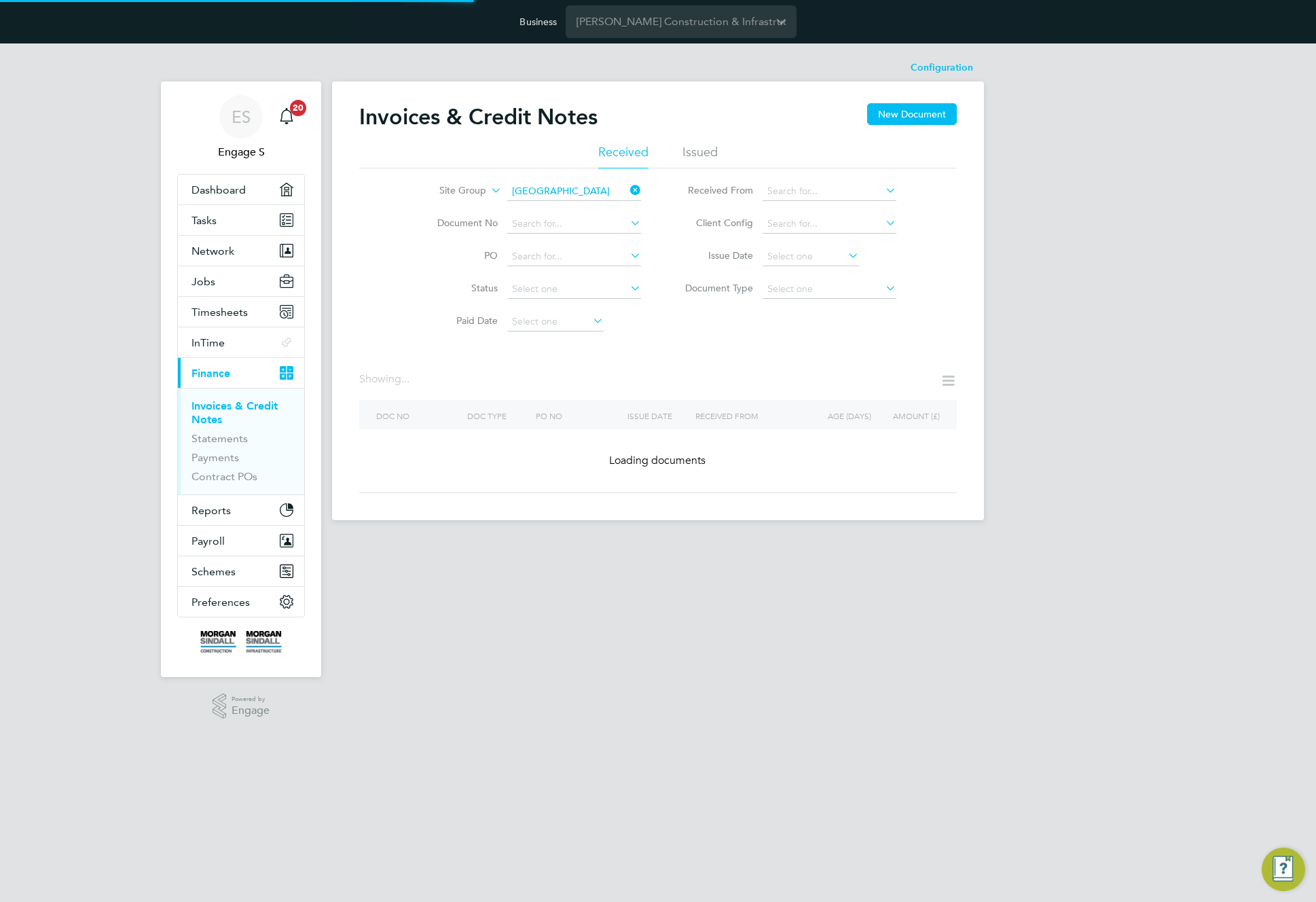
click at [875, 337] on div "Site Group Cardiff Document No PO Status Paid Date Issued To Received From Clie…" at bounding box center [658, 253] width 598 height 170
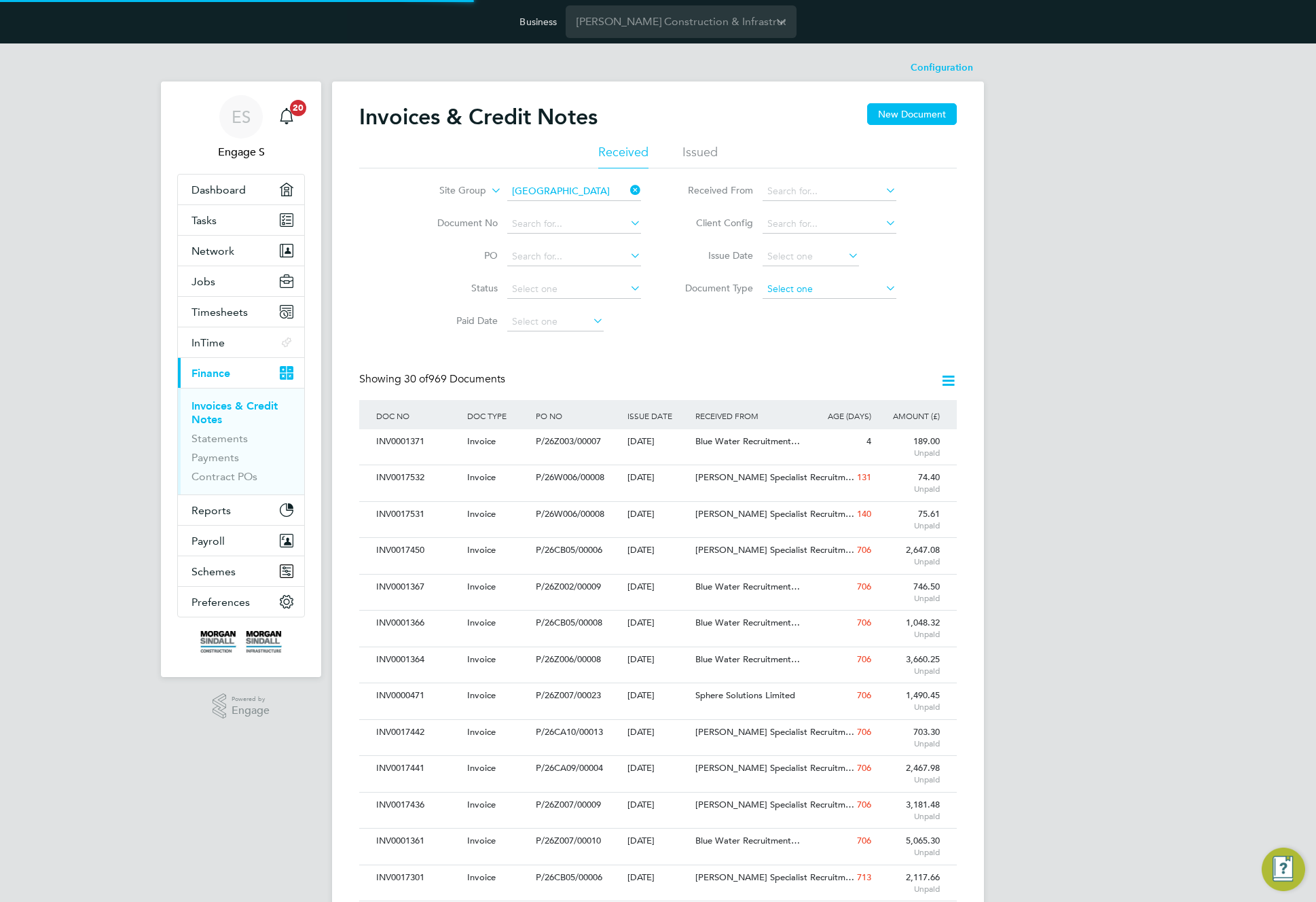
click at [844, 289] on input at bounding box center [829, 289] width 134 height 19
click at [827, 326] on li "Credit notes" at bounding box center [829, 326] width 135 height 18
type input "Credit notes"
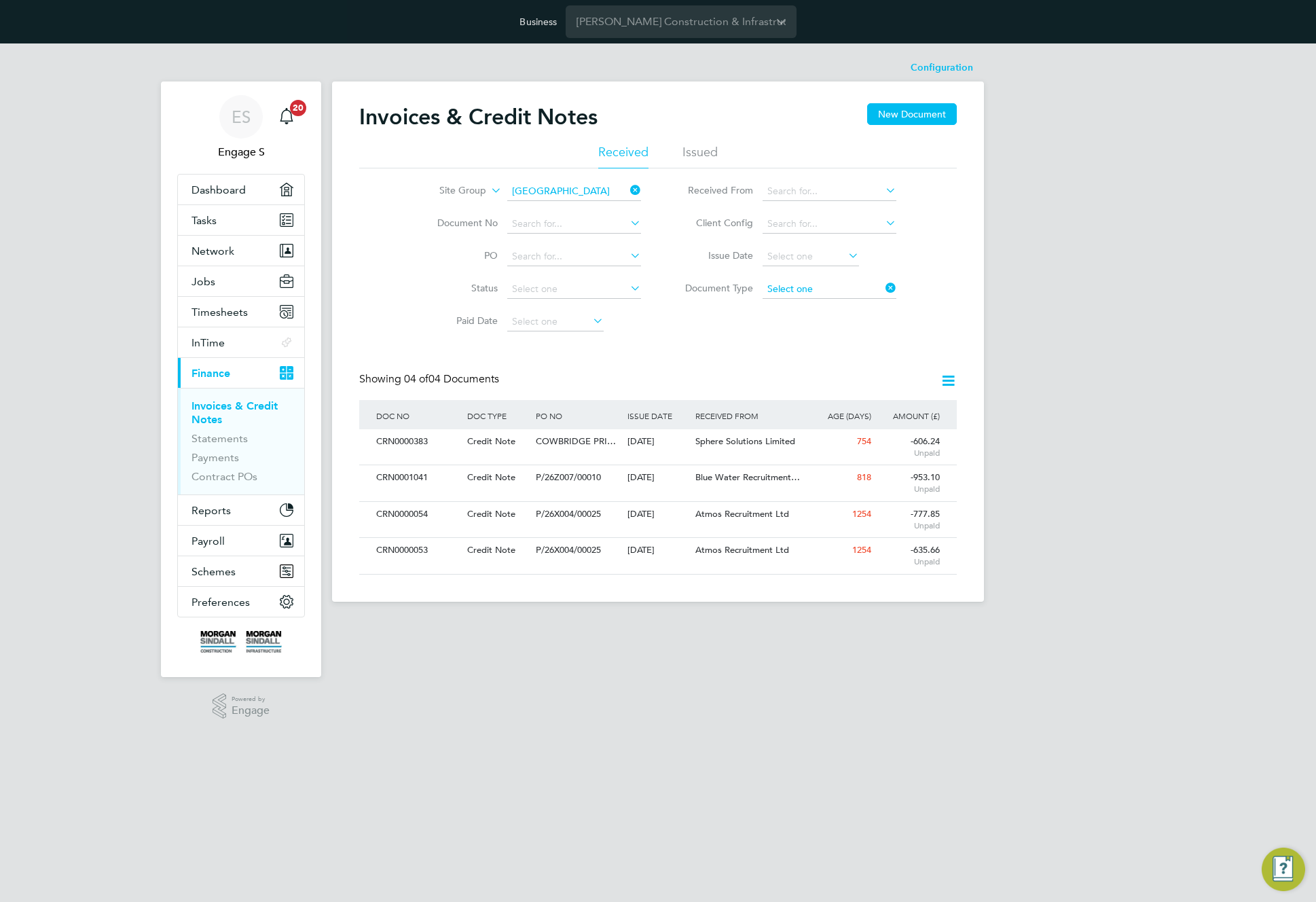
click at [824, 289] on input at bounding box center [829, 289] width 134 height 19
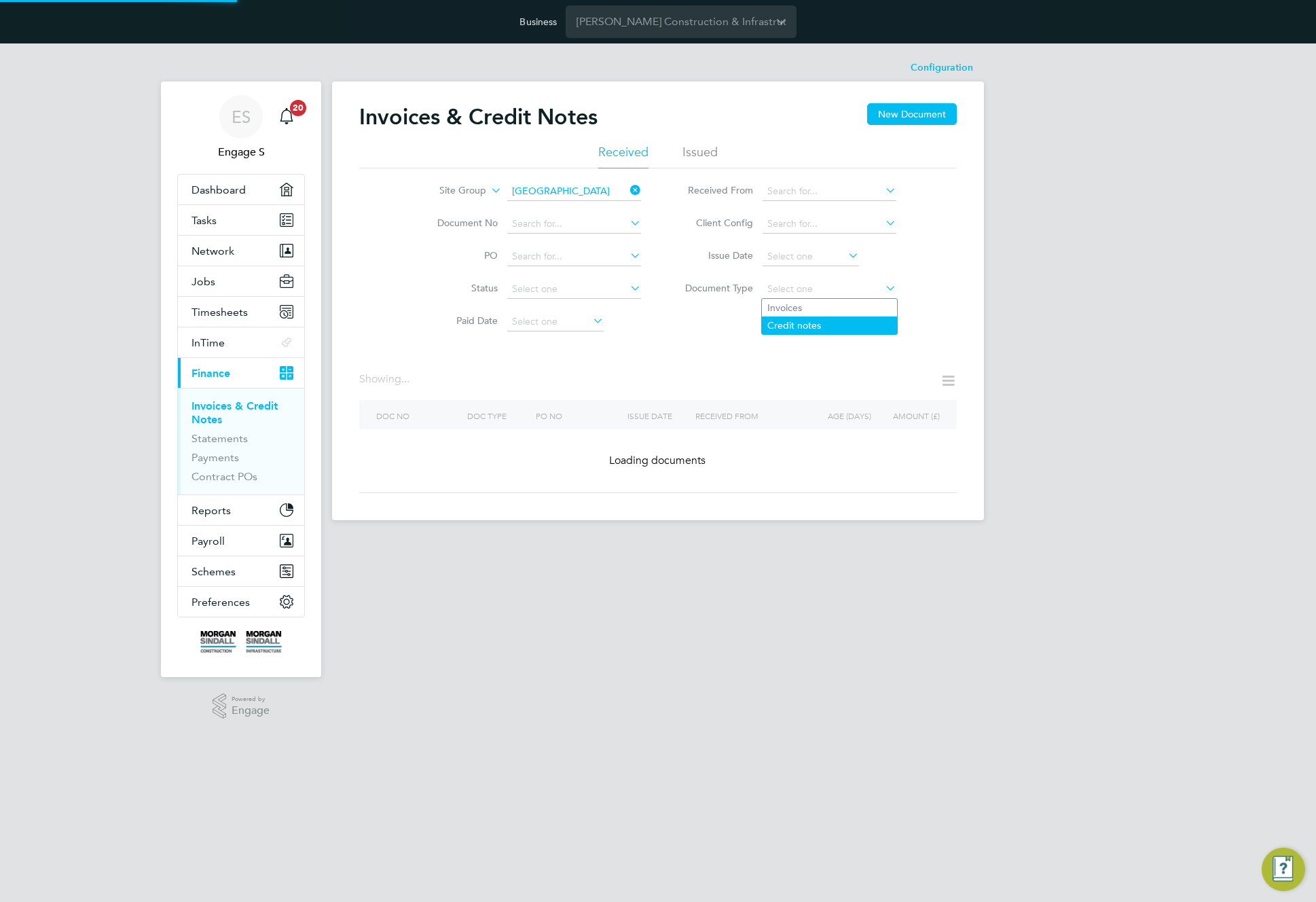
click at [826, 321] on li "Credit notes" at bounding box center [829, 326] width 135 height 18
type input "Credit notes"
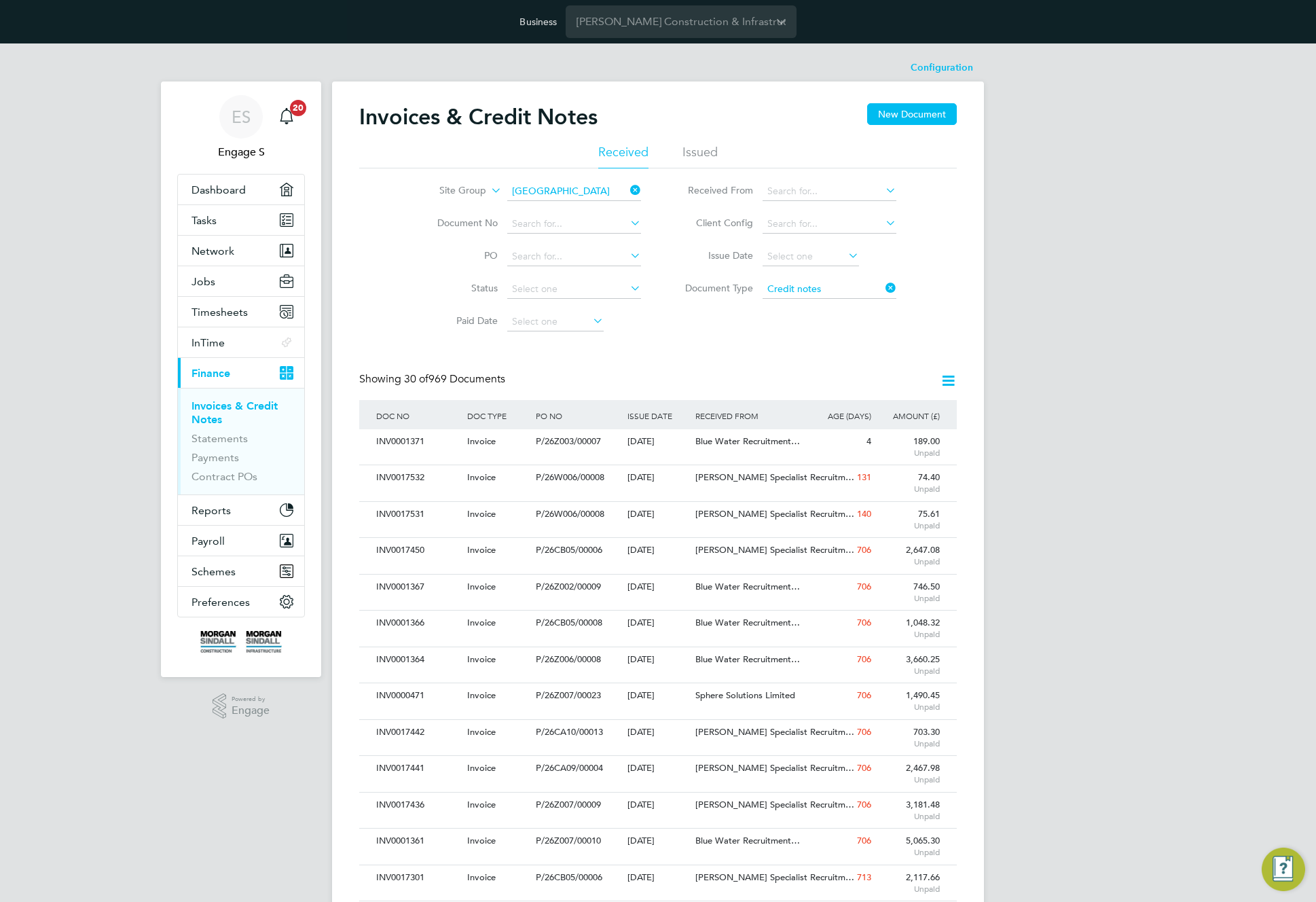
click at [883, 284] on icon at bounding box center [883, 287] width 0 height 19
click at [824, 192] on input at bounding box center [829, 191] width 134 height 19
click at [1091, 293] on div "ES Engage S Notifications 20 Applications: Dashboard Tasks Network Team Members…" at bounding box center [658, 826] width 1316 height 1565
click at [819, 192] on input at bounding box center [829, 191] width 134 height 19
click at [821, 319] on li "Danny Sullivan & Sons Ltd." at bounding box center [872, 321] width 221 height 18
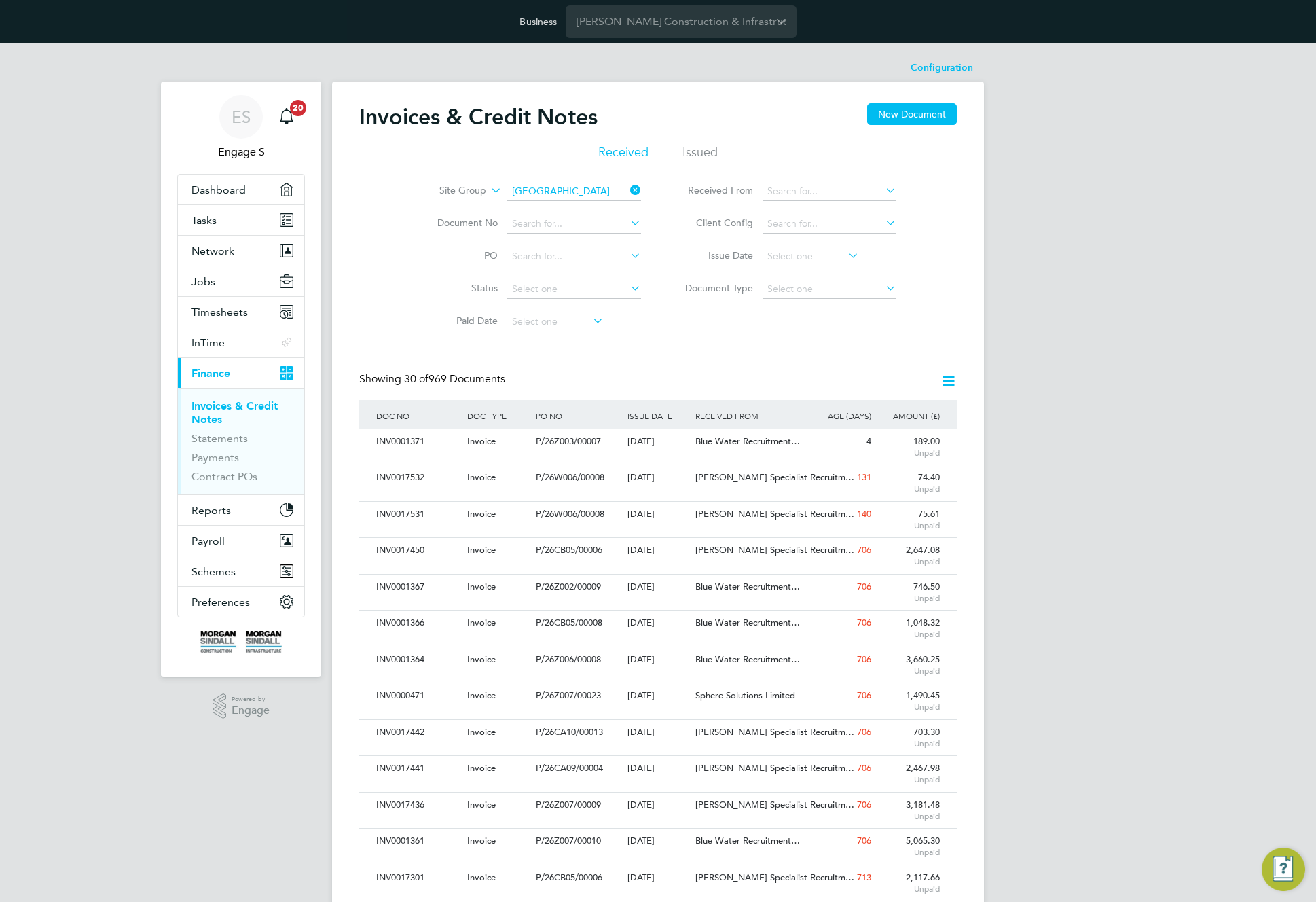
type input "Danny Sullivan & Sons Ltd."
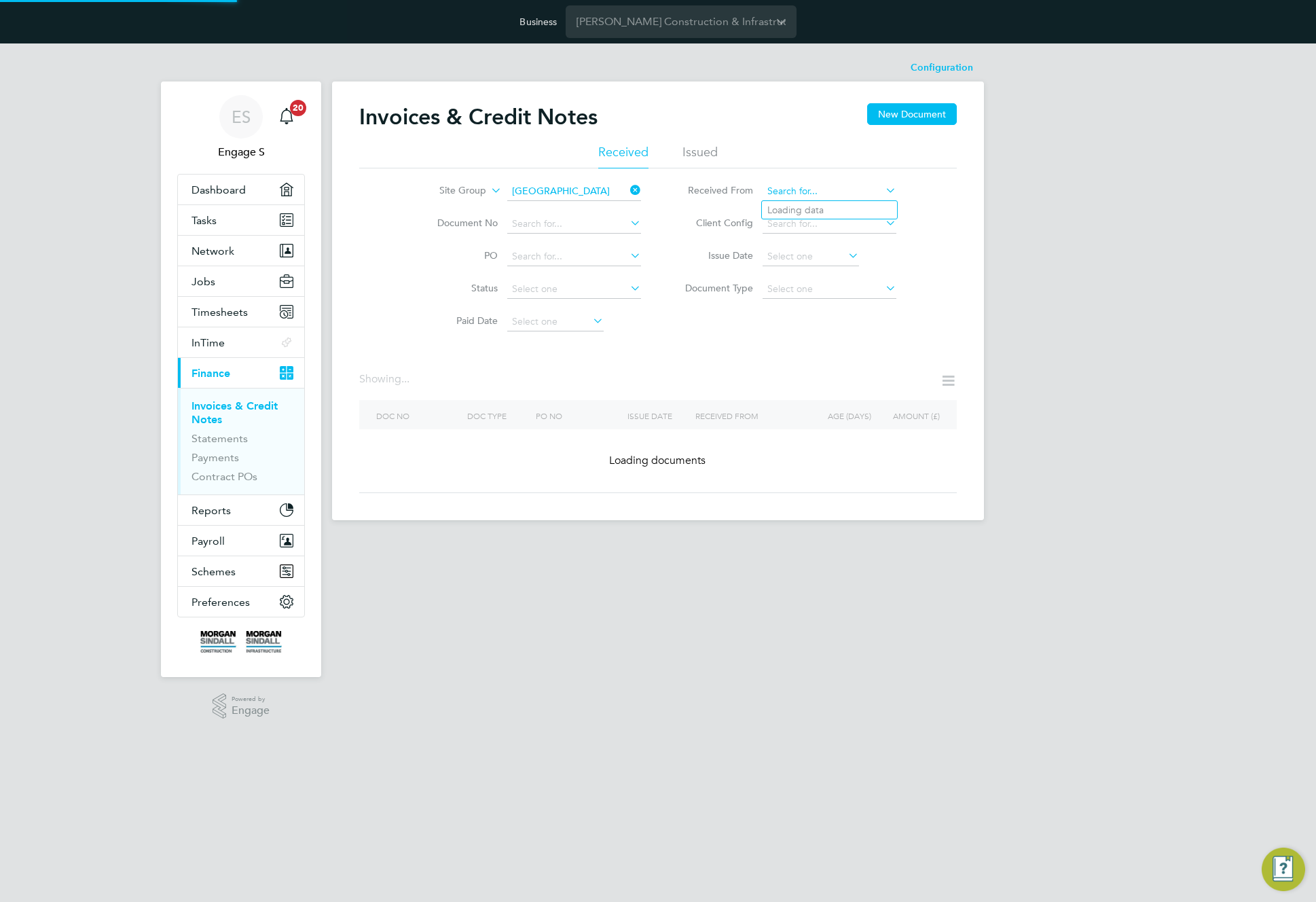
click at [828, 196] on input at bounding box center [829, 191] width 134 height 19
click at [824, 228] on li "Blue Water Recruitment Limited" at bounding box center [872, 228] width 221 height 18
type input "Blue Water Recruitment Limited"
click at [840, 186] on input at bounding box center [829, 191] width 134 height 19
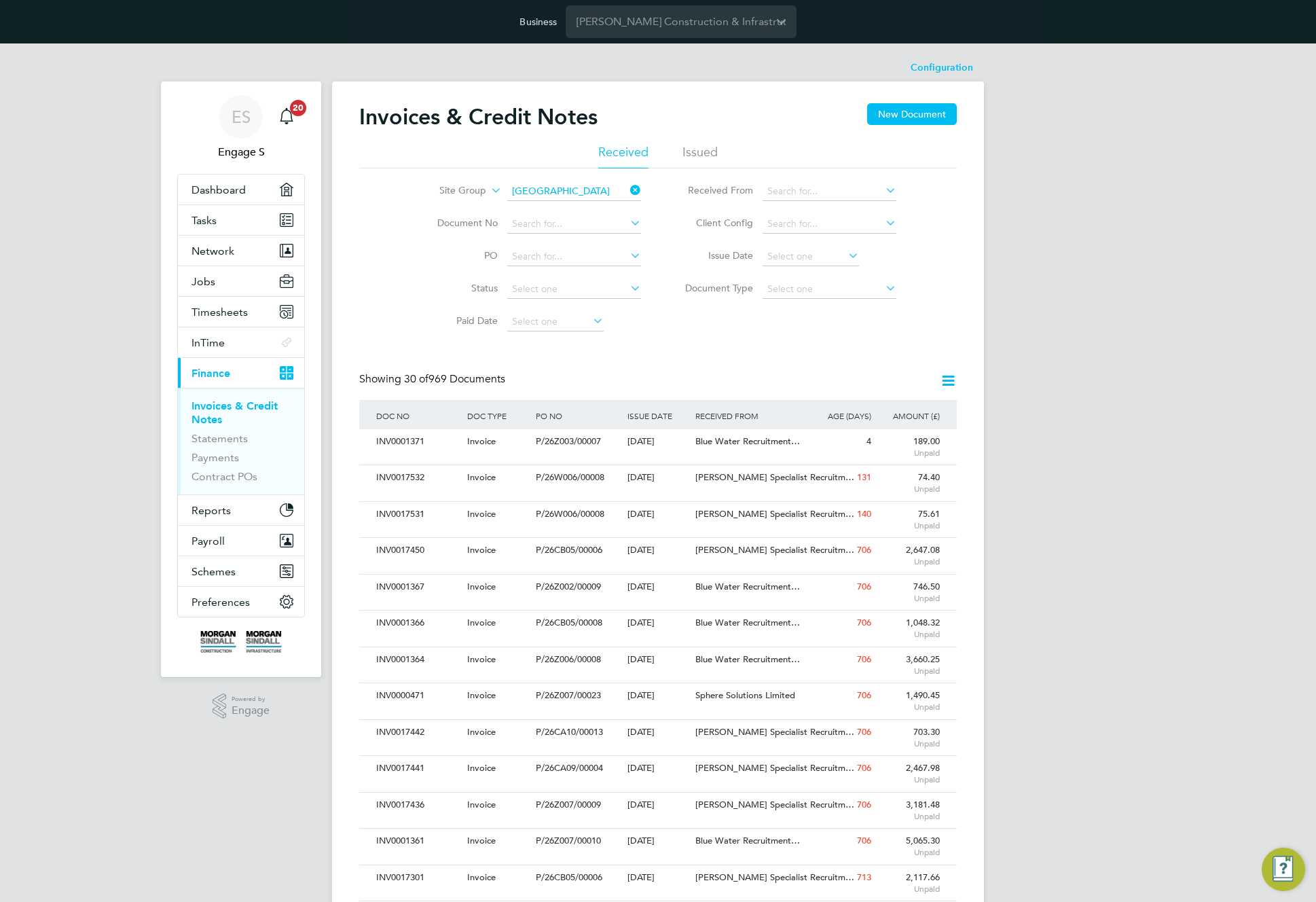
click at [859, 226] on li "Blue Water Recruitment Limited" at bounding box center [872, 228] width 221 height 18
type input "Blue Water Recruitment Limited"
click at [870, 336] on div "Site Group Cardiff Document No PO Status Paid Date Issued To Received From Blue…" at bounding box center [658, 253] width 598 height 170
click at [883, 188] on icon at bounding box center [883, 190] width 0 height 19
click at [801, 197] on input at bounding box center [829, 191] width 134 height 19
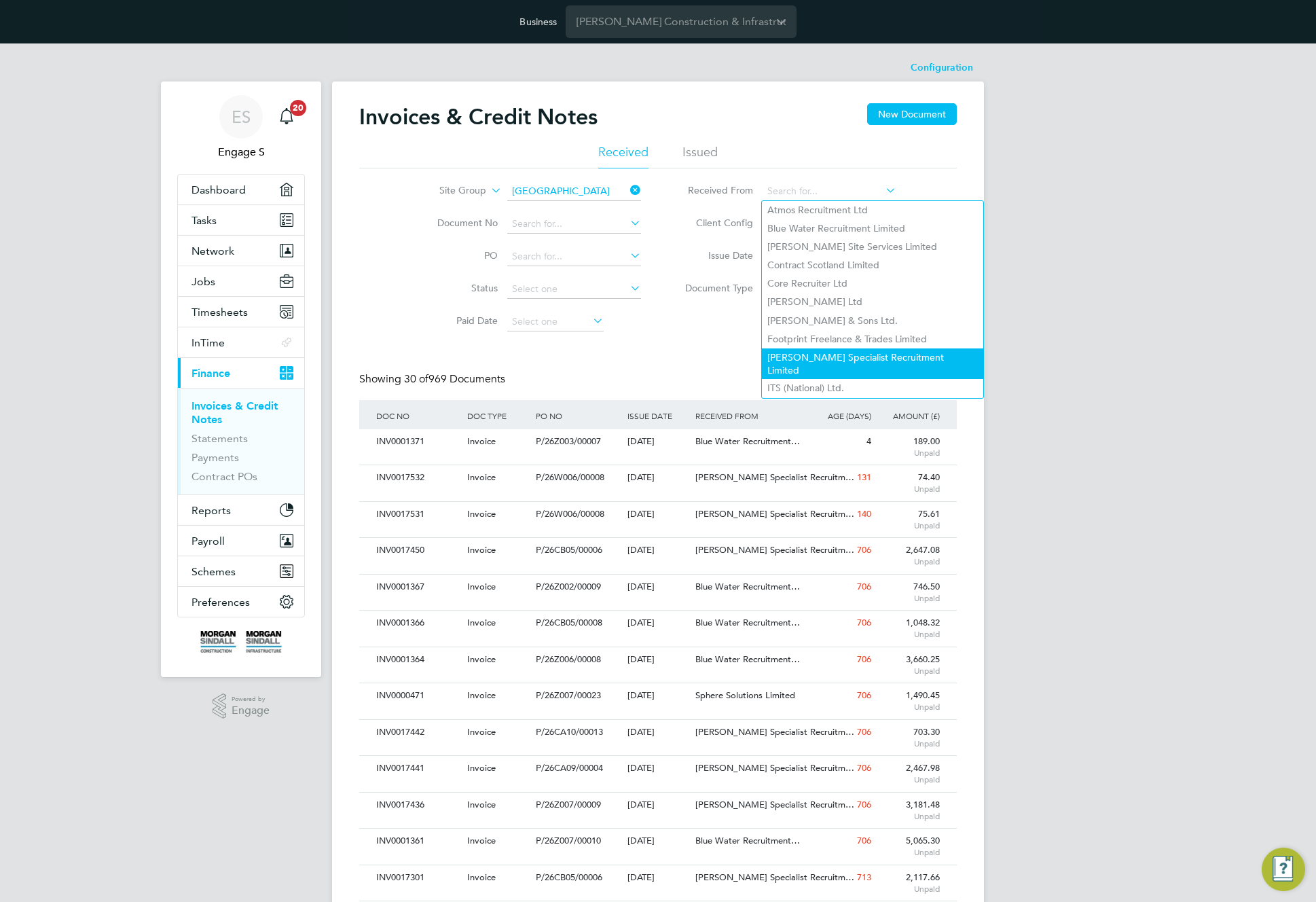
click at [798, 349] on li "Hays Specialist Recruitment Limited" at bounding box center [872, 364] width 221 height 31
type input "Hays Specialist Recruitment Limited"
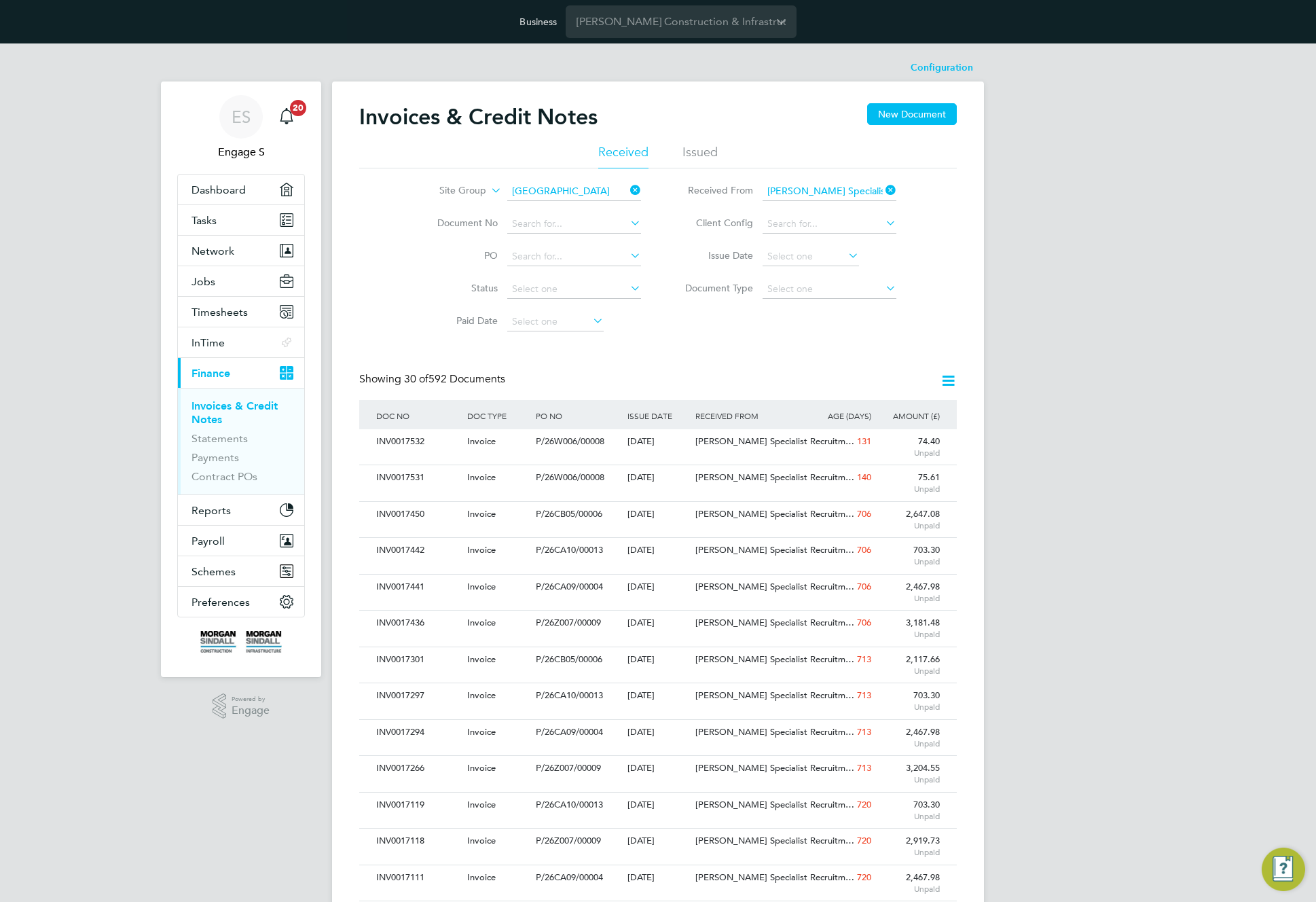
click at [948, 378] on icon at bounding box center [948, 380] width 17 height 17
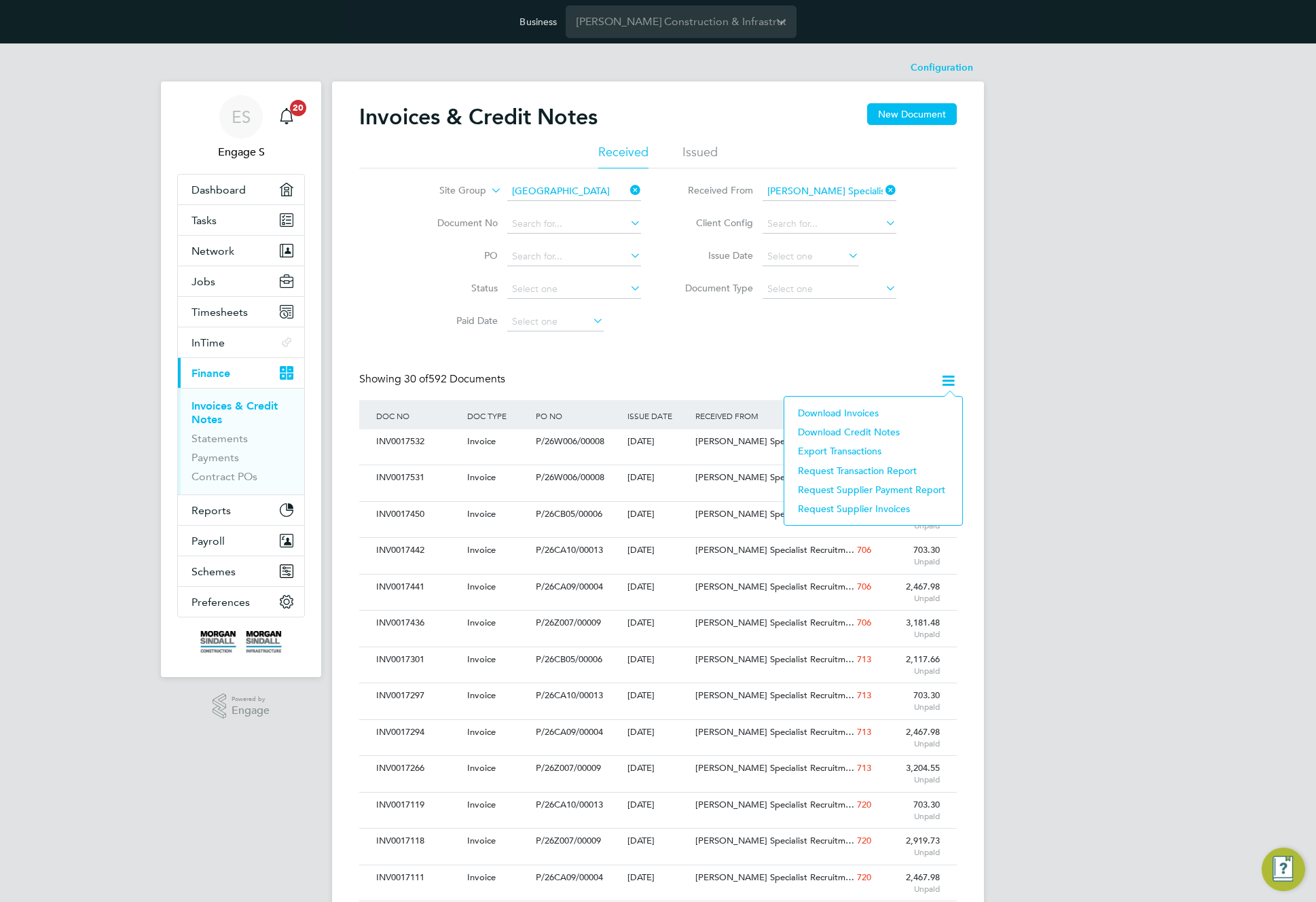
click at [844, 332] on div "Site Group Cardiff Document No PO Status Paid Date Issued To Received From Hays…" at bounding box center [658, 253] width 598 height 170
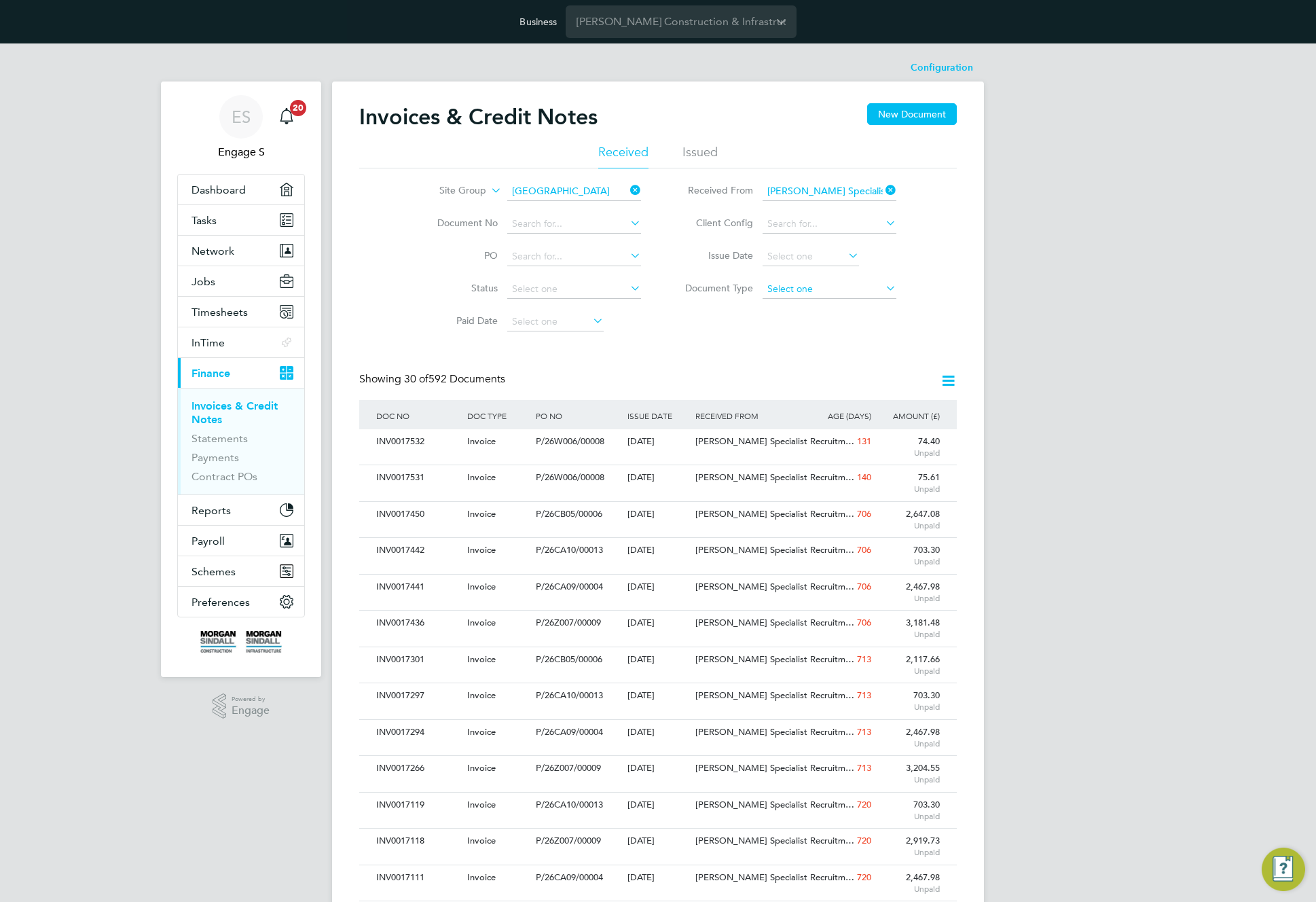
click at [831, 294] on input at bounding box center [829, 289] width 134 height 19
click at [825, 326] on li "Credit notes" at bounding box center [829, 326] width 135 height 18
type input "Credit notes"
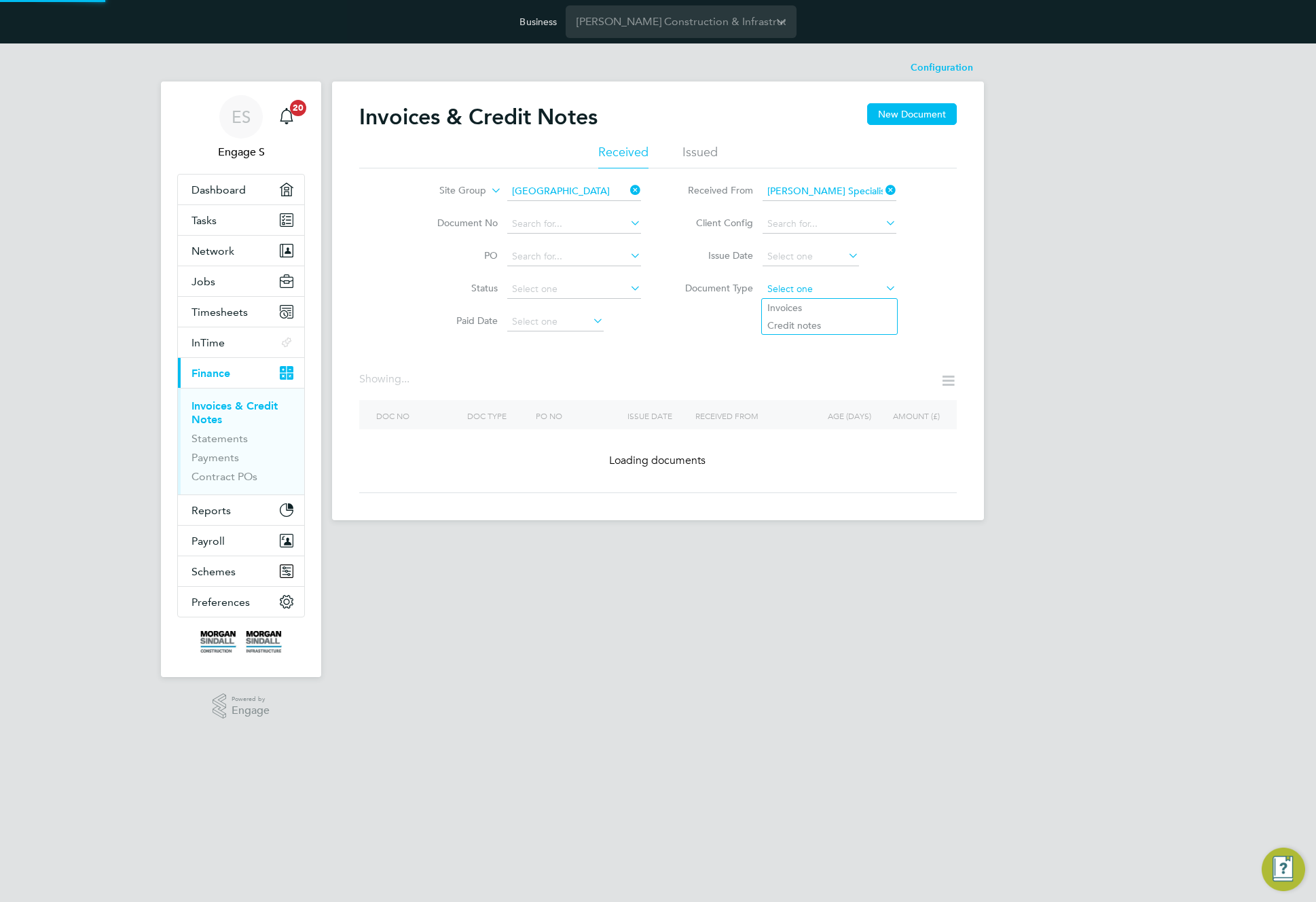
click at [838, 286] on input at bounding box center [829, 289] width 134 height 19
click at [819, 307] on li "Invoices" at bounding box center [829, 308] width 135 height 18
type input "Invoices"
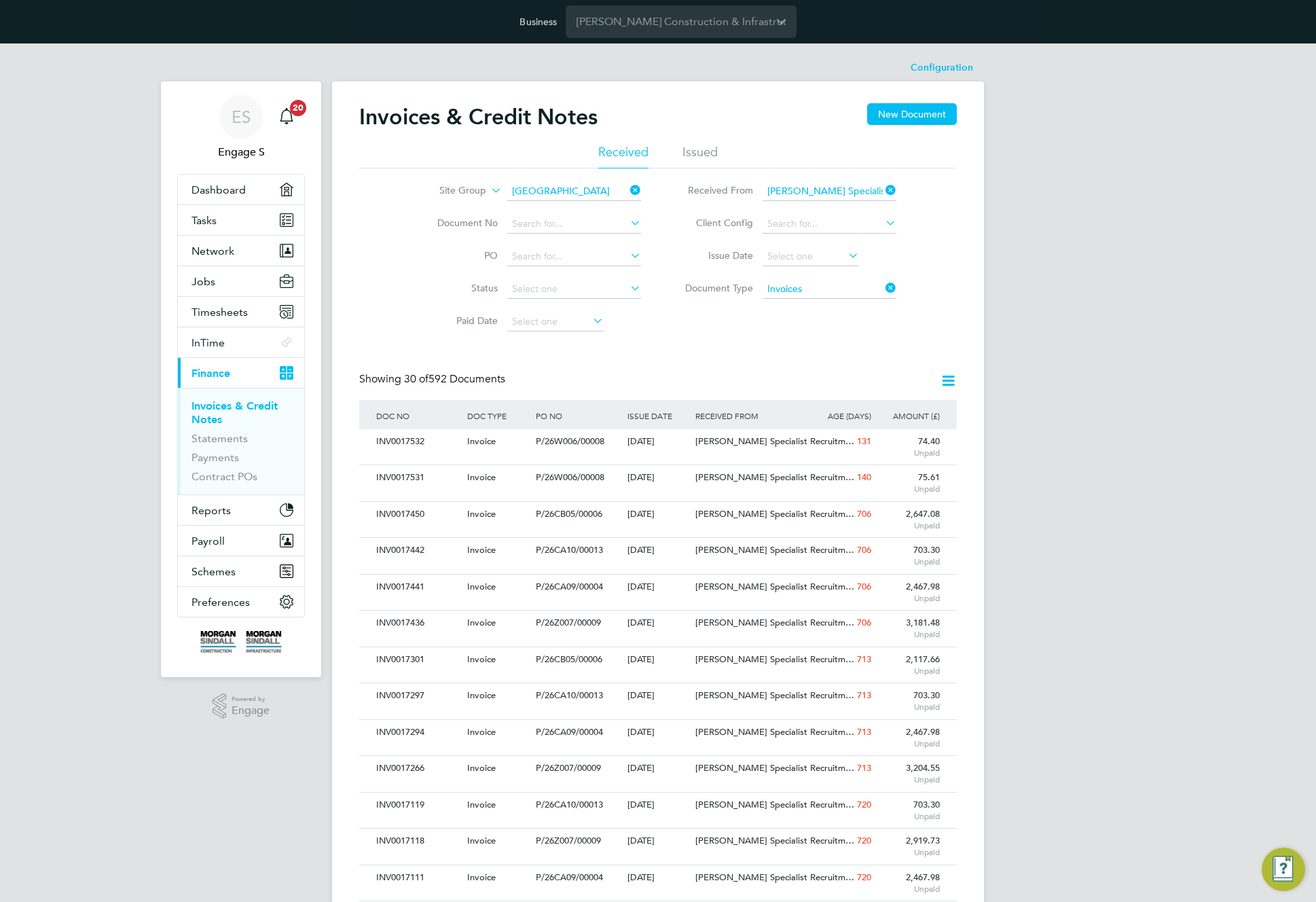
click at [950, 380] on icon at bounding box center [948, 380] width 17 height 17
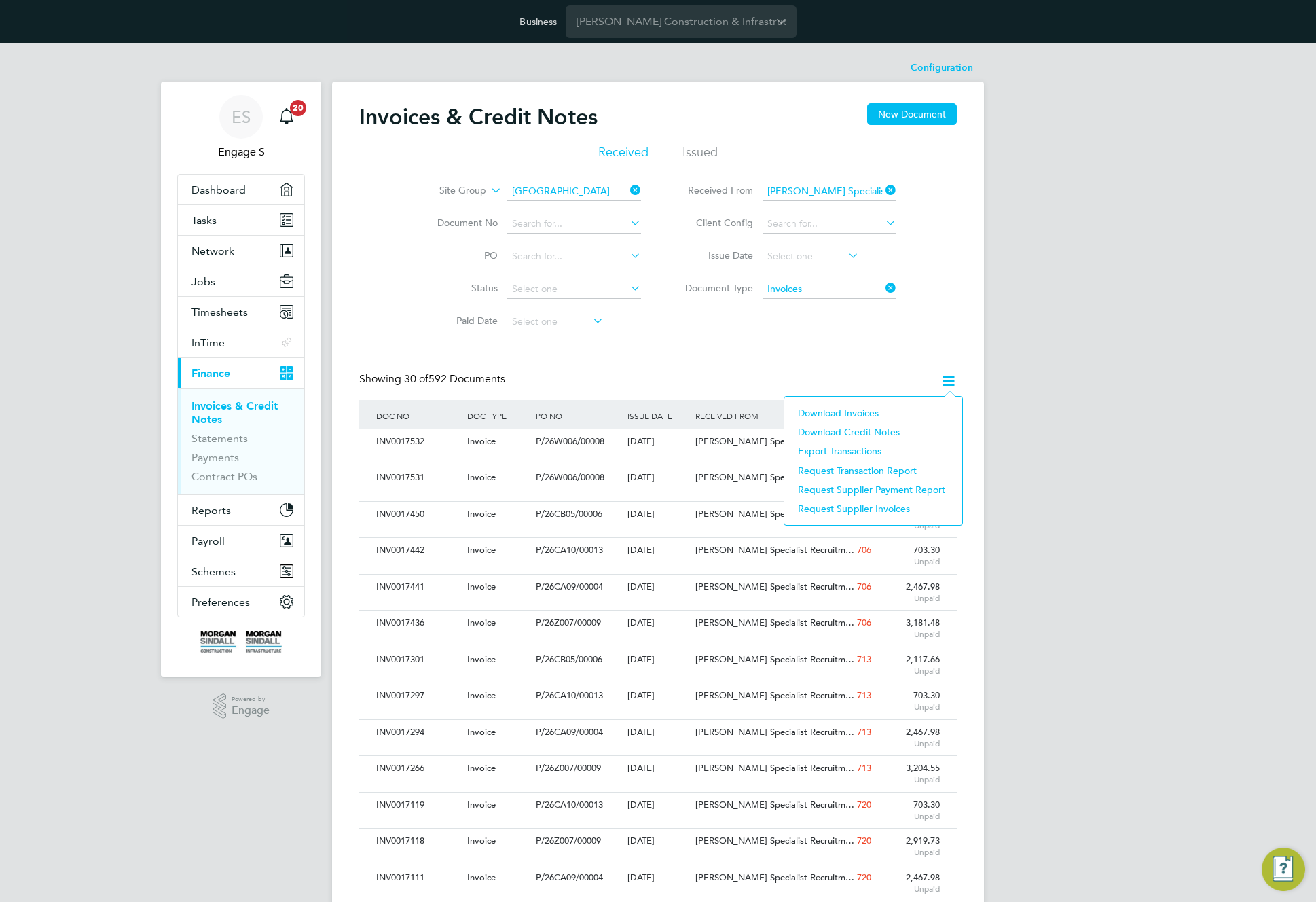
click at [868, 427] on li "Download credit notes" at bounding box center [872, 431] width 164 height 19
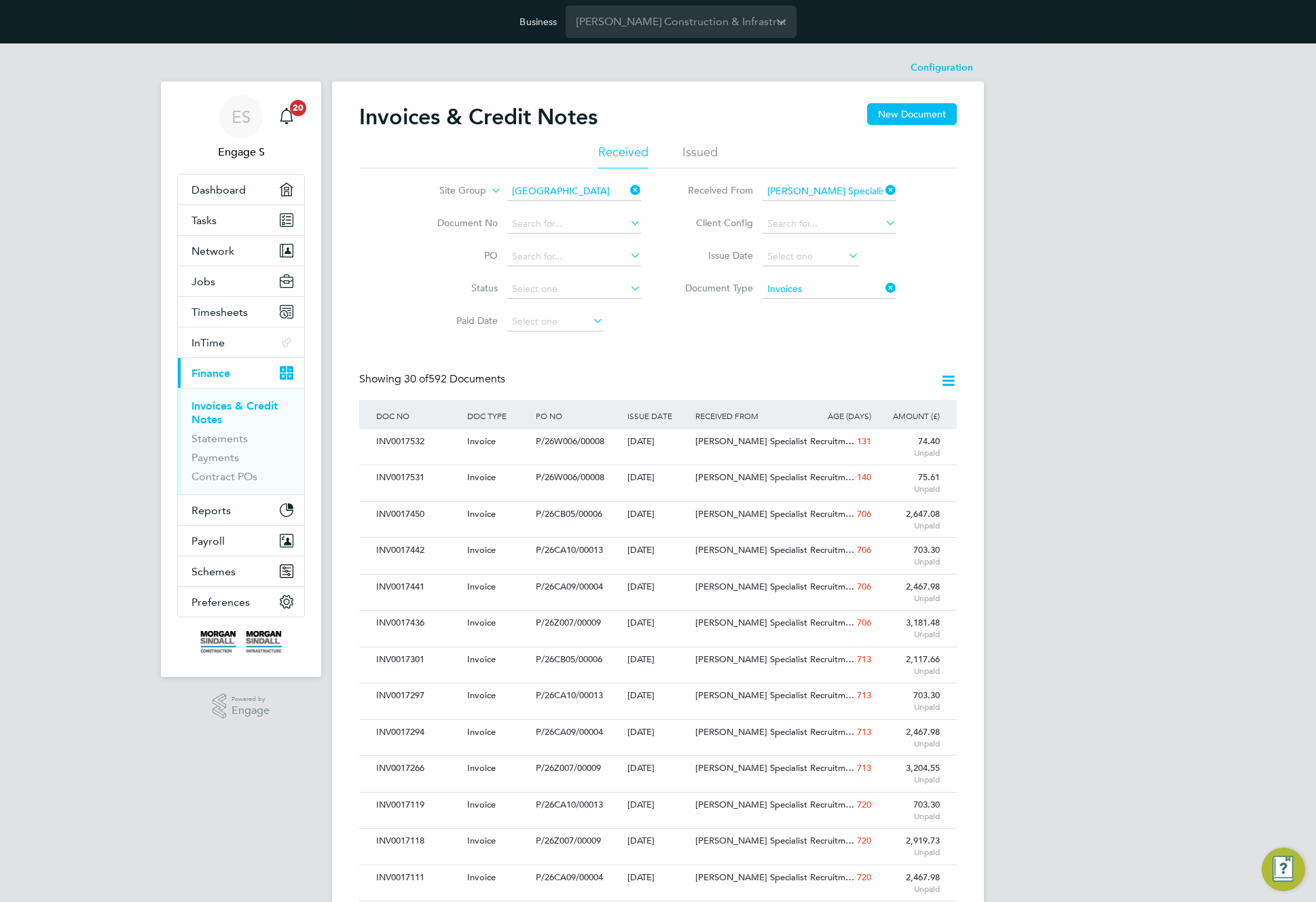
click at [804, 289] on input "Invoices" at bounding box center [829, 289] width 134 height 19
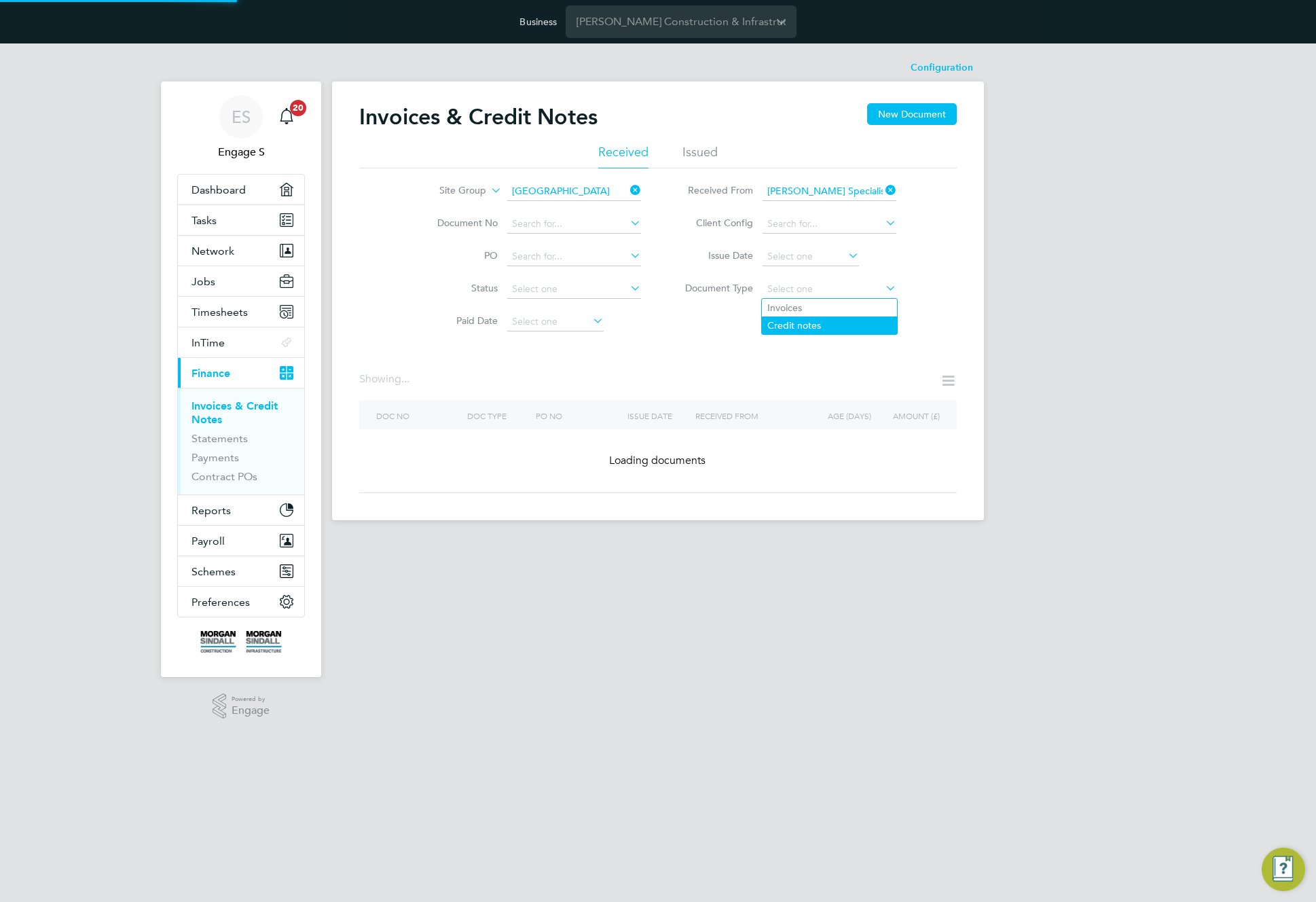
click at [804, 323] on li "Credit notes" at bounding box center [829, 326] width 135 height 18
type input "Credit notes"
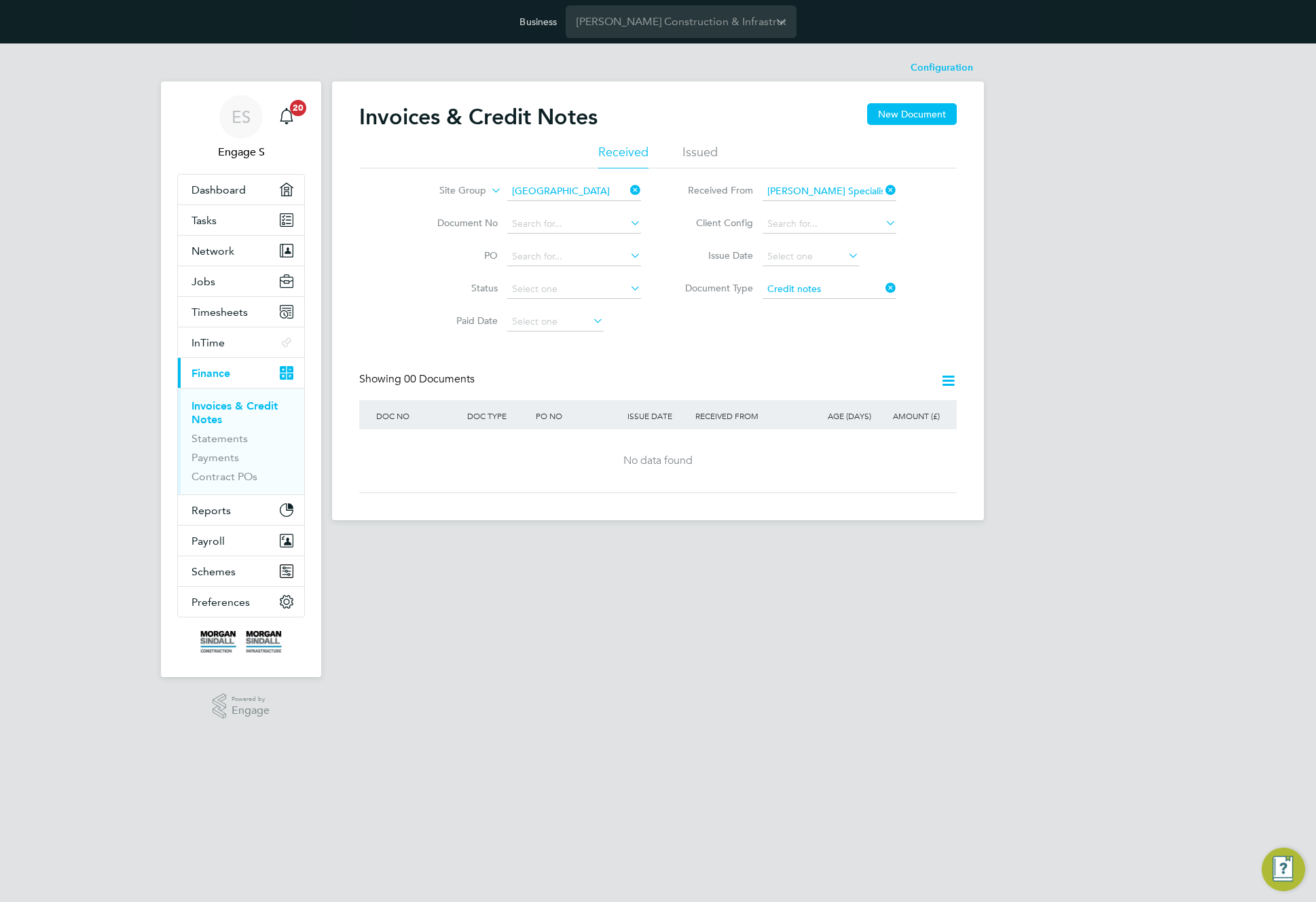
click at [948, 382] on icon at bounding box center [948, 380] width 17 height 17
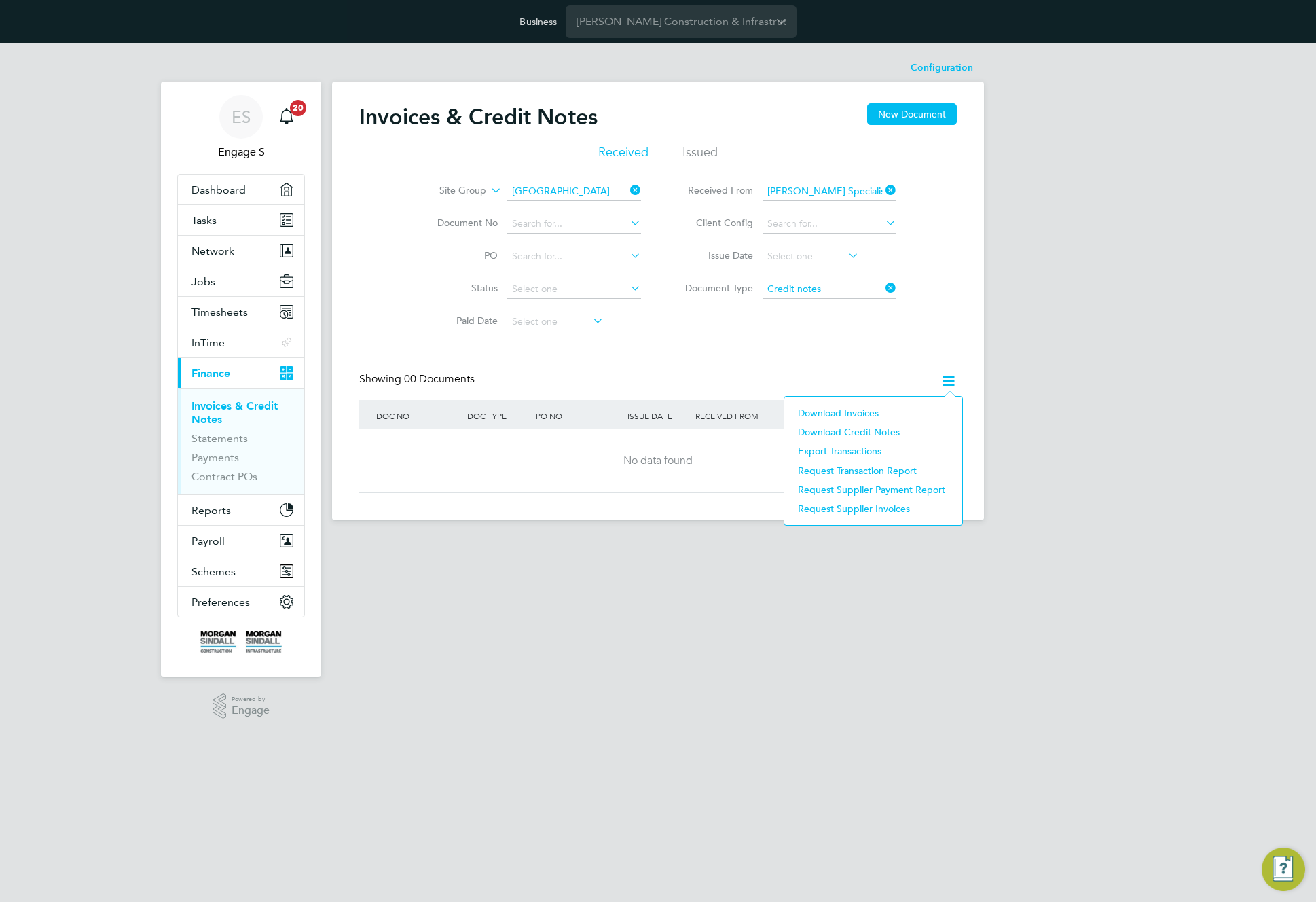
click at [877, 432] on li "Download credit notes" at bounding box center [872, 431] width 164 height 19
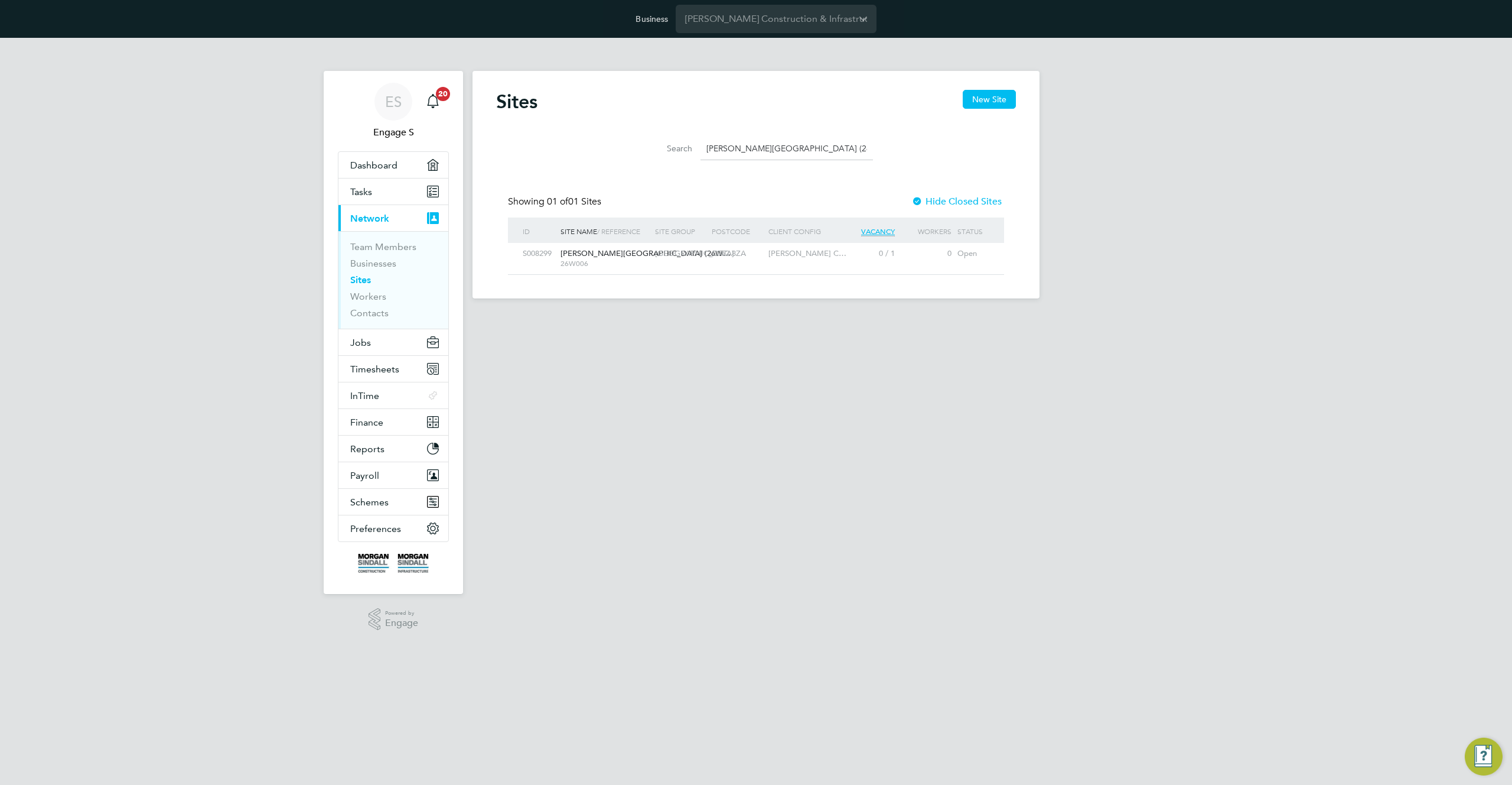
click at [743, 143] on input "[PERSON_NAME][GEOGRAPHIC_DATA] (26W006)" at bounding box center [787, 149] width 173 height 23
paste input "[GEOGRAPHIC_DATA] - 26CA10"
type input "[GEOGRAPHIC_DATA] - 26CA10"
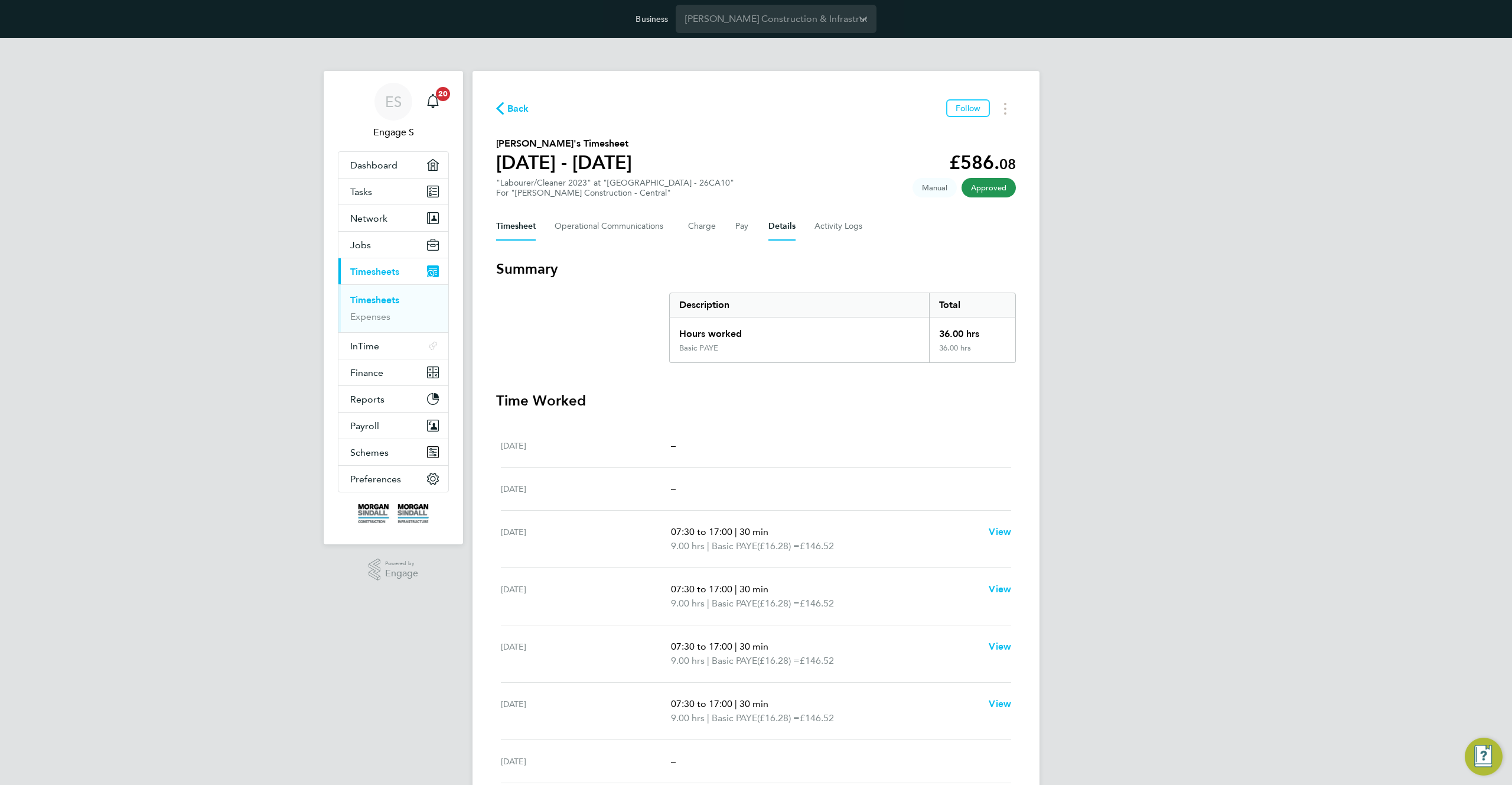
click at [781, 227] on button "Details" at bounding box center [781, 226] width 27 height 29
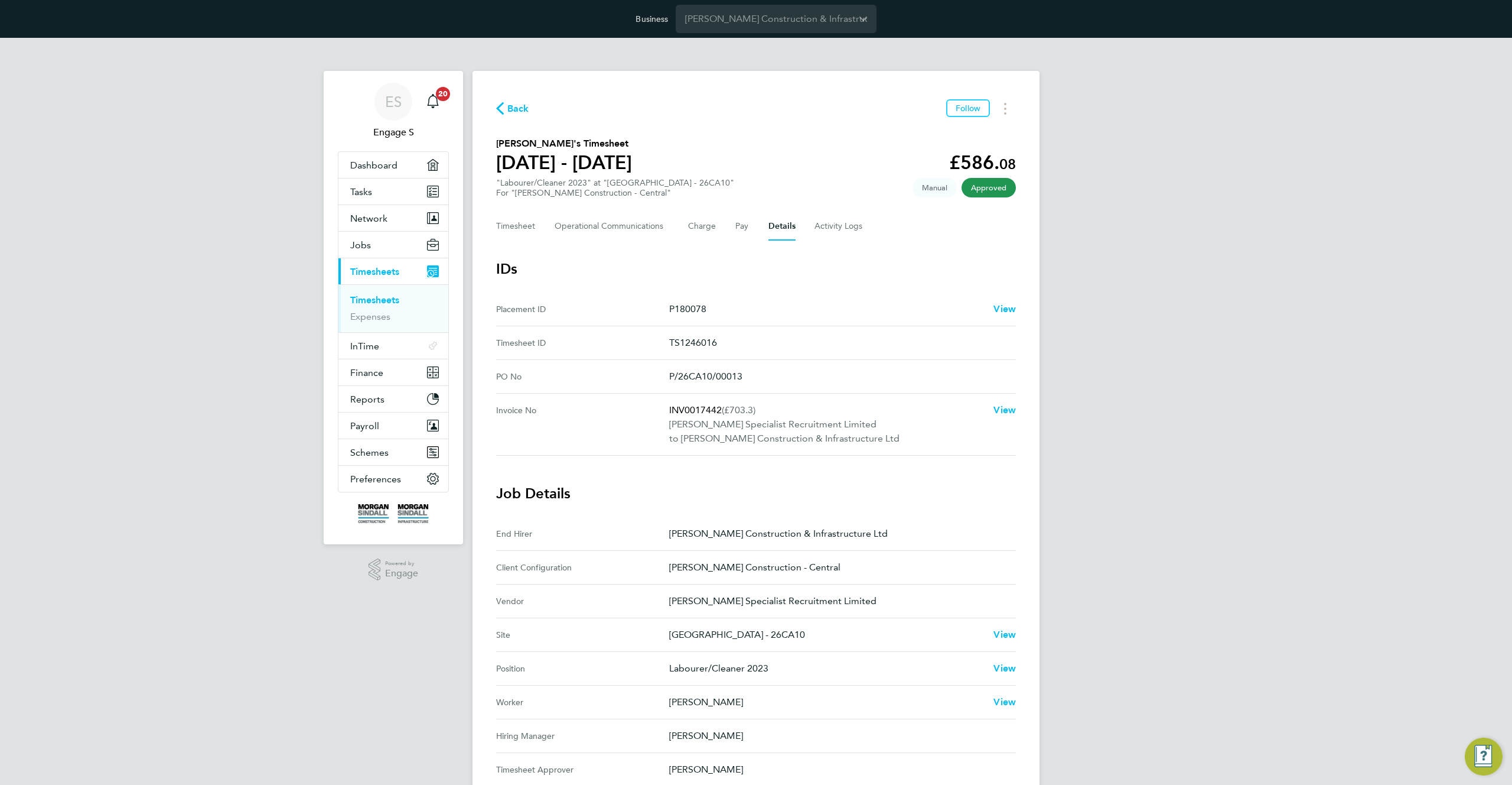
click at [654, 371] on No-label "PO No" at bounding box center [582, 376] width 173 height 14
click at [690, 632] on p "[GEOGRAPHIC_DATA] - 26CA10" at bounding box center [827, 635] width 314 height 14
copy p "[GEOGRAPHIC_DATA] - 26CA10"
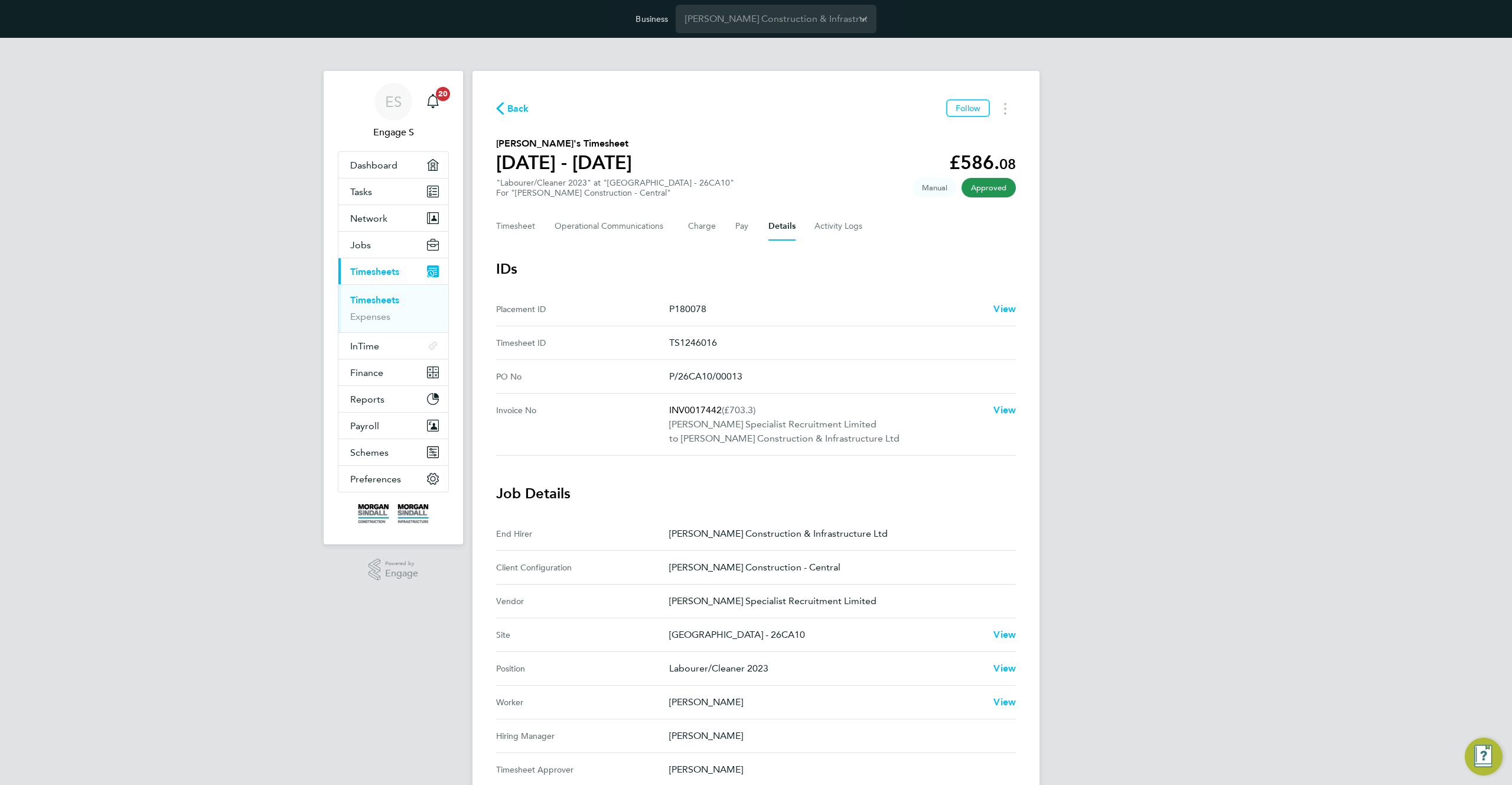
drag, startPoint x: 742, startPoint y: 313, endPoint x: 783, endPoint y: 313, distance: 41.0
click at [783, 313] on ID "Placement ID P180078 View" at bounding box center [756, 309] width 520 height 34
click at [511, 226] on button "Timesheet" at bounding box center [516, 226] width 40 height 29
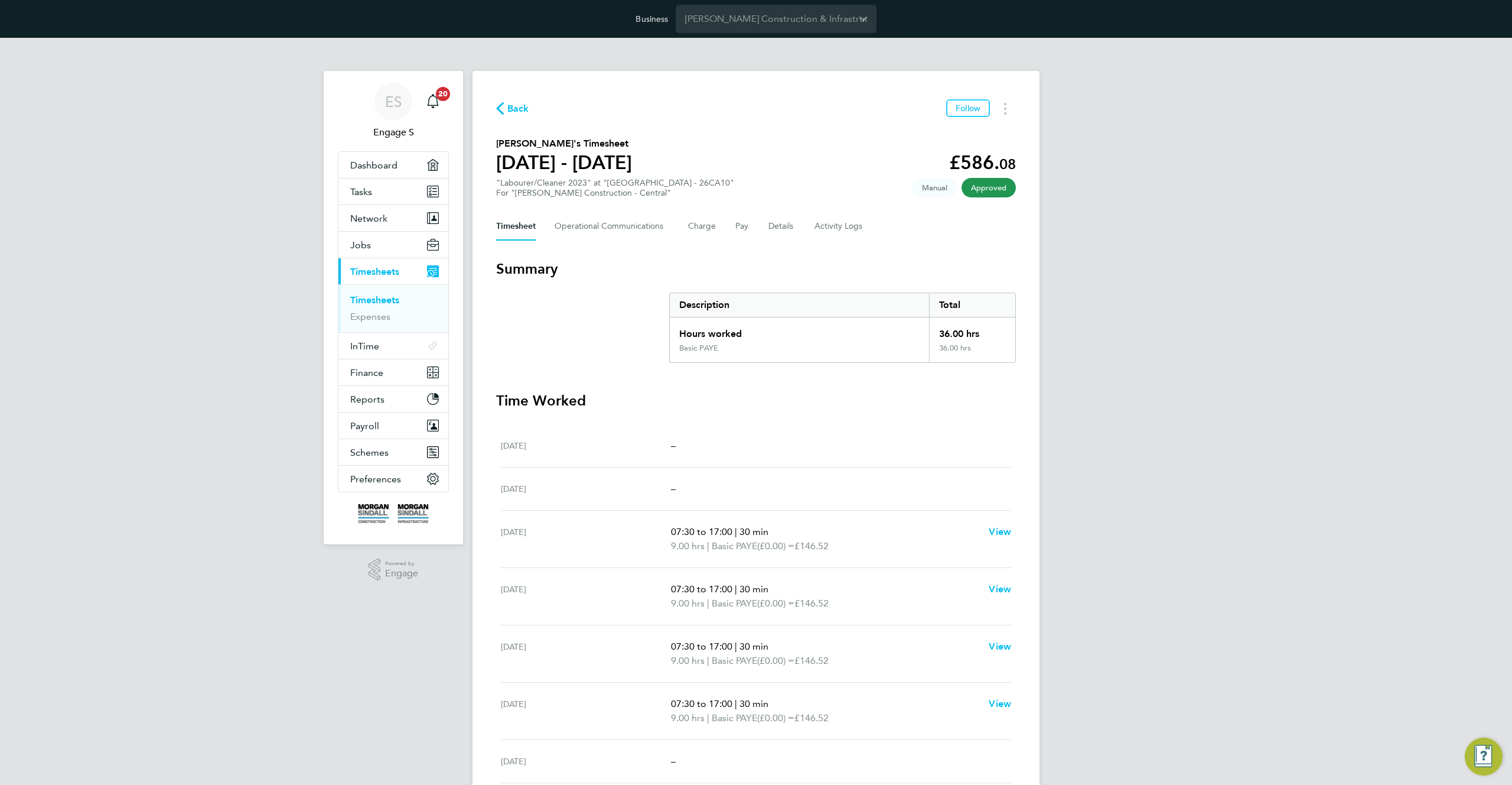
click at [580, 112] on div "Back Follow" at bounding box center [756, 108] width 520 height 18
click at [608, 226] on Communications-tab "Operational Communications" at bounding box center [612, 226] width 115 height 29
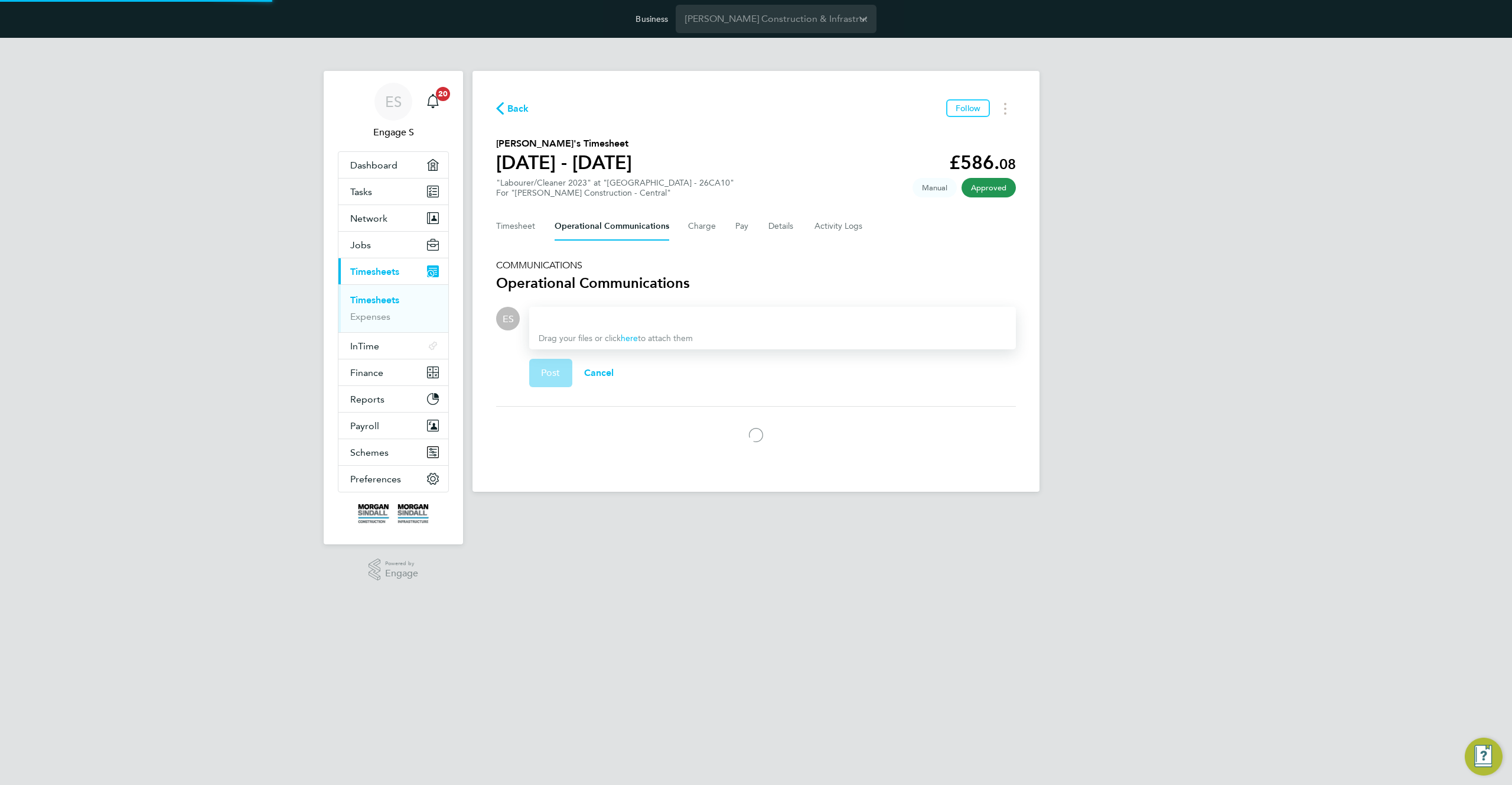
click at [515, 102] on span "Back" at bounding box center [518, 109] width 22 height 14
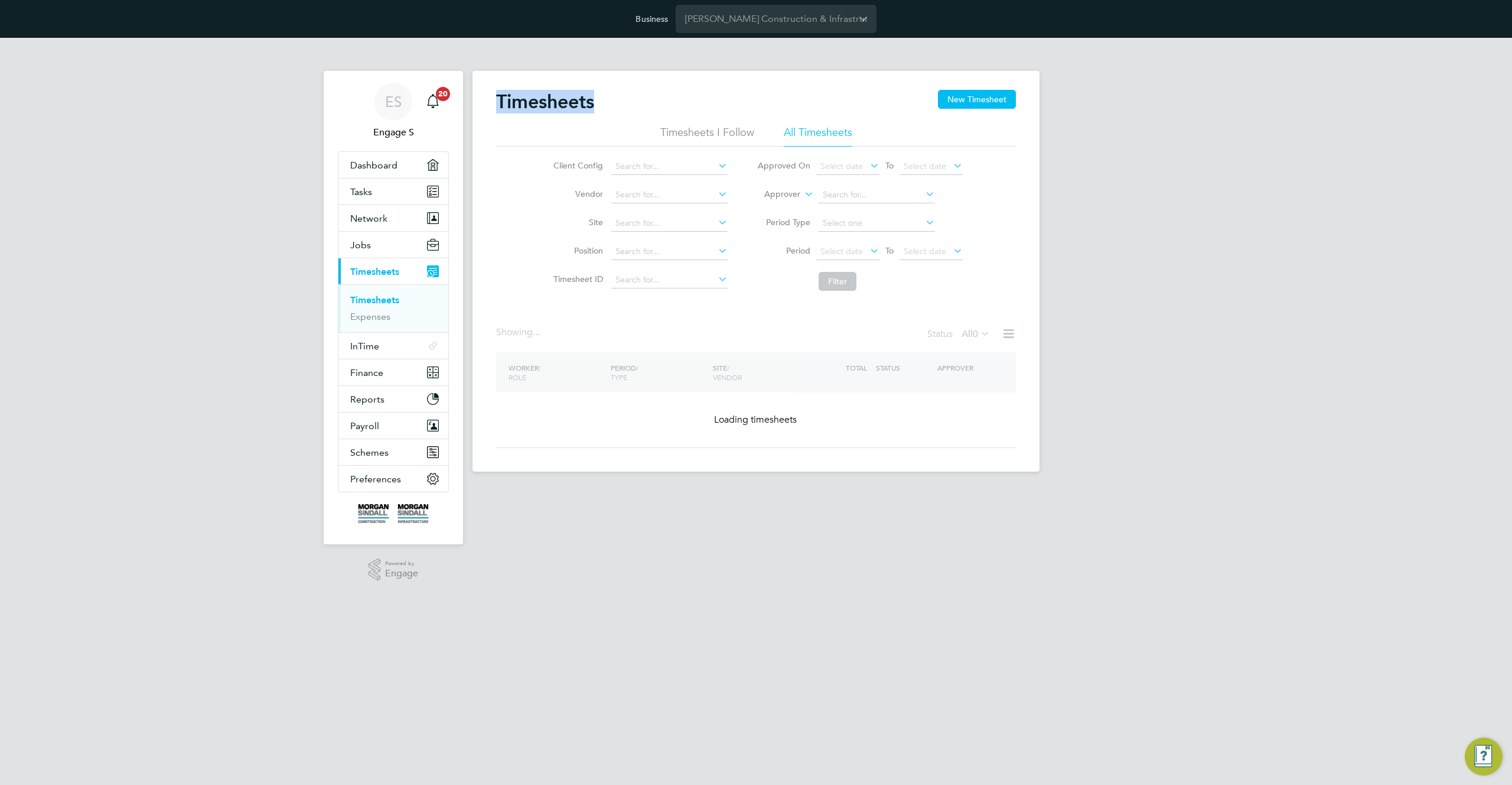
drag, startPoint x: 670, startPoint y: 102, endPoint x: 568, endPoint y: 104, distance: 102.0
click at [568, 104] on h2 "Timesheets" at bounding box center [544, 101] width 98 height 23
click at [485, 64] on app-barbie "Timesheets New Timesheet Timesheets I Follow All Timesheets Client Config Vendo…" at bounding box center [756, 255] width 567 height 434
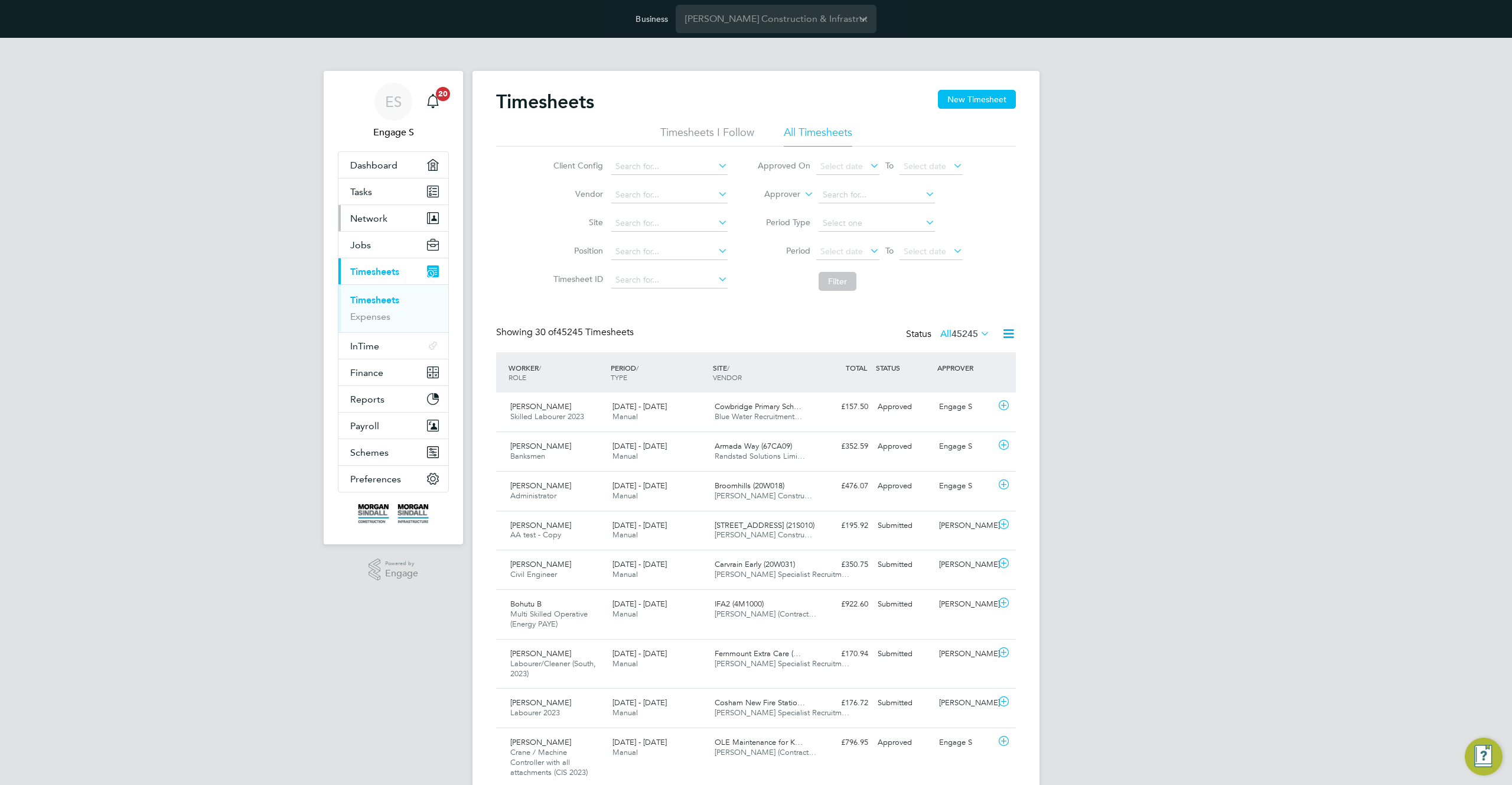
click at [382, 218] on span "Network" at bounding box center [368, 218] width 37 height 11
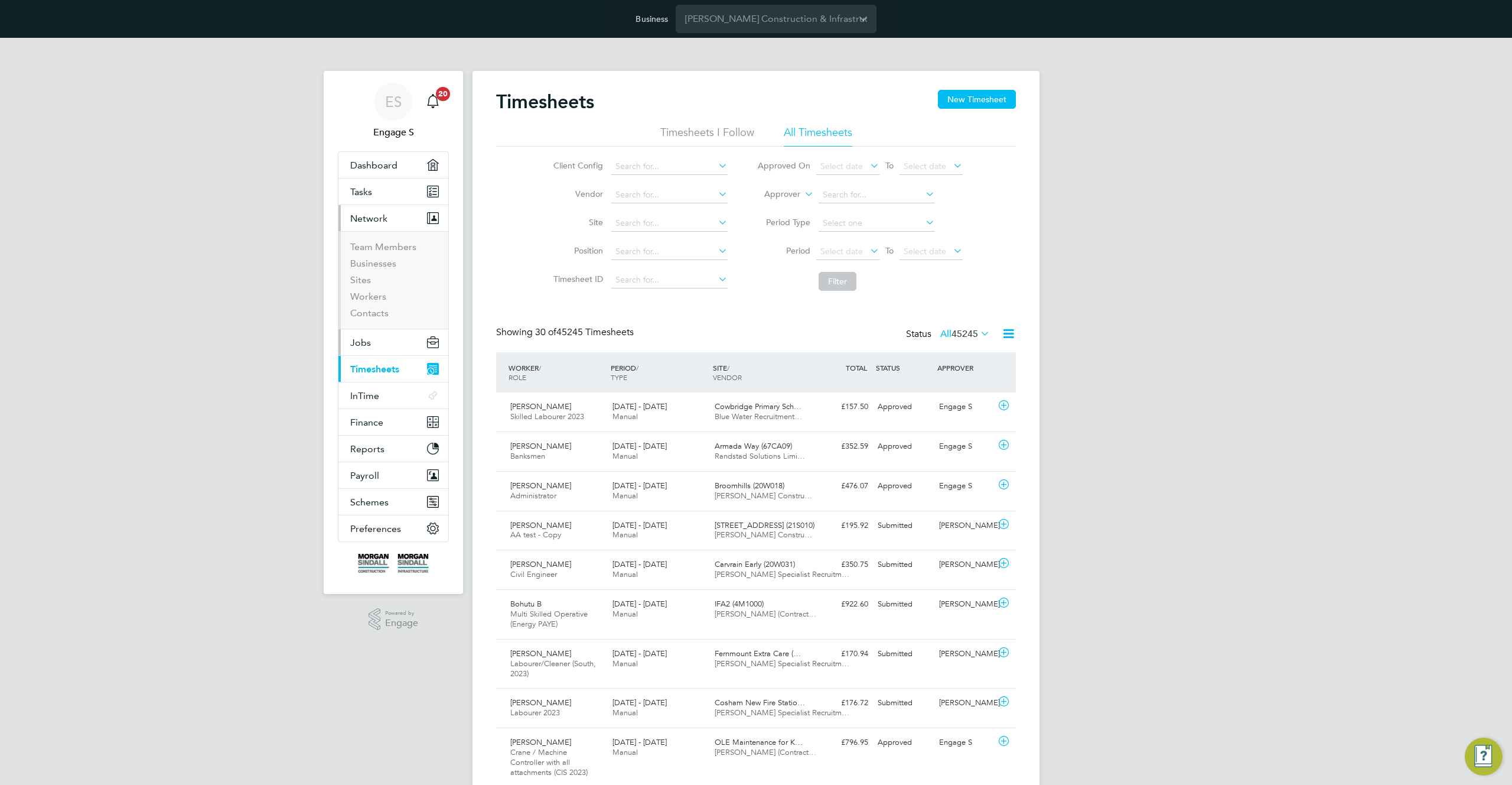
click at [372, 348] on button "Jobs" at bounding box center [393, 342] width 110 height 26
click at [359, 303] on link "Placements" at bounding box center [374, 306] width 49 height 11
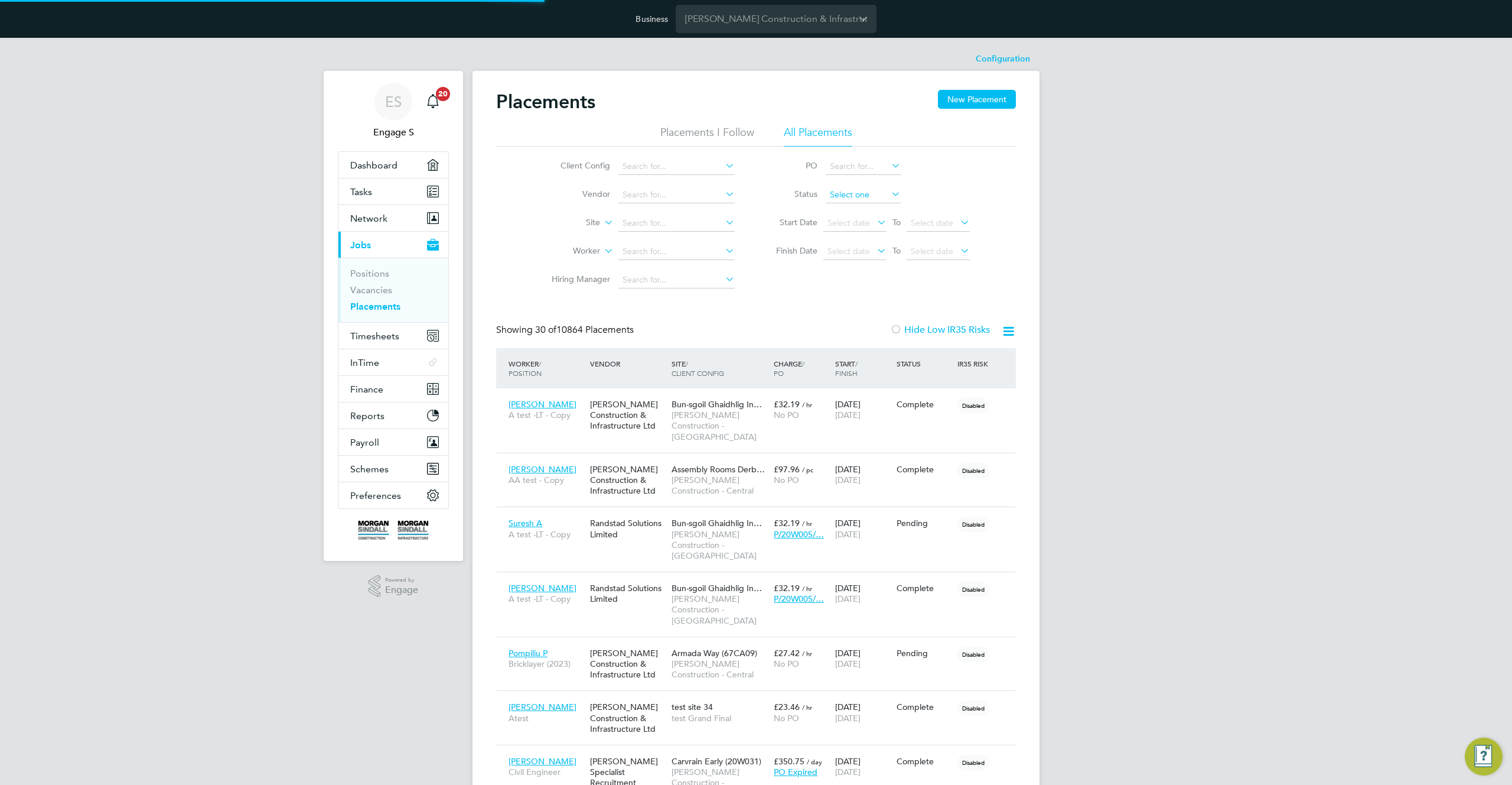
scroll to position [35, 82]
click at [599, 222] on label "Site" at bounding box center [566, 223] width 68 height 12
click at [573, 239] on li "Site" at bounding box center [563, 237] width 73 height 16
click at [600, 227] on label "Site" at bounding box center [566, 223] width 68 height 12
click at [576, 253] on li "Site Group" at bounding box center [563, 252] width 73 height 16
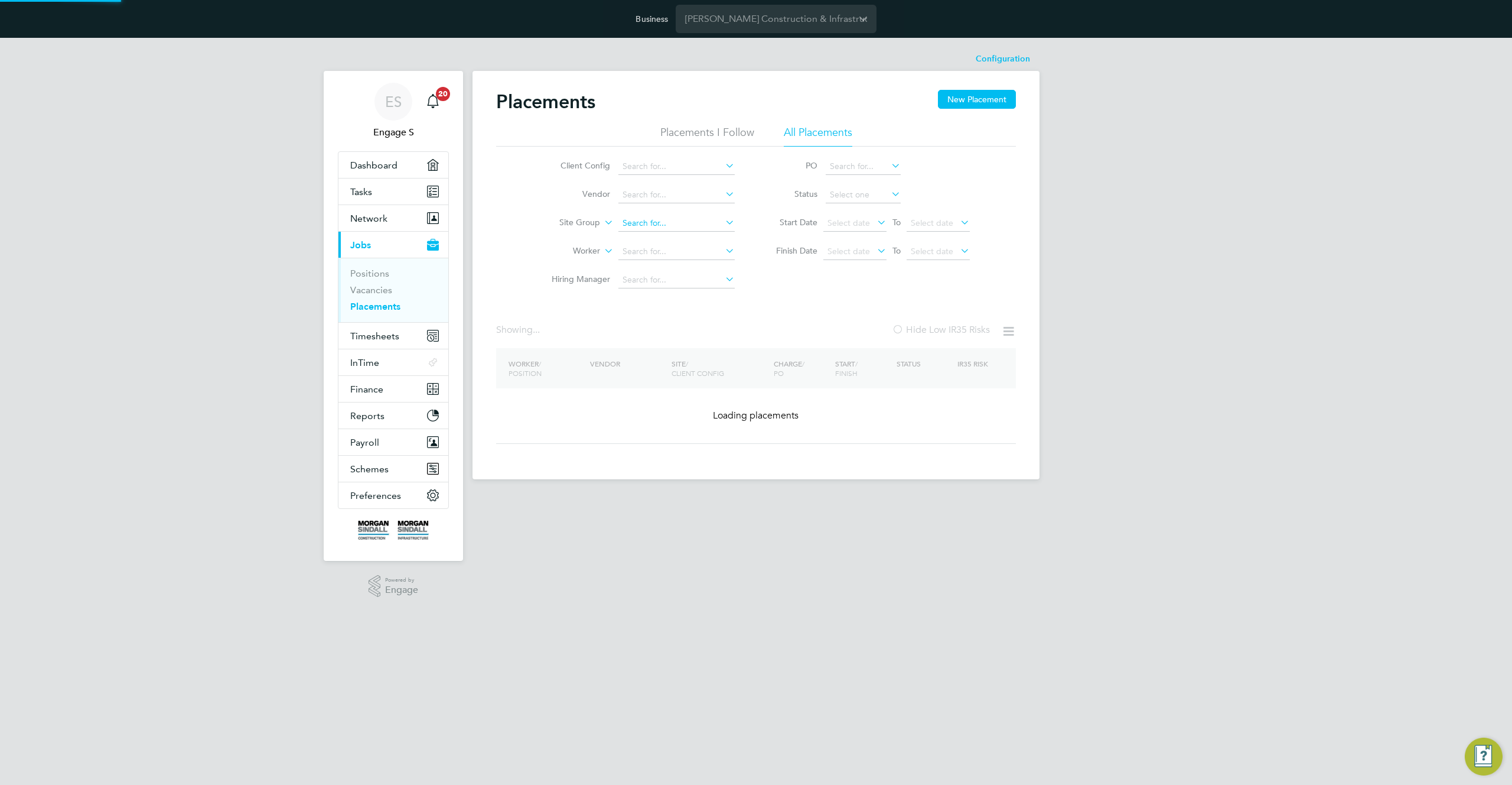
click at [659, 227] on input at bounding box center [677, 223] width 117 height 16
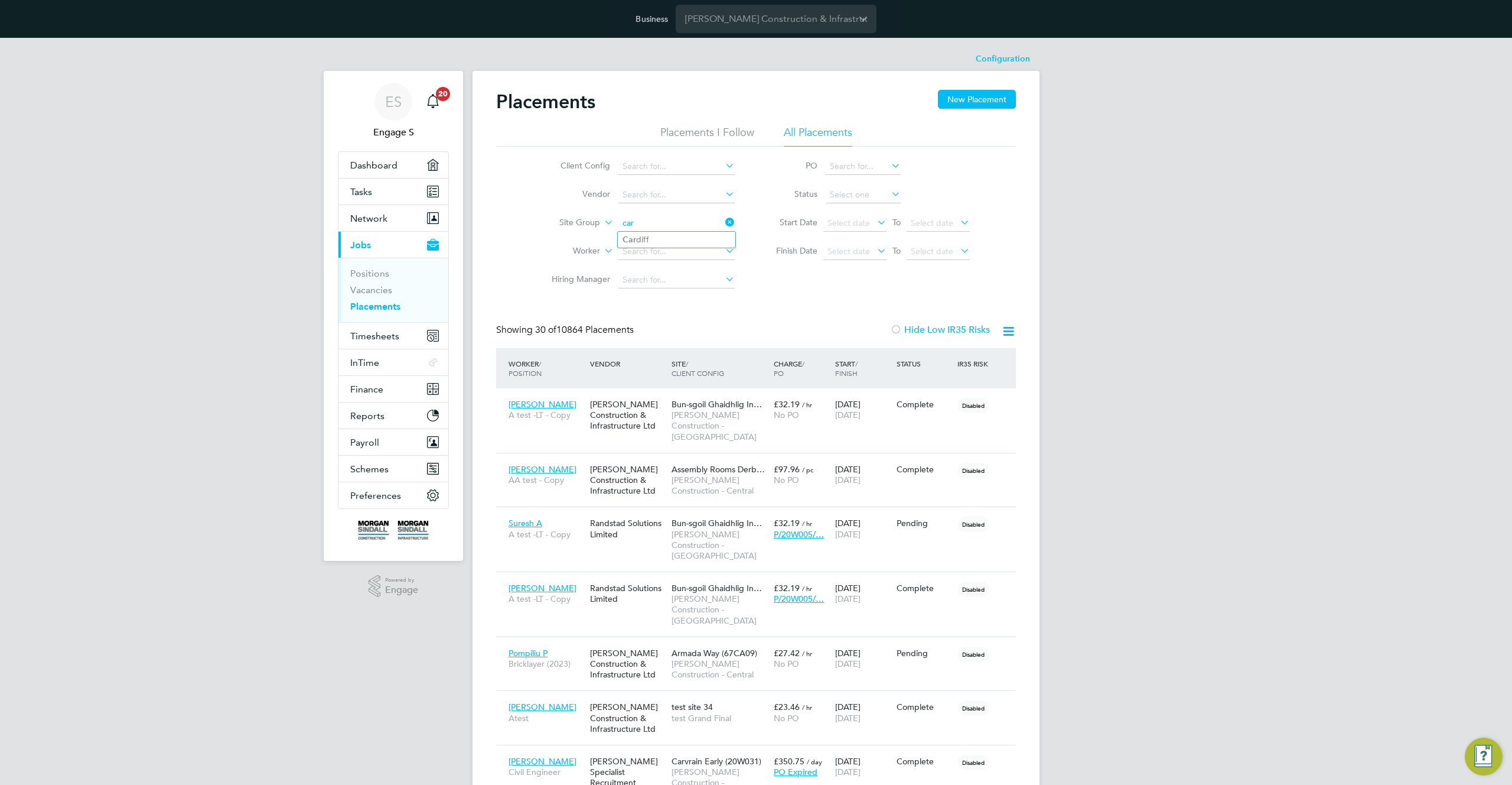
type input "car"
click at [641, 171] on input at bounding box center [677, 166] width 117 height 16
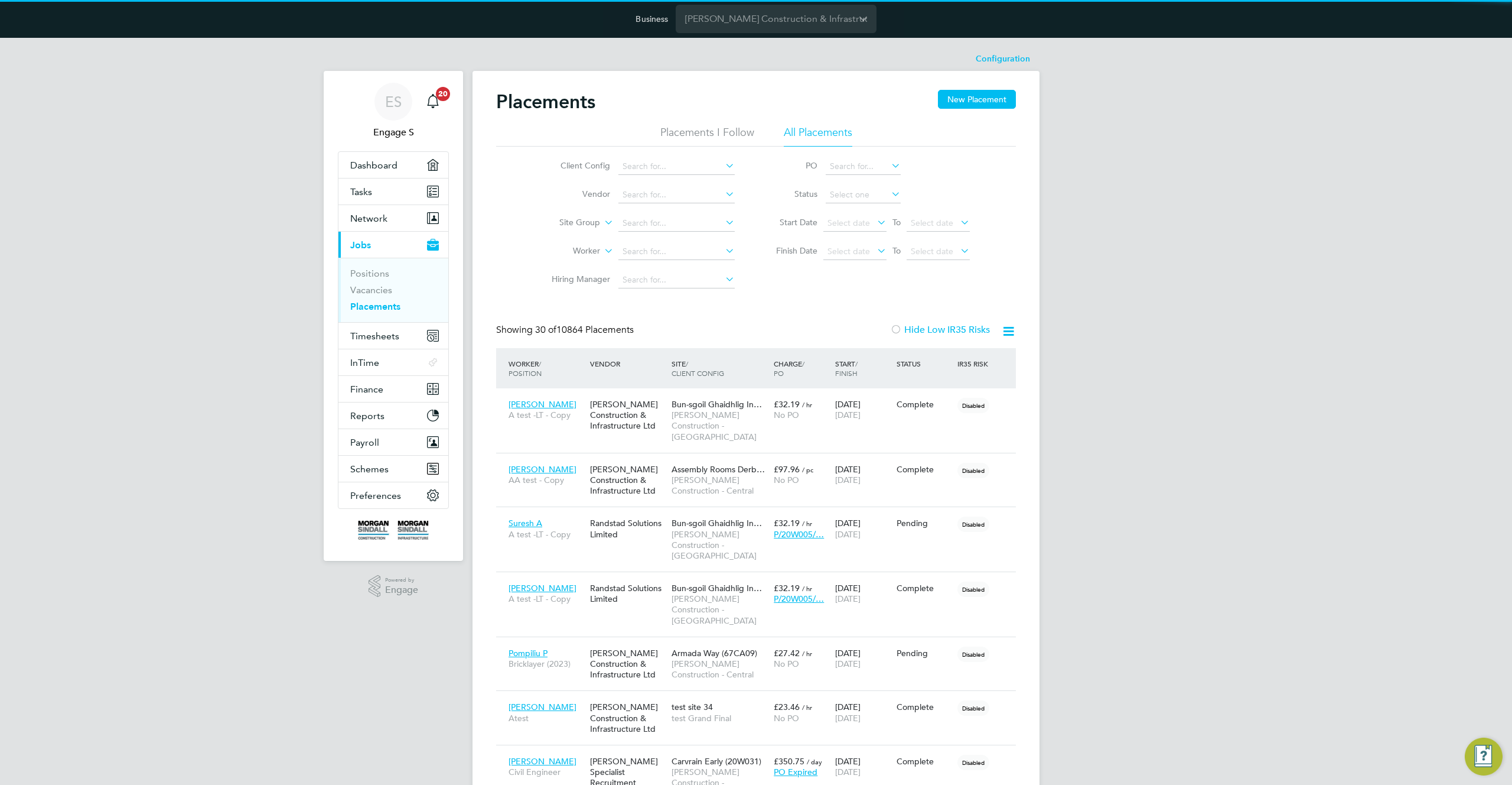
click at [564, 216] on li "Site Group" at bounding box center [638, 223] width 222 height 29
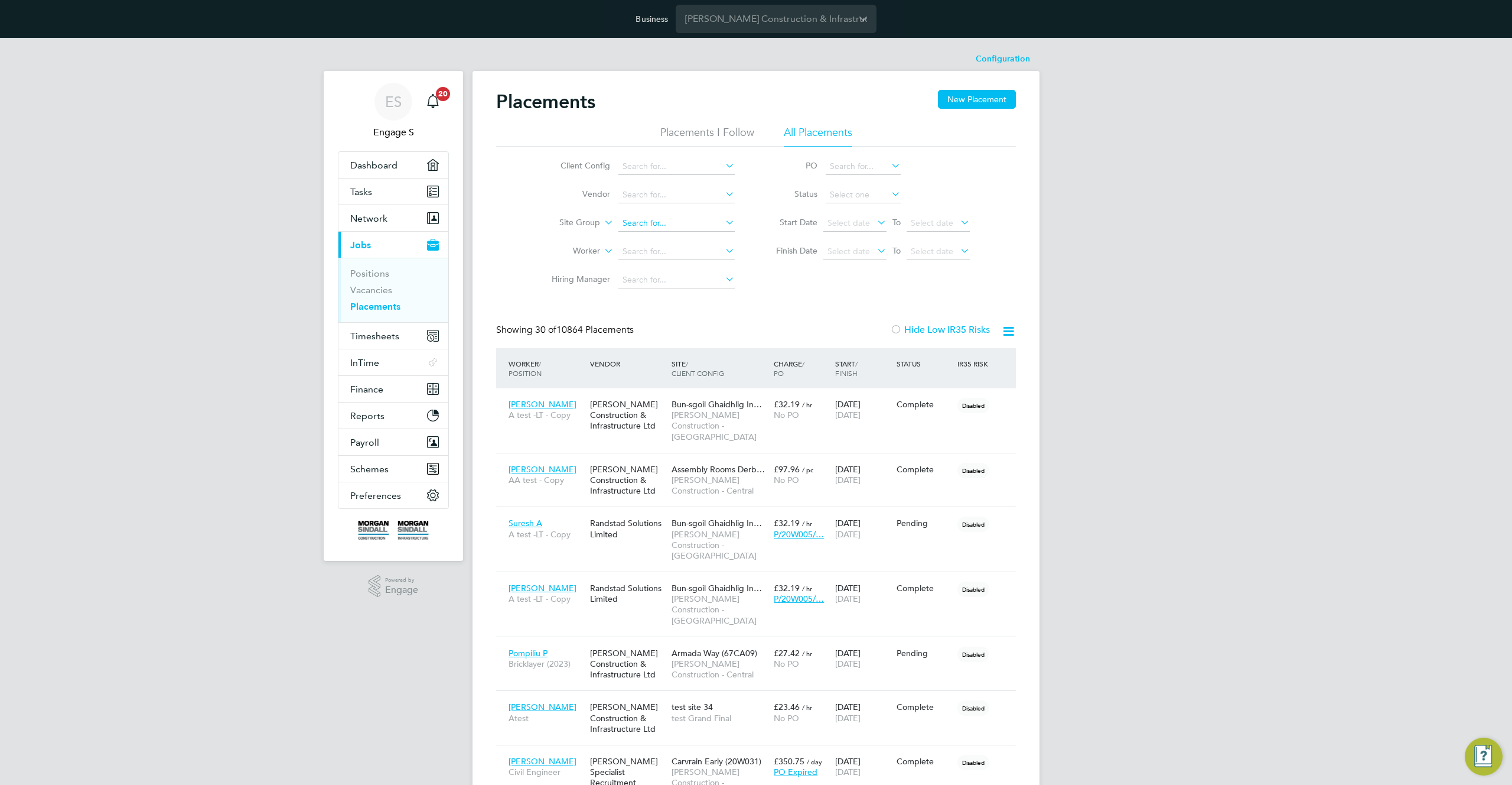
click at [632, 223] on input at bounding box center [677, 223] width 117 height 16
type input "ce"
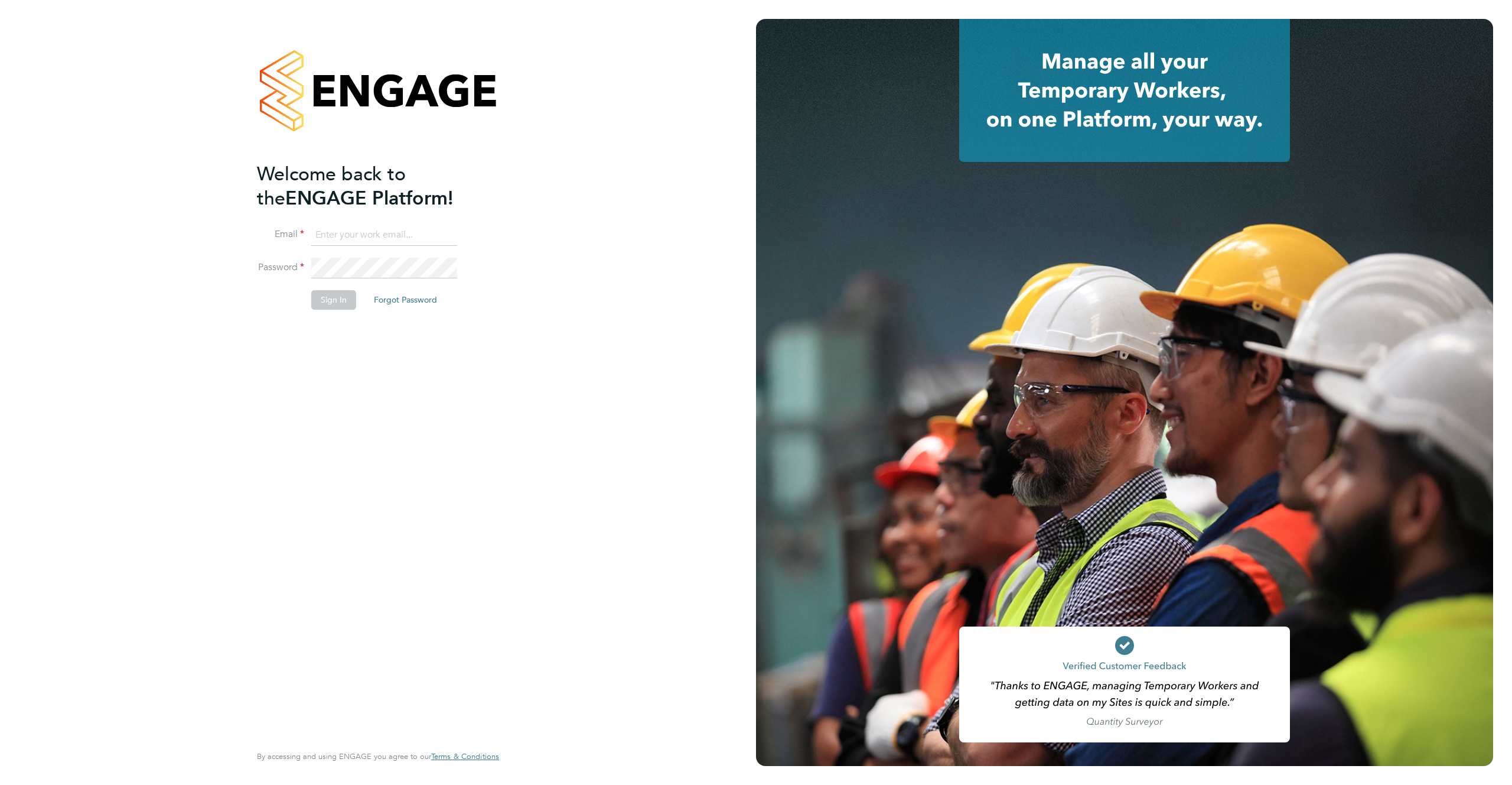
type input "support@engagelabs.io"
click at [329, 297] on button "Sign In" at bounding box center [334, 300] width 45 height 19
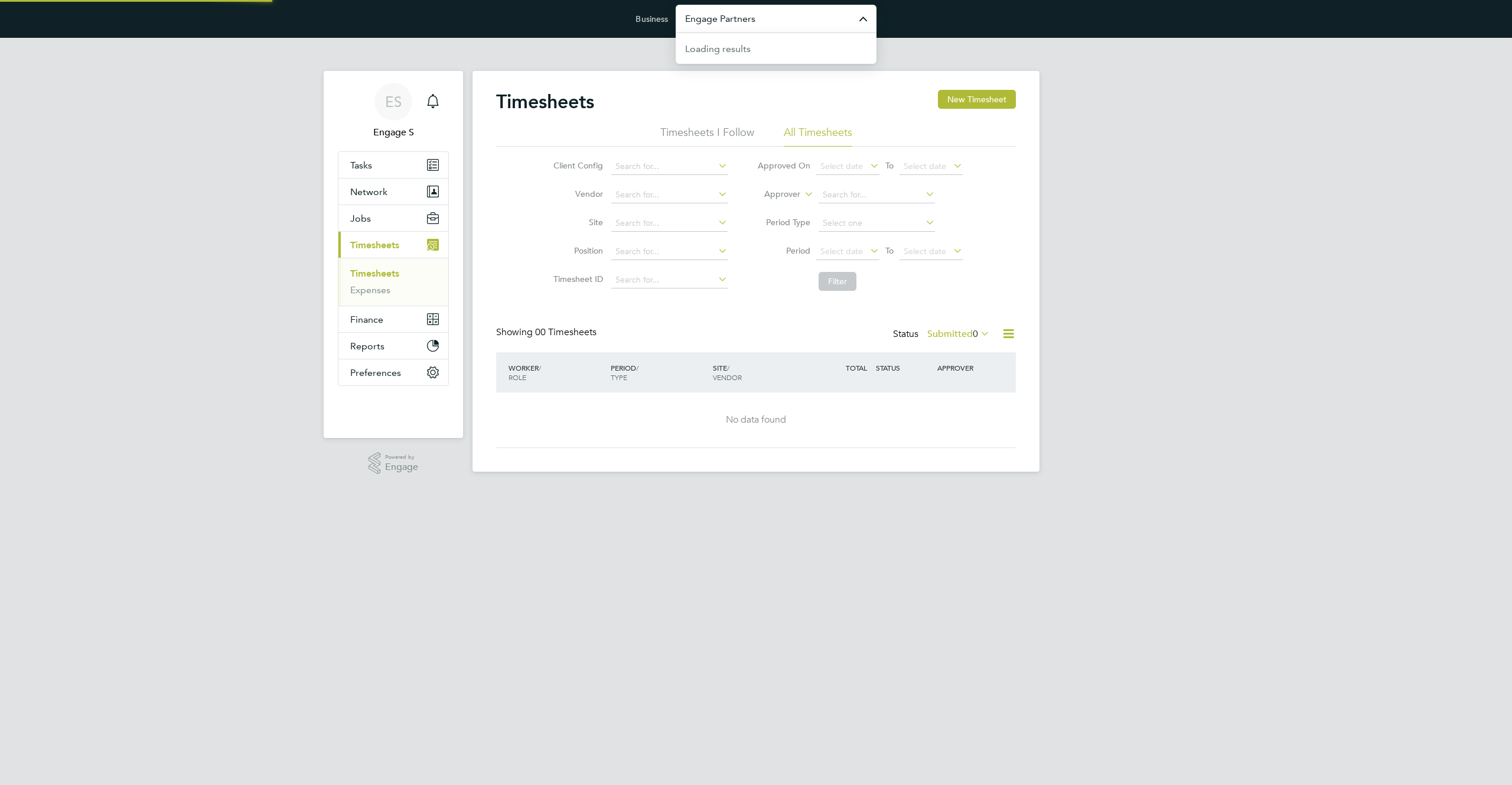
click at [823, 10] on input "Engage Partners" at bounding box center [776, 18] width 200 height 28
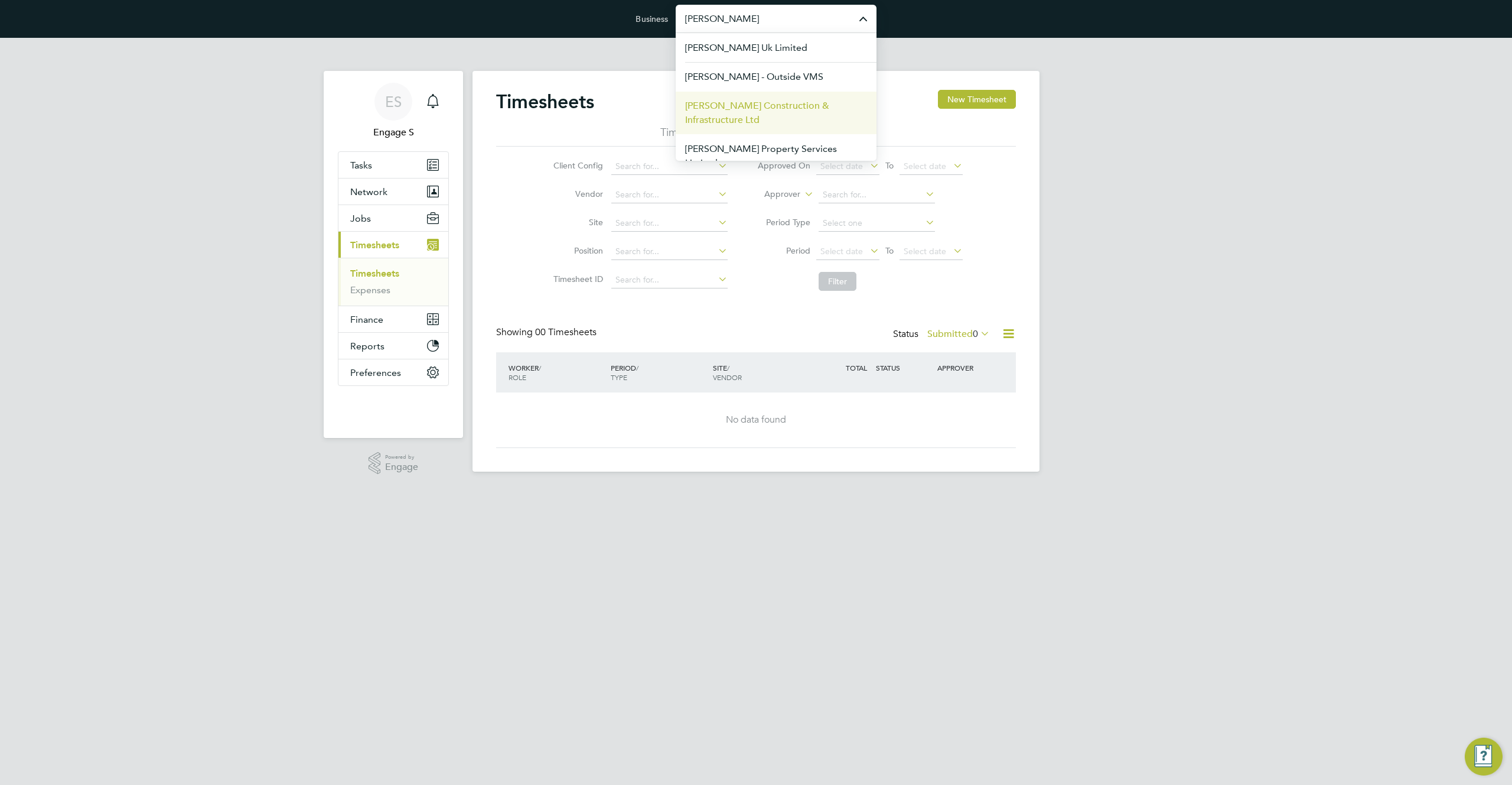
click at [716, 119] on span "[PERSON_NAME] Construction & Infrastructure Ltd" at bounding box center [776, 112] width 182 height 29
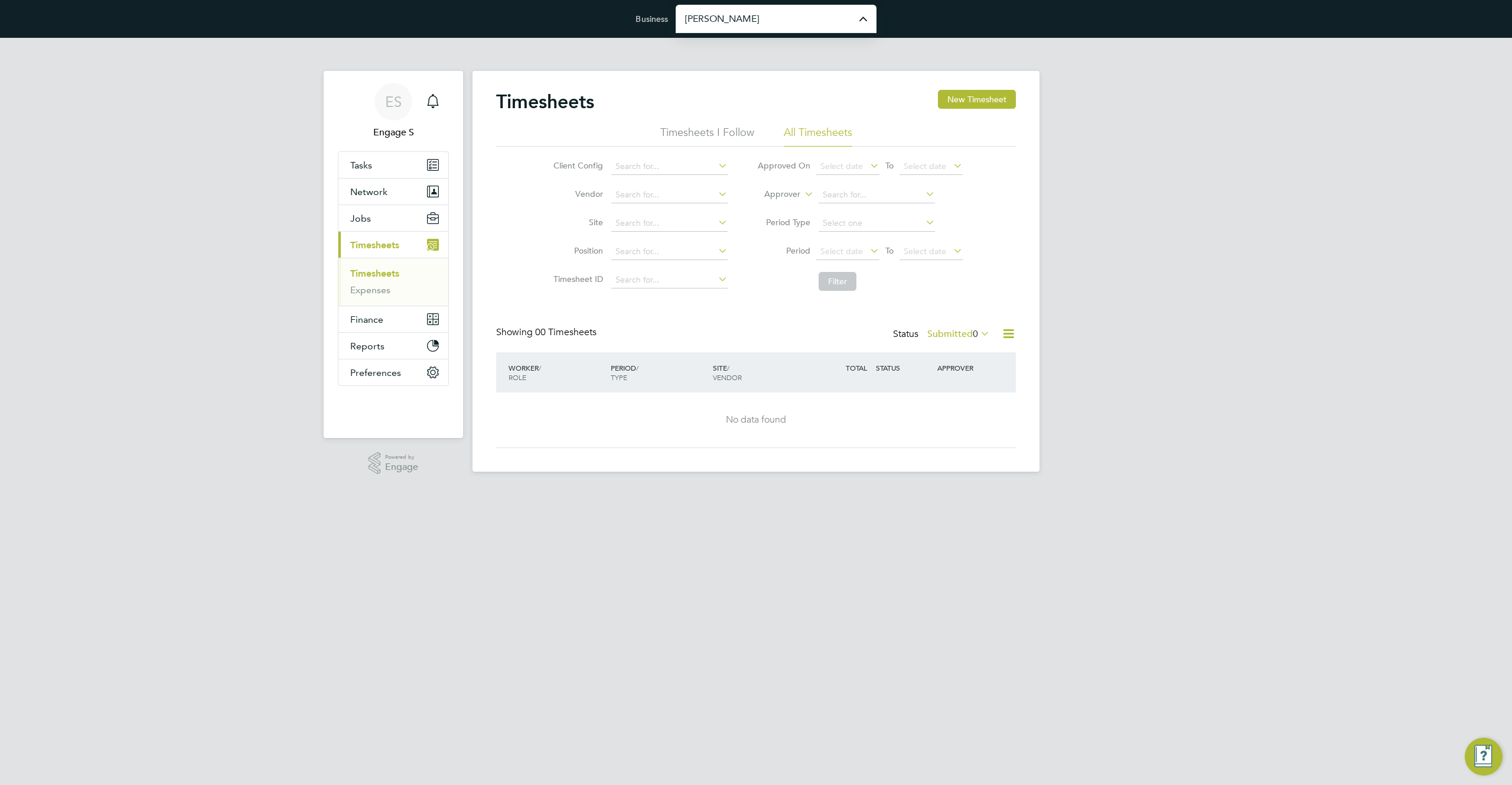
type input "[PERSON_NAME] Construction & Infrastructure Ltd"
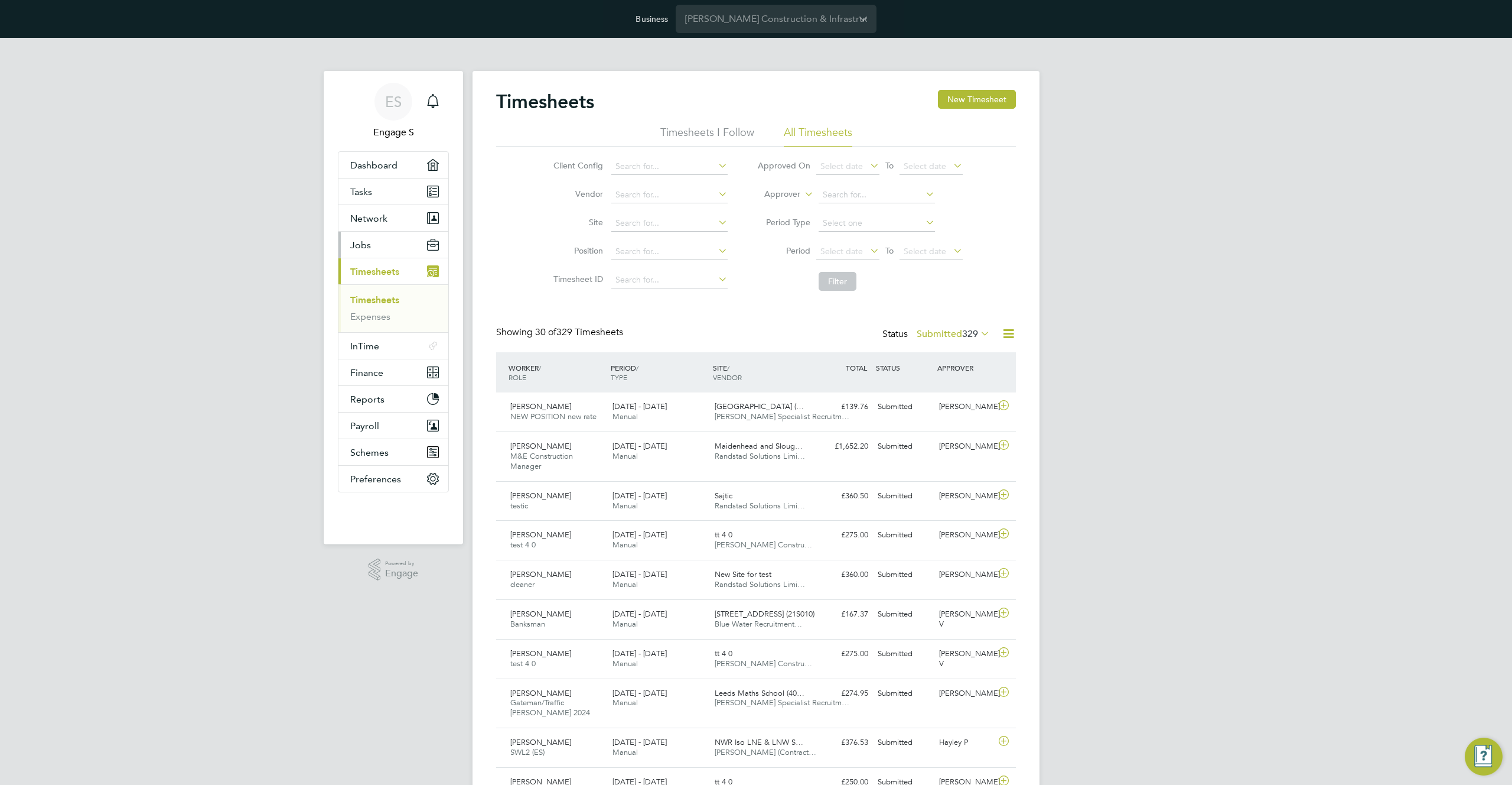
click at [372, 247] on button "Jobs" at bounding box center [393, 245] width 110 height 26
click at [374, 223] on span "Network" at bounding box center [368, 218] width 37 height 11
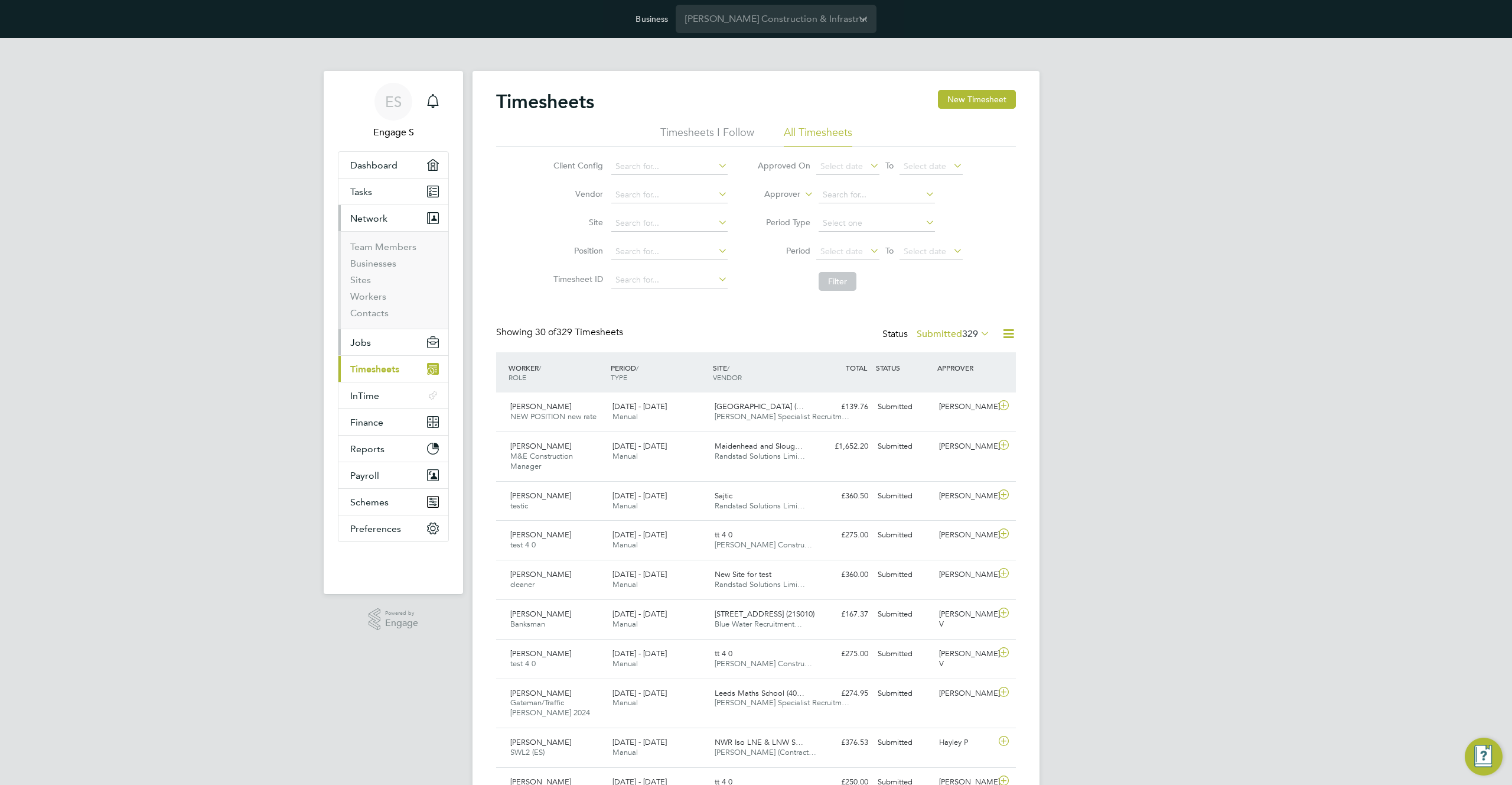
click at [376, 347] on button "Jobs" at bounding box center [393, 342] width 110 height 26
click at [374, 389] on span "Finance" at bounding box center [366, 389] width 33 height 11
click at [364, 360] on link "Invoices & Credit Notes" at bounding box center [386, 359] width 73 height 23
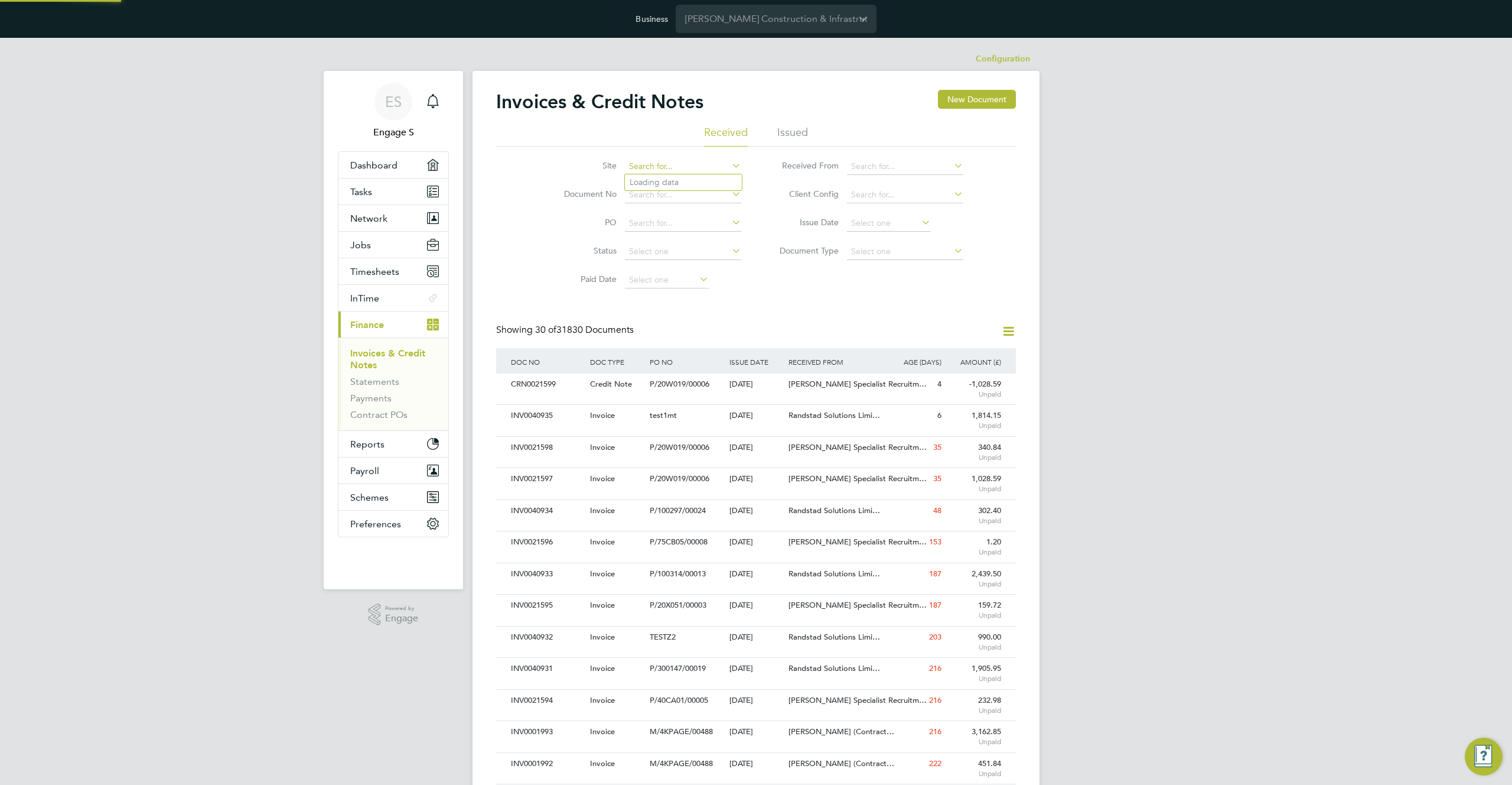
click at [646, 165] on input at bounding box center [683, 166] width 117 height 16
click at [815, 289] on div "Site Document No PO Status Paid Date Issued To Received From Client Config Issu…" at bounding box center [756, 220] width 520 height 148
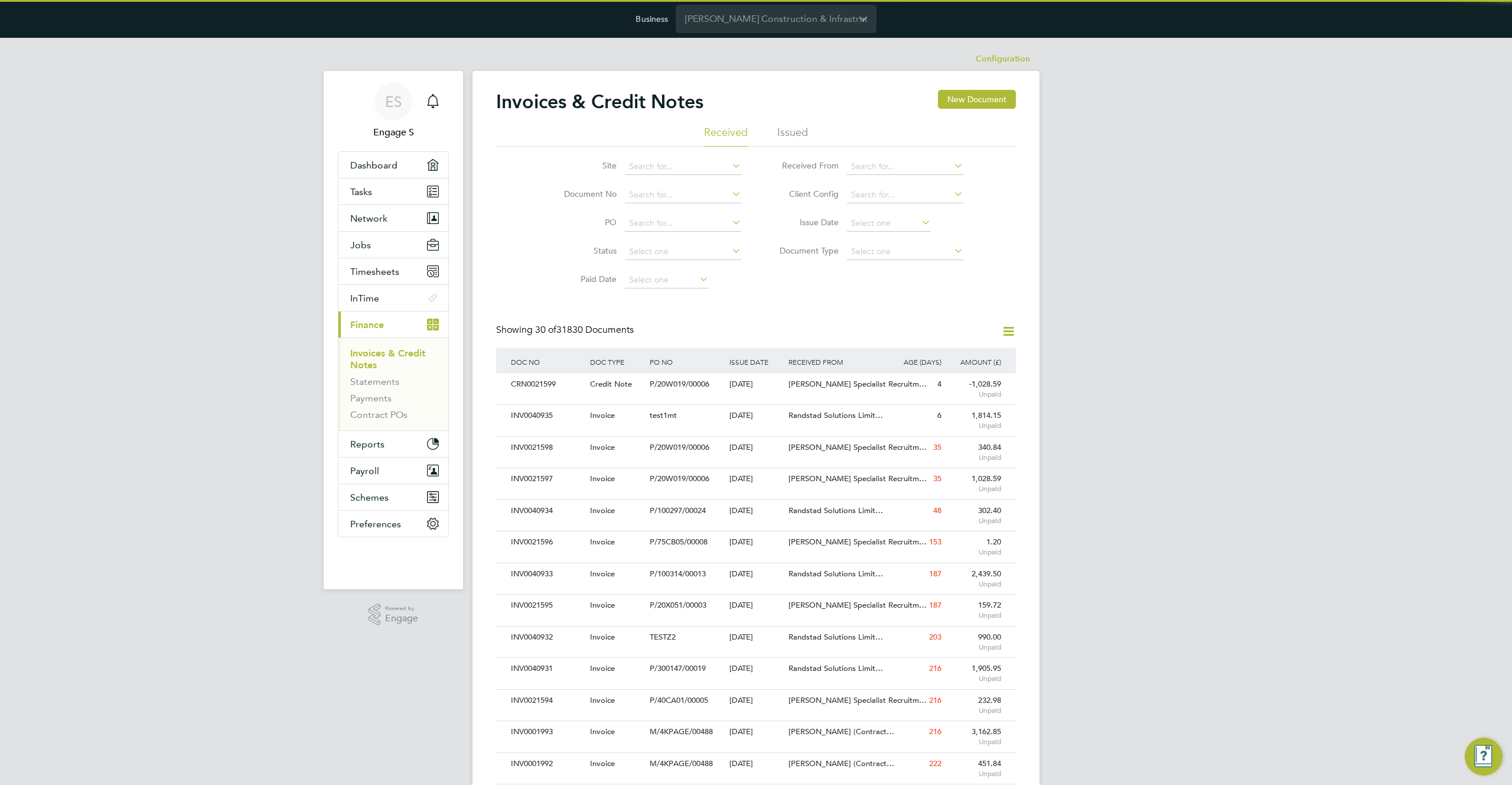
click at [874, 265] on li "Document Type" at bounding box center [867, 252] width 222 height 29
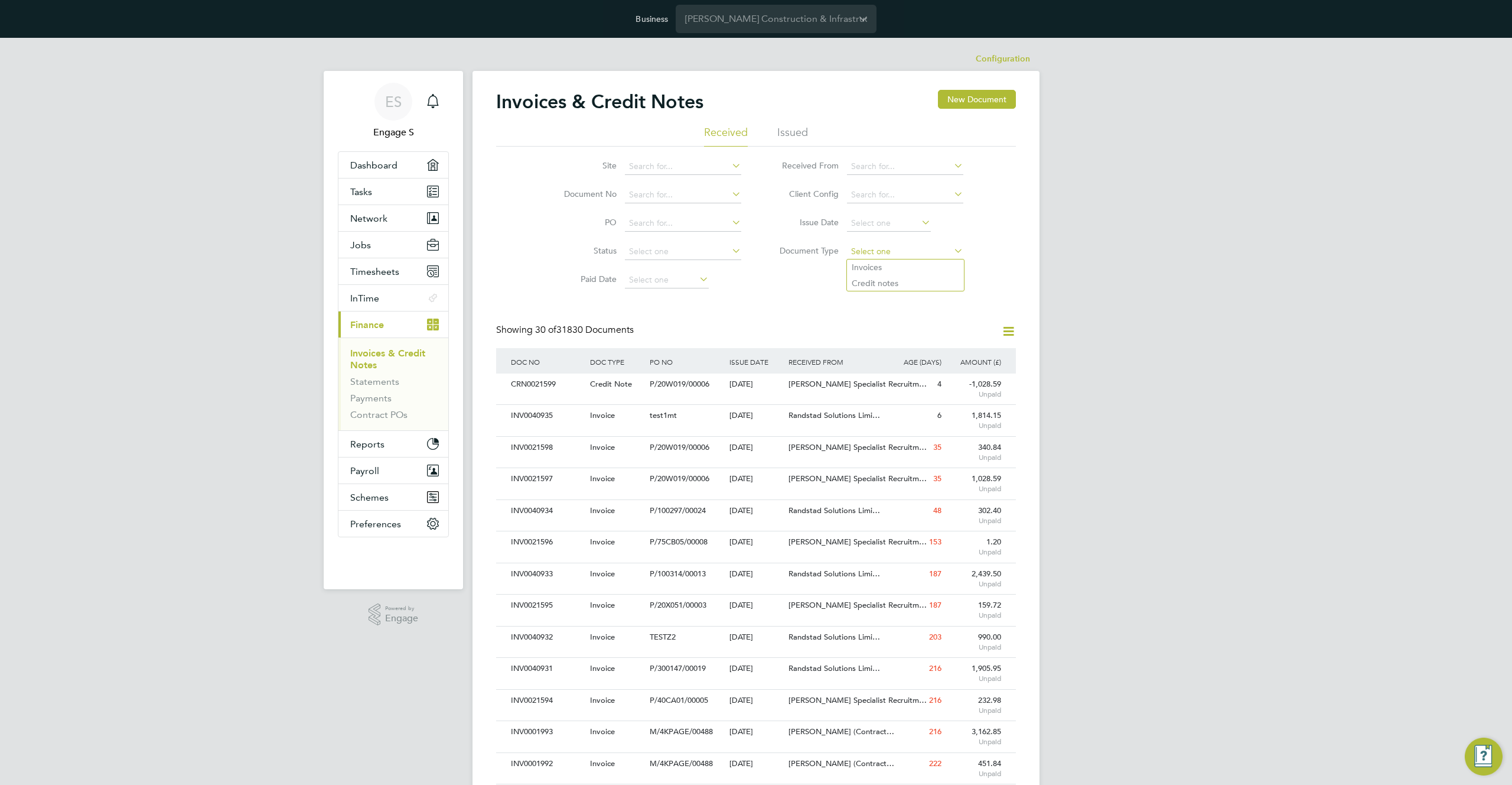
click at [881, 252] on input at bounding box center [905, 252] width 117 height 16
click at [873, 283] on li "Credit notes" at bounding box center [905, 284] width 117 height 16
type input "Credit notes"
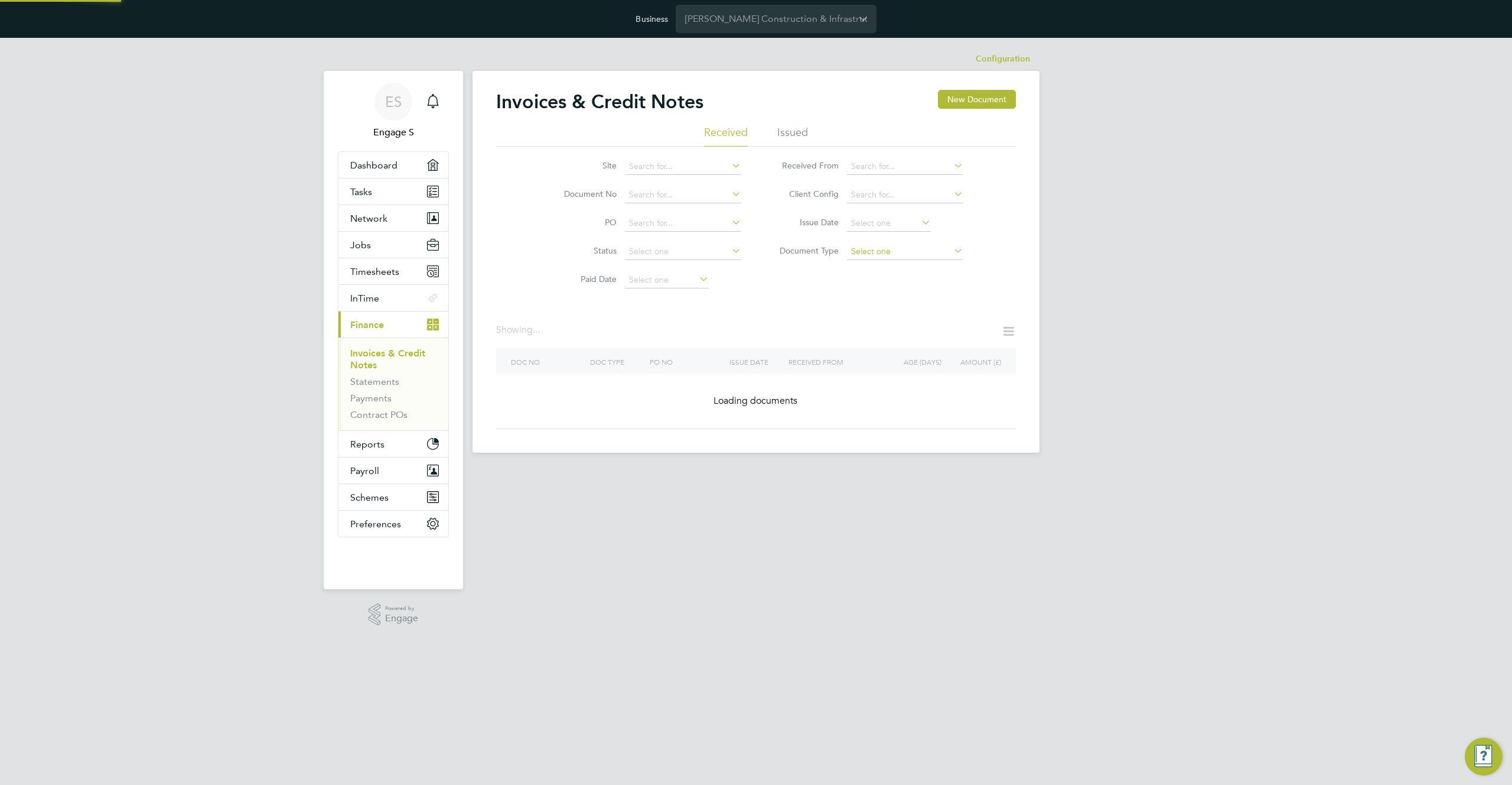
click at [890, 247] on input at bounding box center [905, 252] width 117 height 16
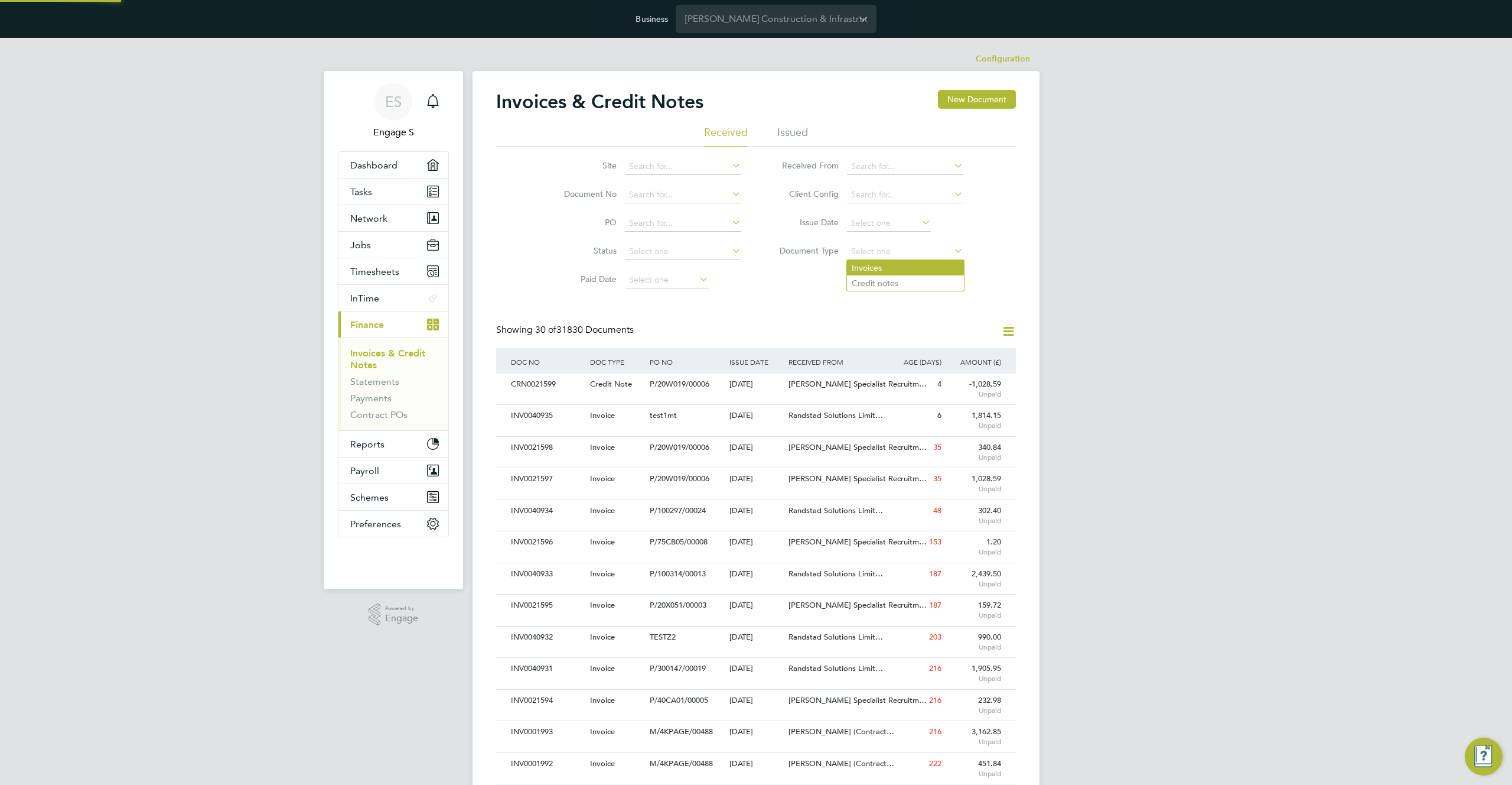
click at [874, 265] on li "Invoices" at bounding box center [905, 268] width 117 height 16
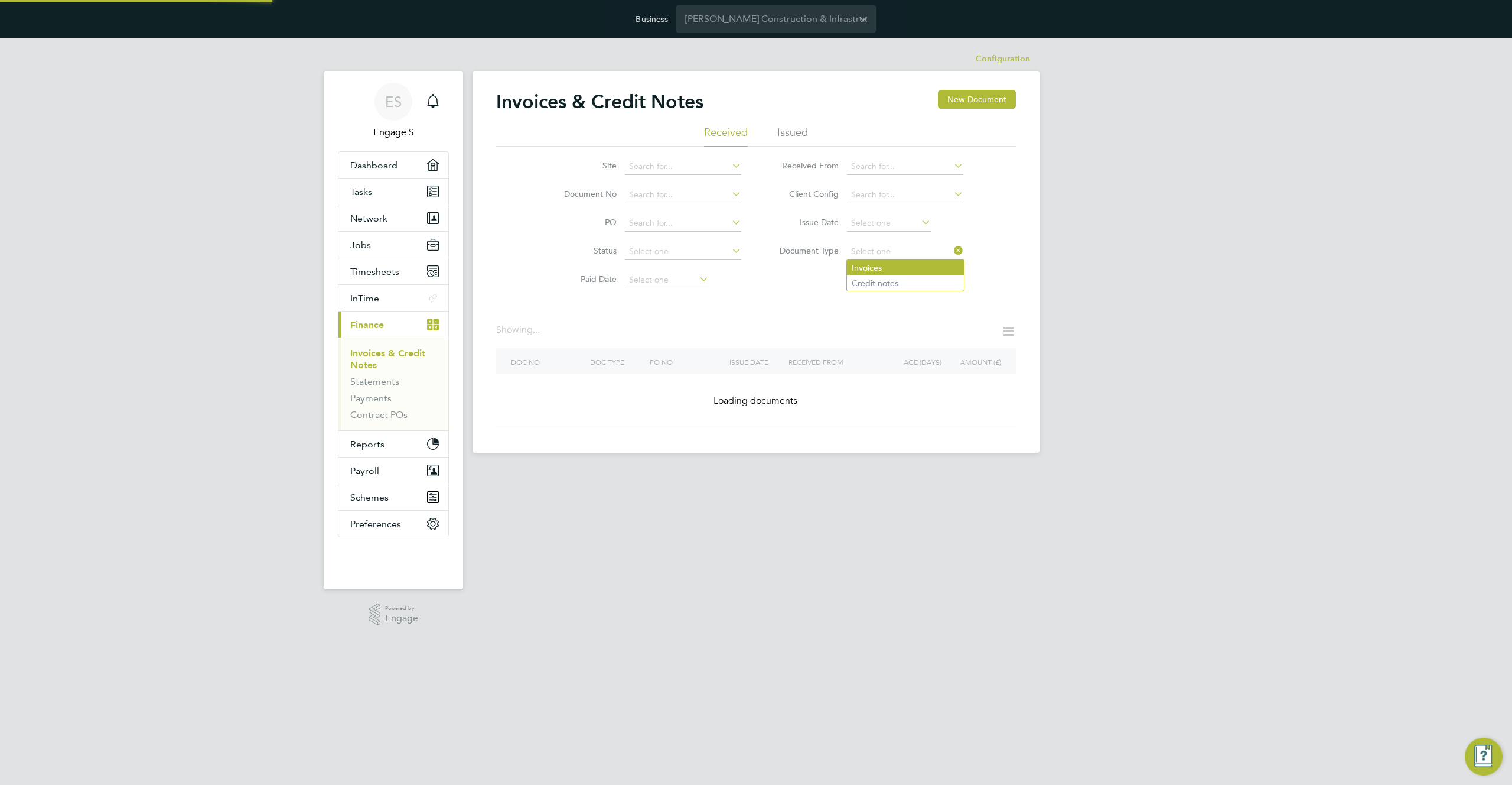
type input "Invoices"
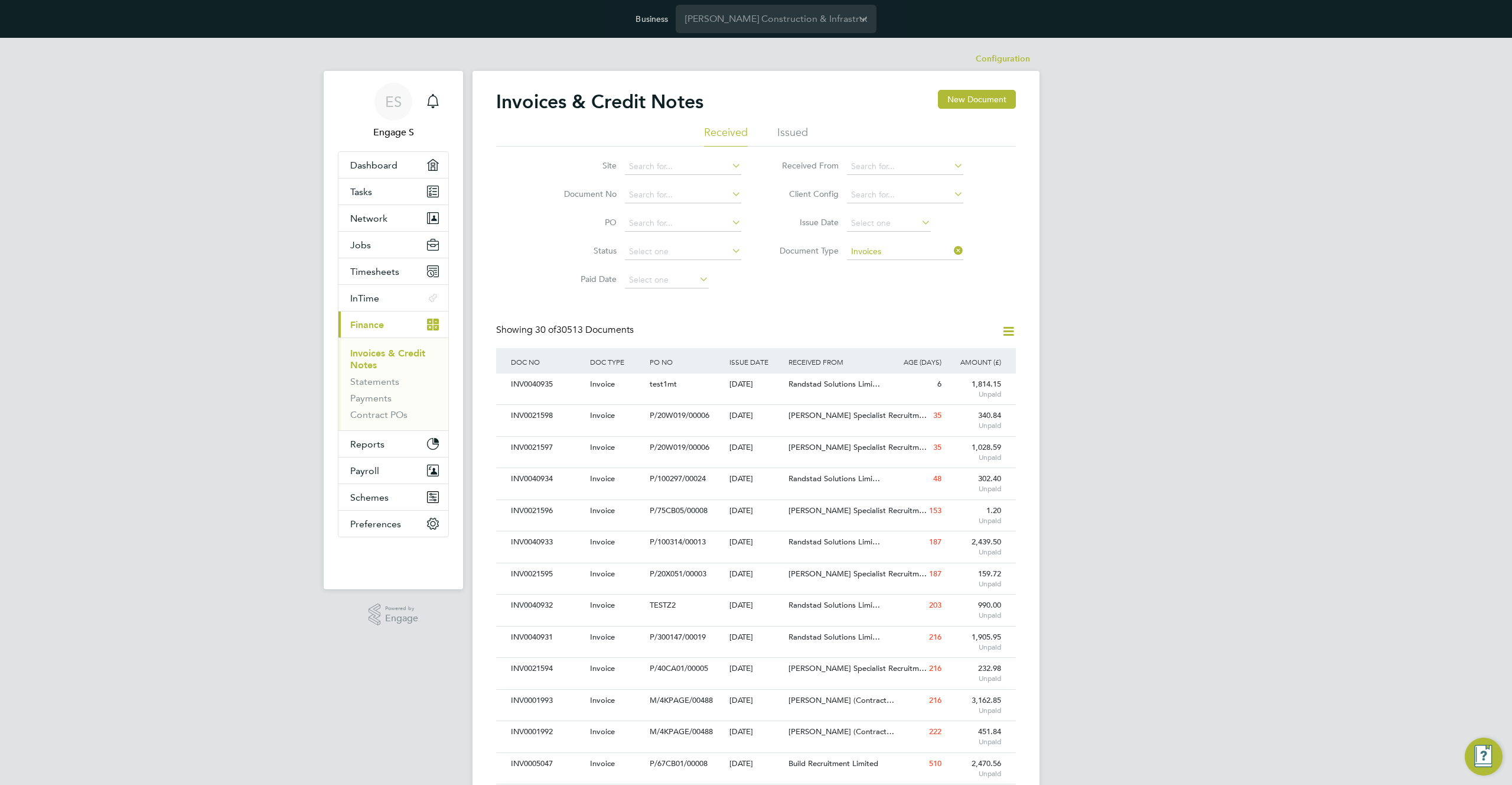
click at [951, 252] on icon at bounding box center [951, 250] width 0 height 16
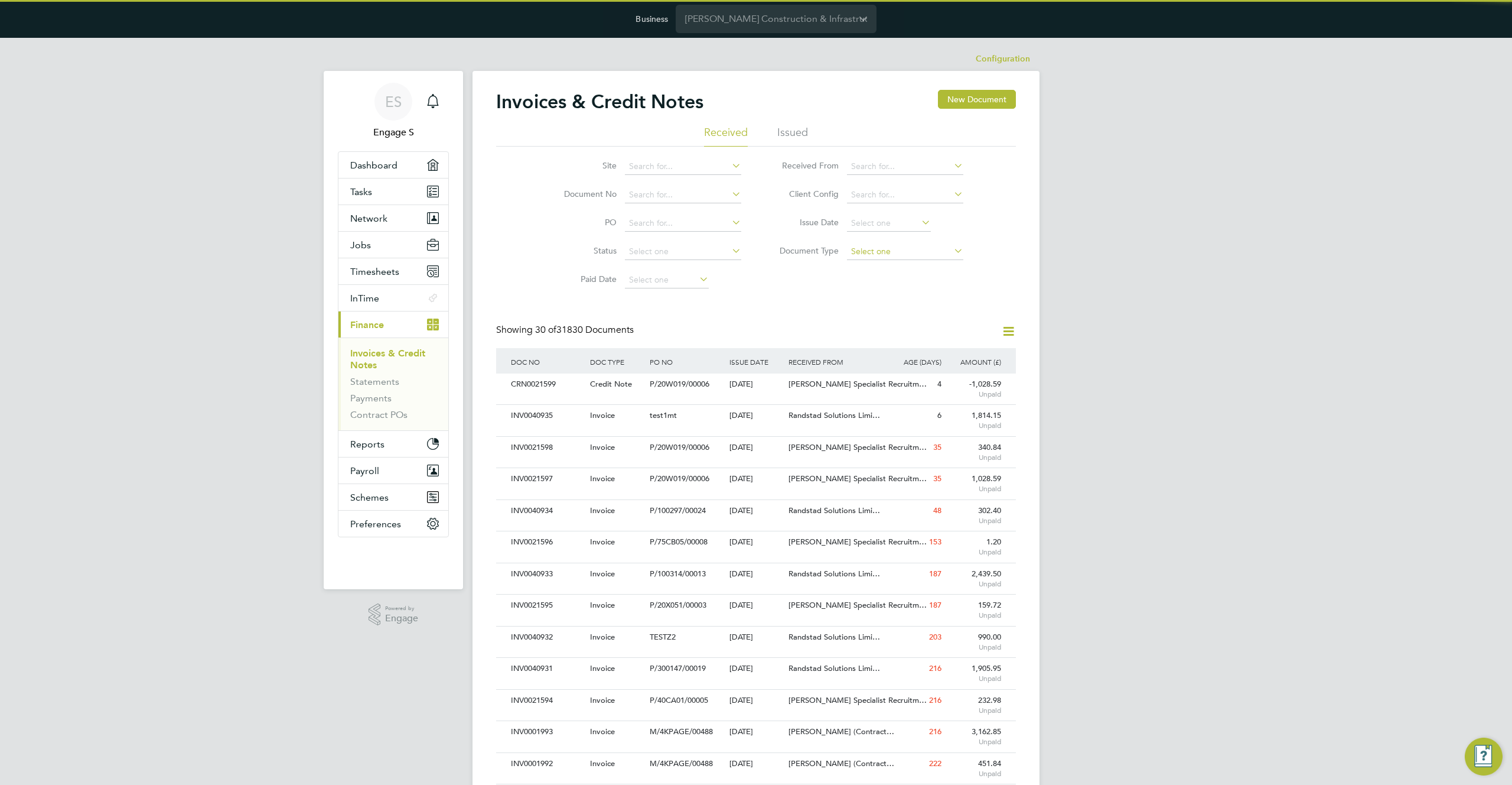
scroll to position [22, 80]
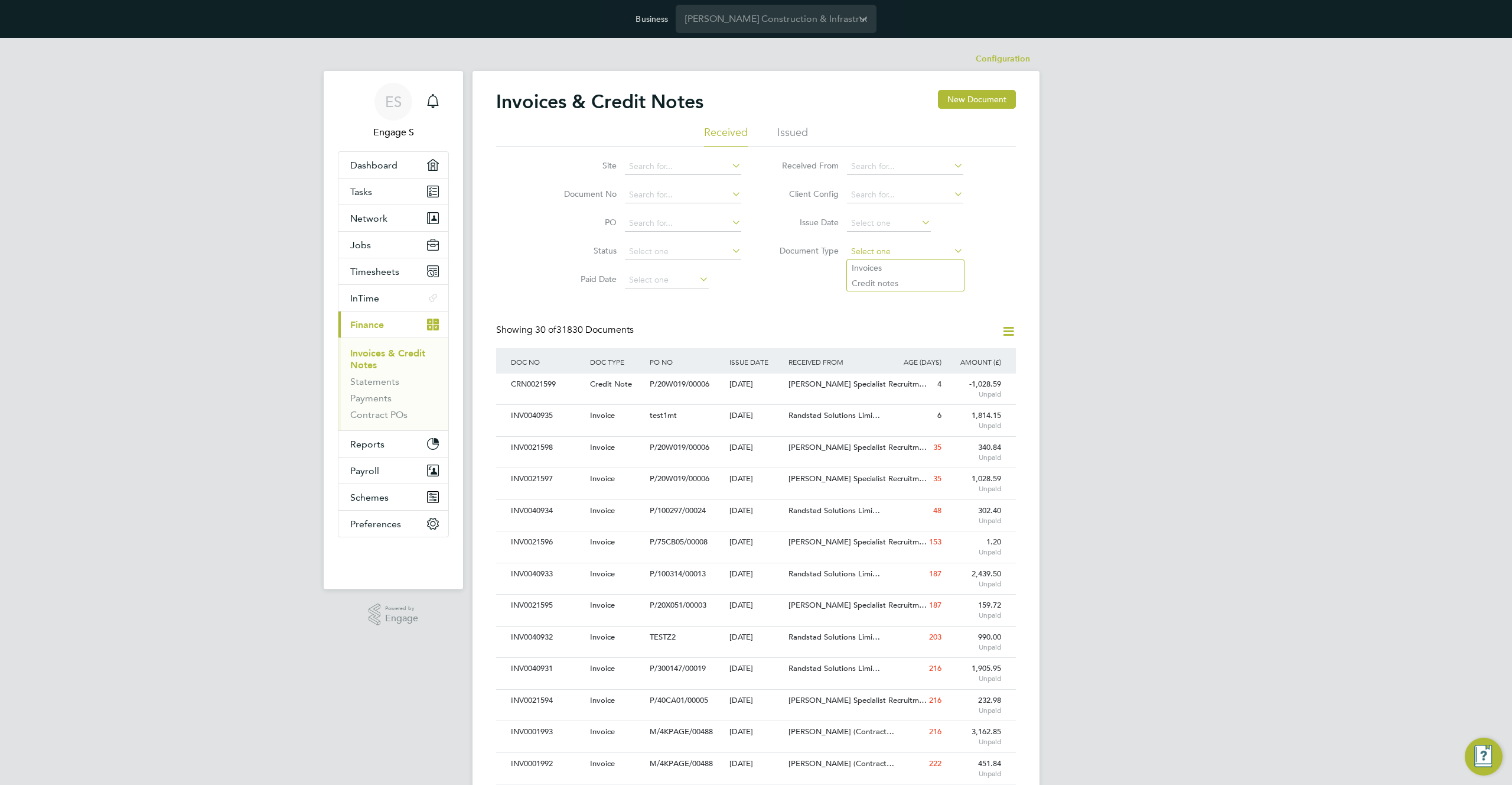
click at [921, 252] on input at bounding box center [905, 252] width 117 height 16
click at [876, 281] on li "Credit notes" at bounding box center [905, 284] width 117 height 16
type input "Credit notes"
click at [901, 168] on input at bounding box center [905, 166] width 117 height 16
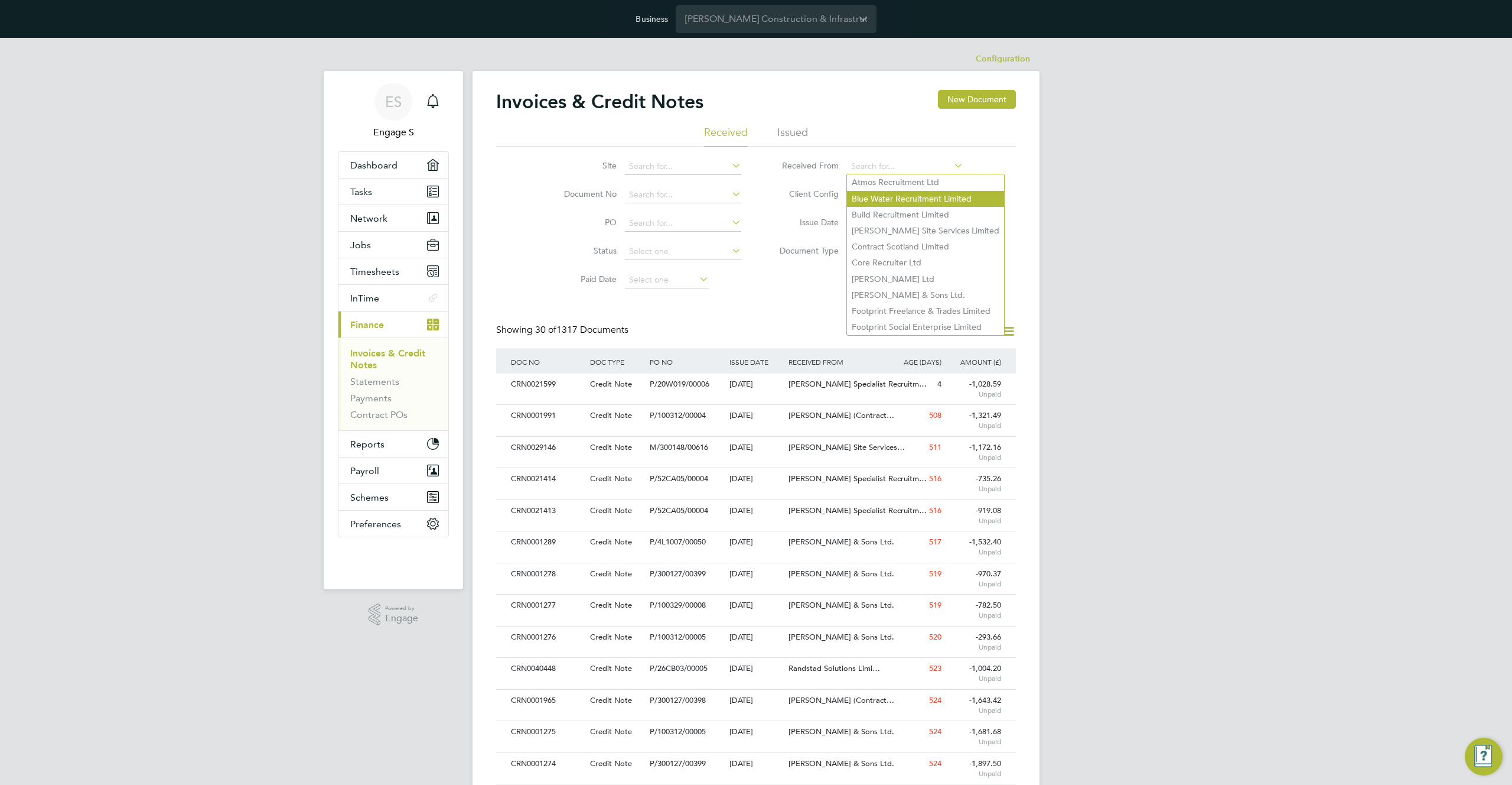
click at [884, 195] on li "Blue Water Recruitment Limited" at bounding box center [925, 199] width 157 height 16
type input "Blue Water Recruitment Limited"
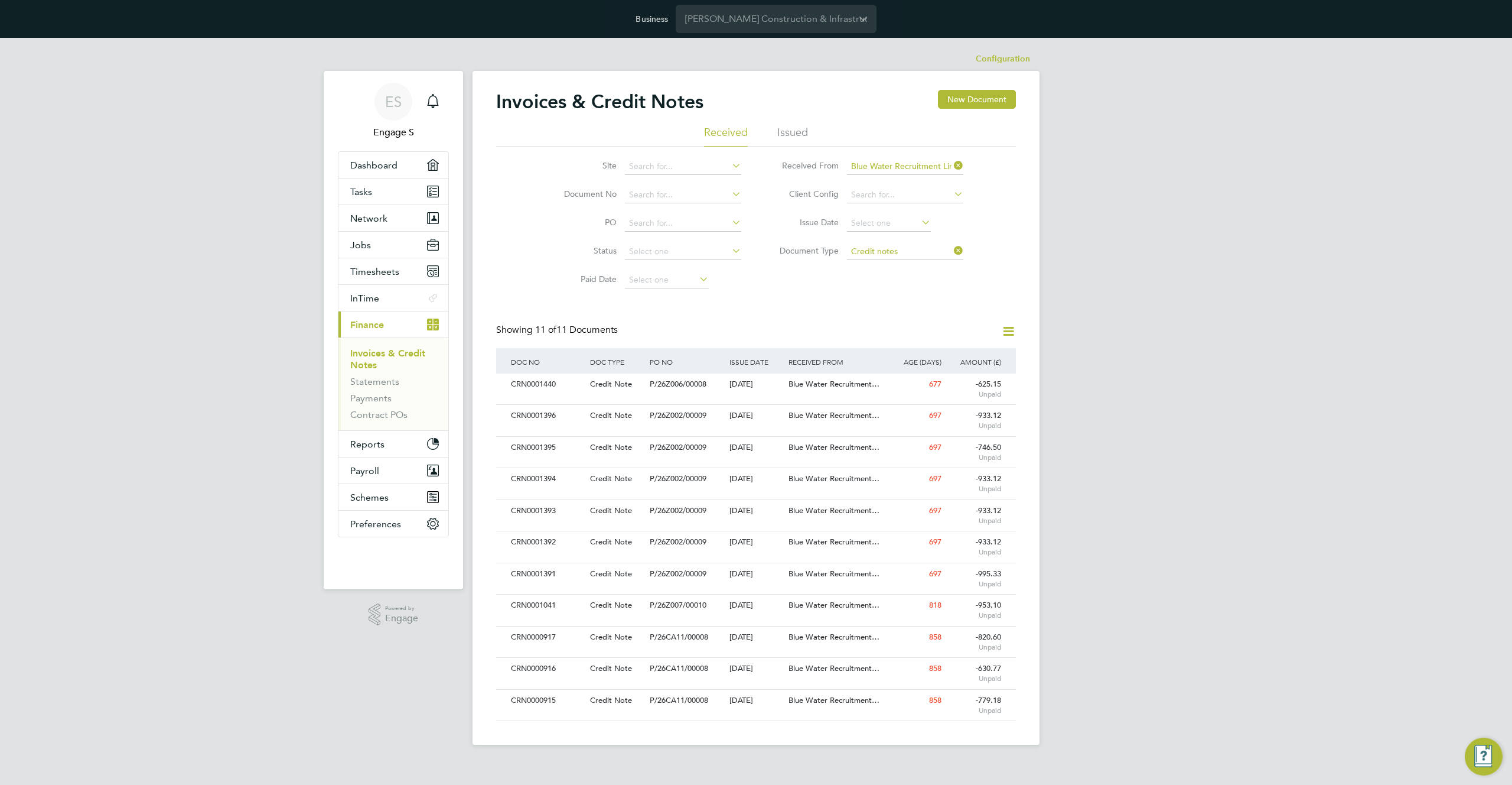
click at [757, 305] on div "Invoices & Credit Notes New Document Received Issued Site Document No PO Status…" at bounding box center [756, 405] width 520 height 631
click at [673, 169] on input at bounding box center [683, 166] width 117 height 16
click at [658, 214] on li "55 Colmore Row (21S010)" at bounding box center [734, 214] width 220 height 16
type input "55 Colmore Row (21S010)"
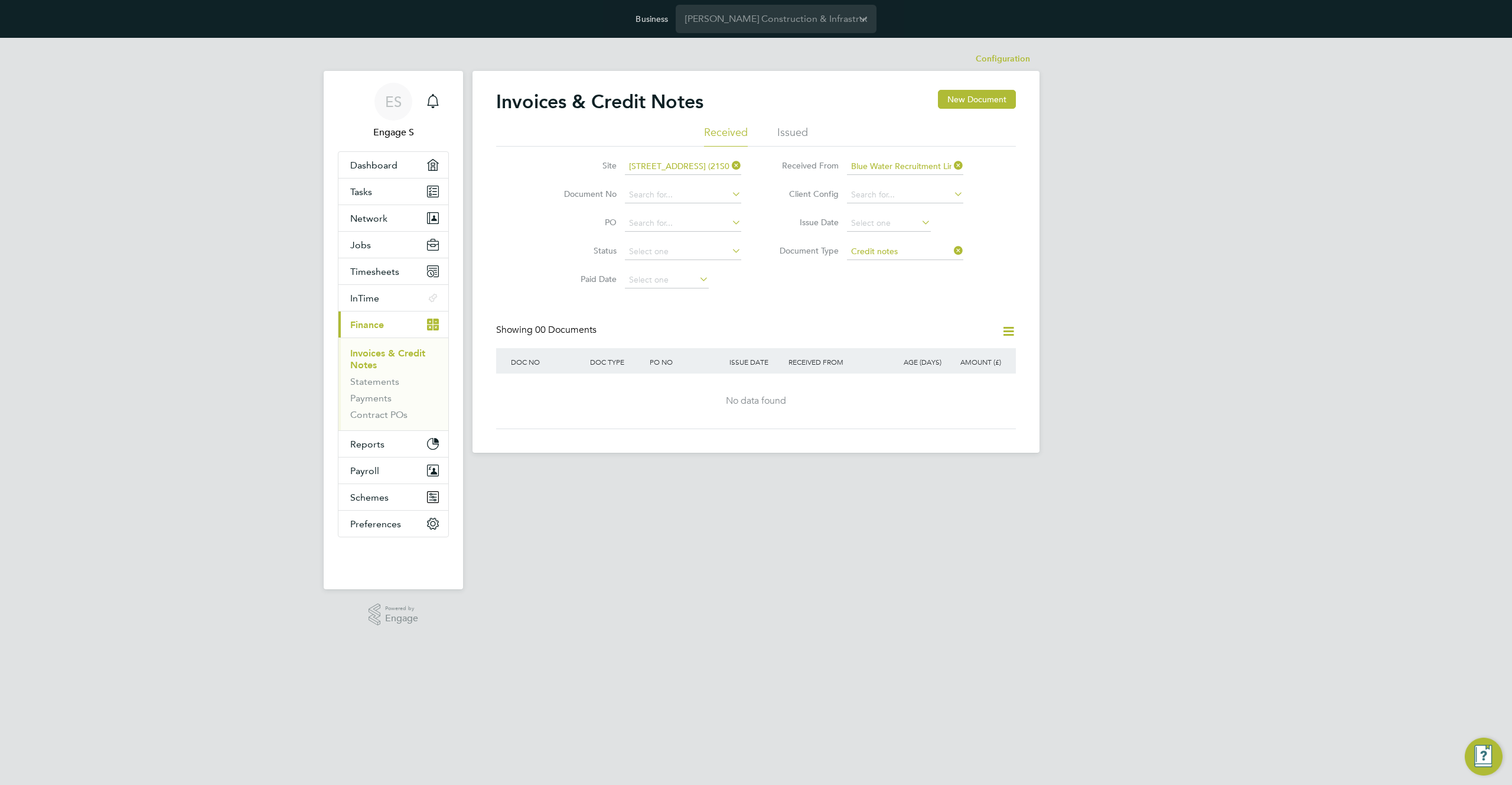
click at [729, 166] on icon at bounding box center [729, 165] width 0 height 16
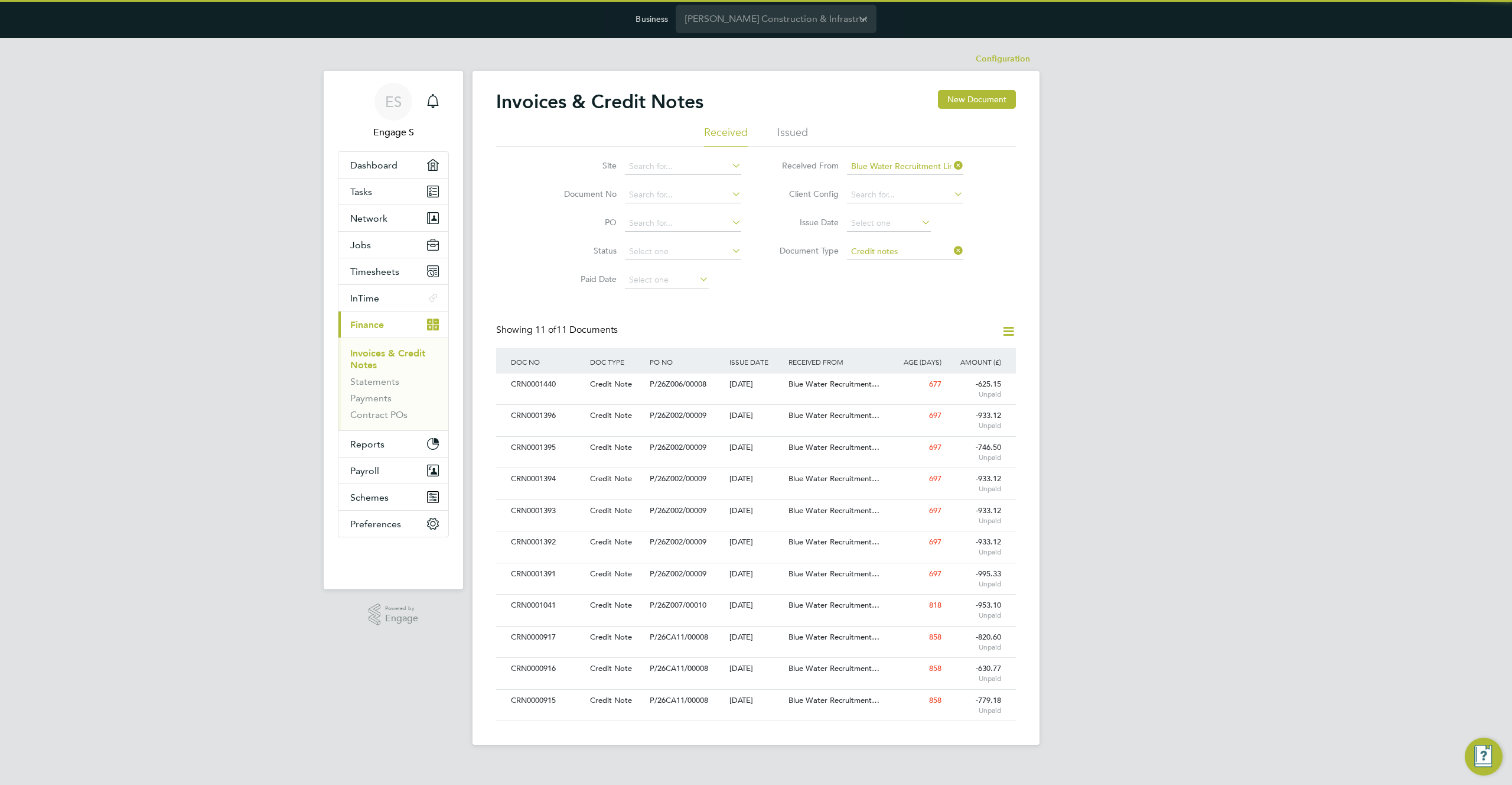
click at [951, 163] on icon at bounding box center [951, 165] width 0 height 16
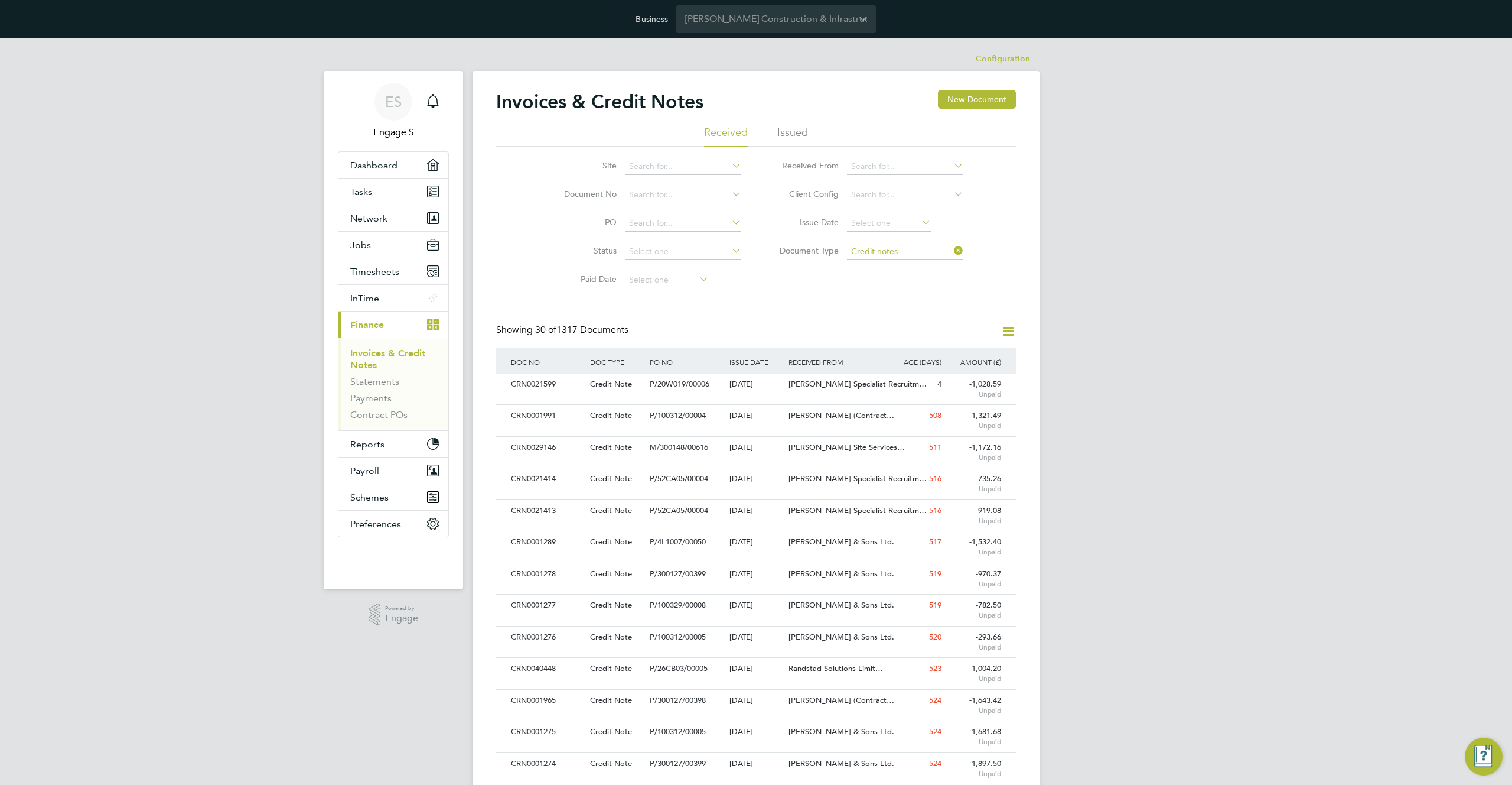
click at [951, 253] on icon at bounding box center [951, 250] width 0 height 16
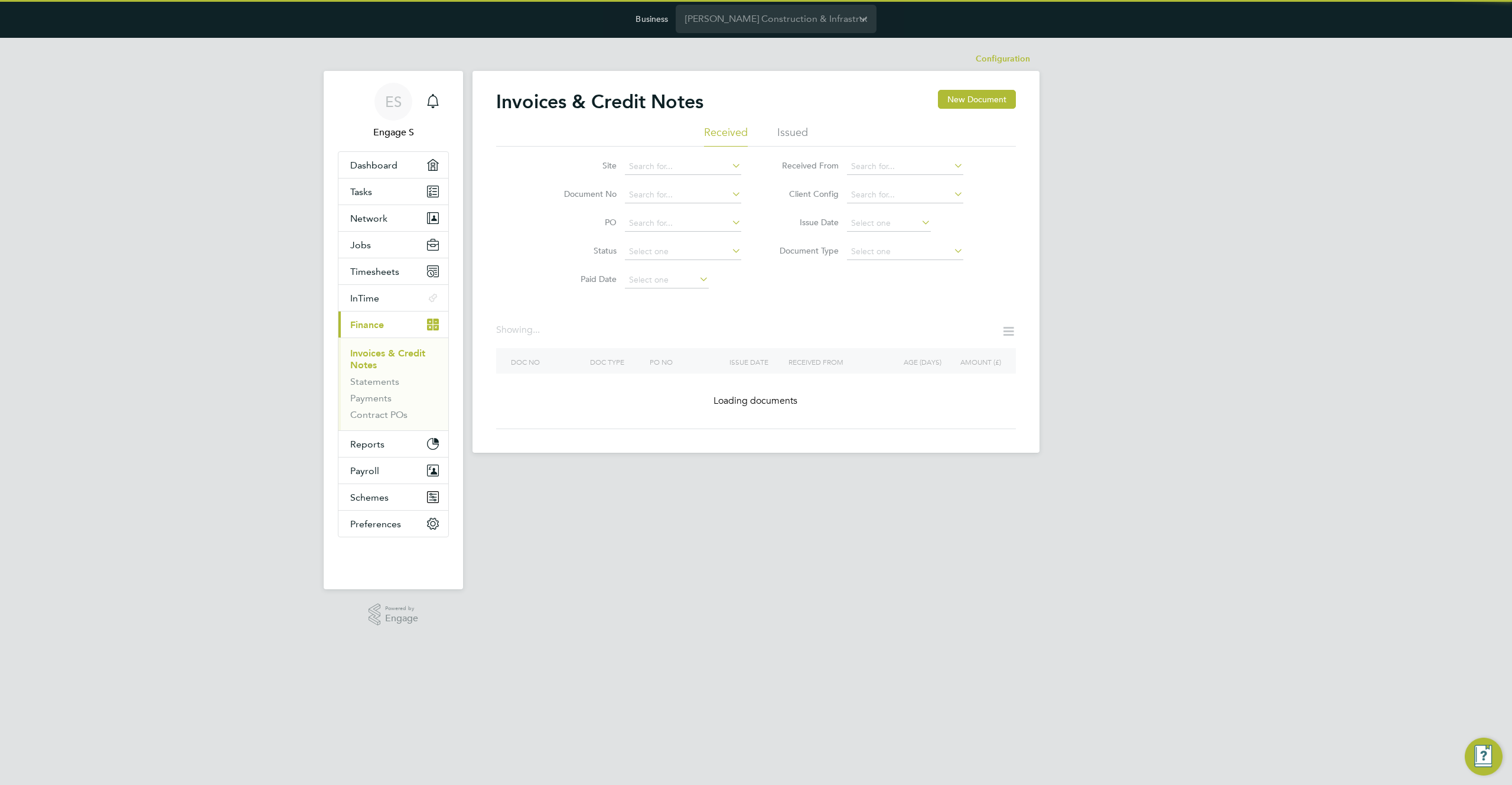
click at [951, 251] on icon at bounding box center [951, 250] width 0 height 16
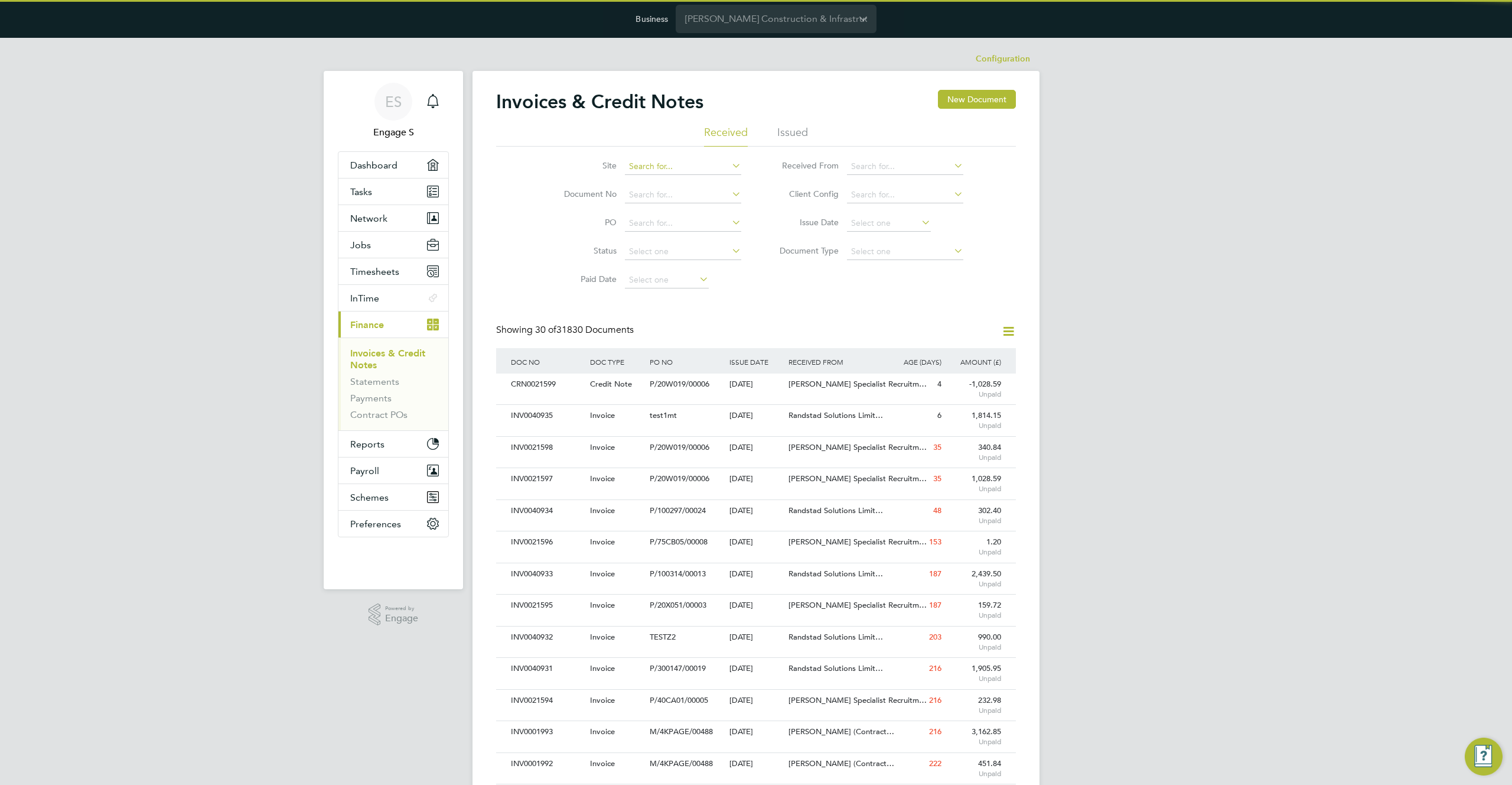
click at [696, 159] on input at bounding box center [683, 166] width 117 height 16
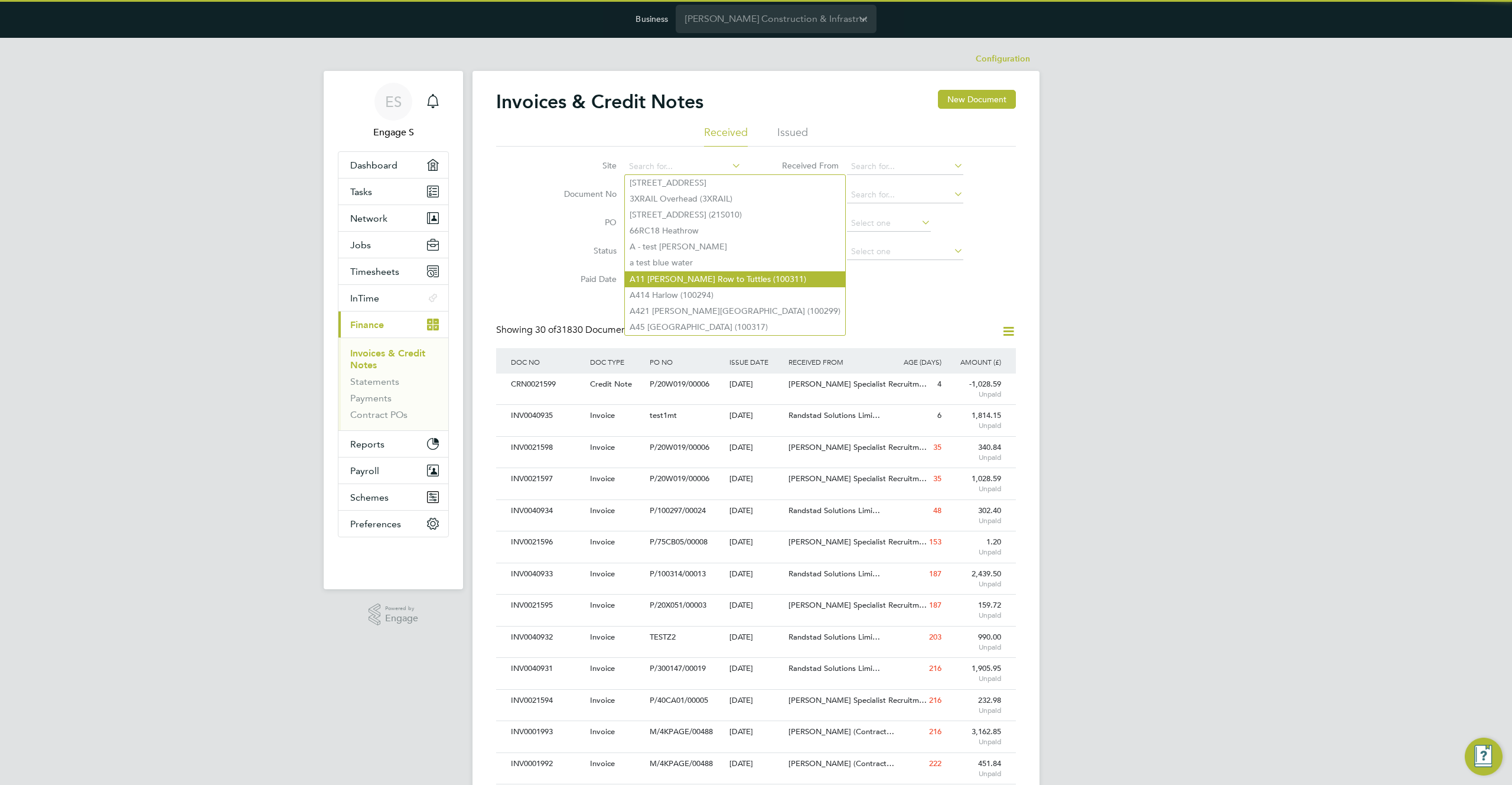
click at [670, 271] on li "A11 Spooner Row to Tuttles (100311)" at bounding box center [734, 279] width 220 height 16
type input "A11 Spooner Row to Tuttles (100311)"
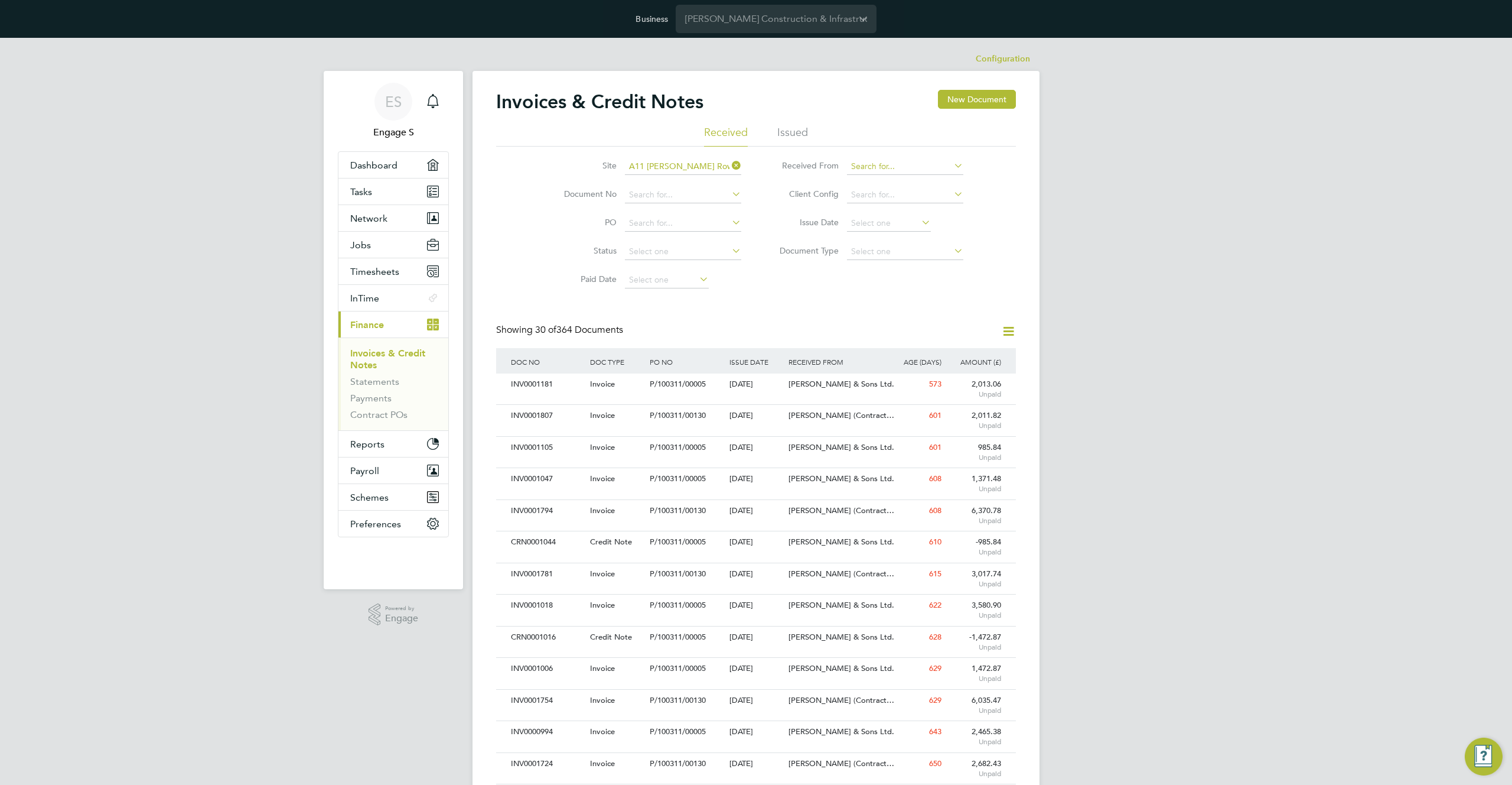
click at [900, 165] on input at bounding box center [905, 166] width 117 height 16
type input "Danny Sullivan & Sons Ltd."
click at [911, 249] on input at bounding box center [905, 252] width 117 height 16
click at [889, 279] on li "Credit notes" at bounding box center [905, 284] width 117 height 16
type input "Credit notes"
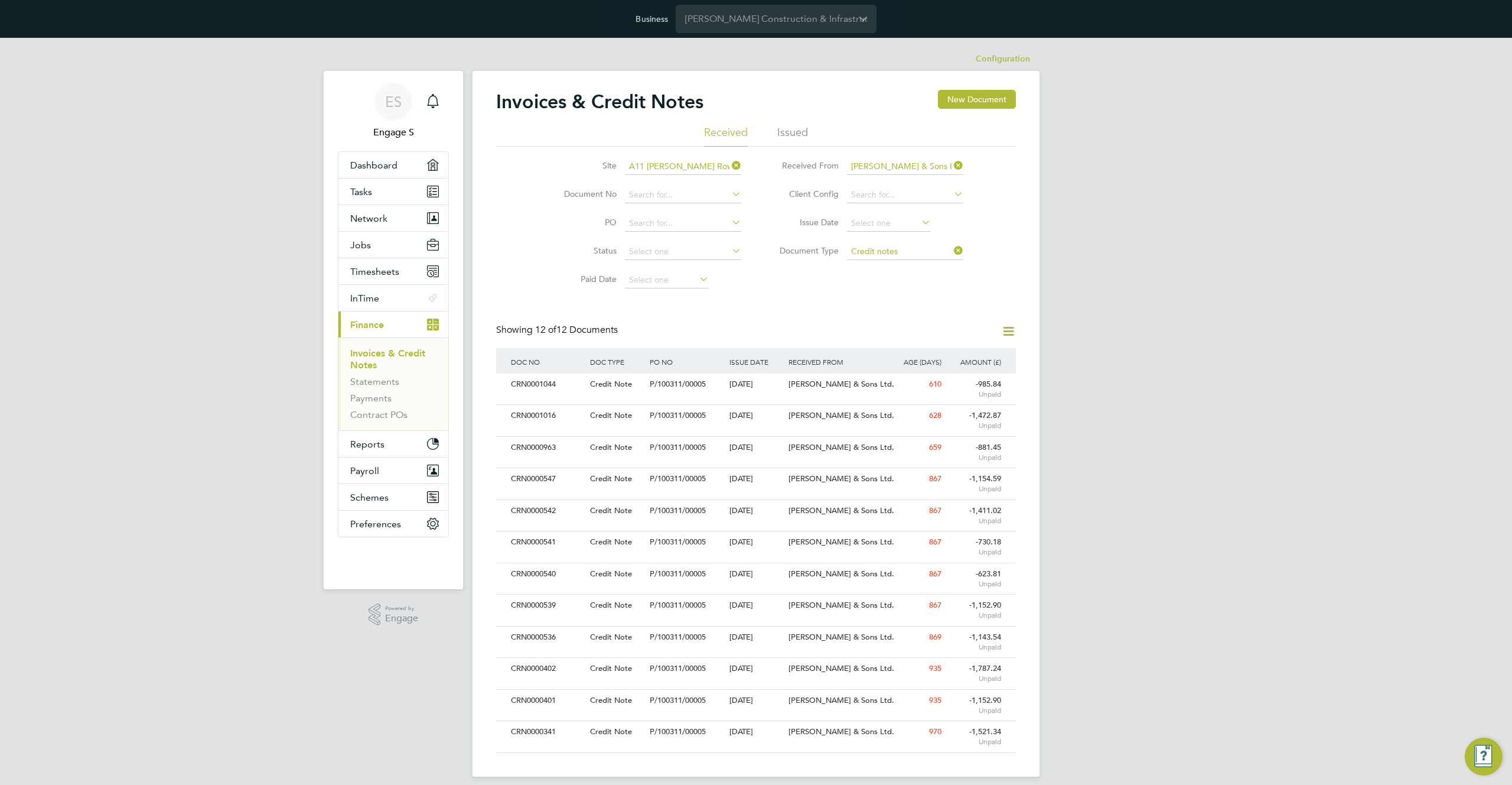
click at [1010, 326] on icon at bounding box center [1008, 331] width 15 height 15
click at [919, 240] on li "Document Type Credit notes" at bounding box center [867, 252] width 222 height 29
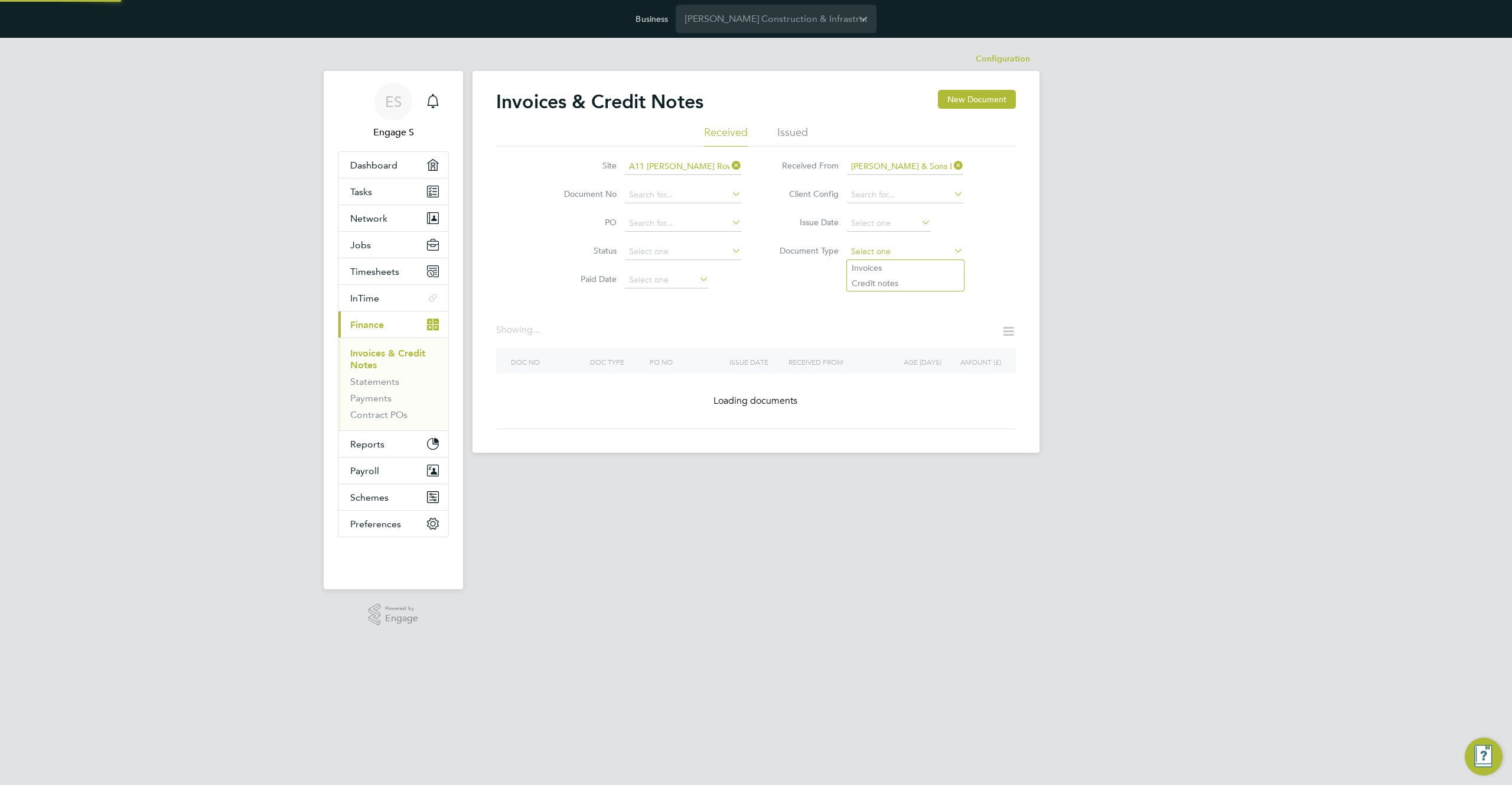
click at [915, 244] on input at bounding box center [905, 252] width 117 height 16
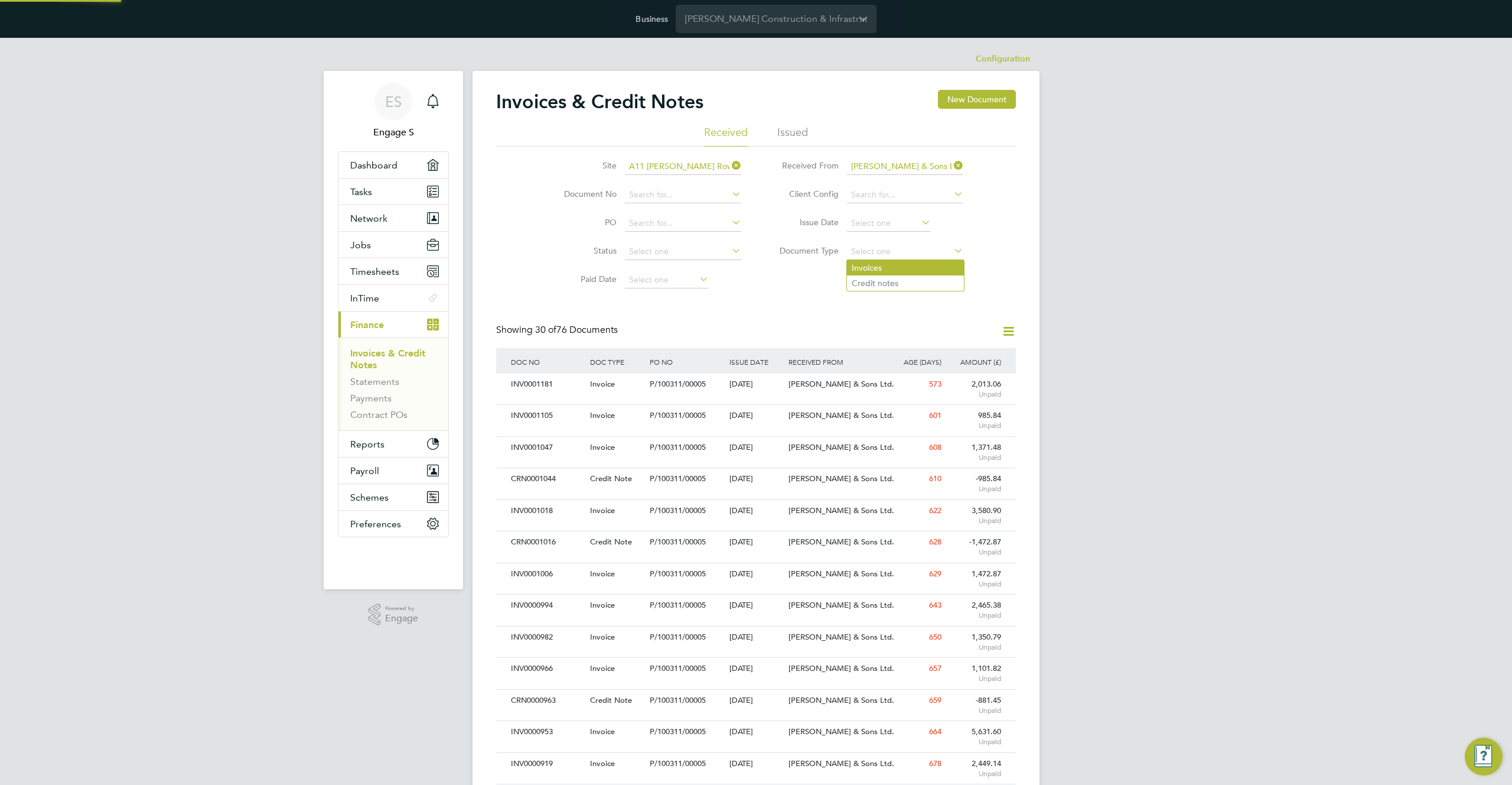
click at [873, 267] on li "Invoices" at bounding box center [905, 268] width 117 height 16
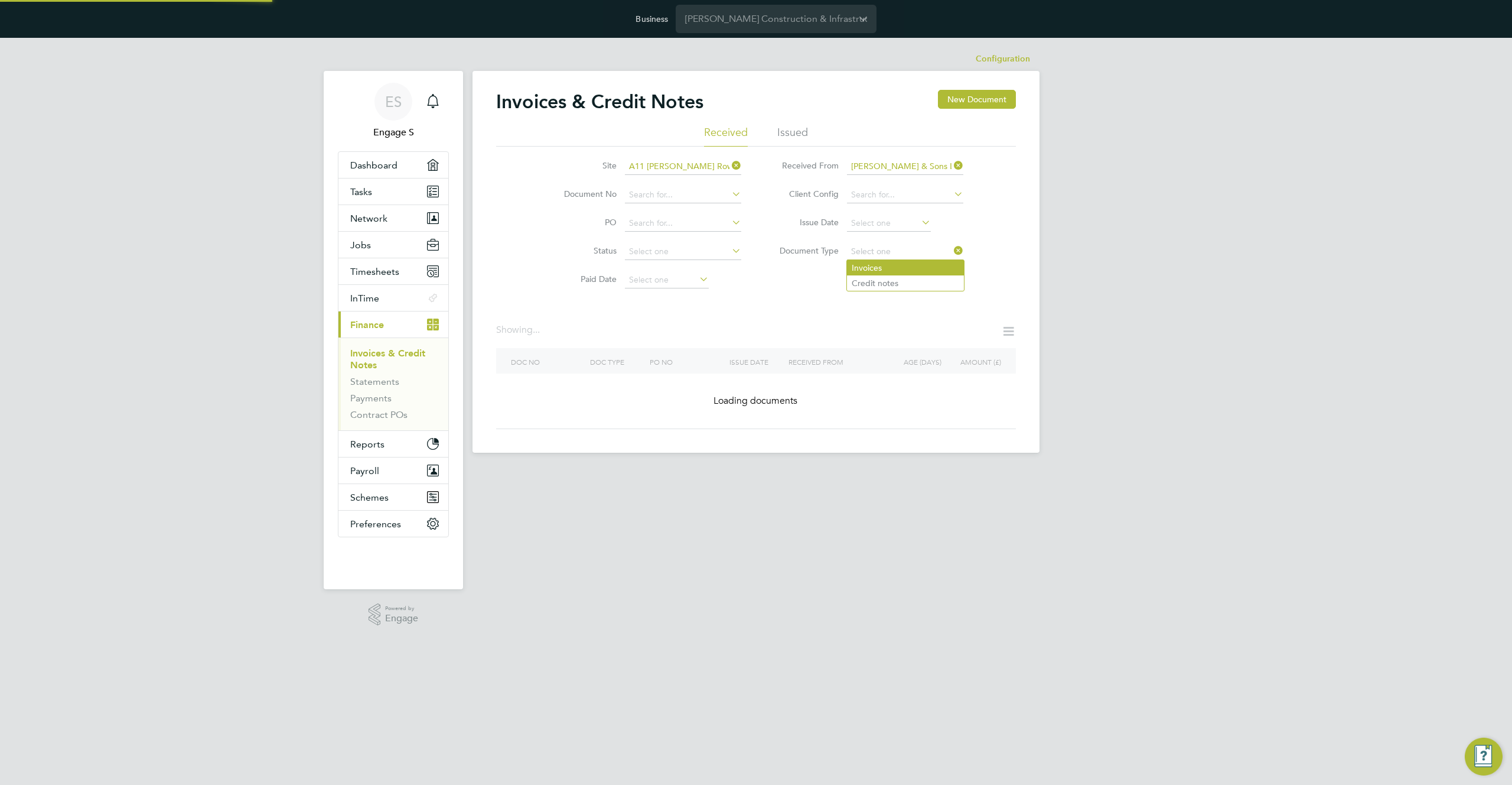
type input "Invoices"
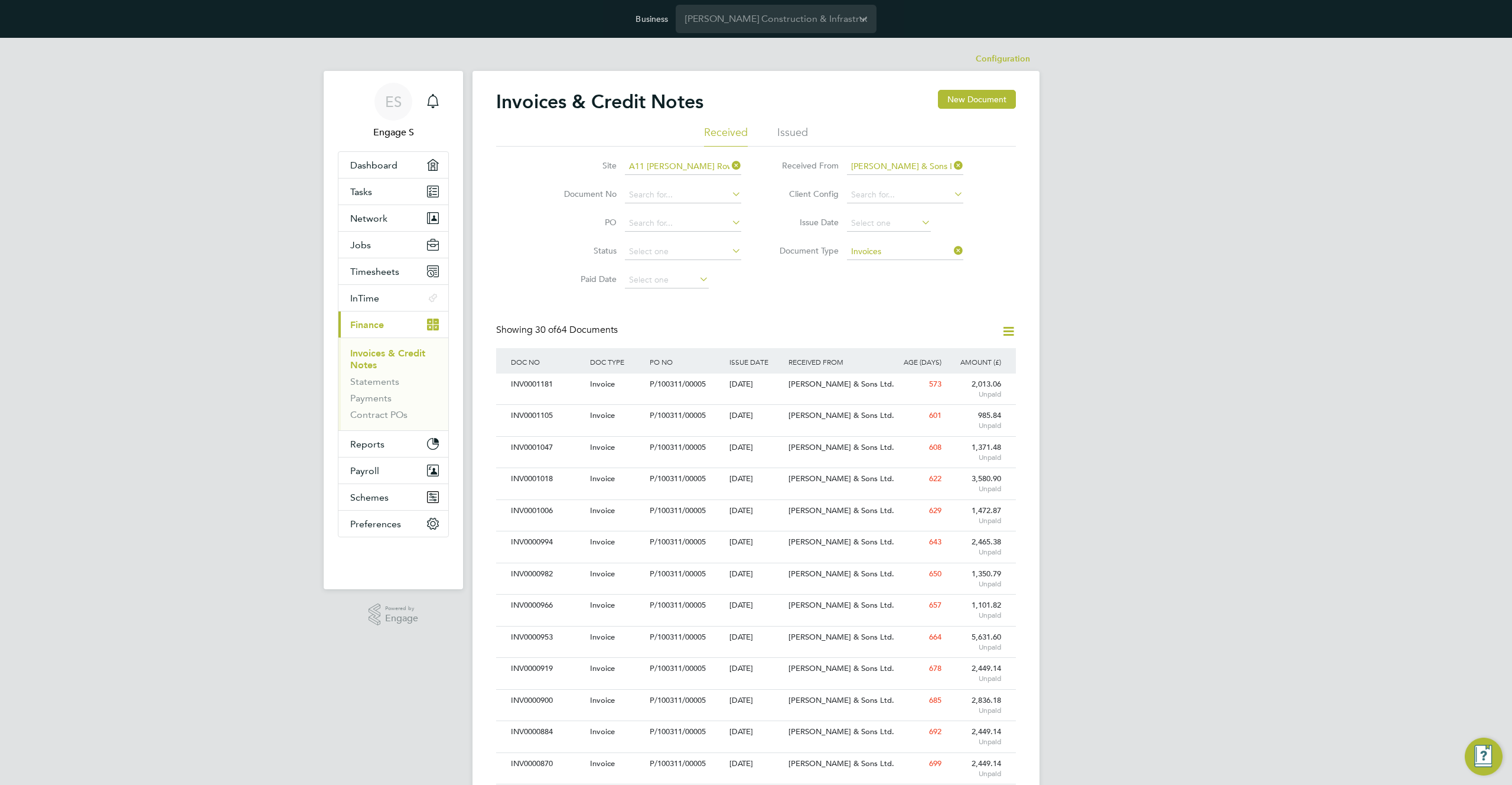
click at [1005, 328] on icon at bounding box center [1008, 331] width 15 height 15
click at [931, 371] on li "Download credit notes" at bounding box center [943, 375] width 143 height 16
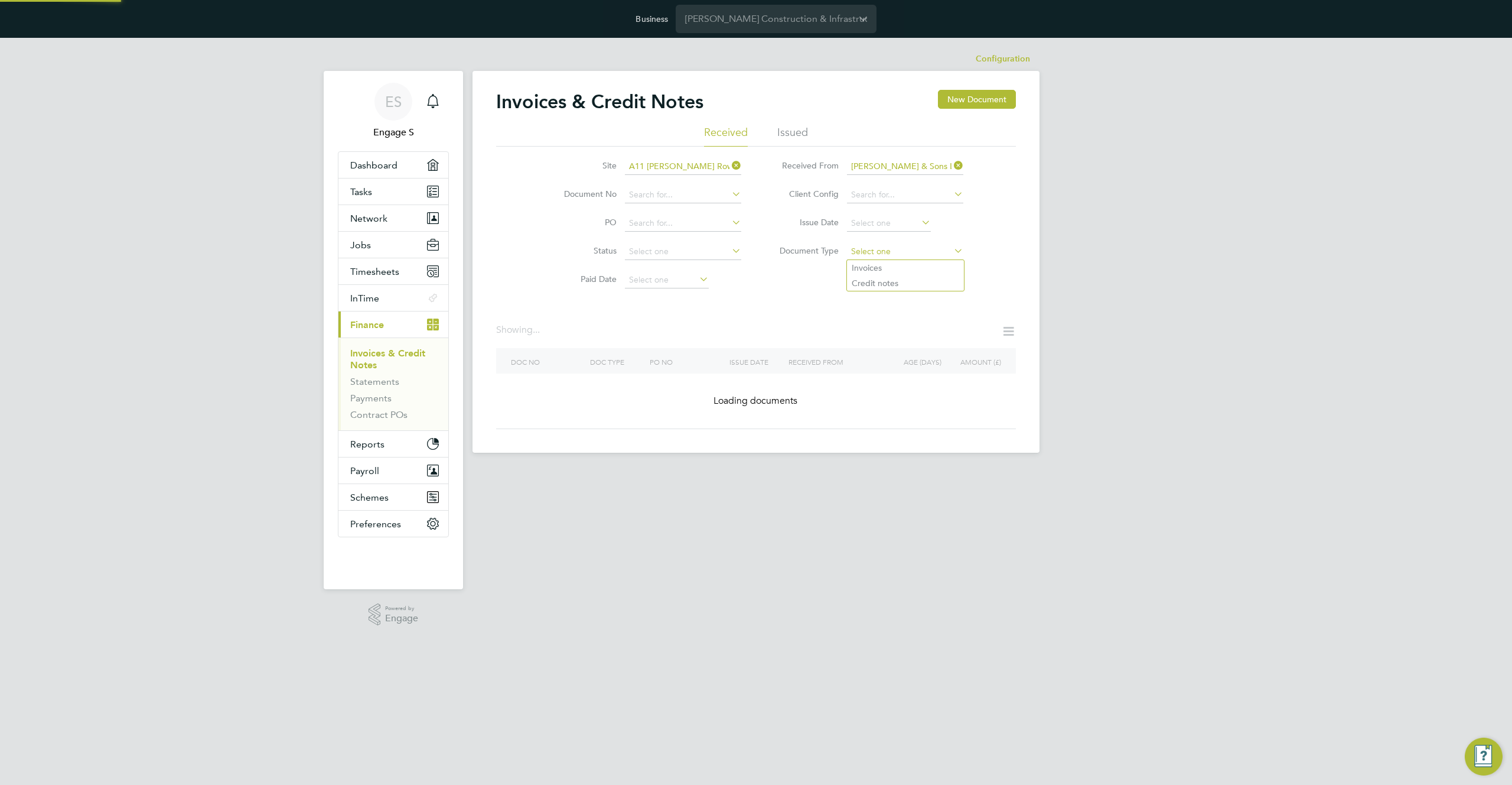
click at [891, 250] on input at bounding box center [905, 252] width 117 height 16
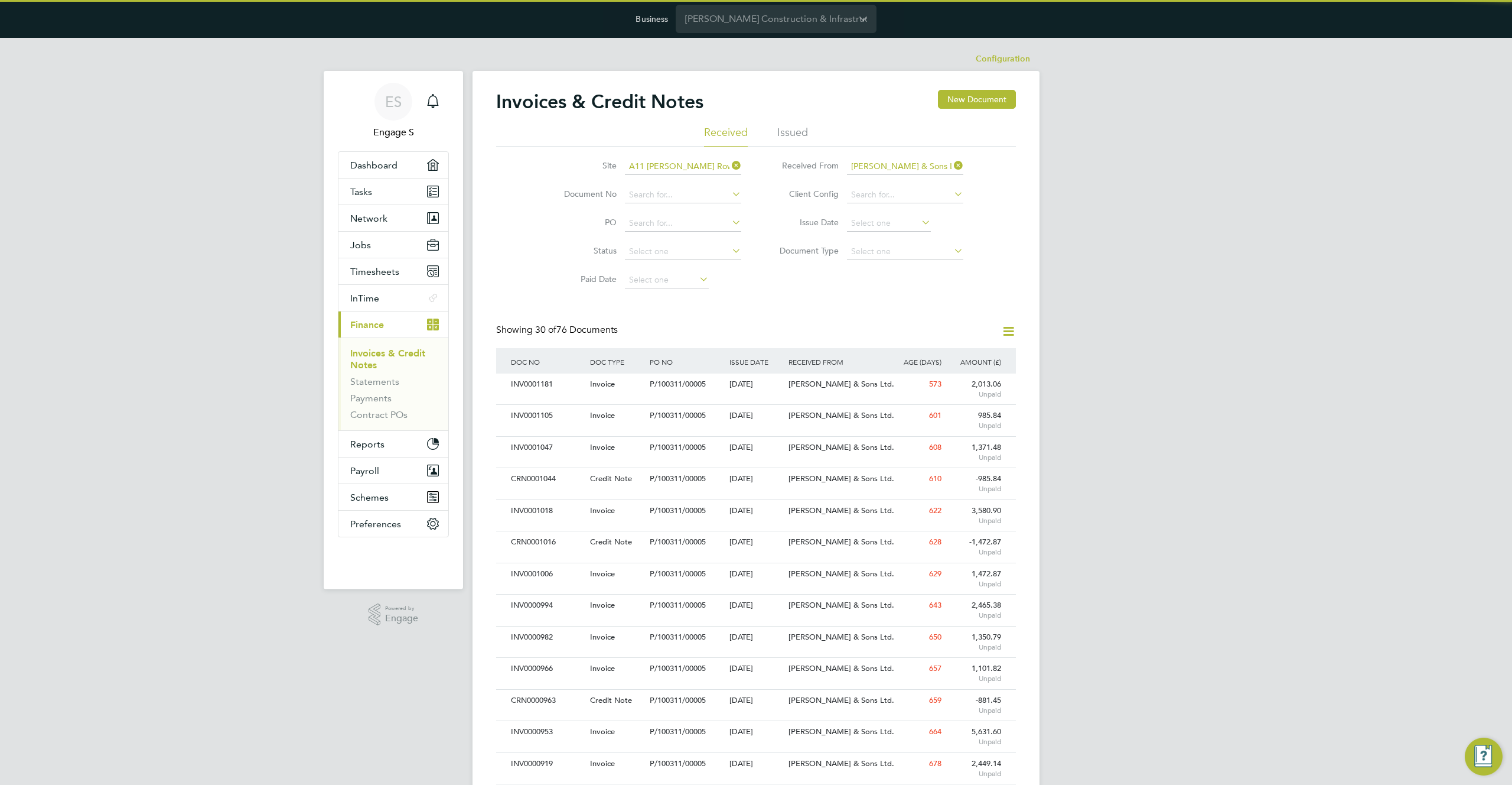
click at [880, 283] on li "Credit notes" at bounding box center [905, 284] width 117 height 16
type input "Credit notes"
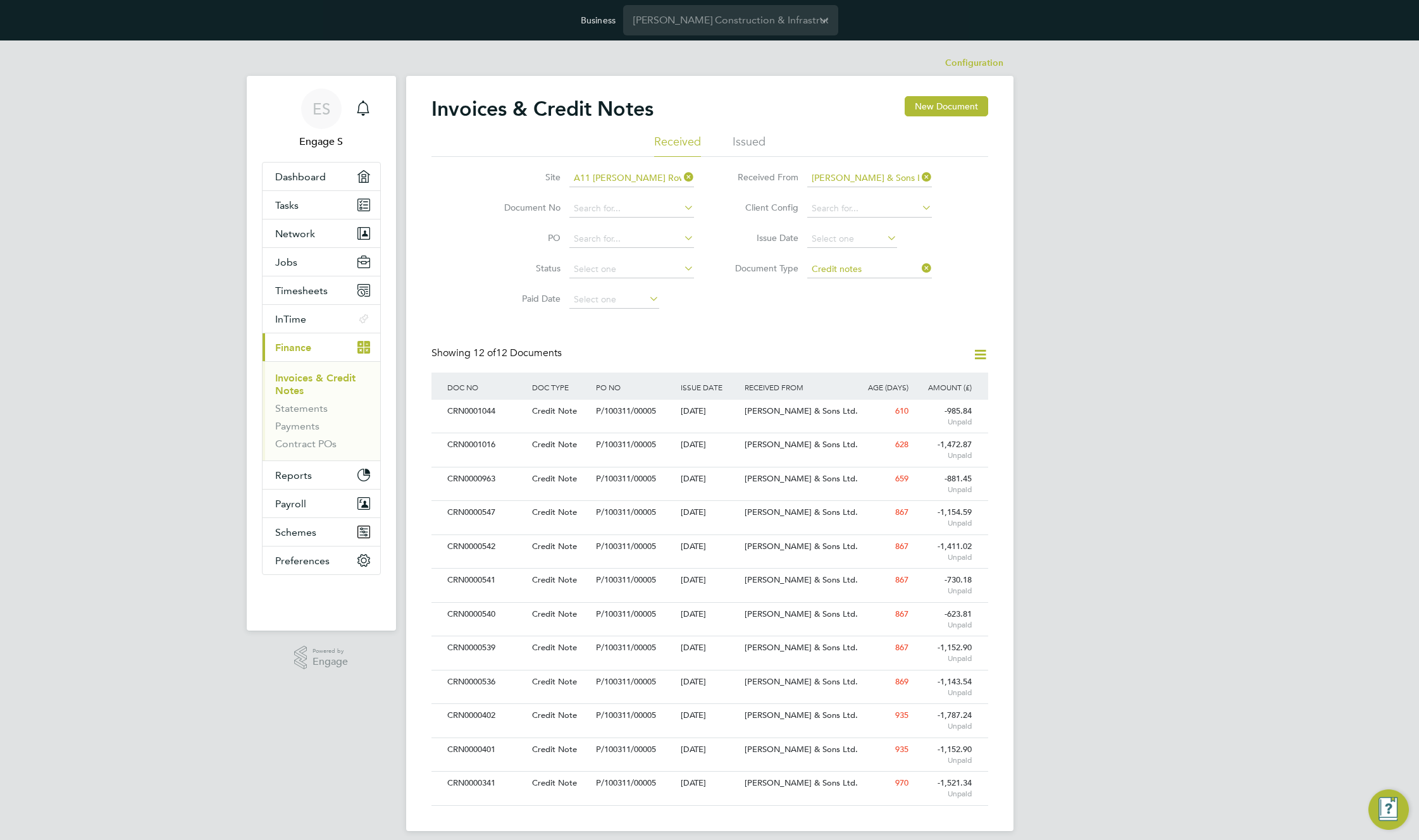
click at [1064, 154] on div "ES Engage S Notifications Applications: Dashboard Tasks Network Team Members Bu…" at bounding box center [709, 446] width 1419 height 810
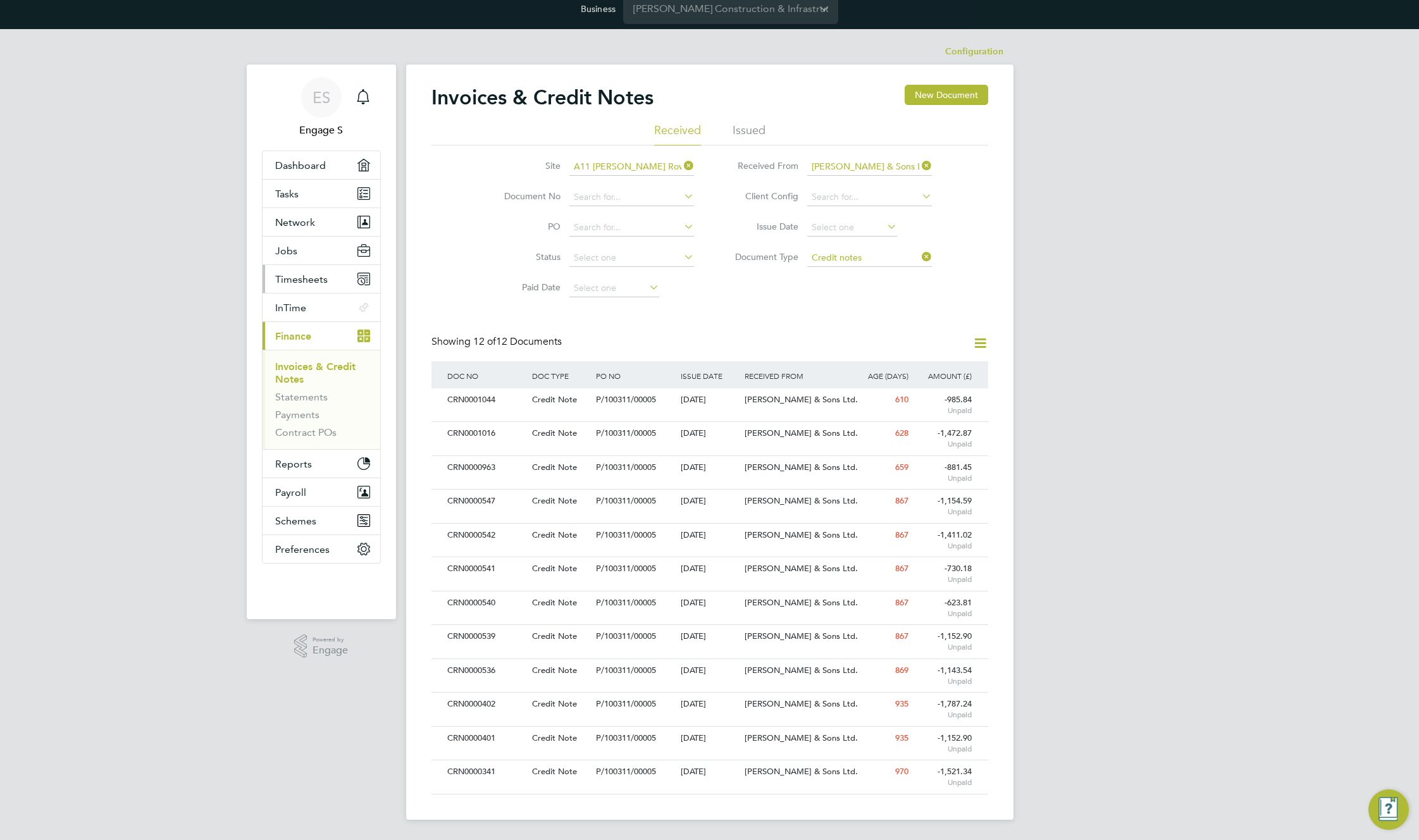
click at [315, 278] on span "Timesheets" at bounding box center [301, 278] width 53 height 12
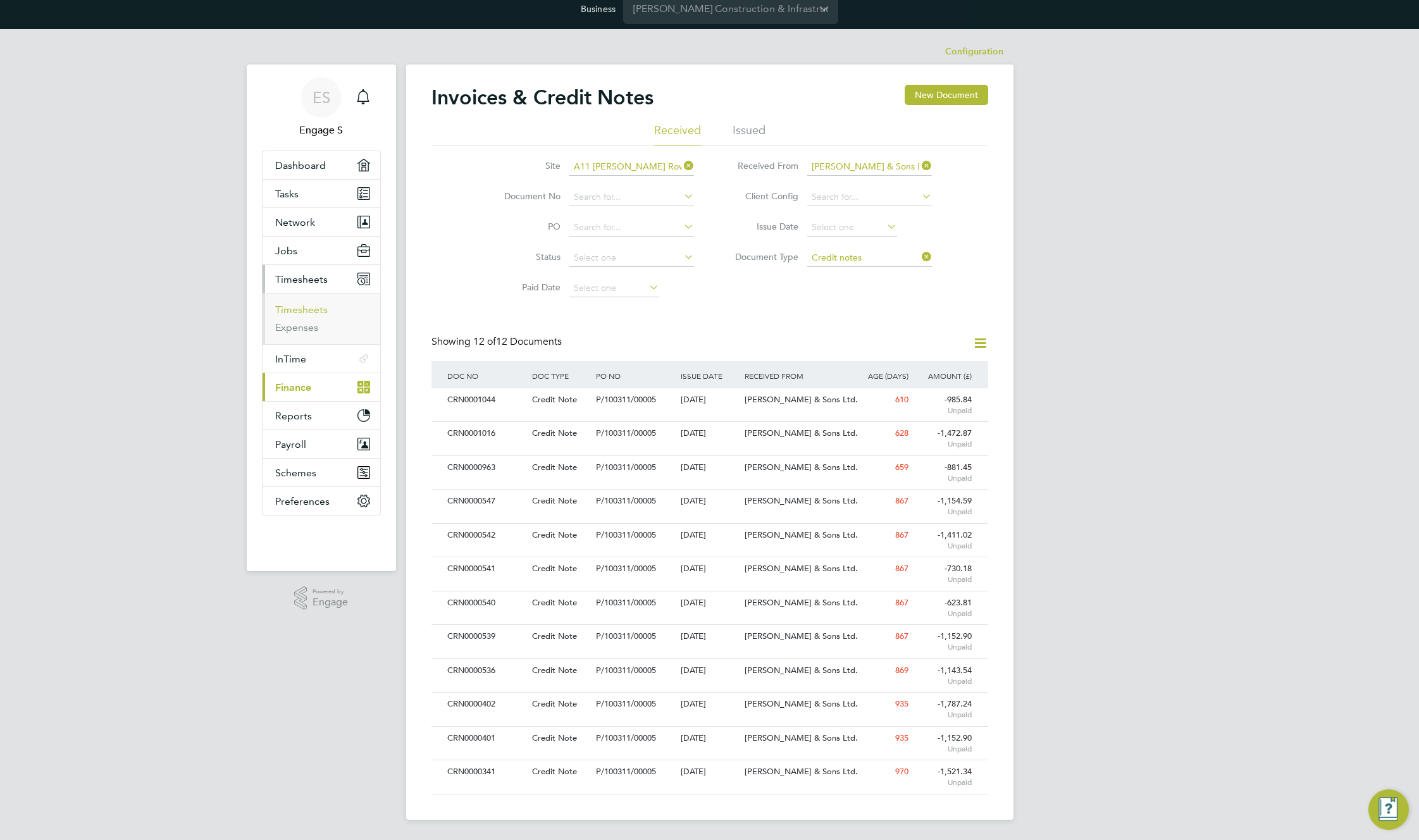
click at [293, 309] on link "Timesheets" at bounding box center [301, 309] width 53 height 12
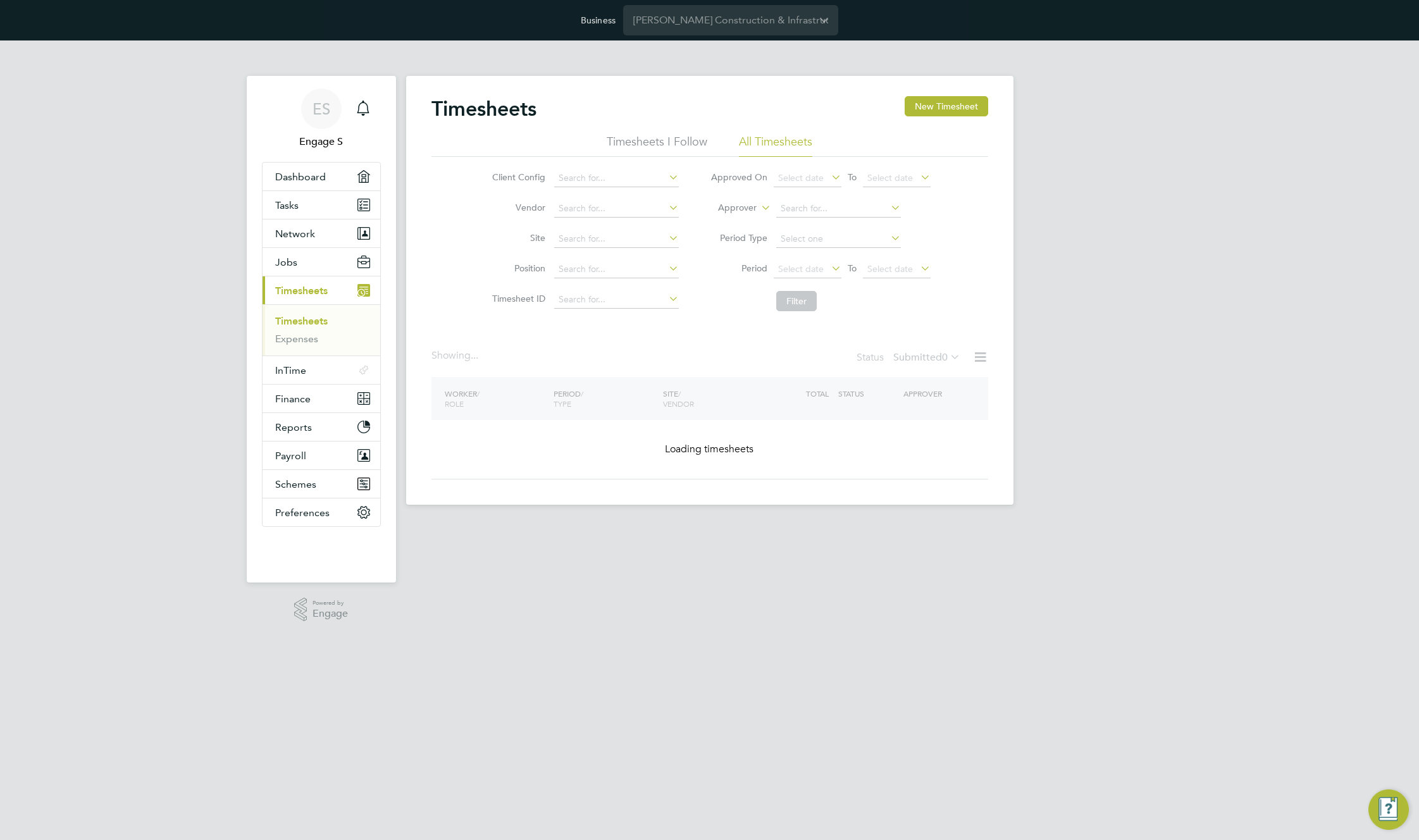
click at [481, 352] on div "Showing ..." at bounding box center [455, 355] width 49 height 13
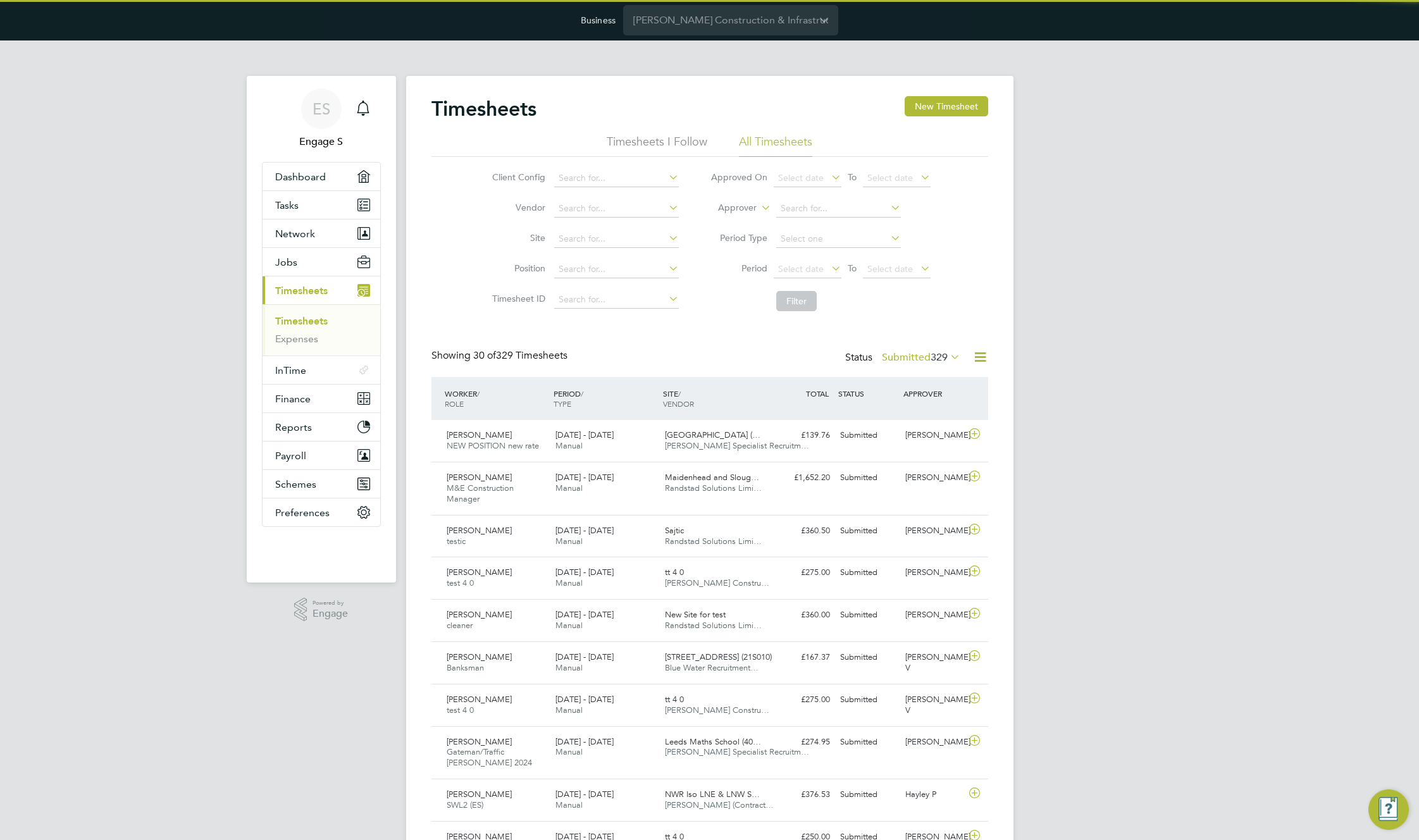
scroll to position [32, 110]
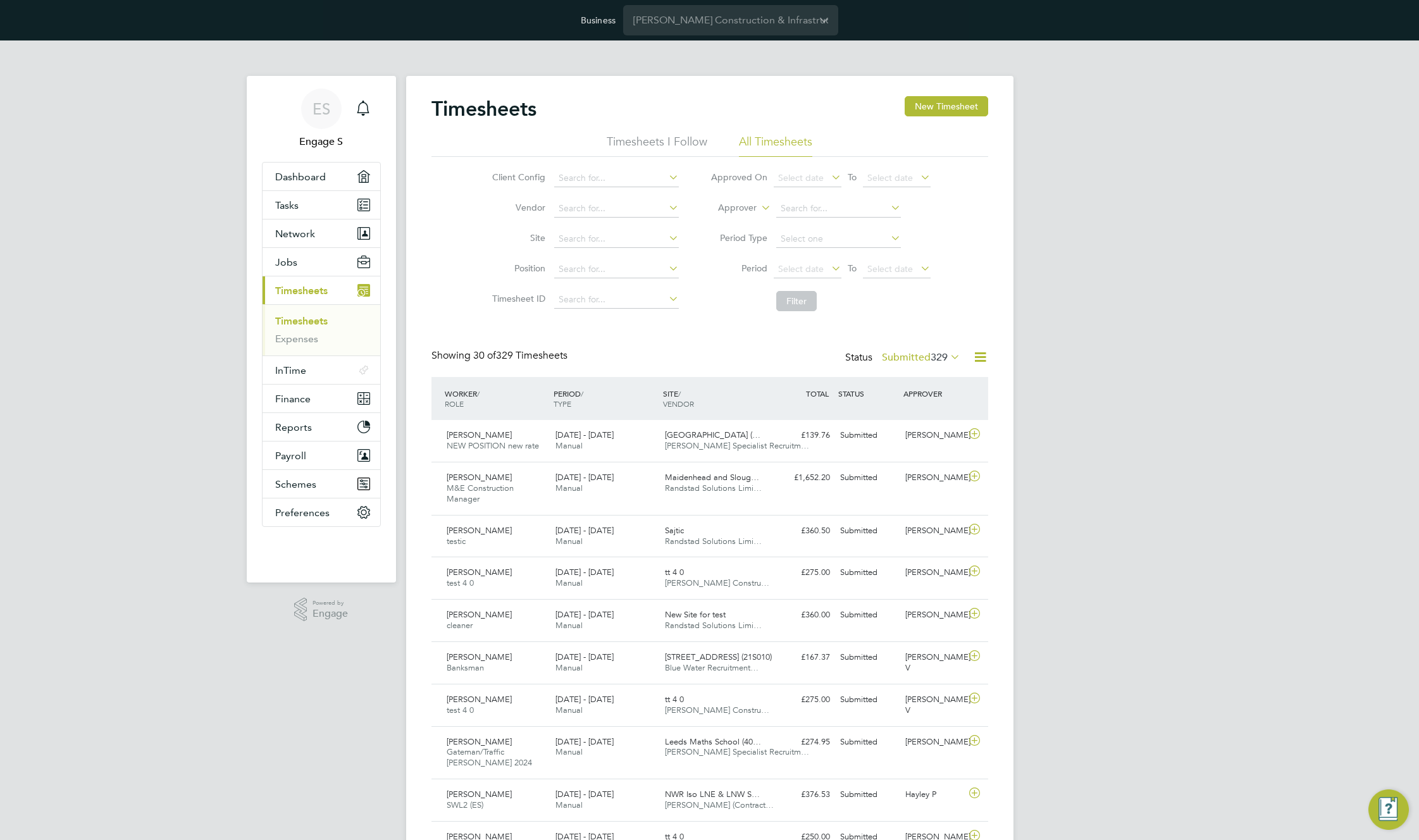
click at [614, 349] on div "Showing 30 of 329 Timesheets Status Submitted 329" at bounding box center [710, 363] width 557 height 28
drag, startPoint x: 614, startPoint y: 349, endPoint x: 581, endPoint y: 349, distance: 33.0
click at [581, 349] on div "Showing 30 of 329 Timesheets Status Submitted 329" at bounding box center [710, 363] width 557 height 28
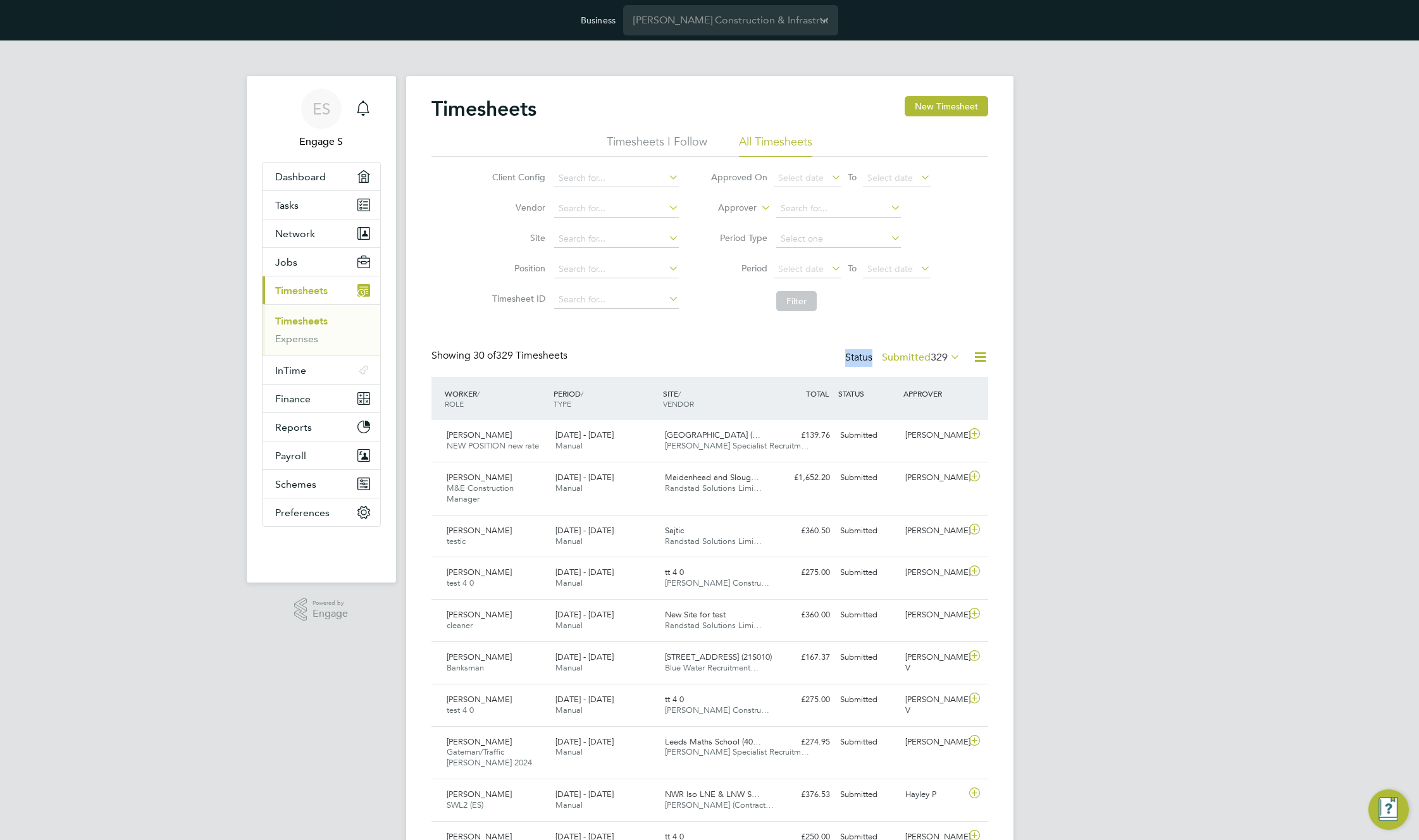
drag, startPoint x: 705, startPoint y: 341, endPoint x: 606, endPoint y: 353, distance: 99.7
click at [606, 353] on div "Showing 30 of 329 Timesheets Status Submitted 329" at bounding box center [710, 363] width 557 height 28
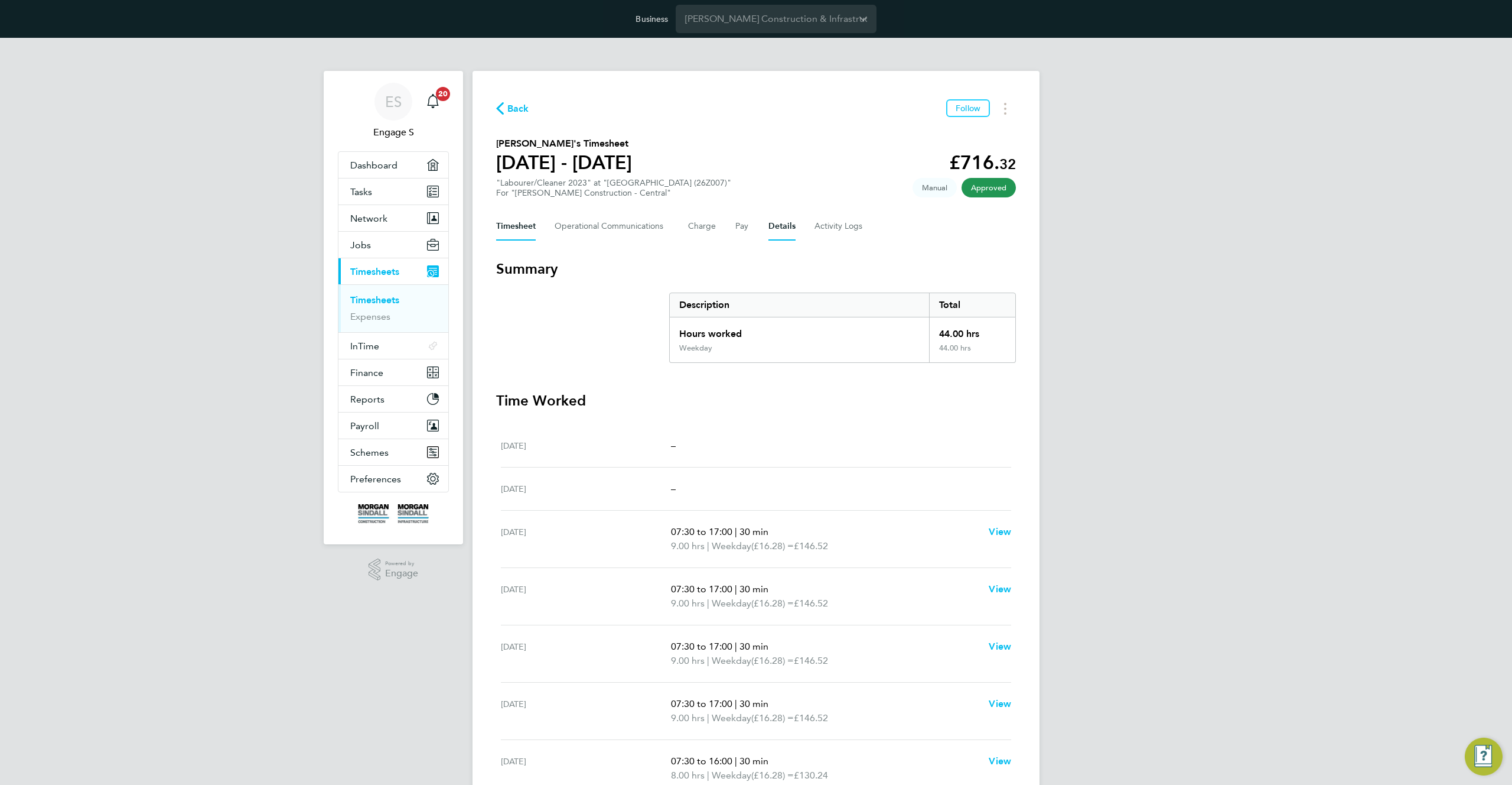
click at [786, 221] on button "Details" at bounding box center [781, 226] width 27 height 29
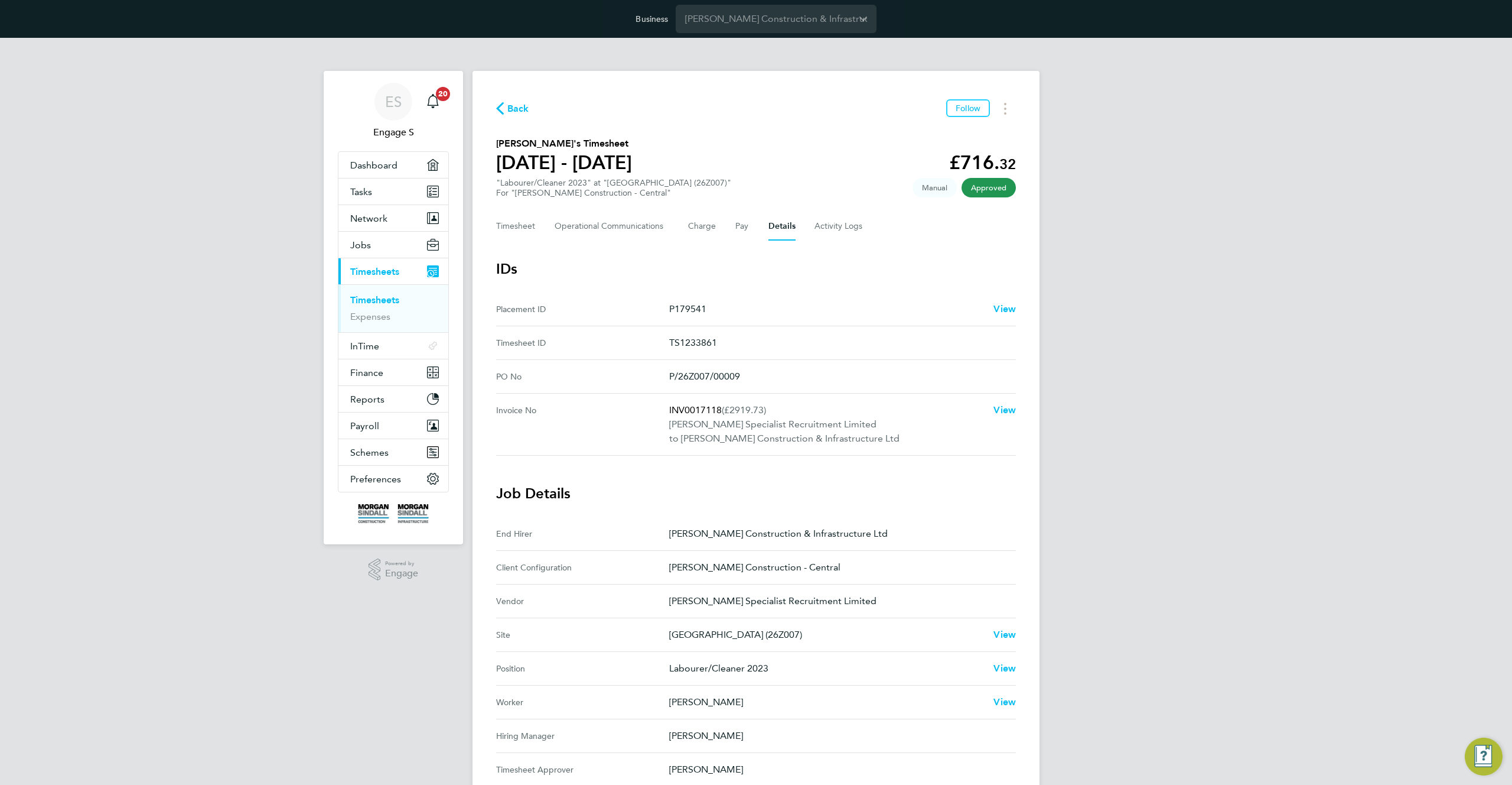
drag, startPoint x: 840, startPoint y: 571, endPoint x: 658, endPoint y: 543, distance: 184.1
click at [682, 556] on Configuration "Client Configuration Morgan Sindall Construction - Central" at bounding box center [756, 567] width 520 height 34
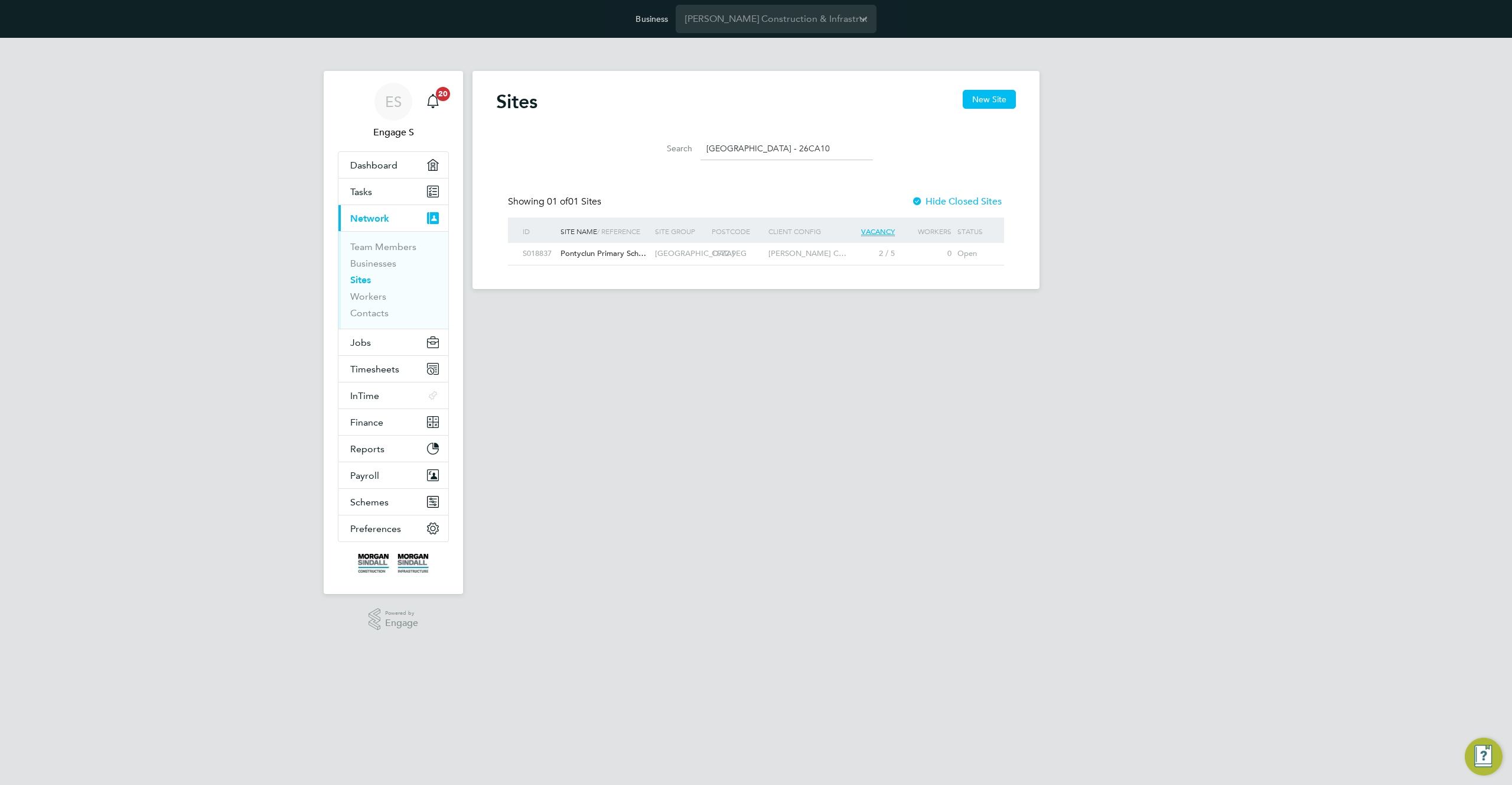
scroll to position [22, 76]
